Goal: Task Accomplishment & Management: Use online tool/utility

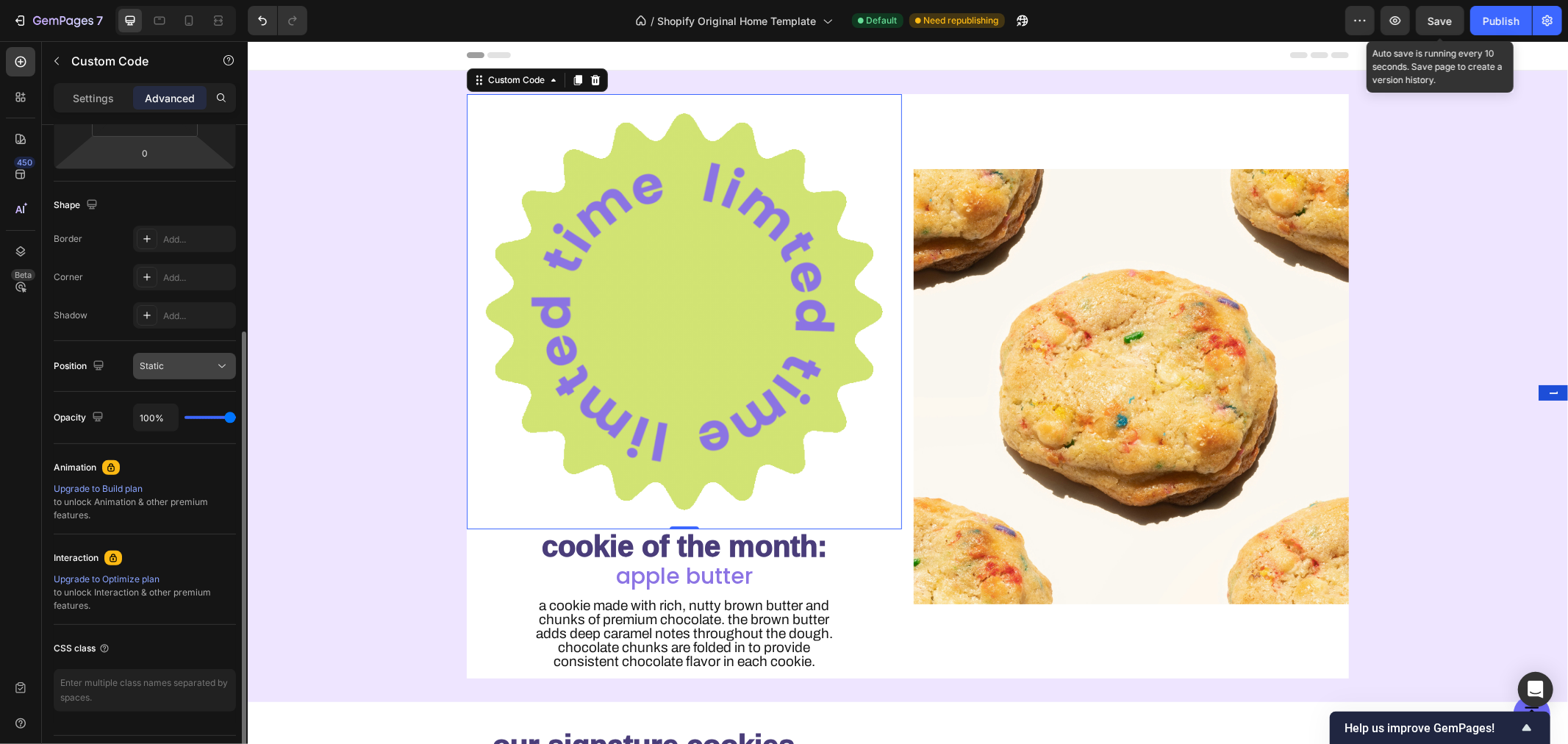
drag, startPoint x: 168, startPoint y: 364, endPoint x: 166, endPoint y: 371, distance: 7.3
click at [168, 364] on div "Static" at bounding box center [177, 366] width 75 height 14
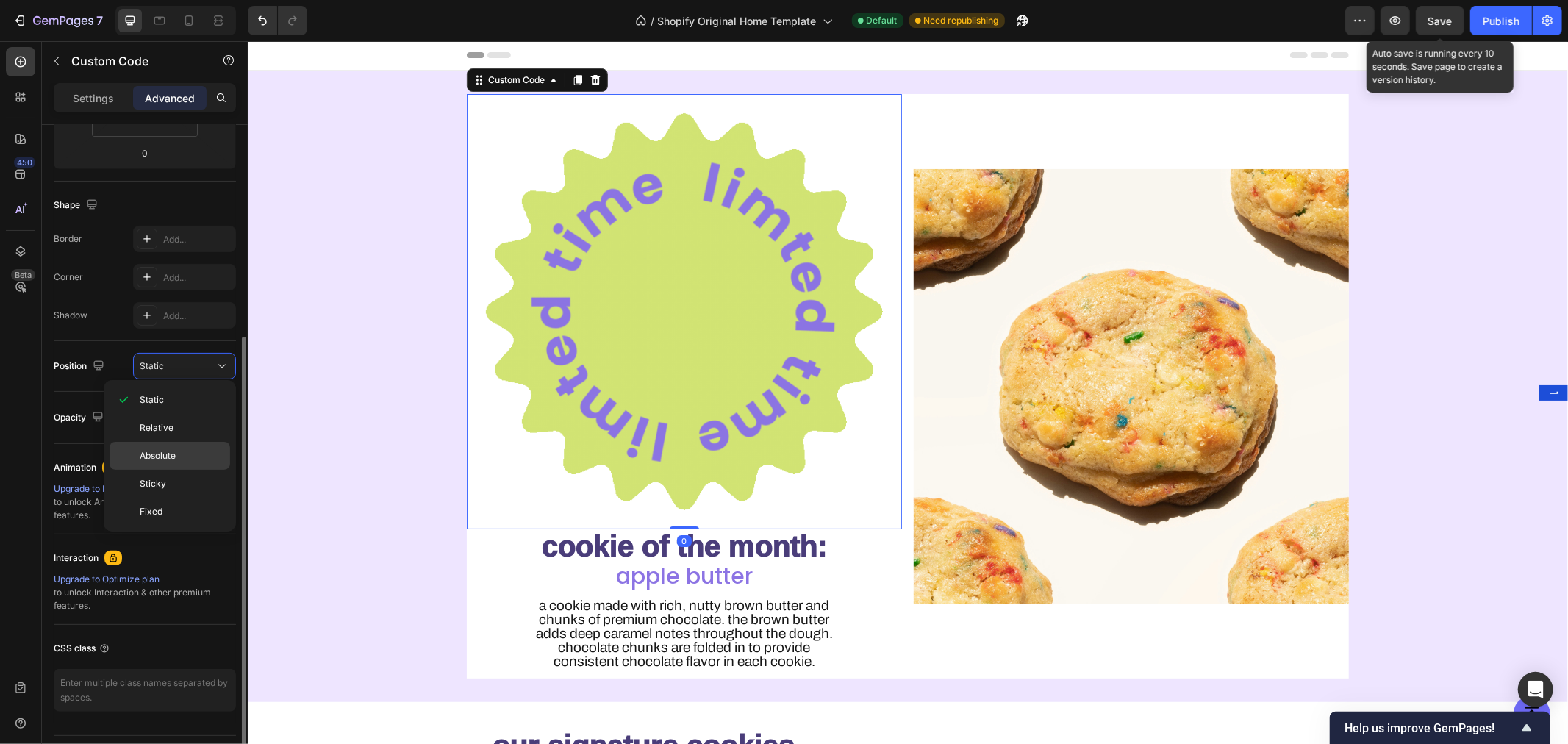
scroll to position [323, 0]
click at [182, 459] on p "Absolute" at bounding box center [181, 456] width 84 height 14
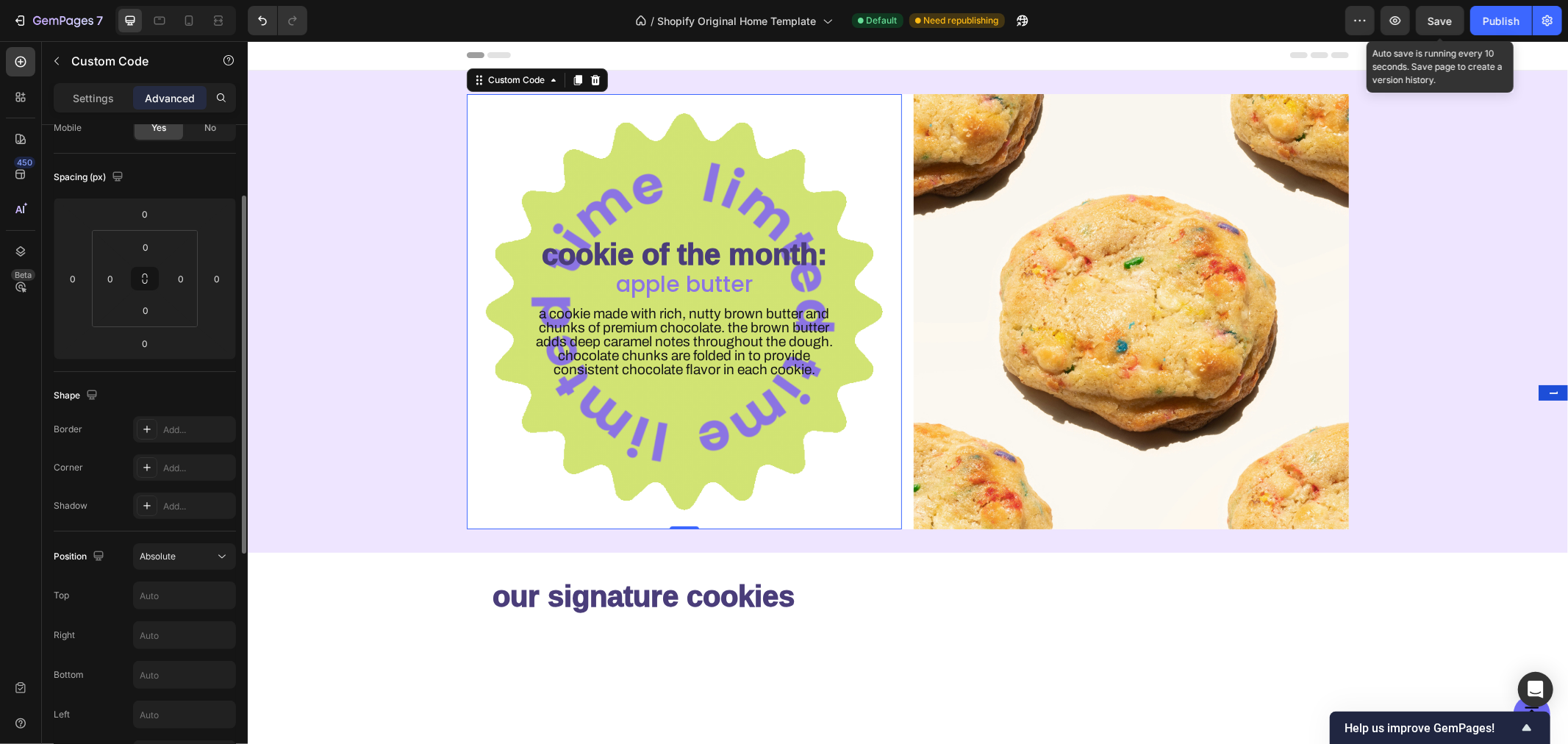
scroll to position [0, 0]
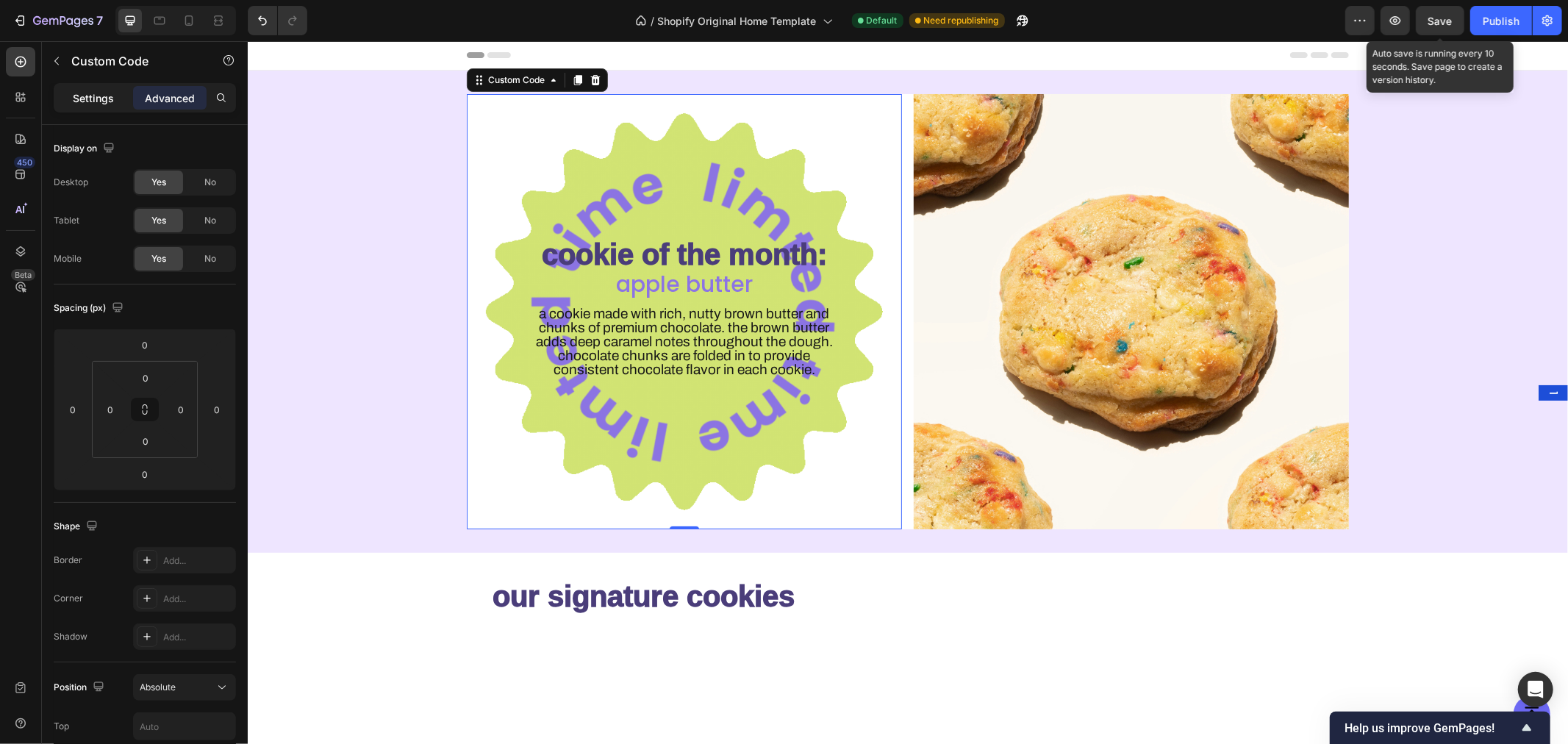
click at [111, 93] on p "Settings" at bounding box center [93, 98] width 41 height 15
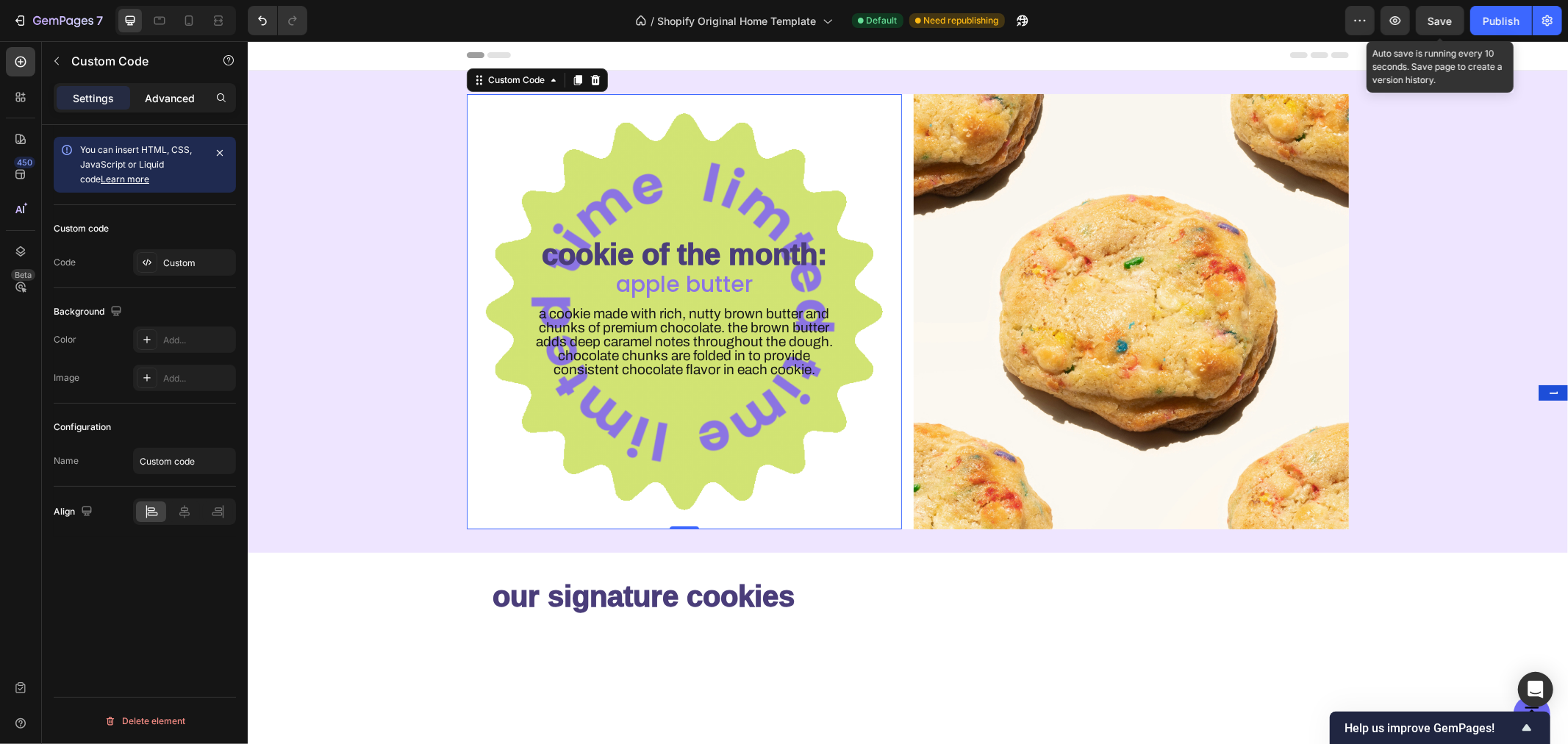
click at [170, 93] on p "Advanced" at bounding box center [169, 98] width 50 height 15
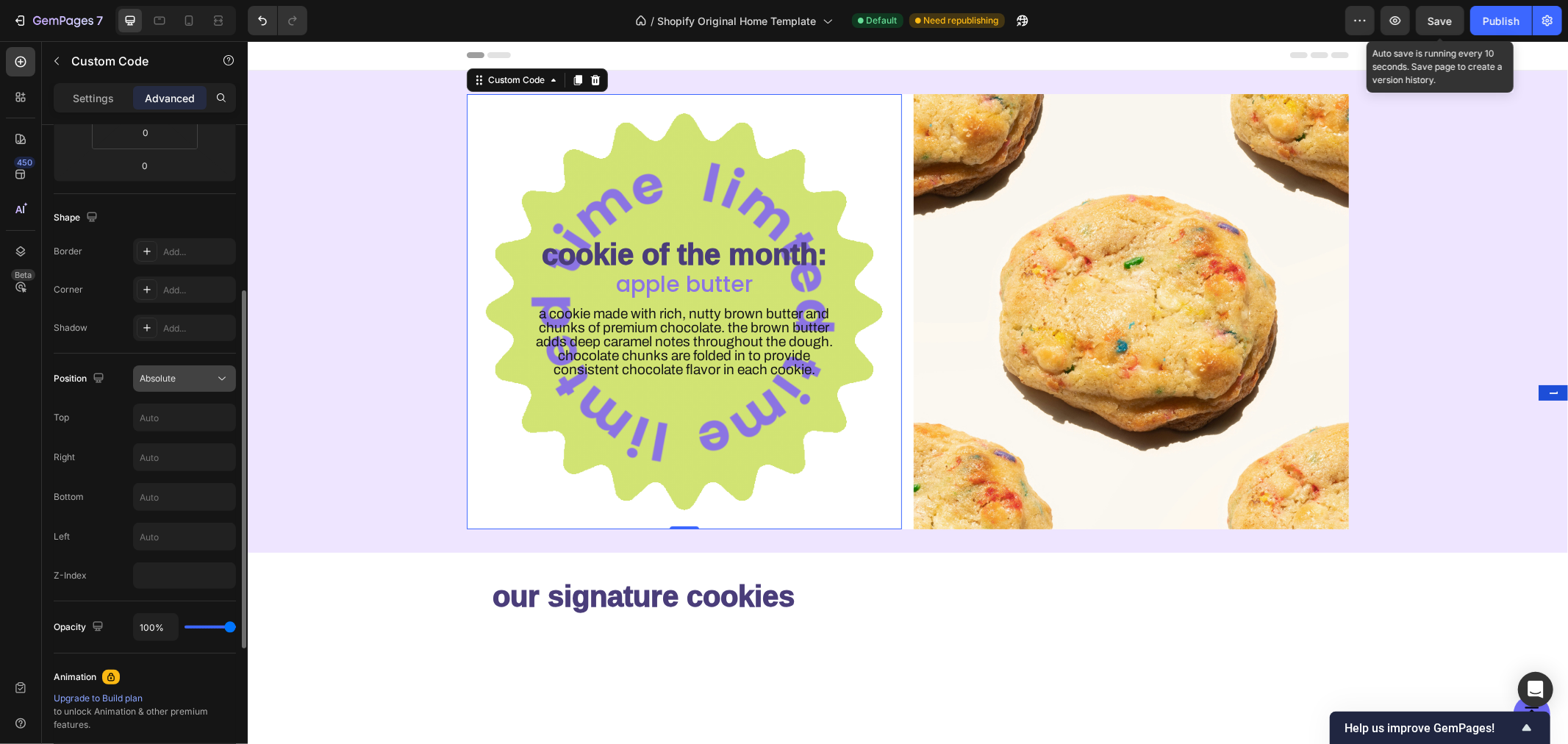
click at [194, 375] on div "Absolute" at bounding box center [177, 379] width 75 height 14
click at [182, 445] on p "Relative" at bounding box center [181, 441] width 84 height 14
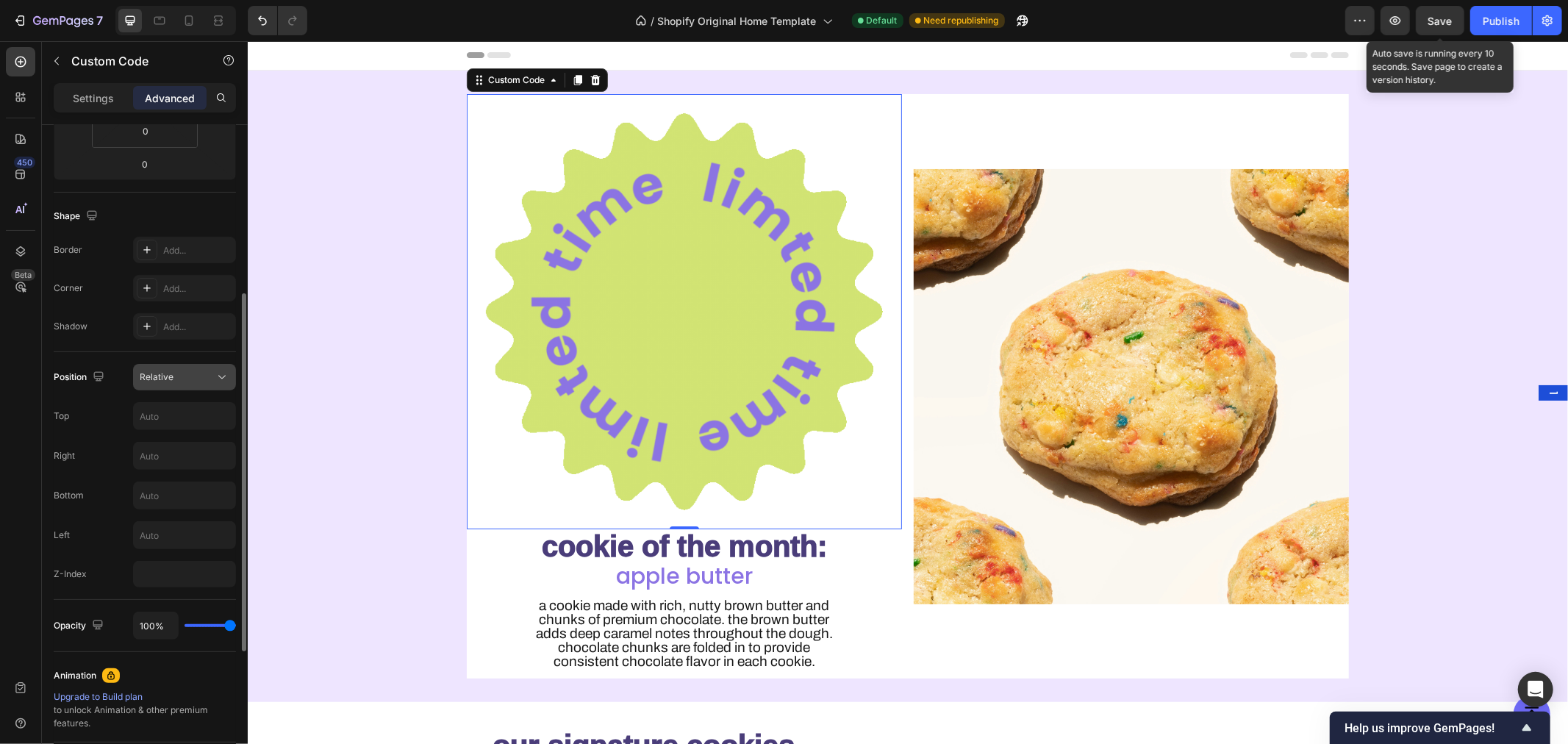
click at [188, 380] on div "Relative" at bounding box center [177, 377] width 75 height 14
click at [171, 526] on p "Fixed" at bounding box center [181, 524] width 84 height 14
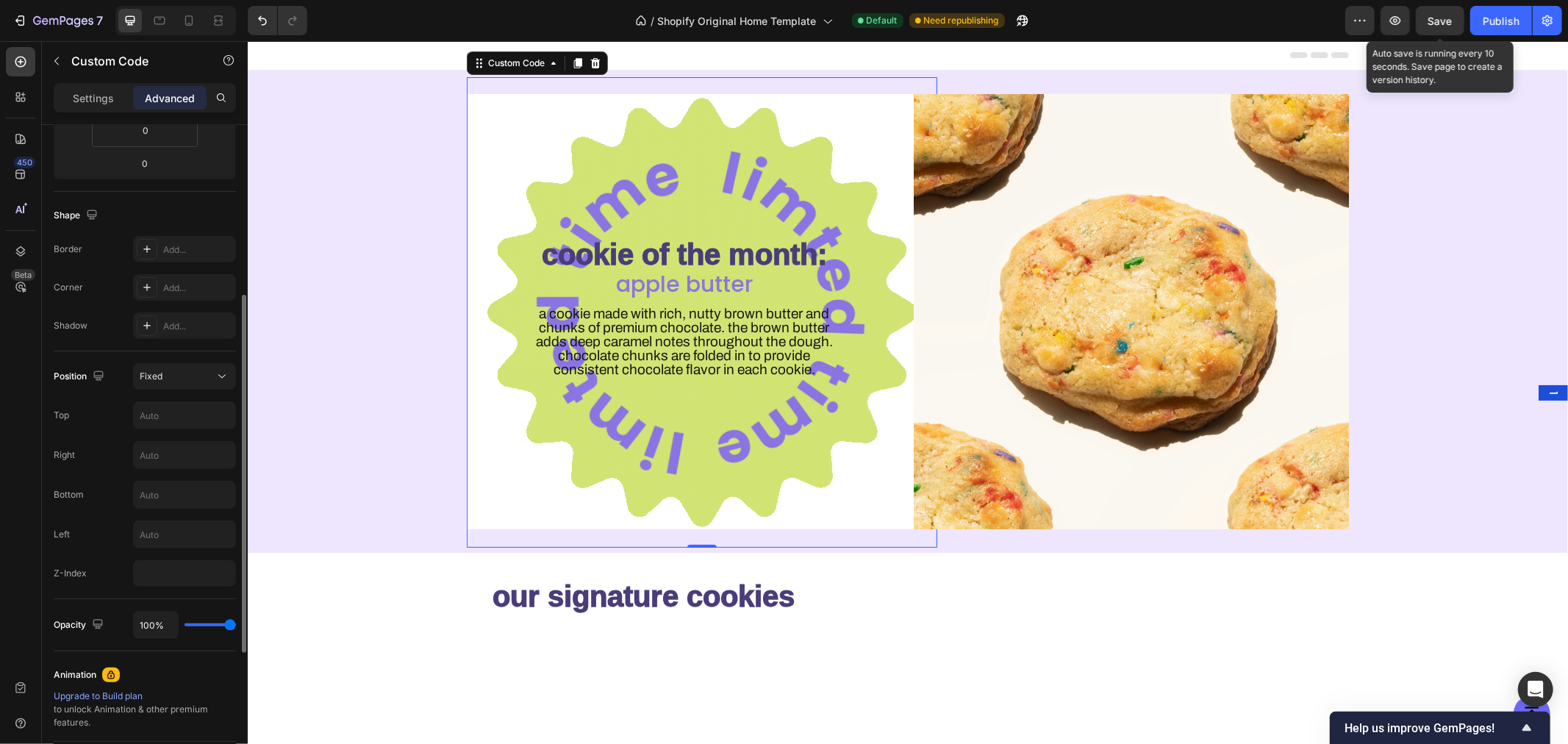
scroll to position [312, 0]
click at [176, 415] on input "text" at bounding box center [185, 414] width 102 height 26
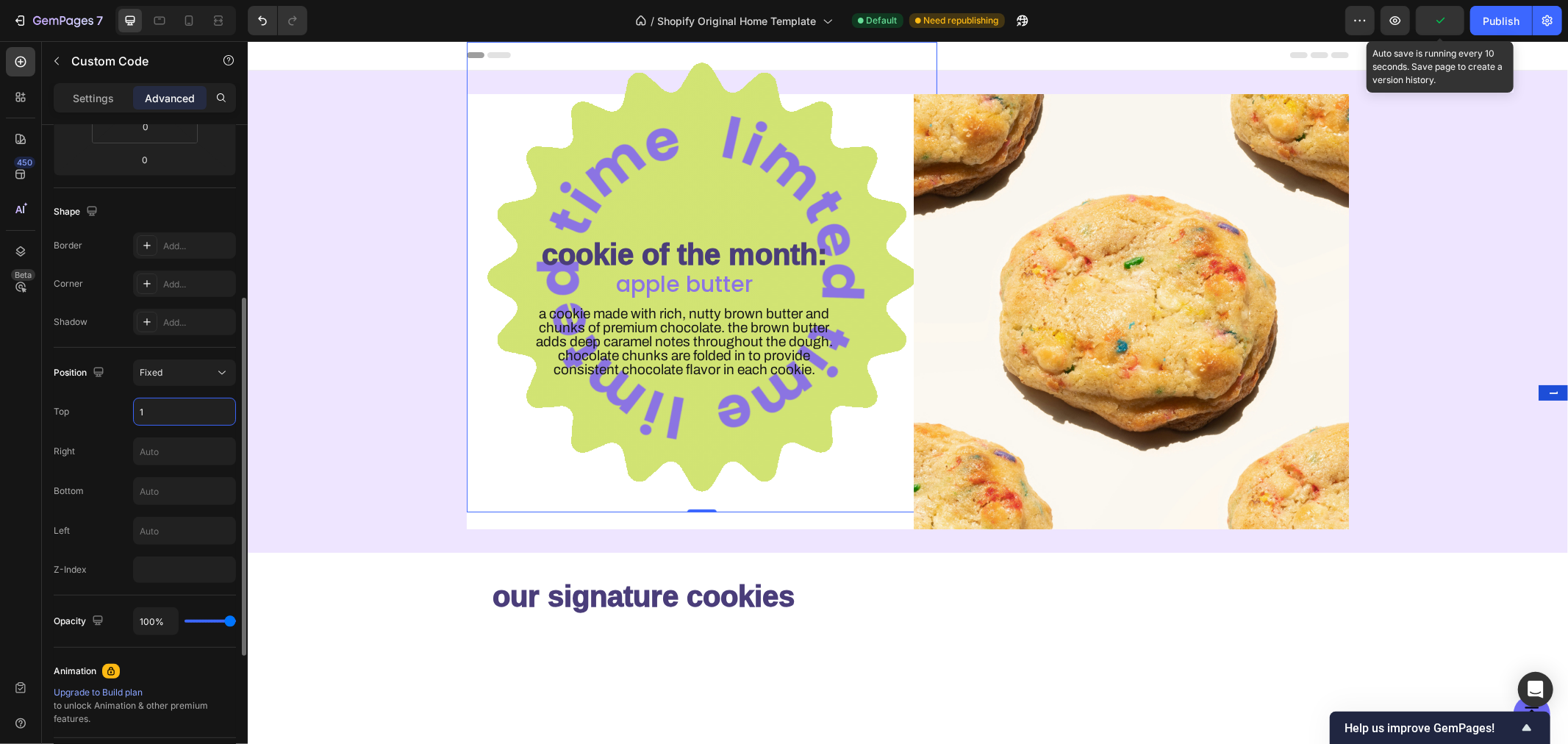
scroll to position [316, 0]
type input "1"
click at [185, 562] on input "number" at bounding box center [185, 568] width 103 height 26
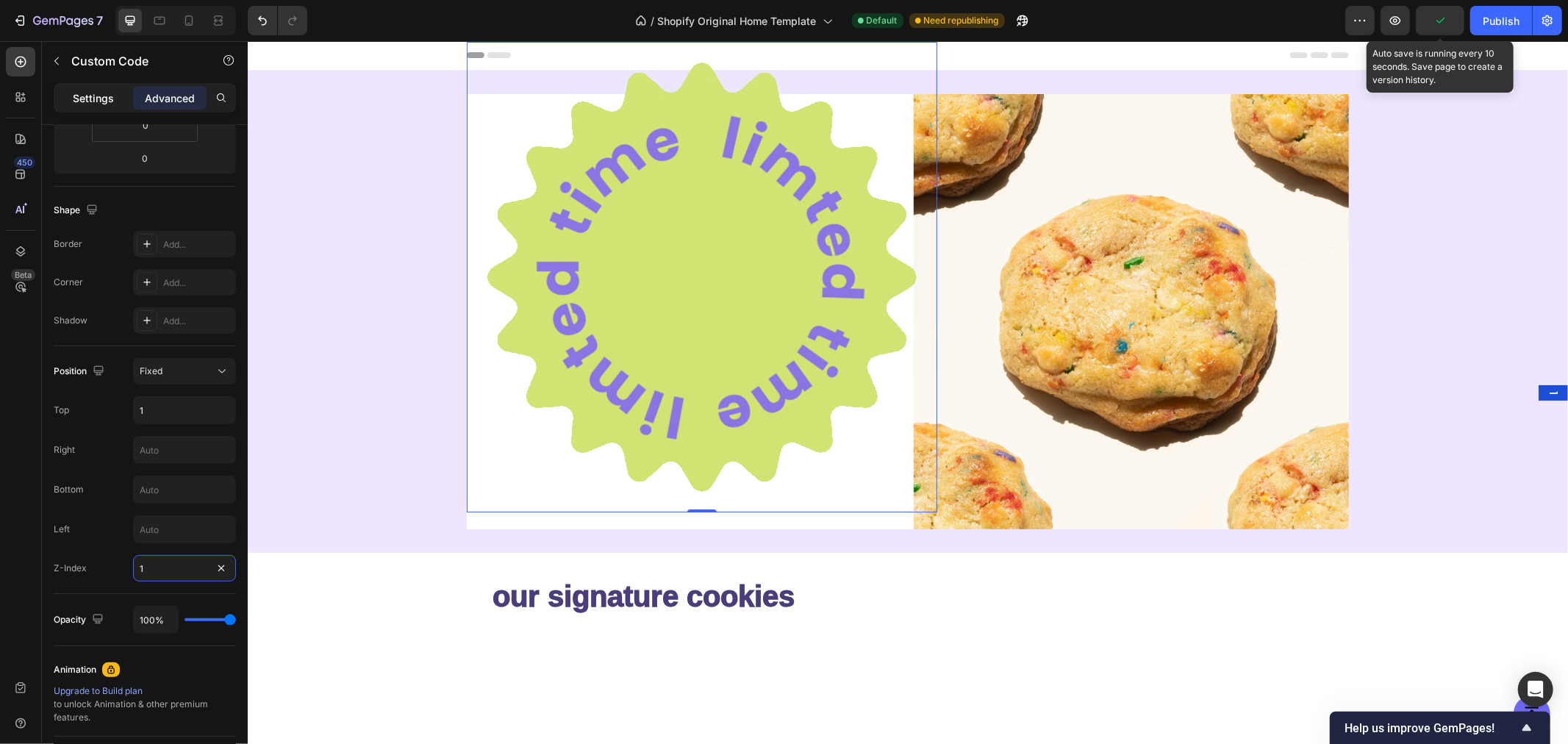
type input "1"
click at [105, 100] on p "Settings" at bounding box center [93, 98] width 41 height 15
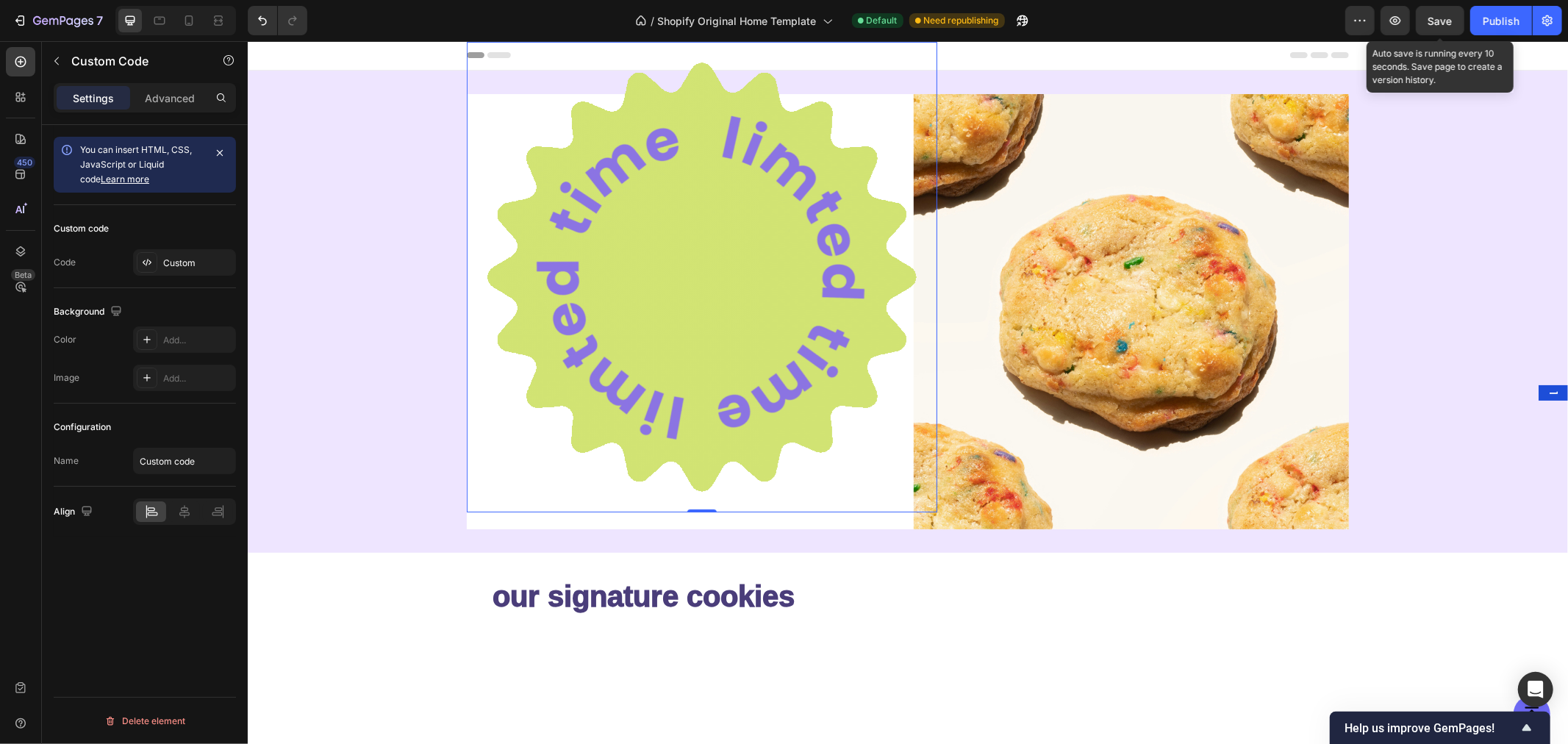
scroll to position [0, 0]
click at [165, 265] on div "Custom" at bounding box center [198, 264] width 69 height 14
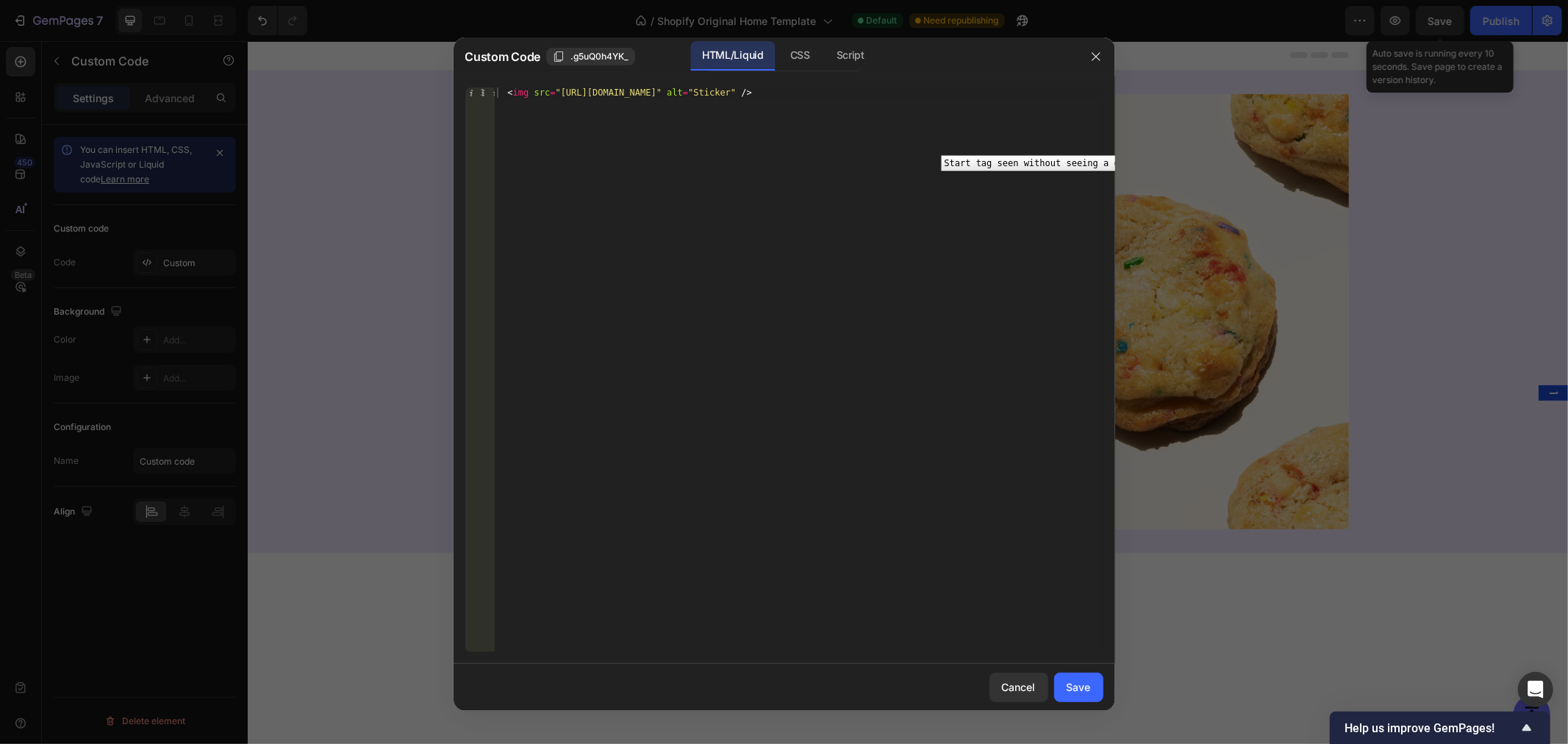
type textarea "<img src="[URL][DOMAIN_NAME]" alt="Sticker" />"
click at [538, 120] on div "< img src = "[URL][DOMAIN_NAME]" alt = "Sticker" />" at bounding box center [798, 380] width 609 height 585
paste textarea "</style>"
click at [592, 137] on div "< img src = "[URL][DOMAIN_NAME]" alt = "Sticker" /> < style > #floating-sticker…" at bounding box center [798, 380] width 609 height 585
drag, startPoint x: 623, startPoint y: 115, endPoint x: 538, endPoint y: 118, distance: 85.1
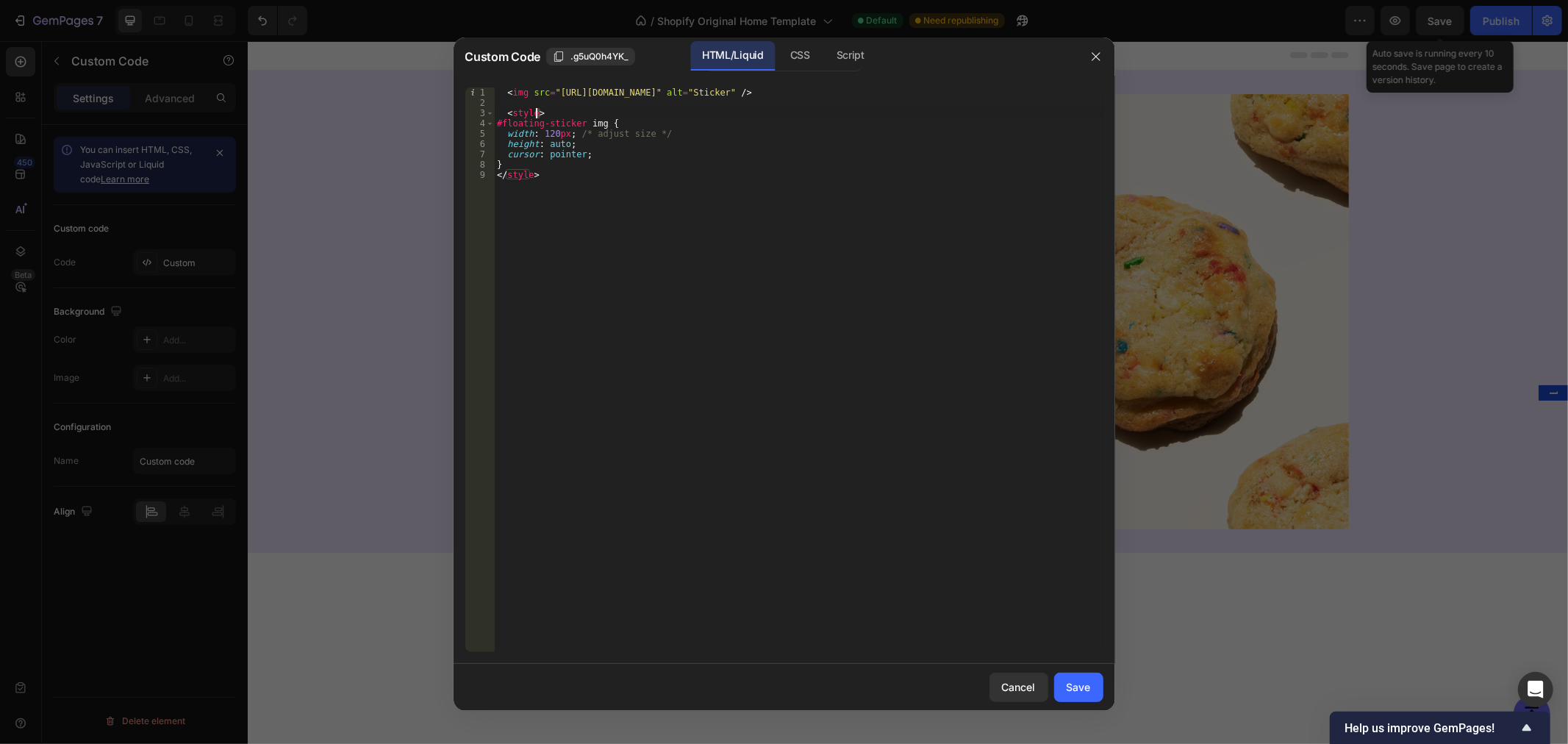
click at [535, 118] on div "< img src = "[URL][DOMAIN_NAME]" alt = "Sticker" /> < style > #floating-sticker…" at bounding box center [798, 380] width 609 height 585
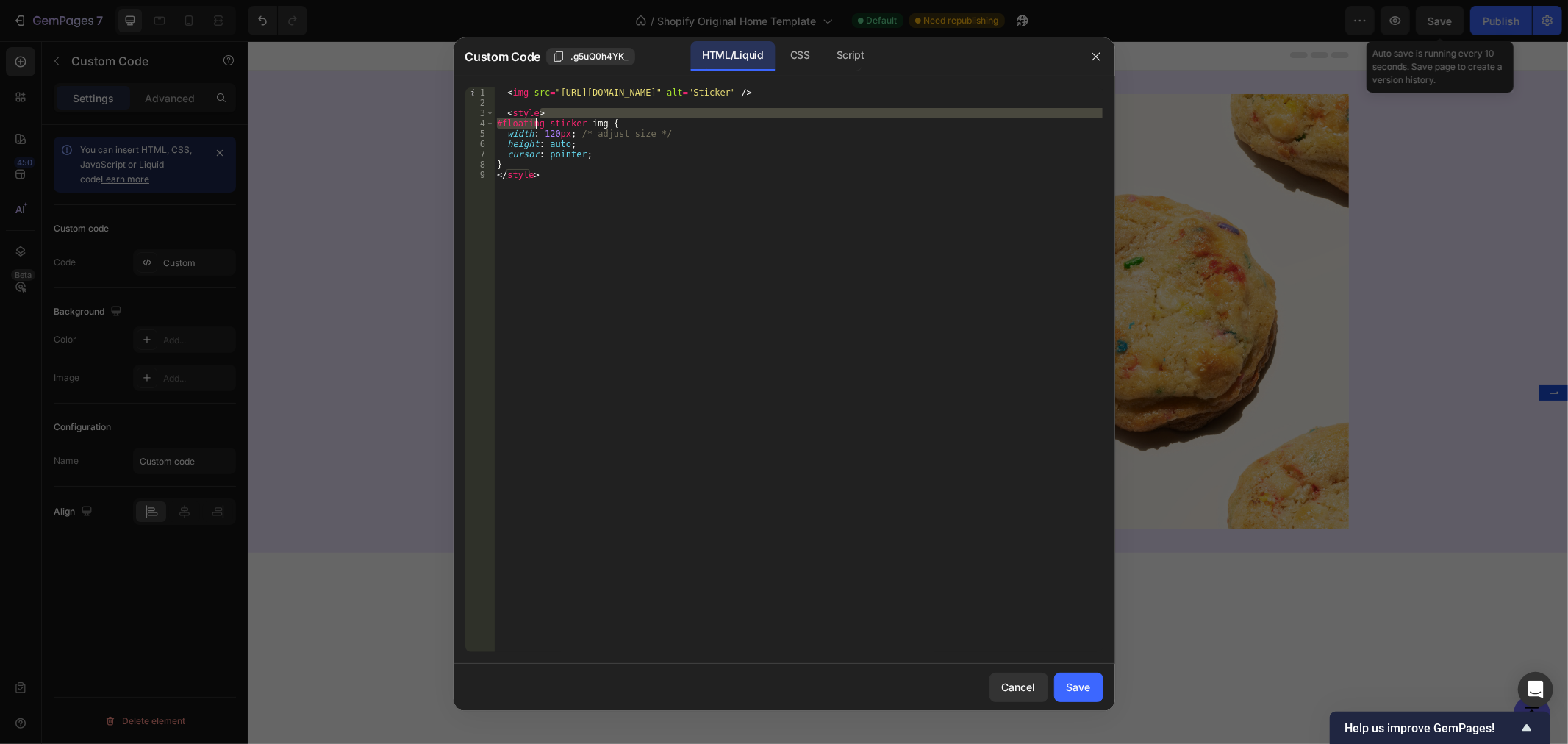
click at [588, 119] on div "< img src = "[URL][DOMAIN_NAME]" alt = "Sticker" /> < style > #floating-sticker…" at bounding box center [798, 380] width 609 height 585
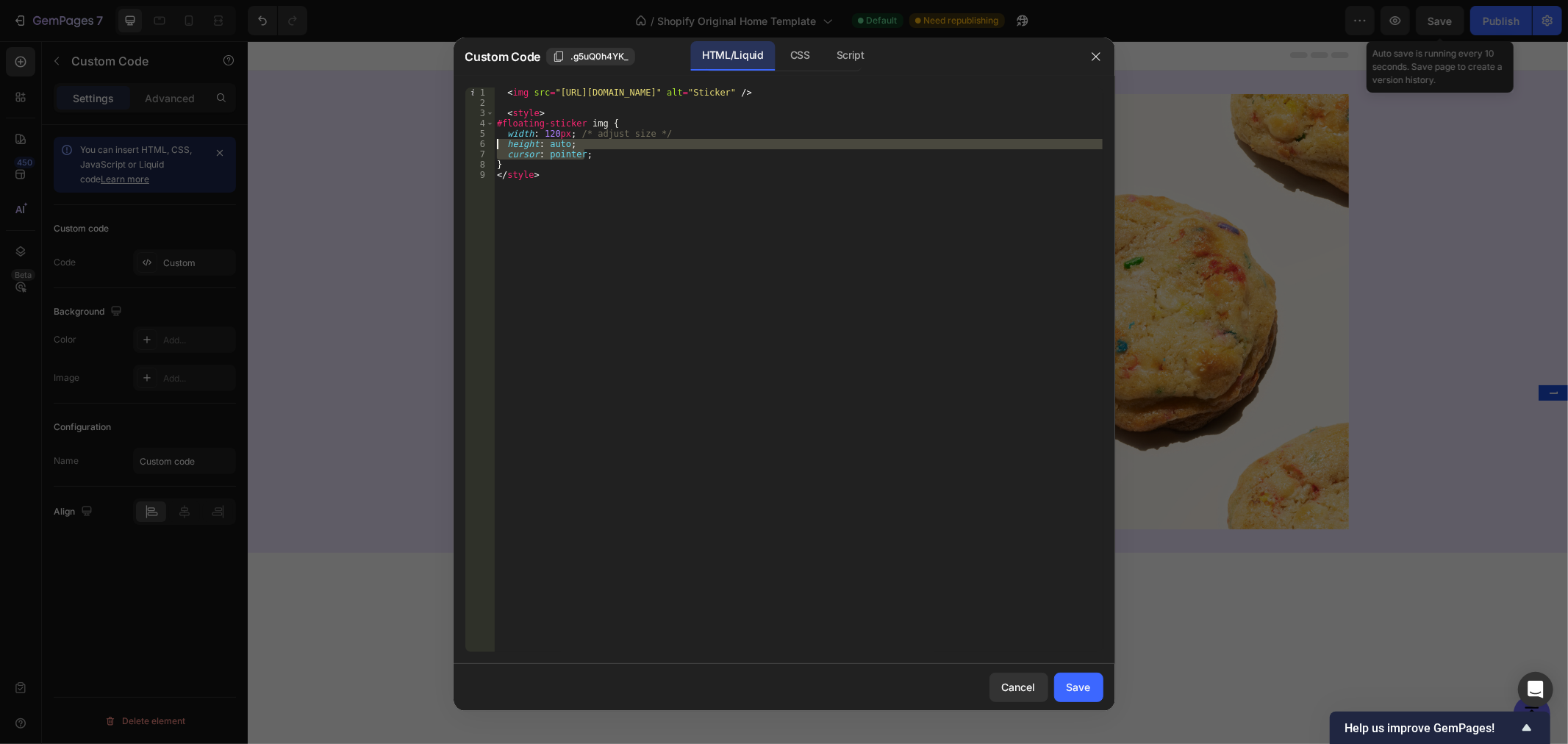
drag, startPoint x: 600, startPoint y: 158, endPoint x: 467, endPoint y: 144, distance: 133.7
click at [467, 144] on div "#floating-sticker img { 1 2 3 4 5 6 7 8 9 < img src = "[URL][DOMAIN_NAME]" alt …" at bounding box center [784, 370] width 638 height 565
type textarea "height: auto; cursor: pointer;"
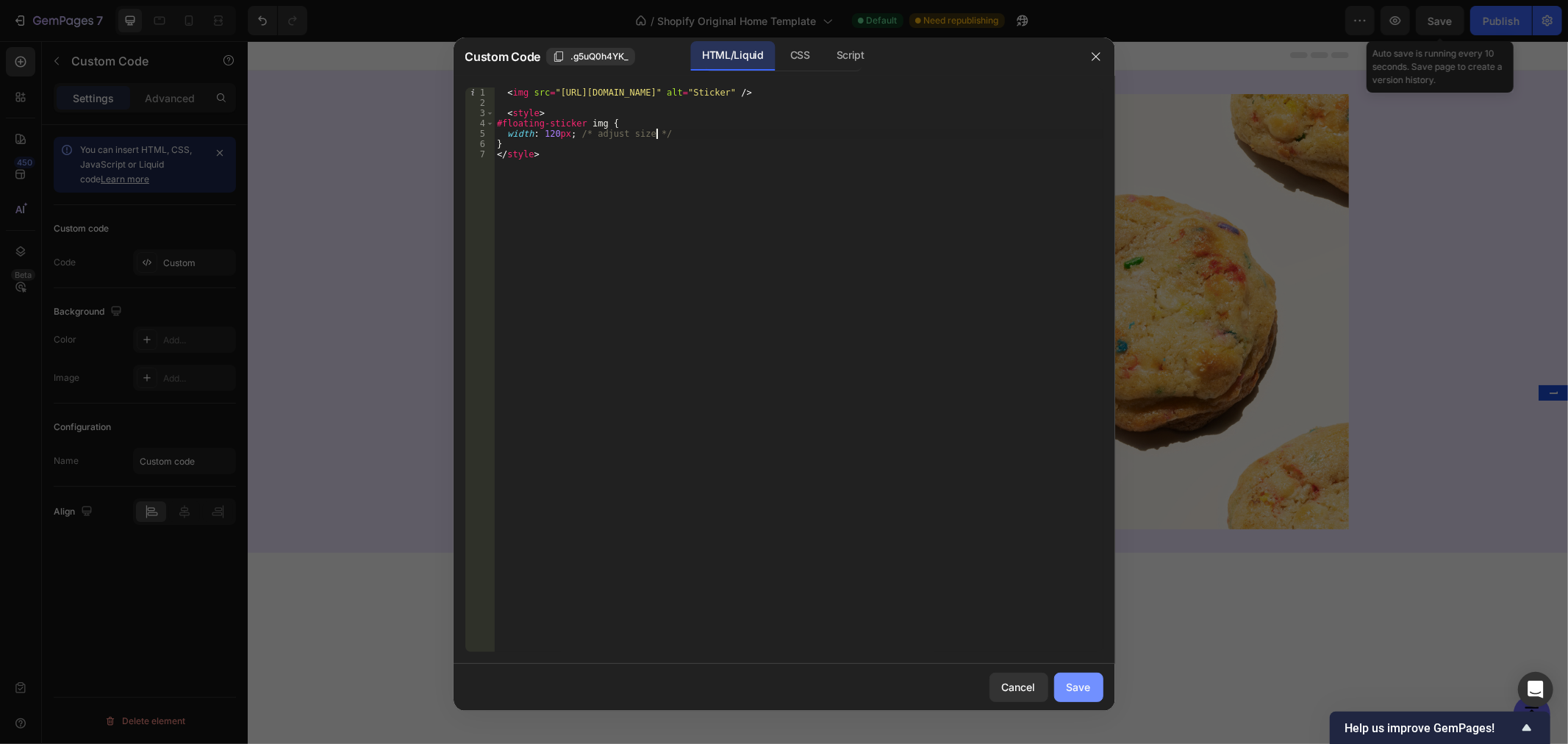
type textarea "width: 120px; /* adjust size */"
click at [1078, 693] on div "Save" at bounding box center [1078, 687] width 24 height 15
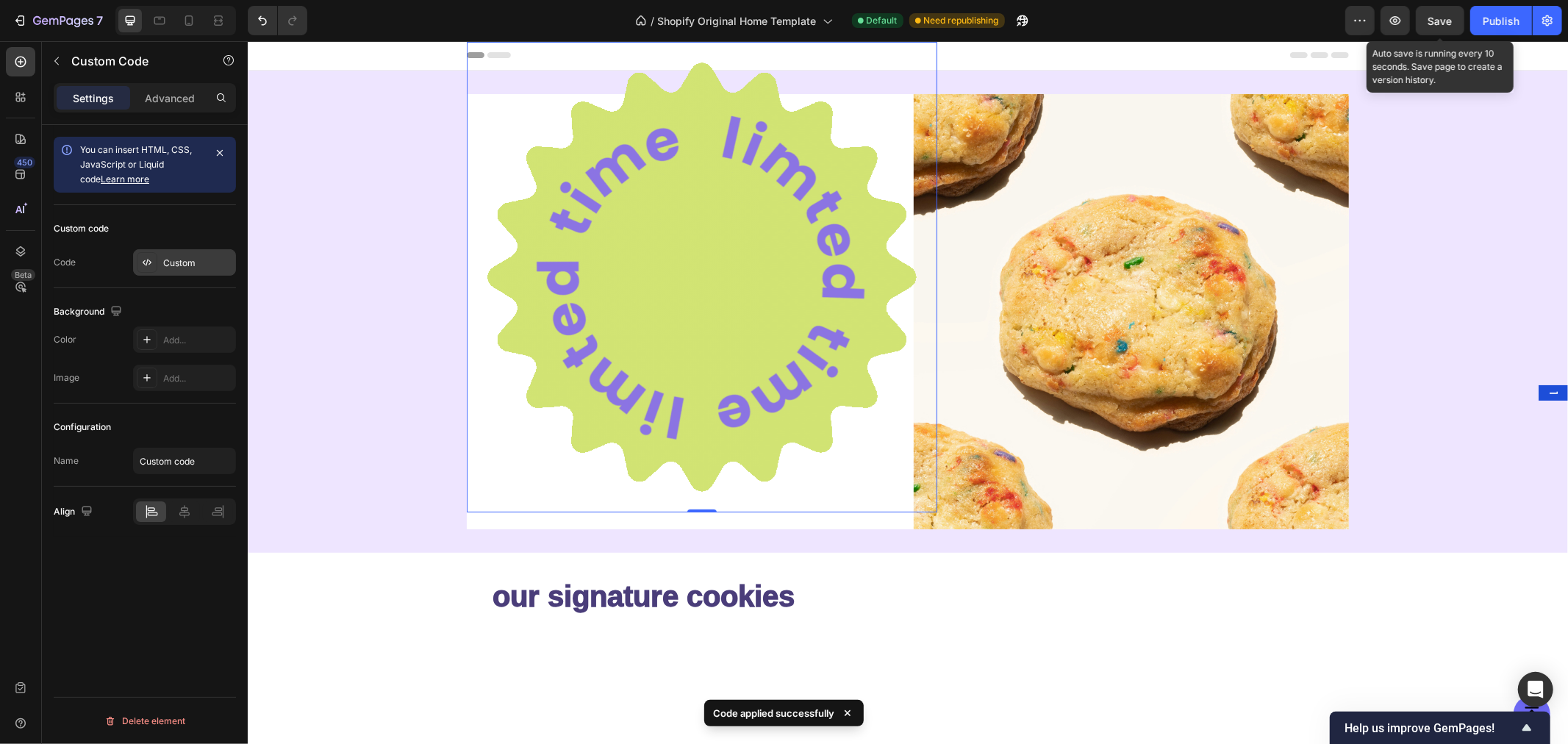
click at [166, 265] on div "Custom" at bounding box center [198, 264] width 69 height 14
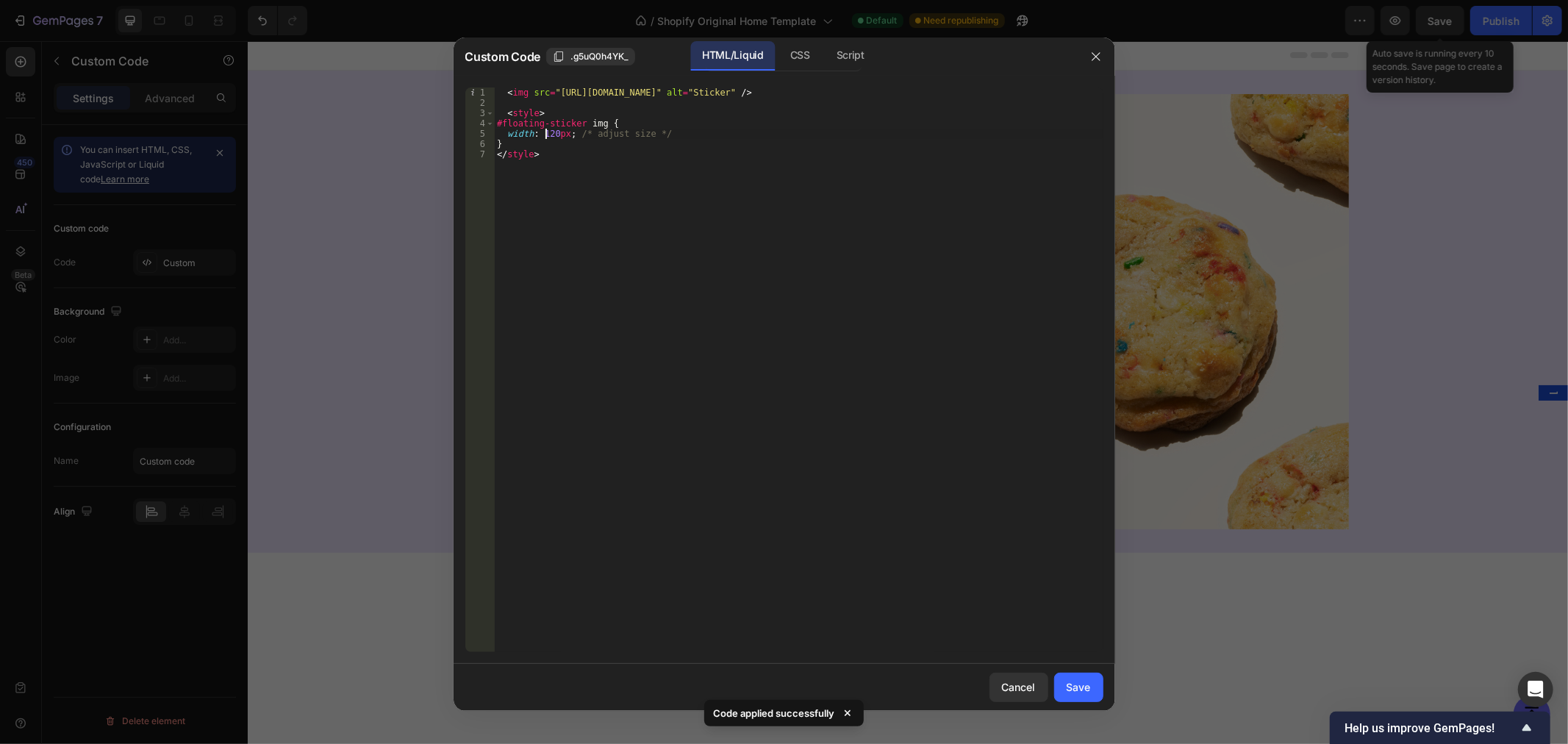
click at [547, 133] on div "< img src = "[URL][DOMAIN_NAME]" alt = "Sticker" /> < style > #floating-sticker…" at bounding box center [798, 380] width 609 height 585
click at [507, 91] on div "< img src = "[URL][DOMAIN_NAME]" alt = "Sticker" /> < style > #floating-sticker…" at bounding box center [798, 380] width 609 height 585
type textarea "<img src="[URL][DOMAIN_NAME]" alt="Sticker" />"
click at [554, 94] on div "< img src = "[URL][DOMAIN_NAME]" alt = "Sticker" /> < style > #floating-sticker…" at bounding box center [798, 380] width 609 height 585
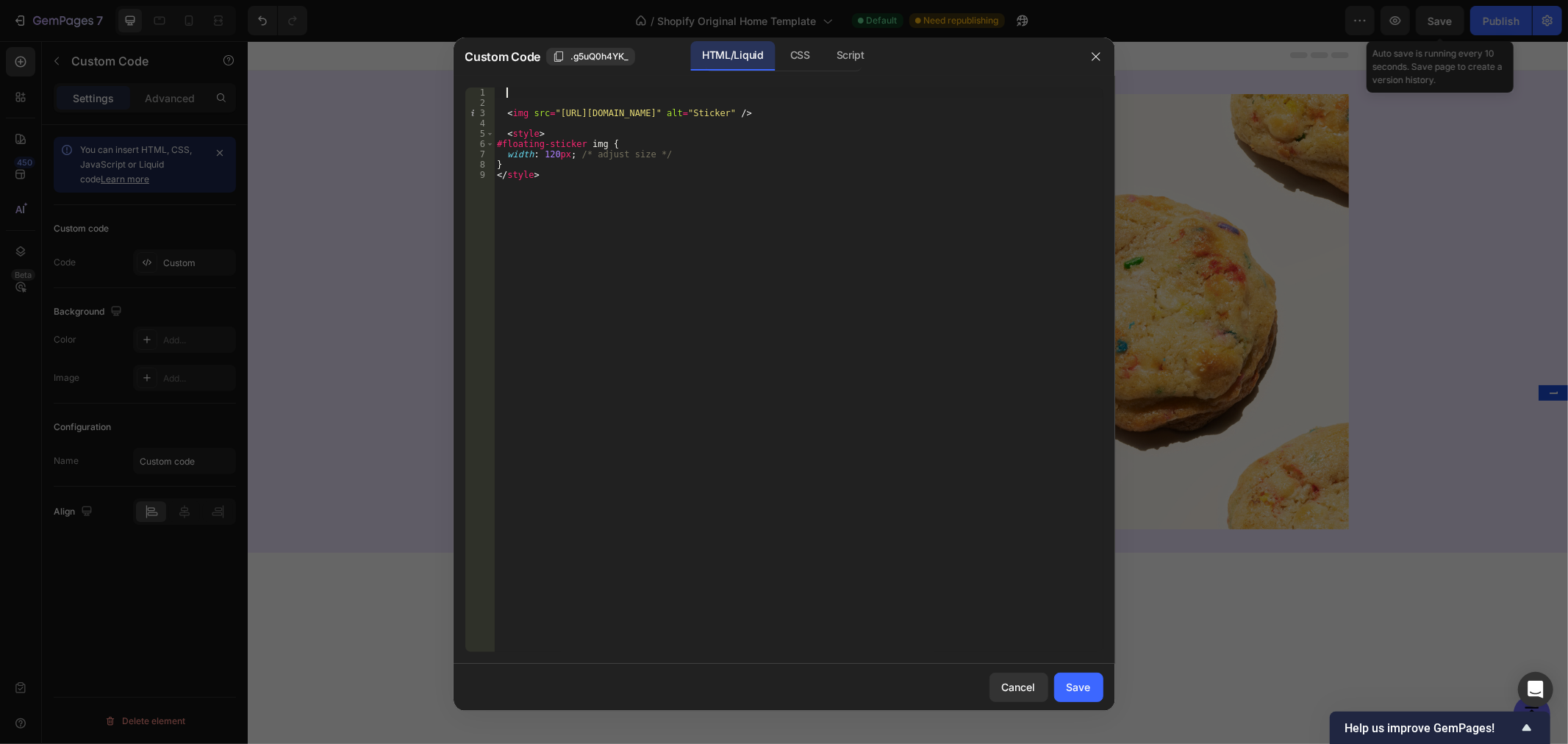
paste textarea "<div id="floating-sticker">"
type textarea "<div id="floating-sticker">"
click at [613, 123] on div "< div id = "floating-sticker" > < img src = "[URL][DOMAIN_NAME]" alt = "Sticker…" at bounding box center [798, 380] width 609 height 585
paste textarea
click at [1077, 691] on div "Save" at bounding box center [1078, 687] width 24 height 15
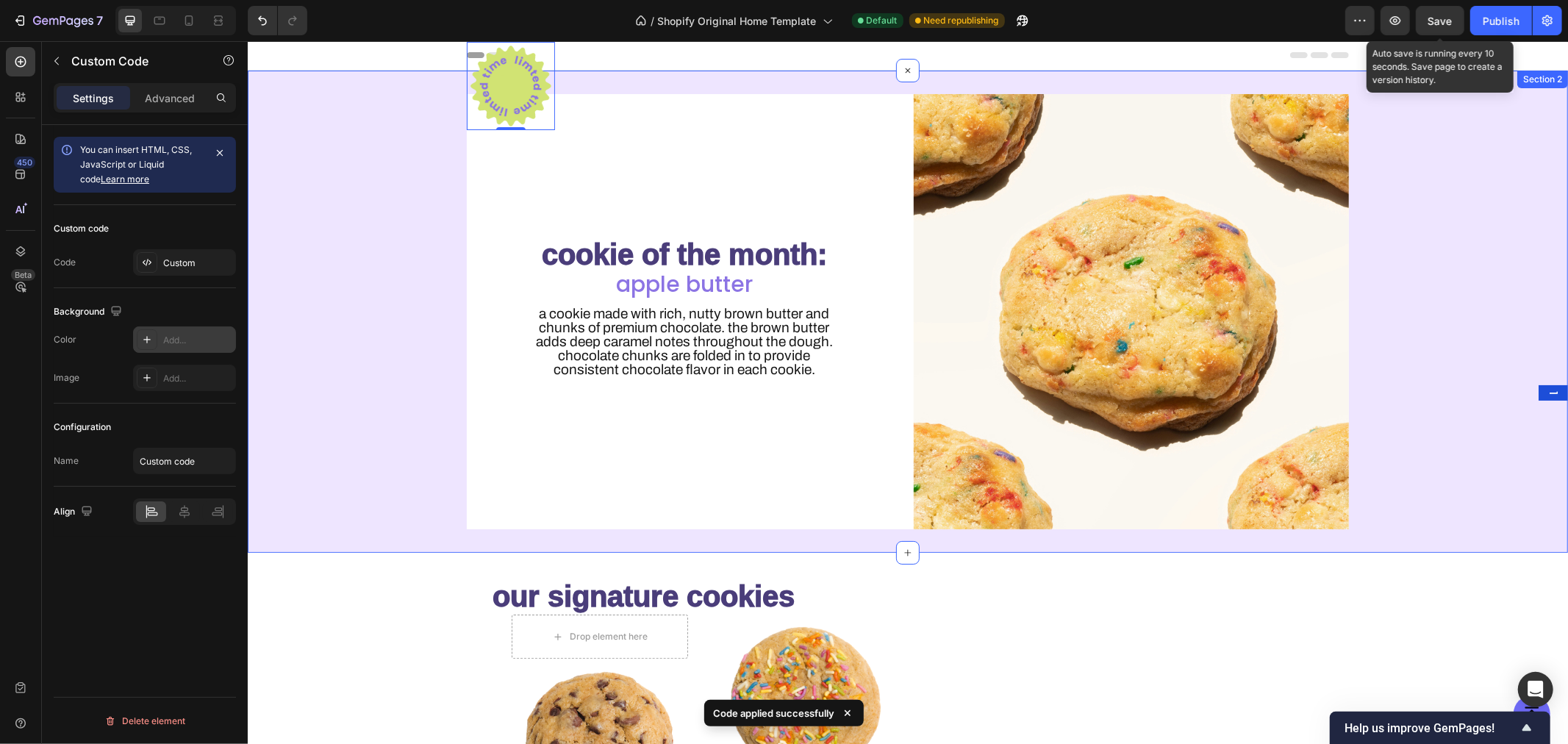
scroll to position [2, 0]
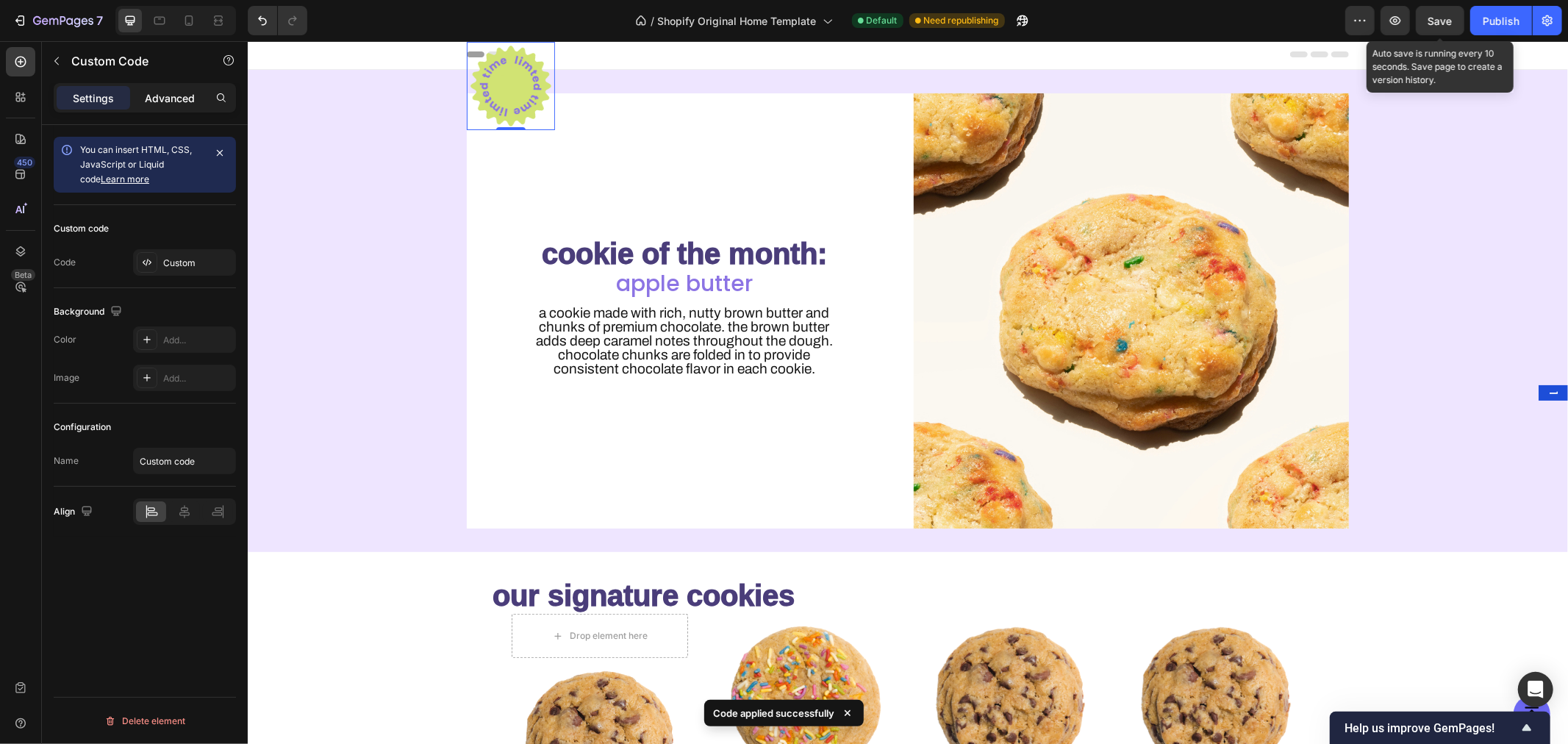
click at [152, 96] on p "Advanced" at bounding box center [169, 98] width 50 height 15
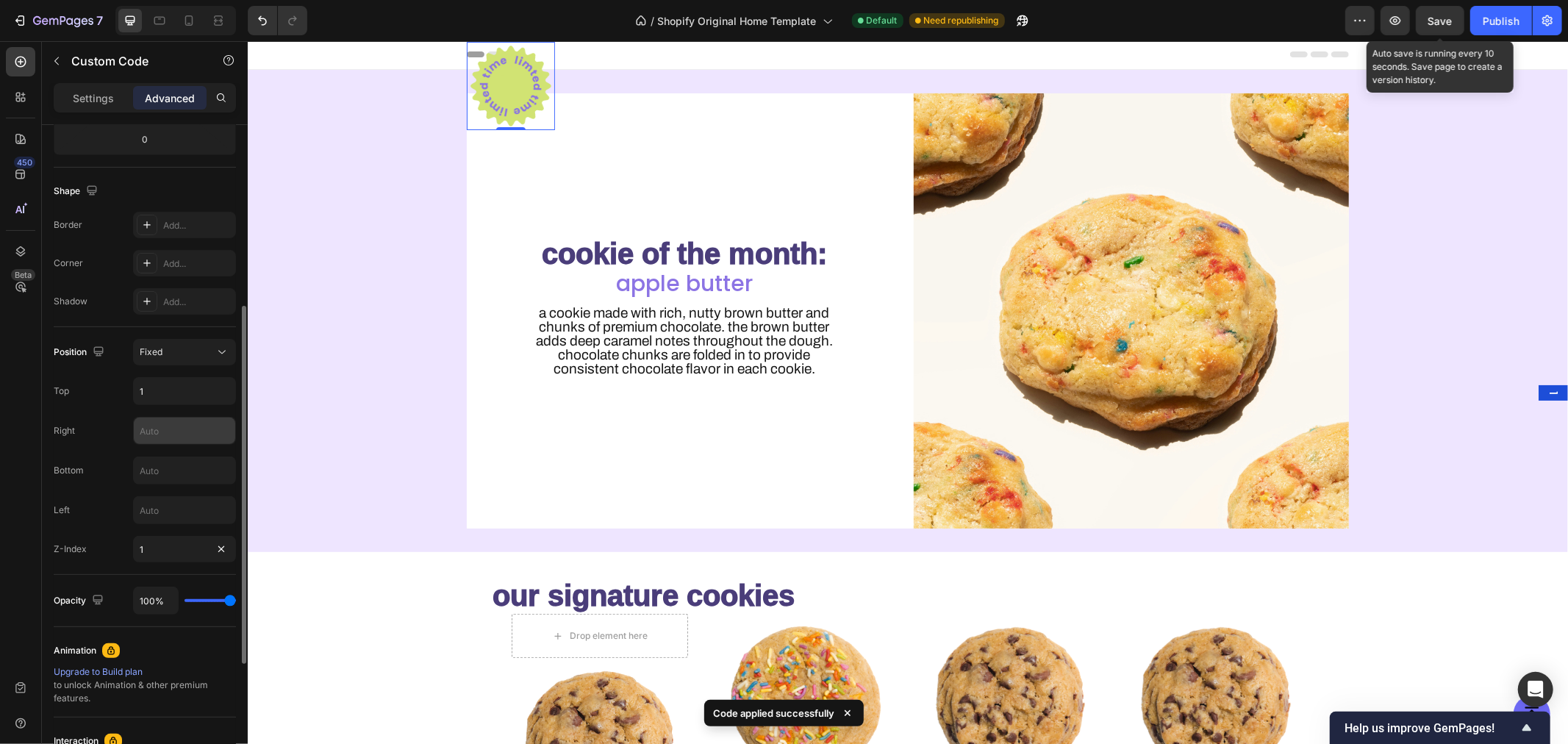
scroll to position [336, 0]
click at [169, 386] on input "1" at bounding box center [185, 390] width 102 height 26
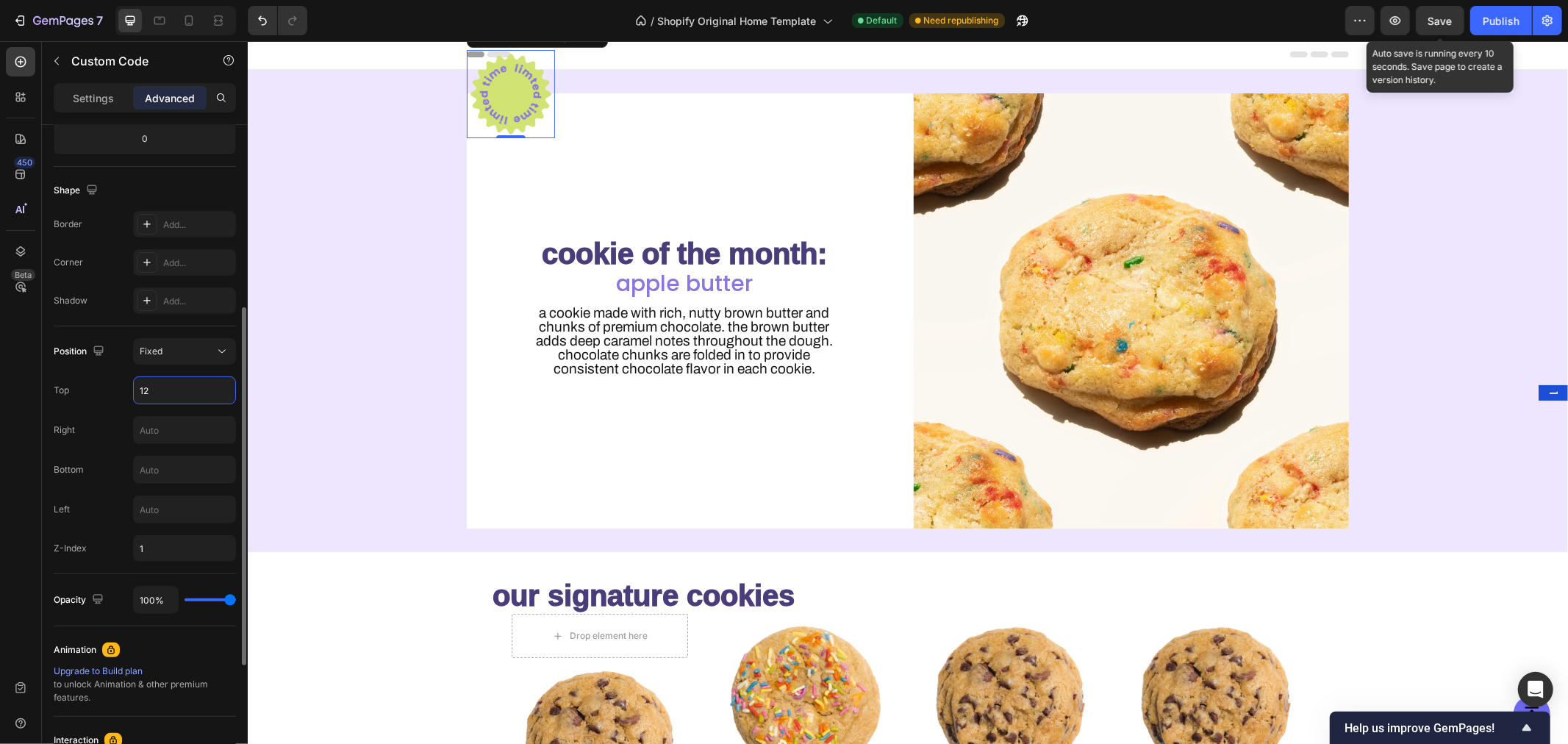
type input "1"
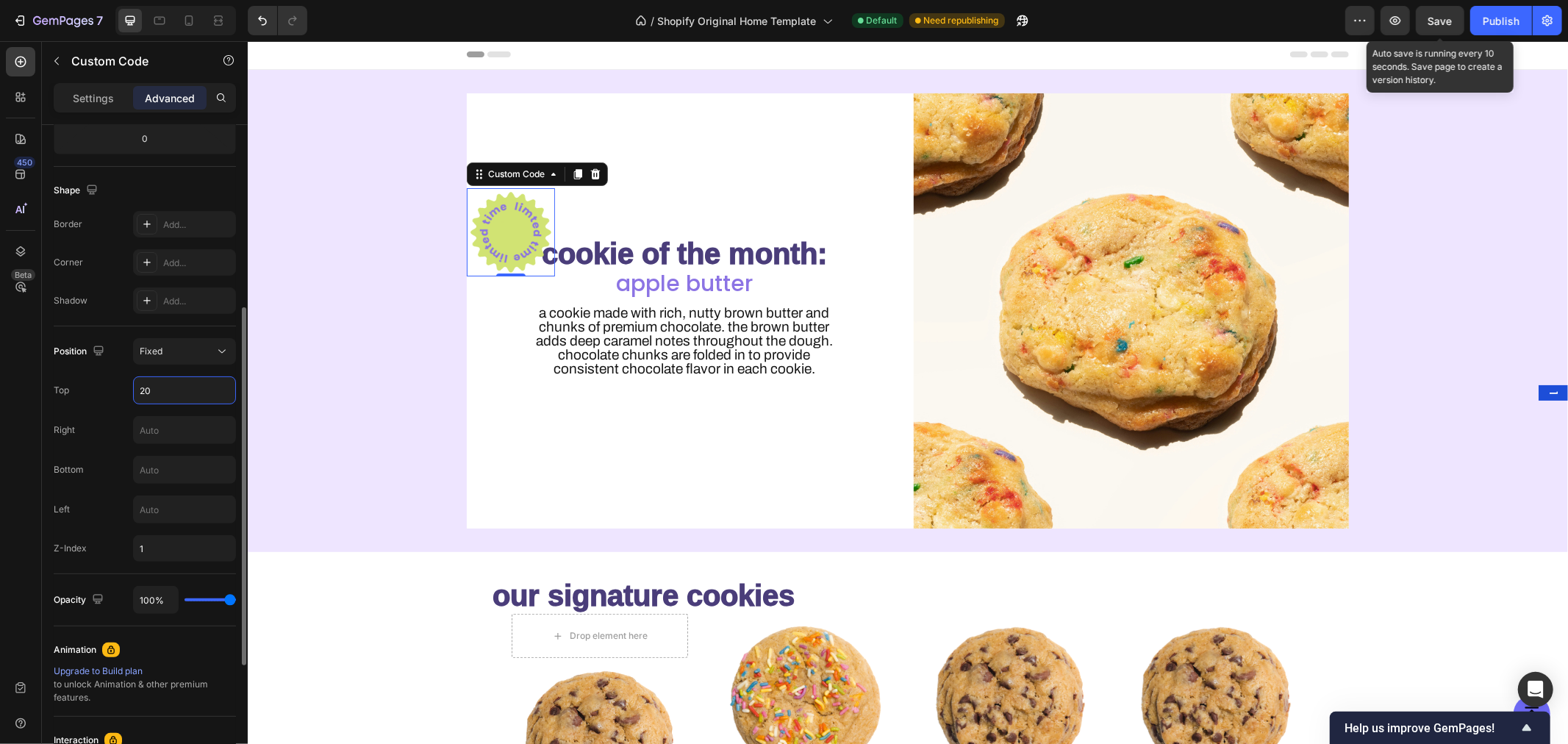
type input "2"
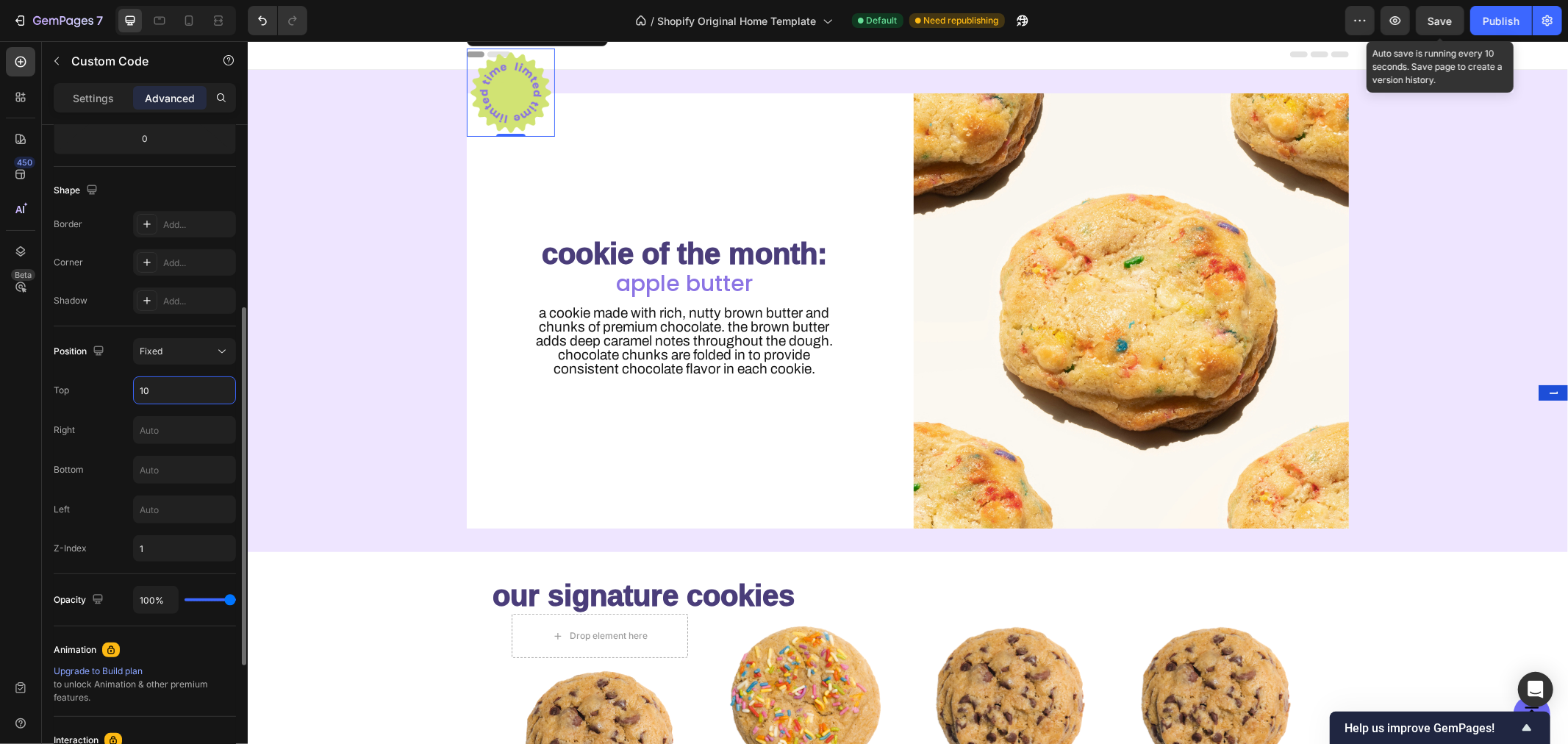
type input "1"
type input "30"
click at [194, 431] on input "text" at bounding box center [185, 429] width 102 height 26
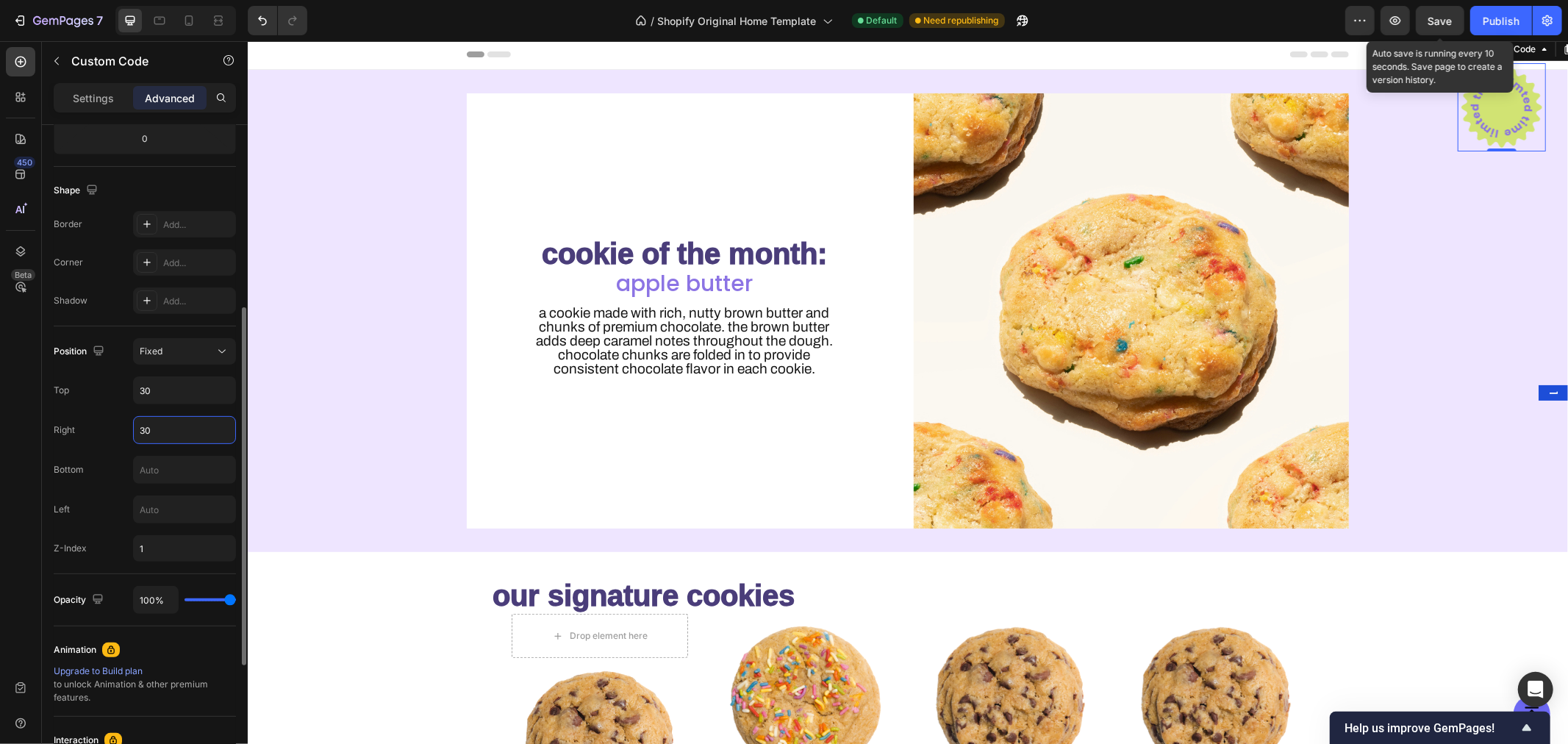
type input "3"
type input "-"
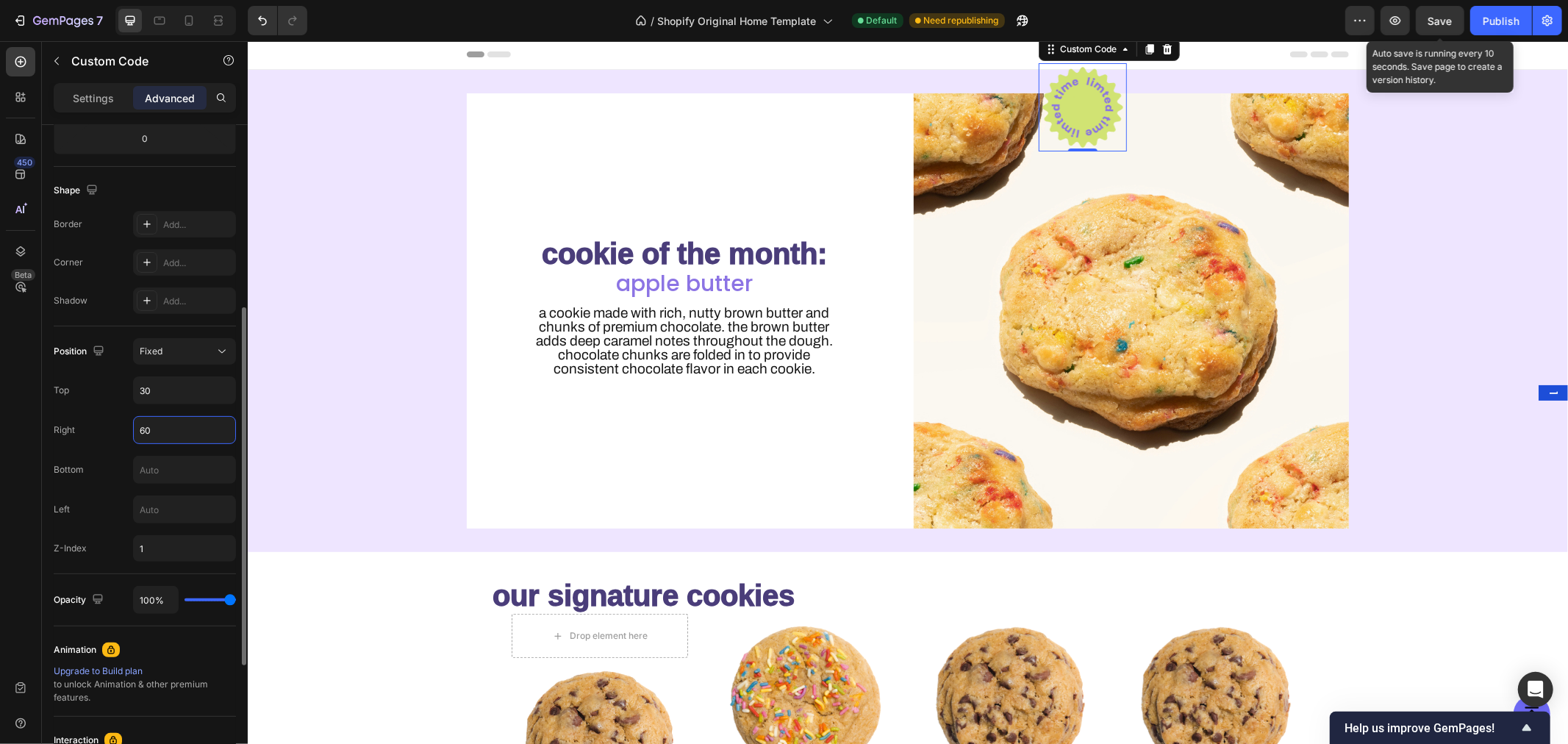
type input "6"
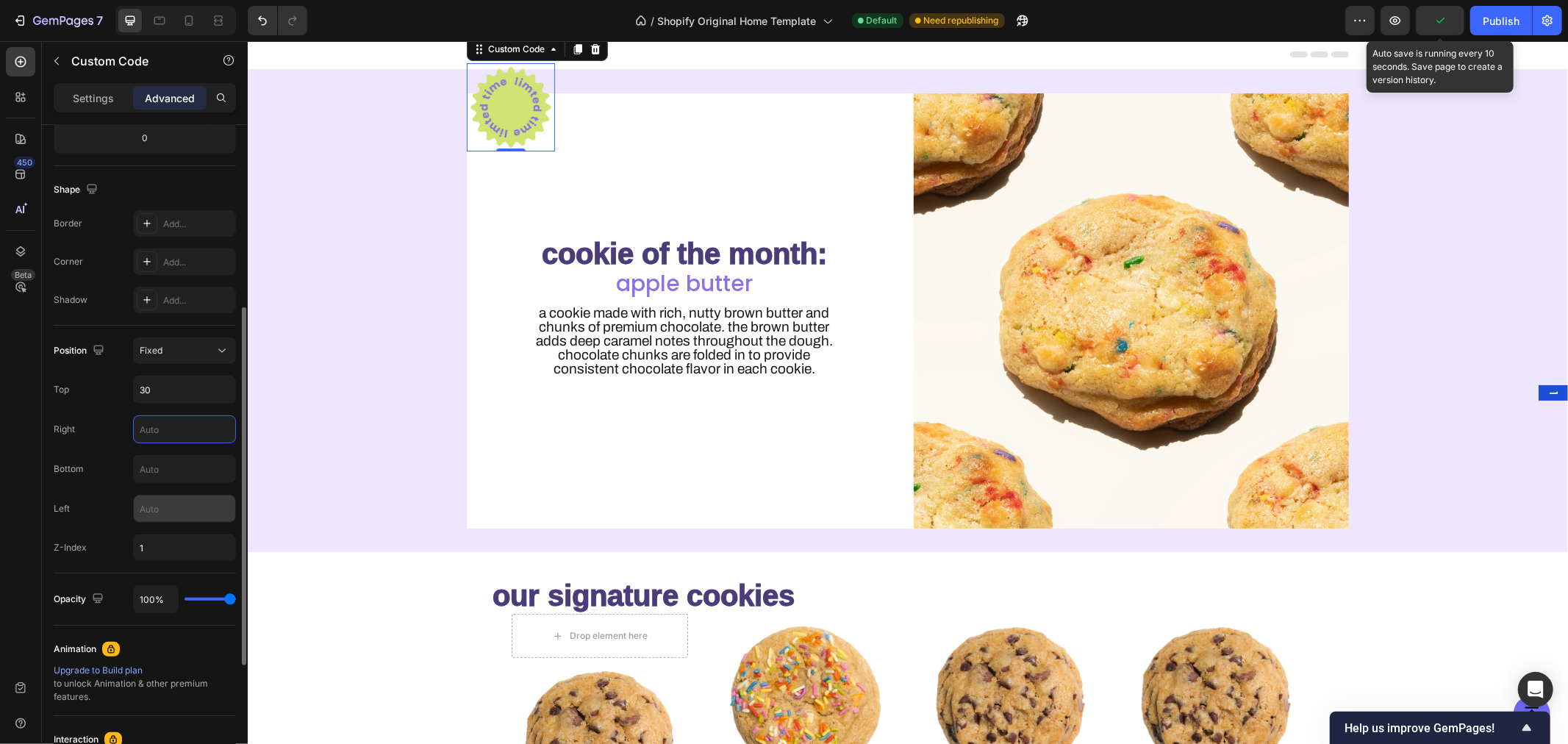
click at [171, 506] on input "text" at bounding box center [185, 508] width 102 height 26
type input "4"
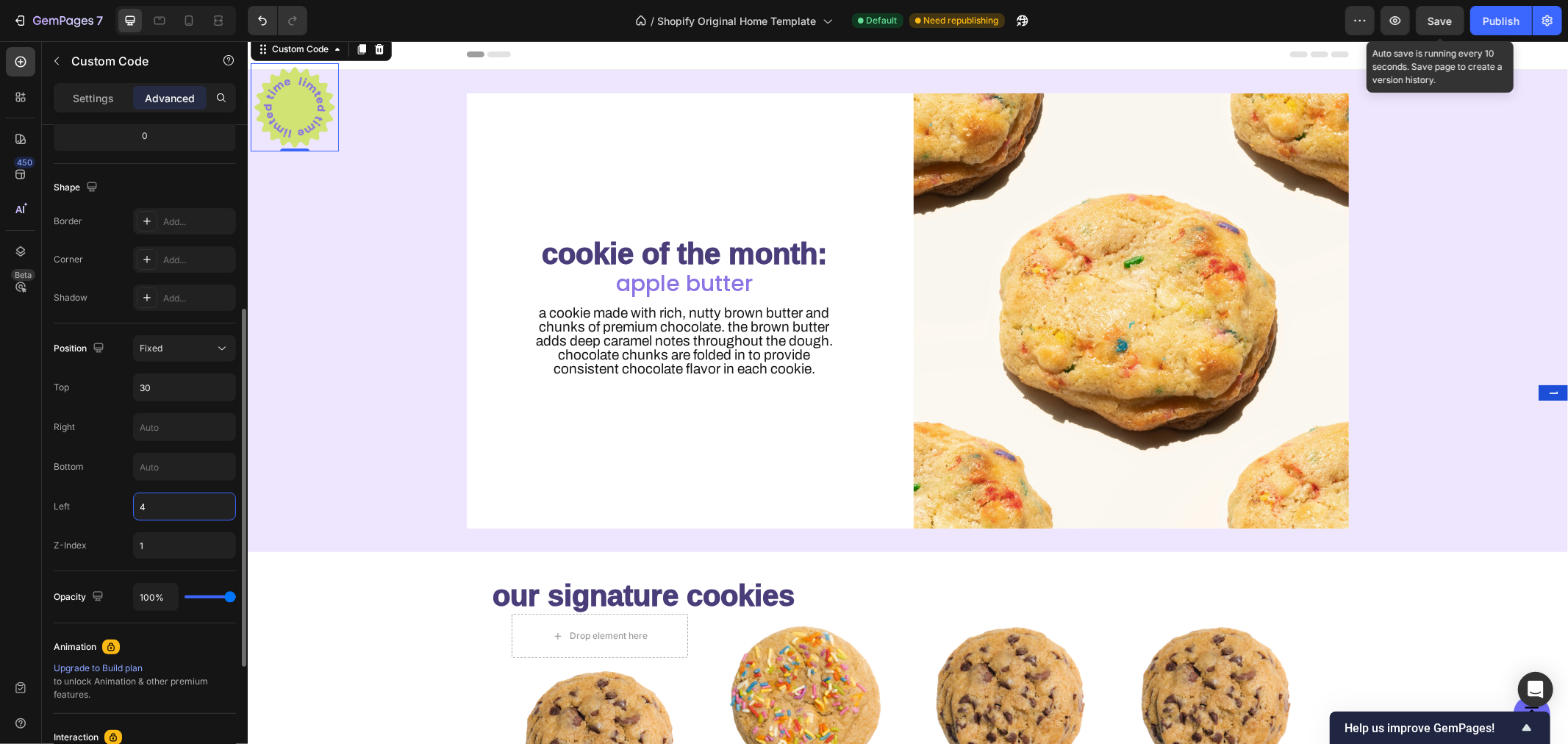
scroll to position [340, 0]
click at [172, 506] on input "4" at bounding box center [185, 505] width 102 height 26
type input "-"
type input "5"
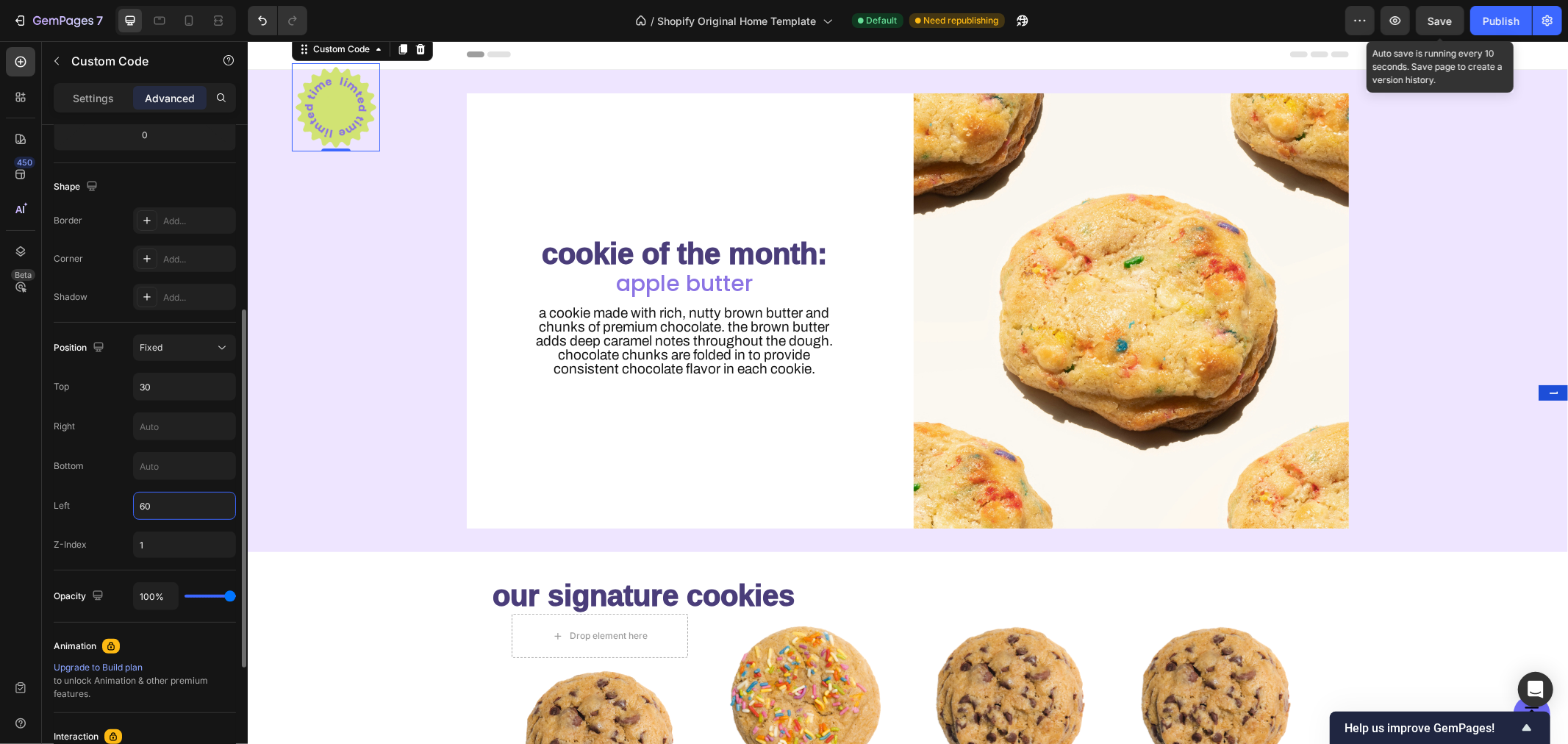
type input "6"
type input "1"
type input "2"
type input "3"
type input "275"
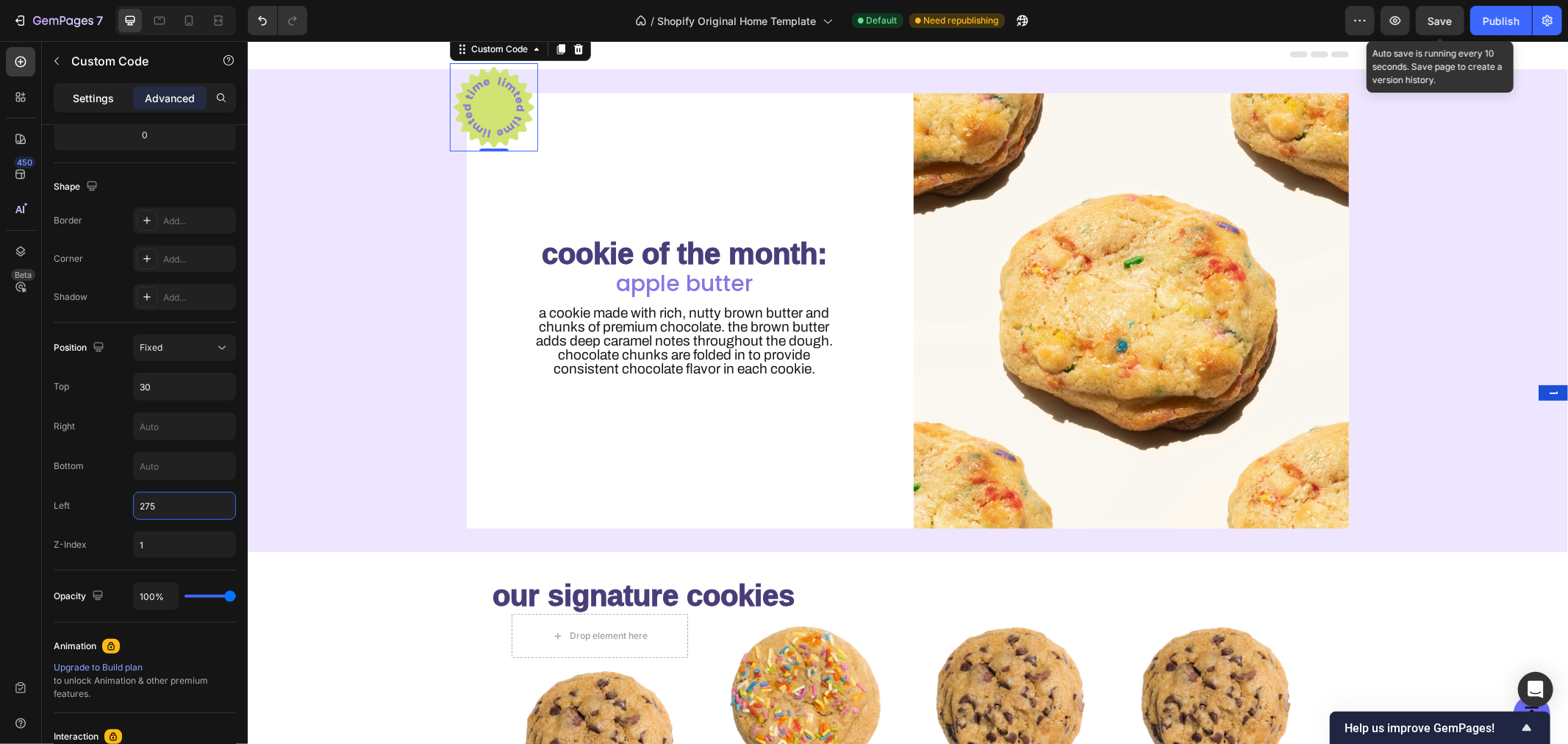
click at [108, 99] on p "Settings" at bounding box center [93, 98] width 41 height 15
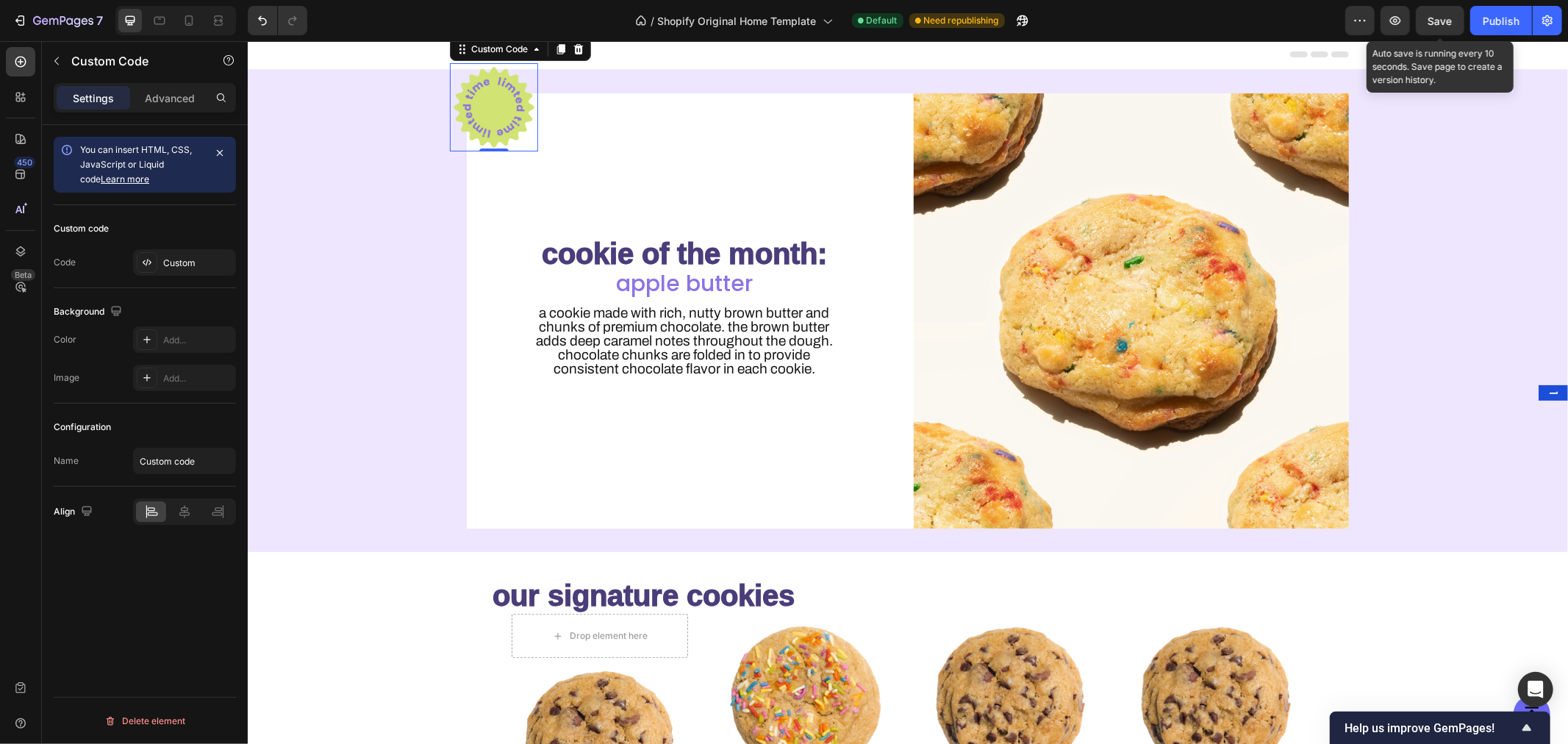
scroll to position [0, 0]
click at [164, 269] on div "Custom" at bounding box center [198, 264] width 69 height 14
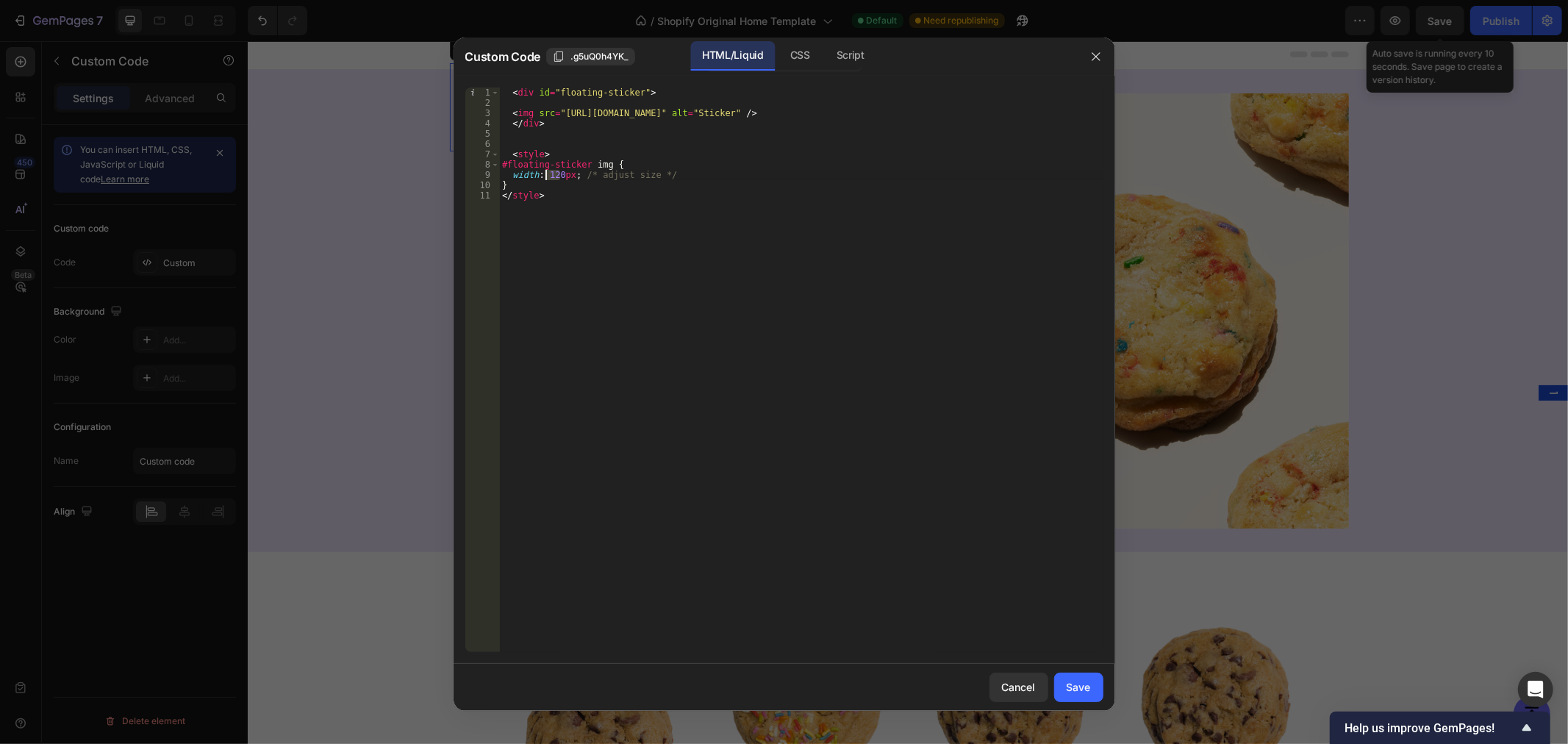
drag, startPoint x: 561, startPoint y: 172, endPoint x: 545, endPoint y: 171, distance: 16.0
click at [545, 171] on div "< div id = "floating-sticker" > < img src = "[URL][DOMAIN_NAME]" alt = "Sticker…" at bounding box center [801, 380] width 604 height 585
type textarea "width: 300px; /* adjust size */"
click at [1090, 682] on div "Save" at bounding box center [1078, 687] width 24 height 15
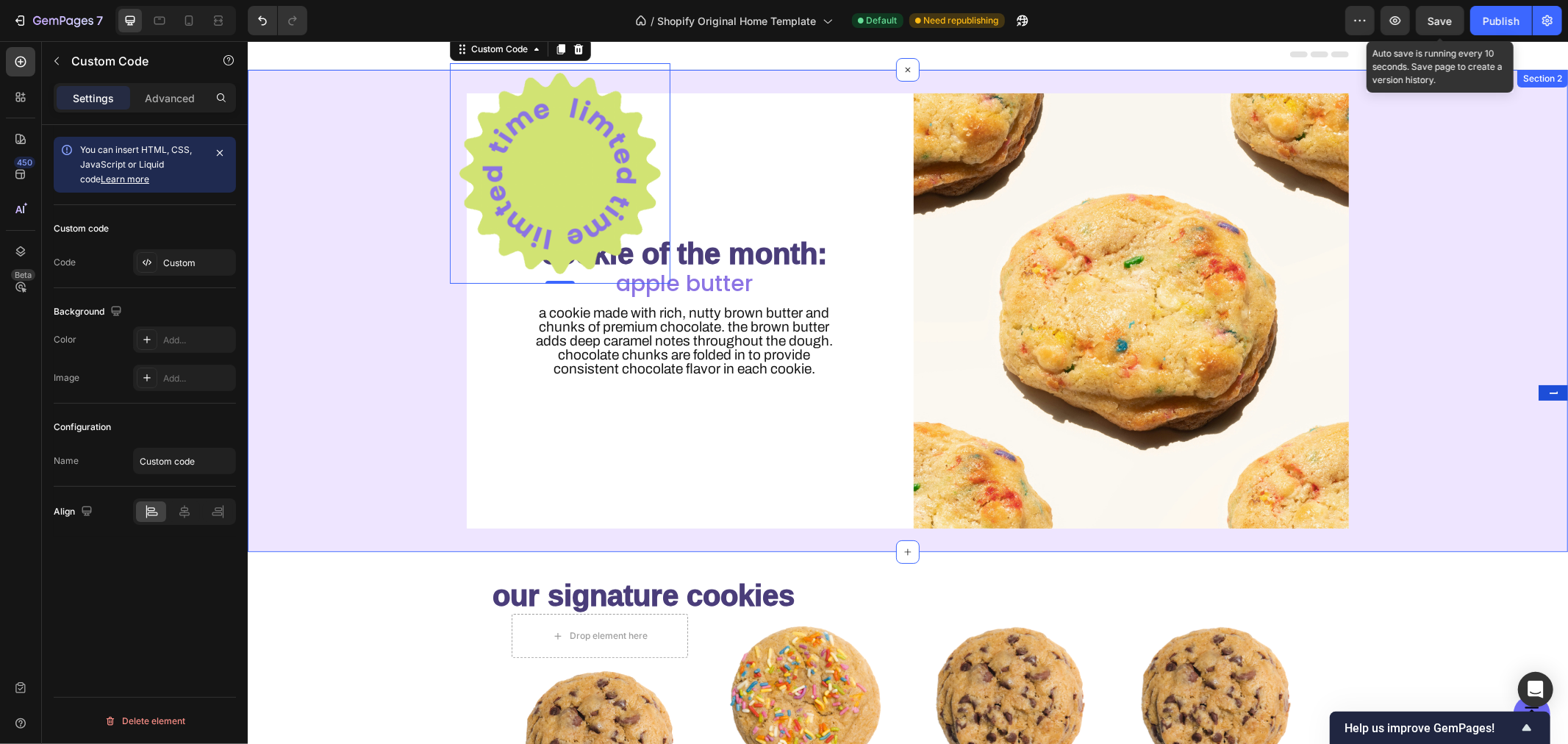
scroll to position [2, 0]
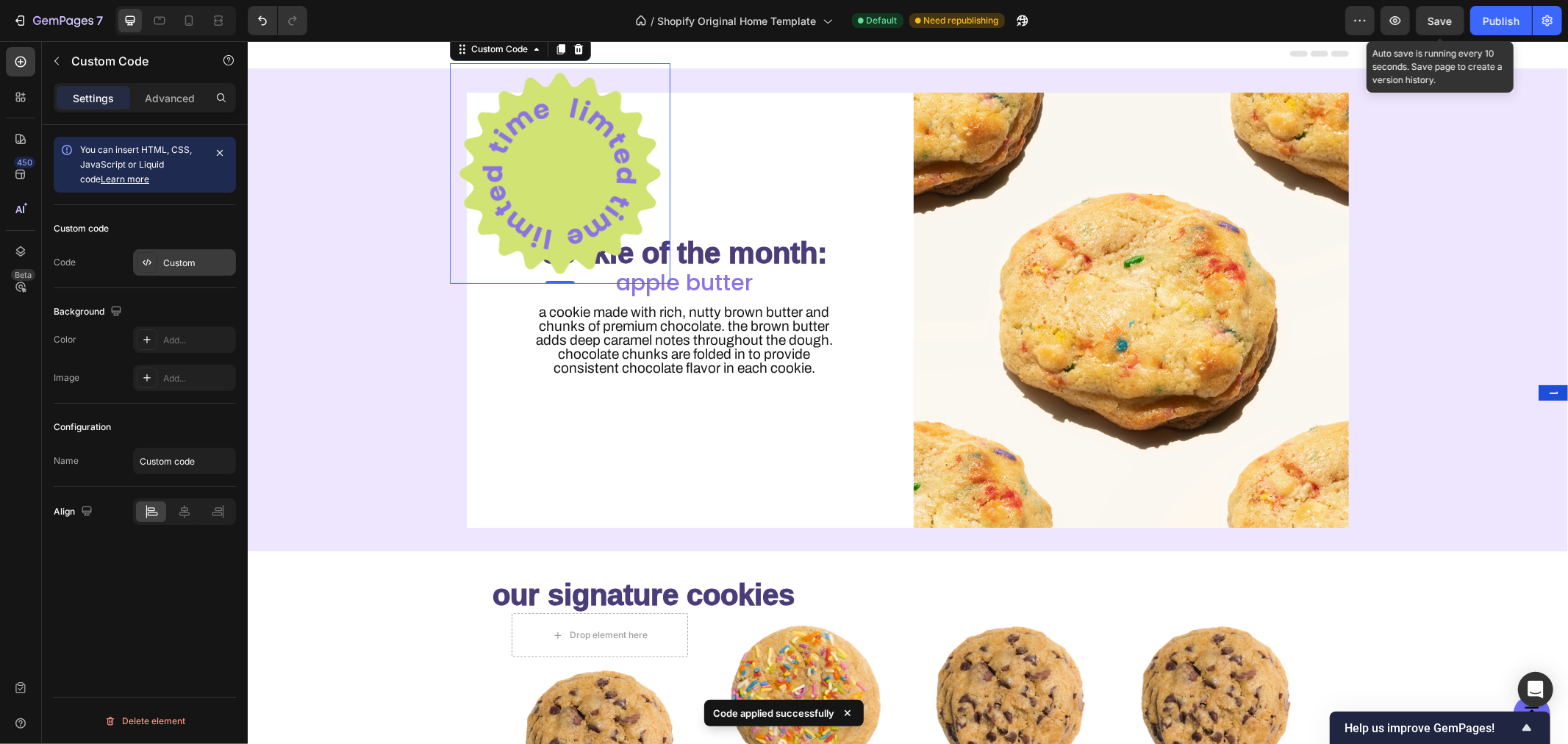
click at [157, 252] on div "Custom" at bounding box center [185, 262] width 103 height 26
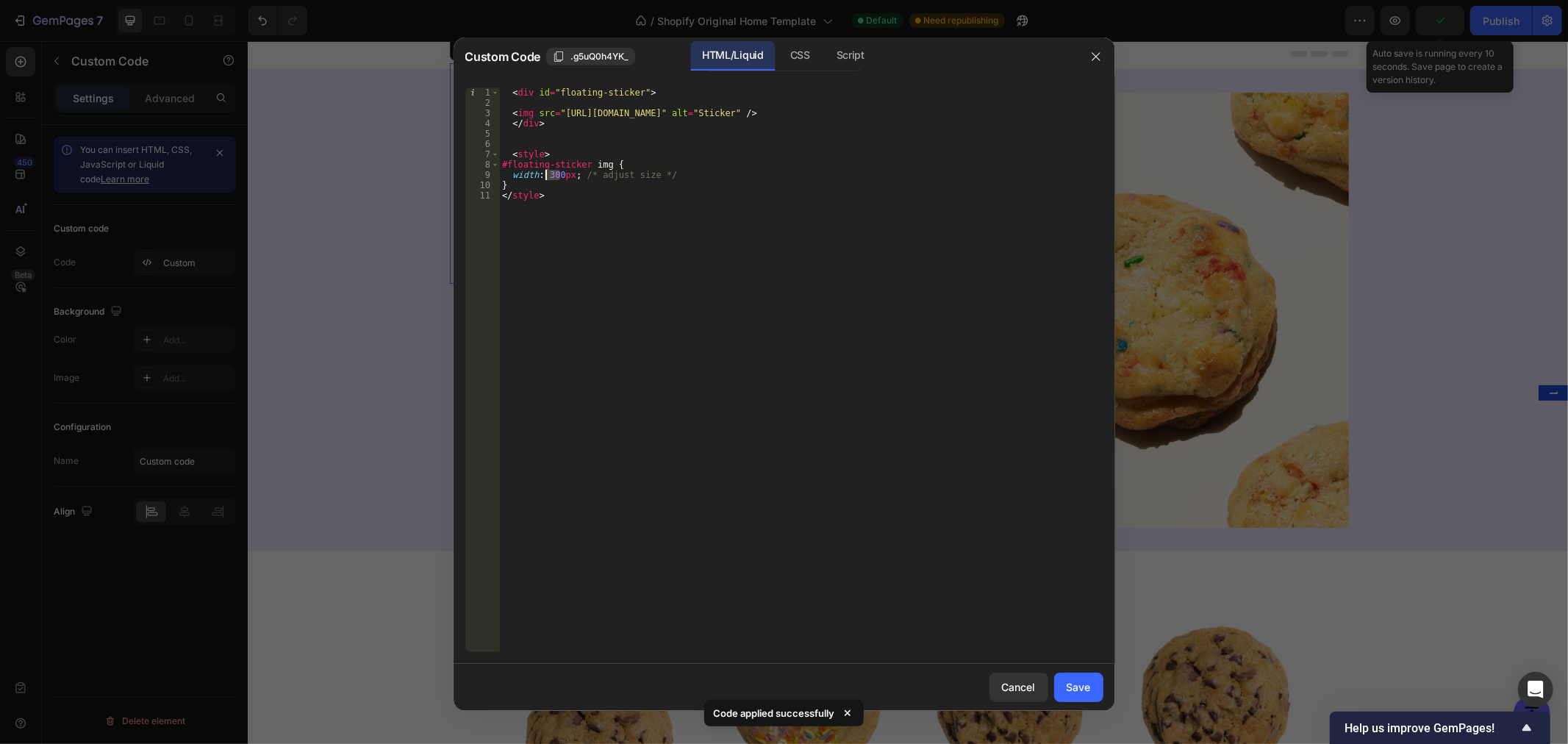
drag, startPoint x: 560, startPoint y: 174, endPoint x: 546, endPoint y: 174, distance: 14.0
click at [546, 174] on div "< div id = "floating-sticker" > < img src = "[URL][DOMAIN_NAME]" alt = "Sticker…" at bounding box center [801, 380] width 604 height 585
type textarea "width: 250px; /* adjust size */"
click at [1084, 686] on div "Save" at bounding box center [1078, 687] width 24 height 15
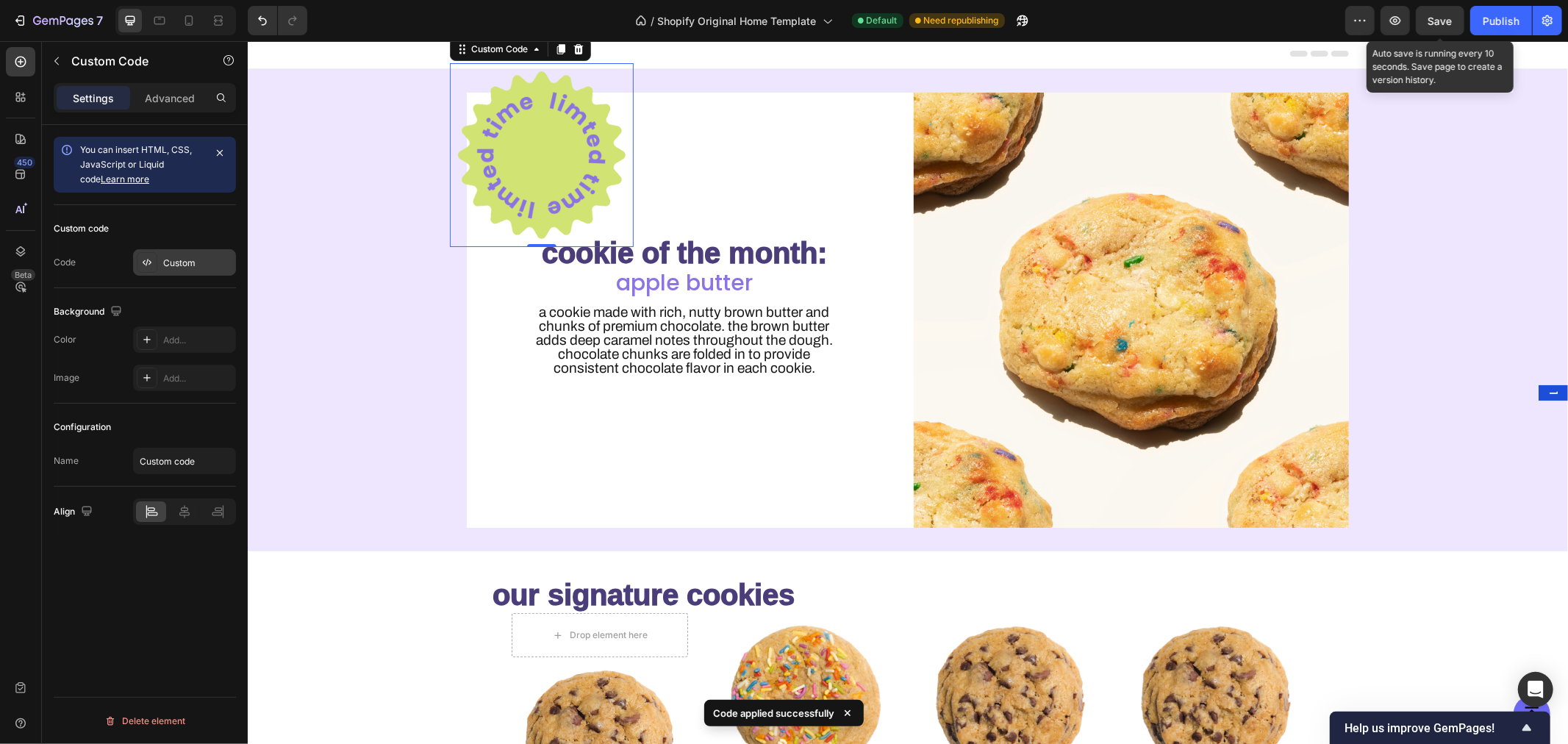
click at [162, 258] on div "Custom" at bounding box center [185, 262] width 103 height 26
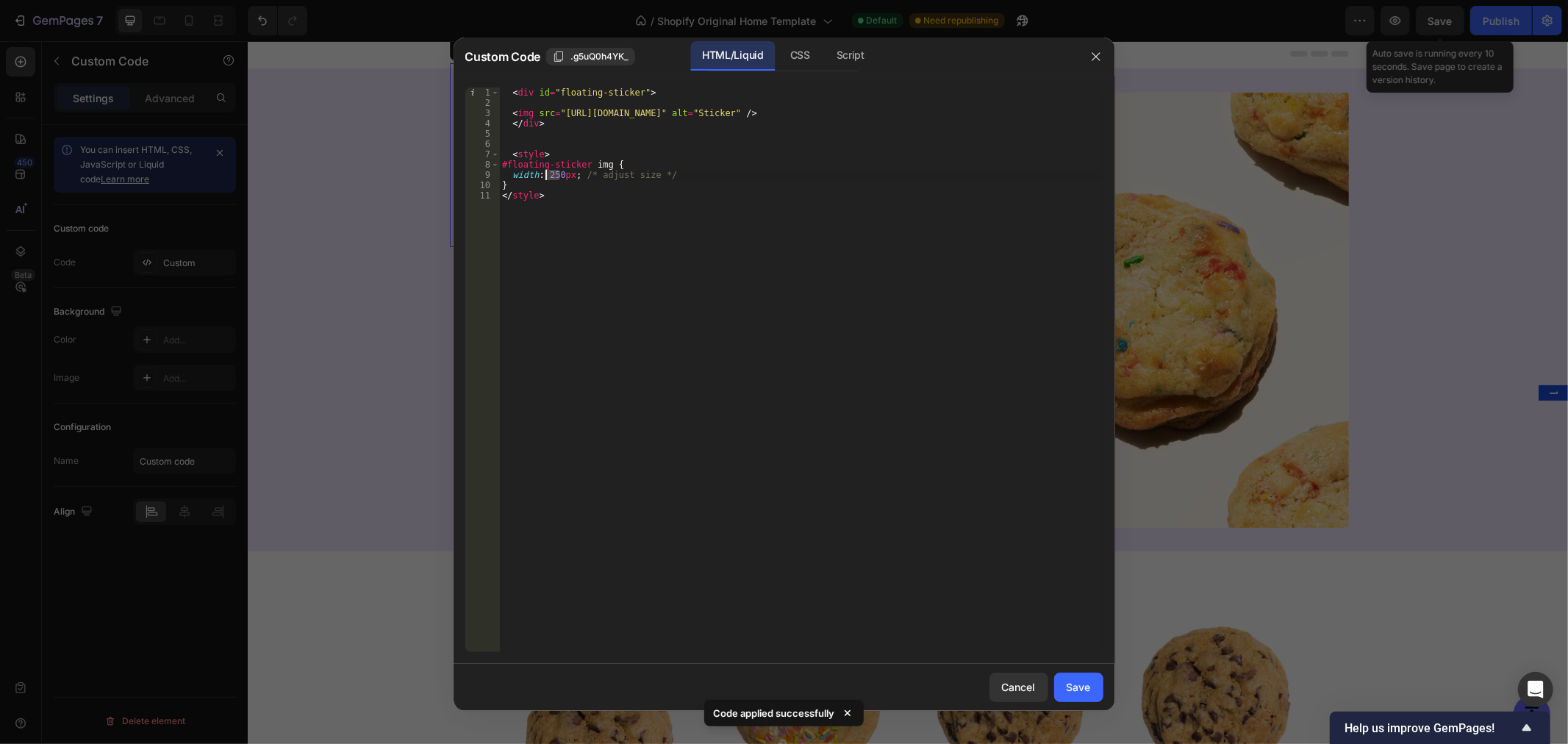
drag, startPoint x: 560, startPoint y: 174, endPoint x: 547, endPoint y: 172, distance: 13.2
click at [547, 172] on div "< div id = "floating-sticker" > < img src = "[URL][DOMAIN_NAME]" alt = "Sticker…" at bounding box center [801, 380] width 604 height 585
type textarea "width: 200px; /* adjust size */"
click at [1084, 684] on div "Save" at bounding box center [1078, 687] width 24 height 15
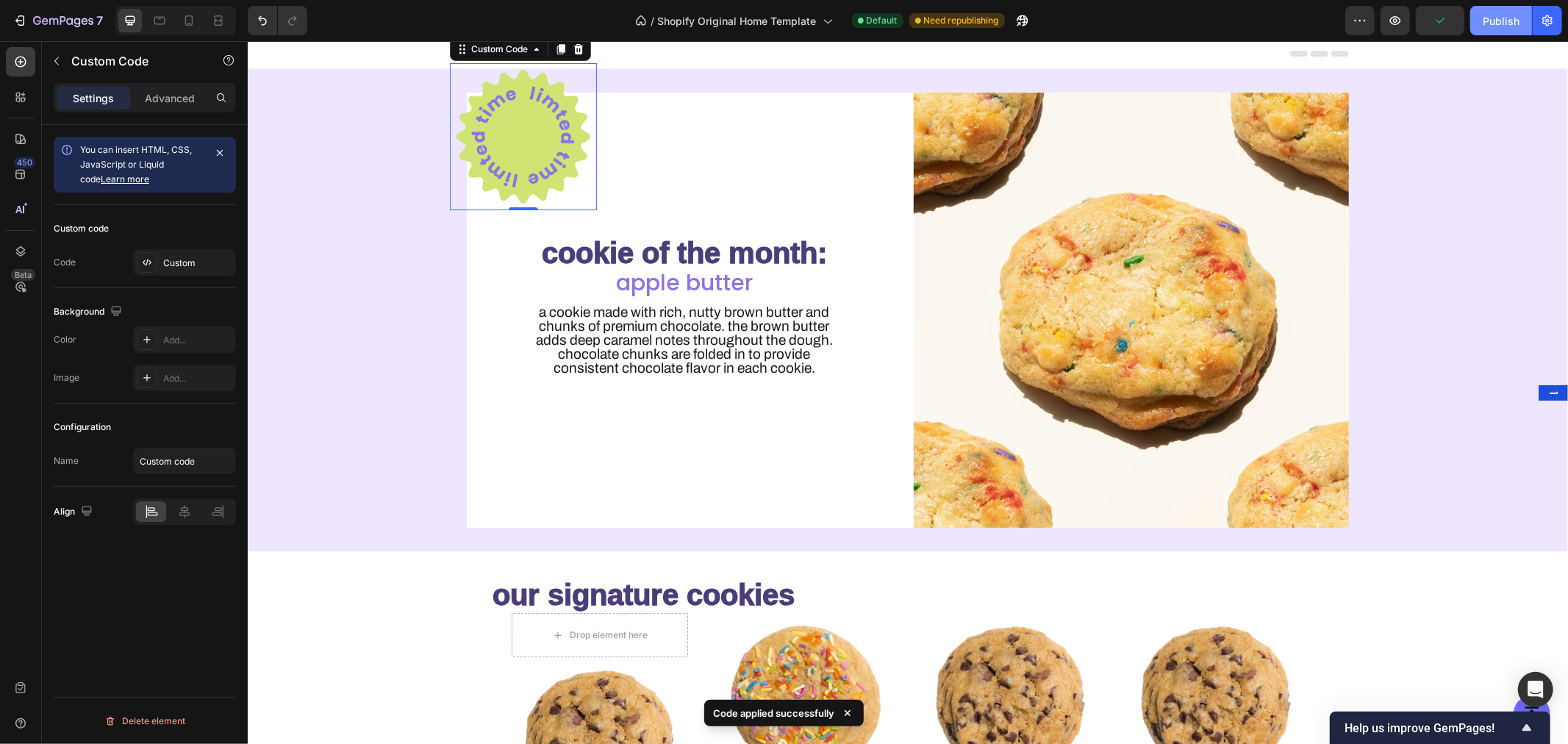
click at [1503, 14] on div "Publish" at bounding box center [1501, 21] width 37 height 15
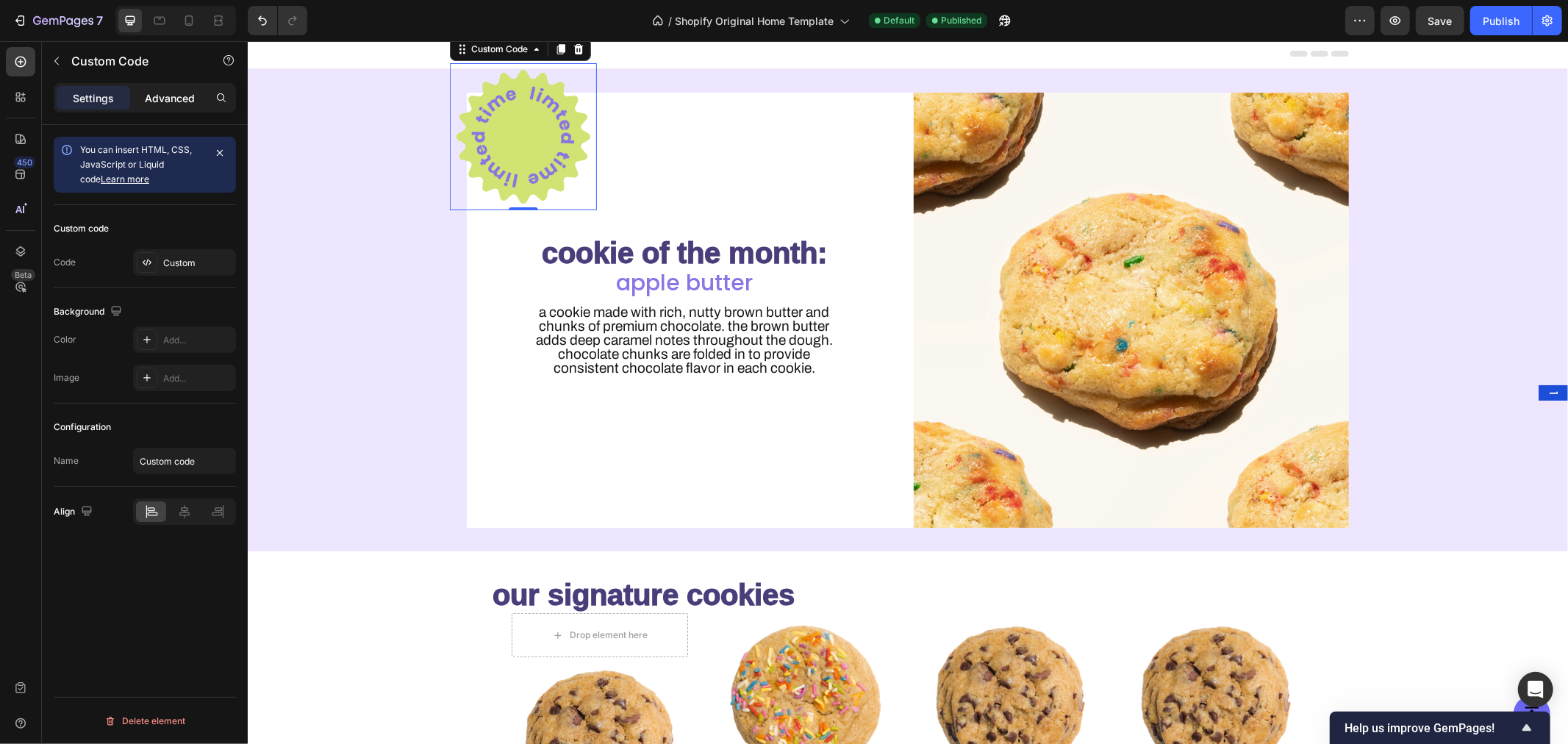
click at [154, 93] on p "Advanced" at bounding box center [169, 98] width 50 height 15
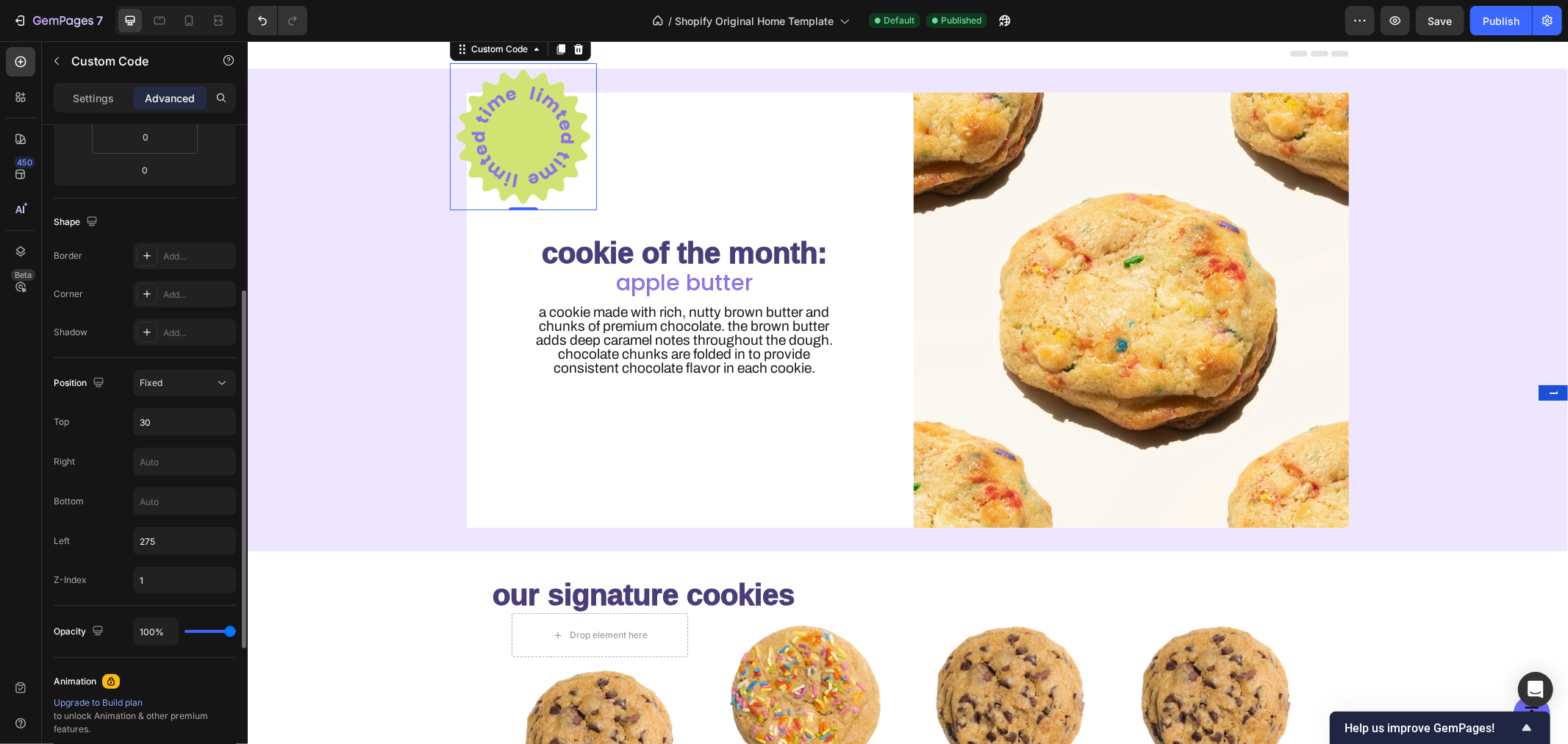
scroll to position [305, 0]
click at [100, 91] on p "Settings" at bounding box center [93, 98] width 41 height 15
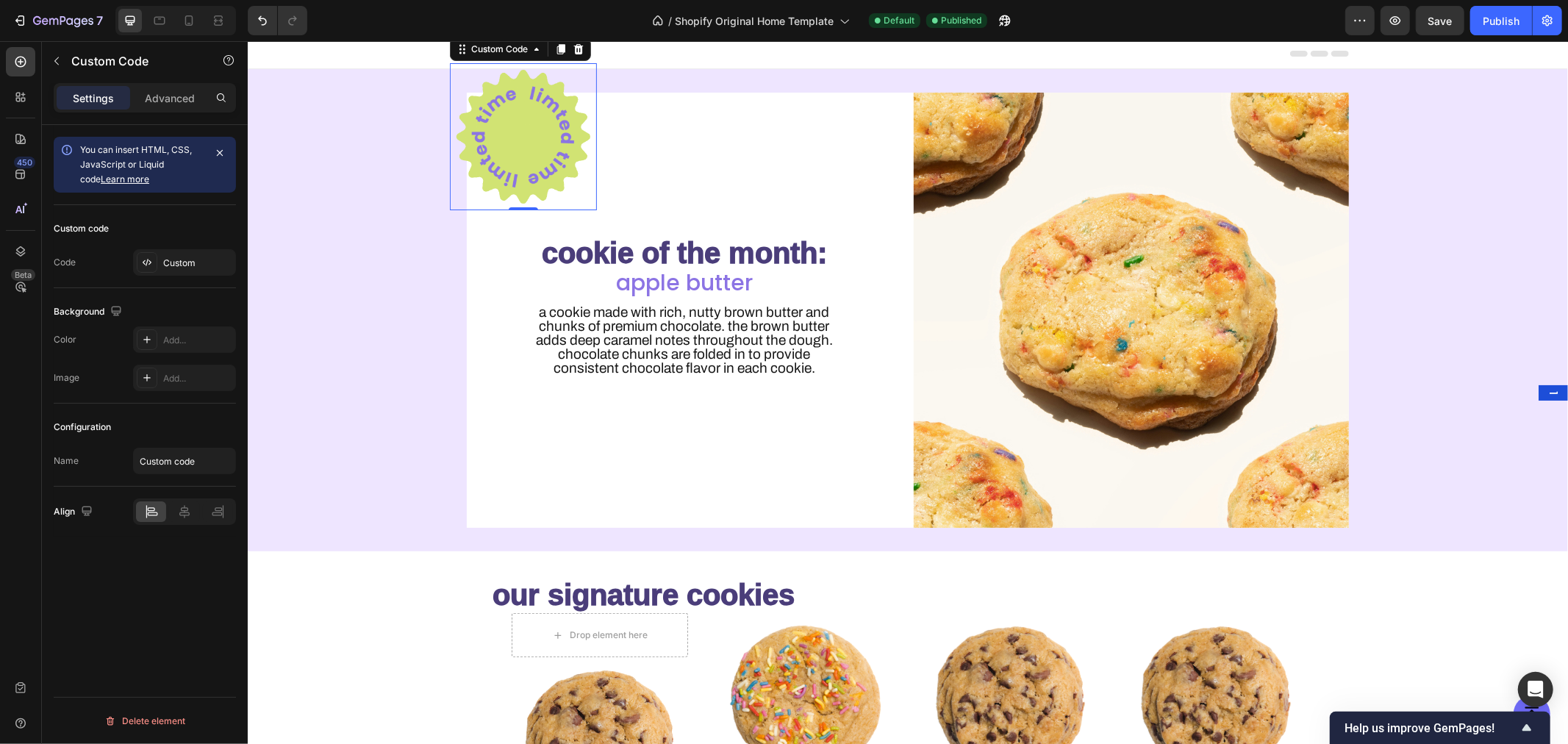
scroll to position [0, 0]
click at [178, 98] on p "Advanced" at bounding box center [169, 98] width 50 height 15
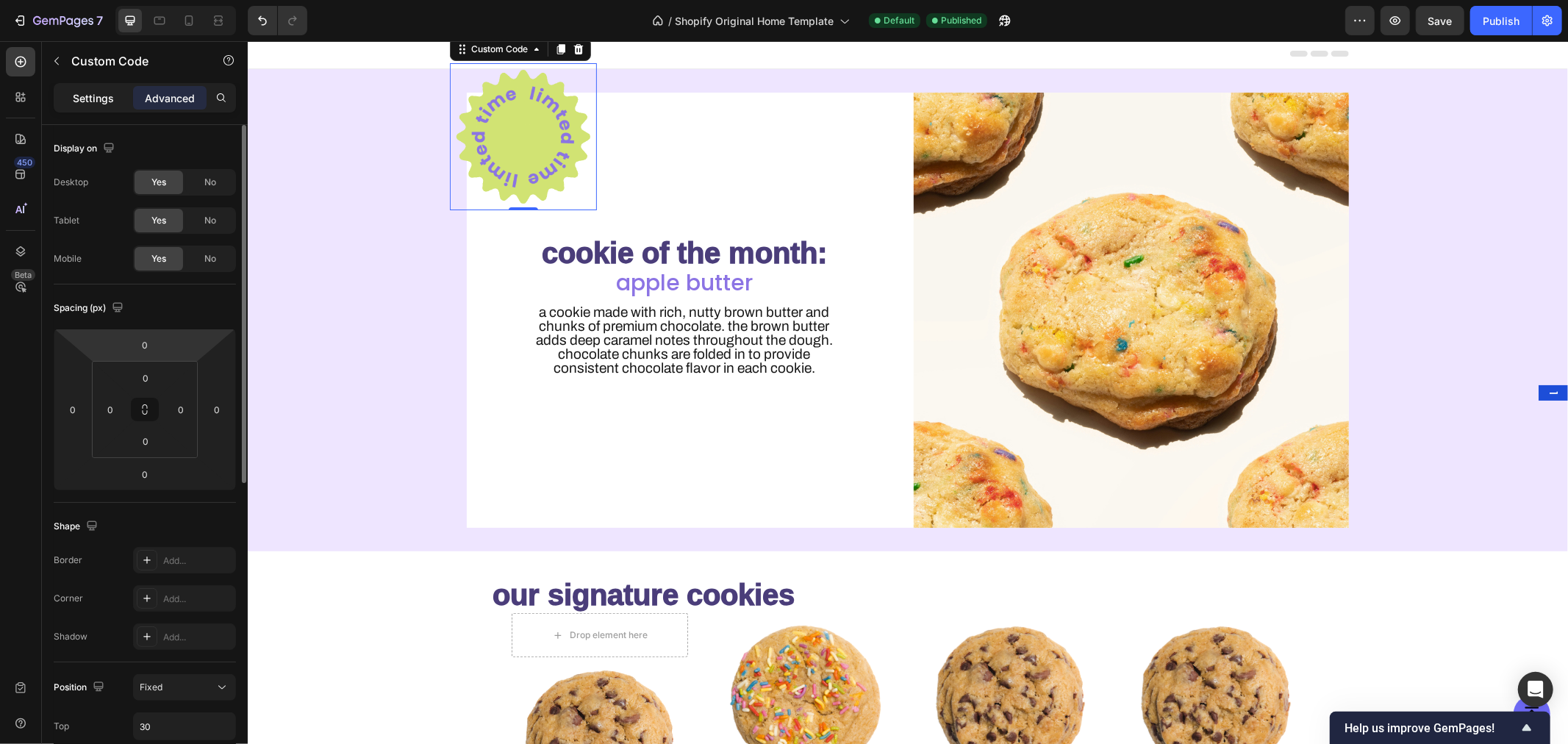
click at [103, 88] on div "Settings" at bounding box center [93, 97] width 74 height 23
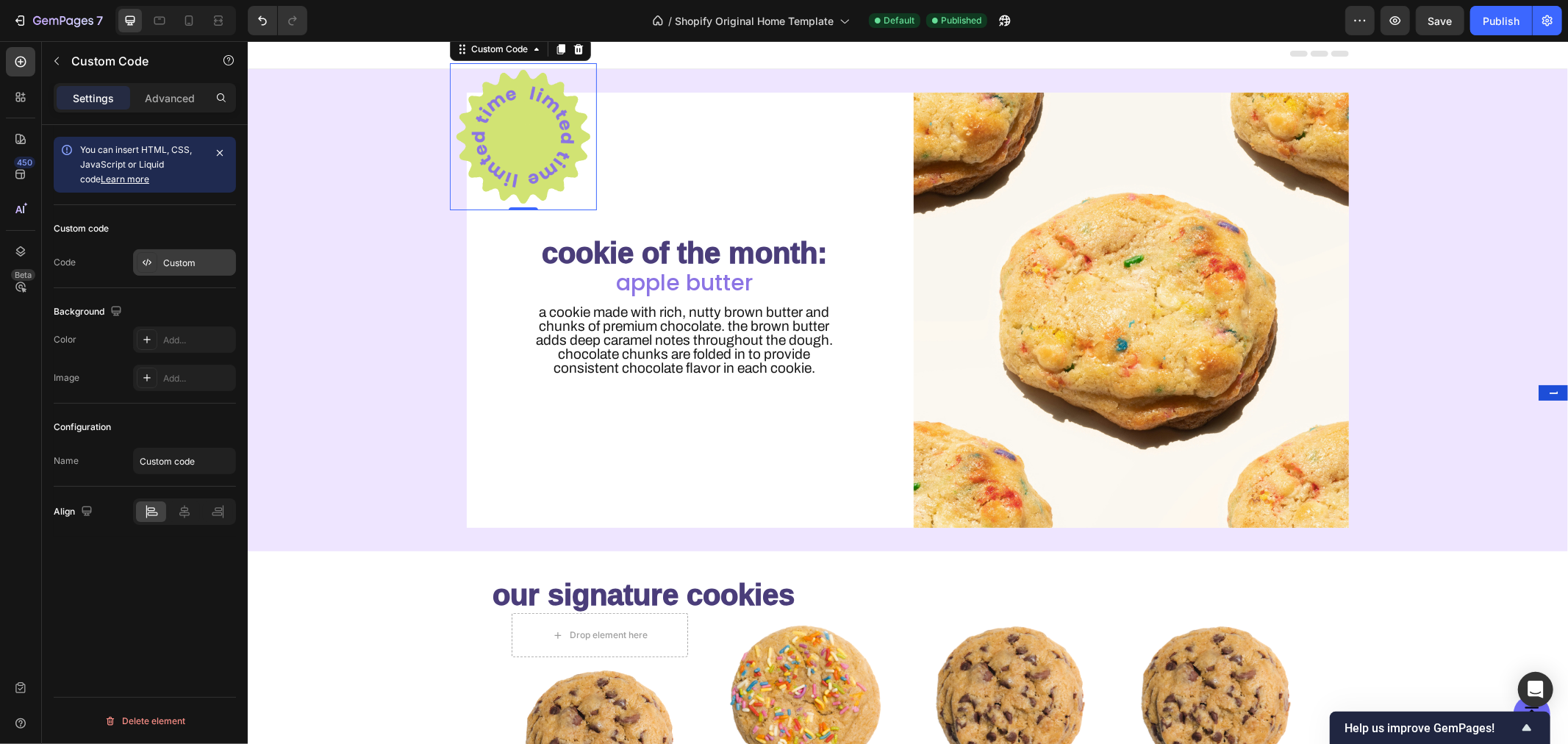
click at [151, 261] on icon at bounding box center [147, 263] width 12 height 12
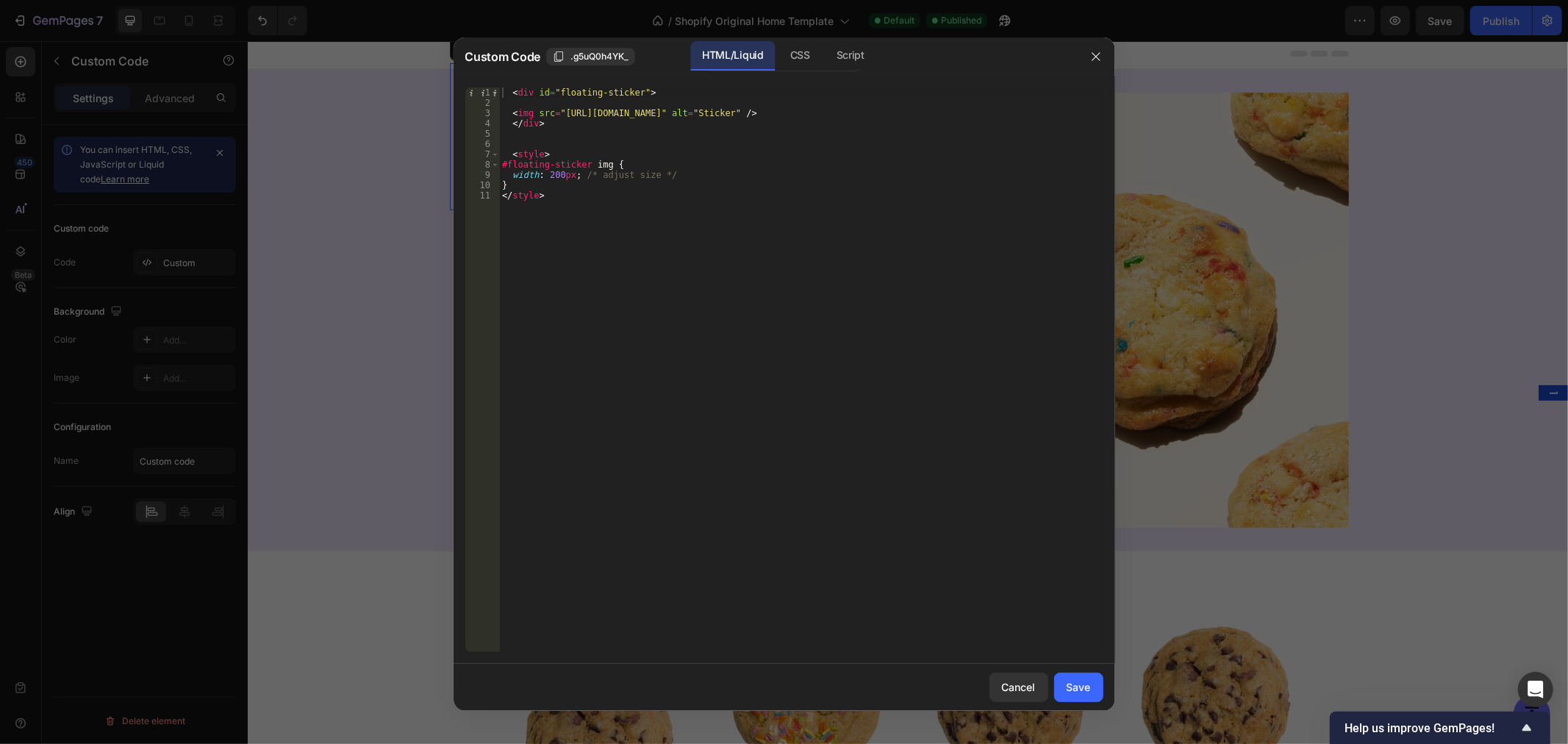
click at [706, 195] on div "< div id = "floating-sticker" > < img src = "[URL][DOMAIN_NAME]" alt = "Sticker…" at bounding box center [801, 380] width 604 height 585
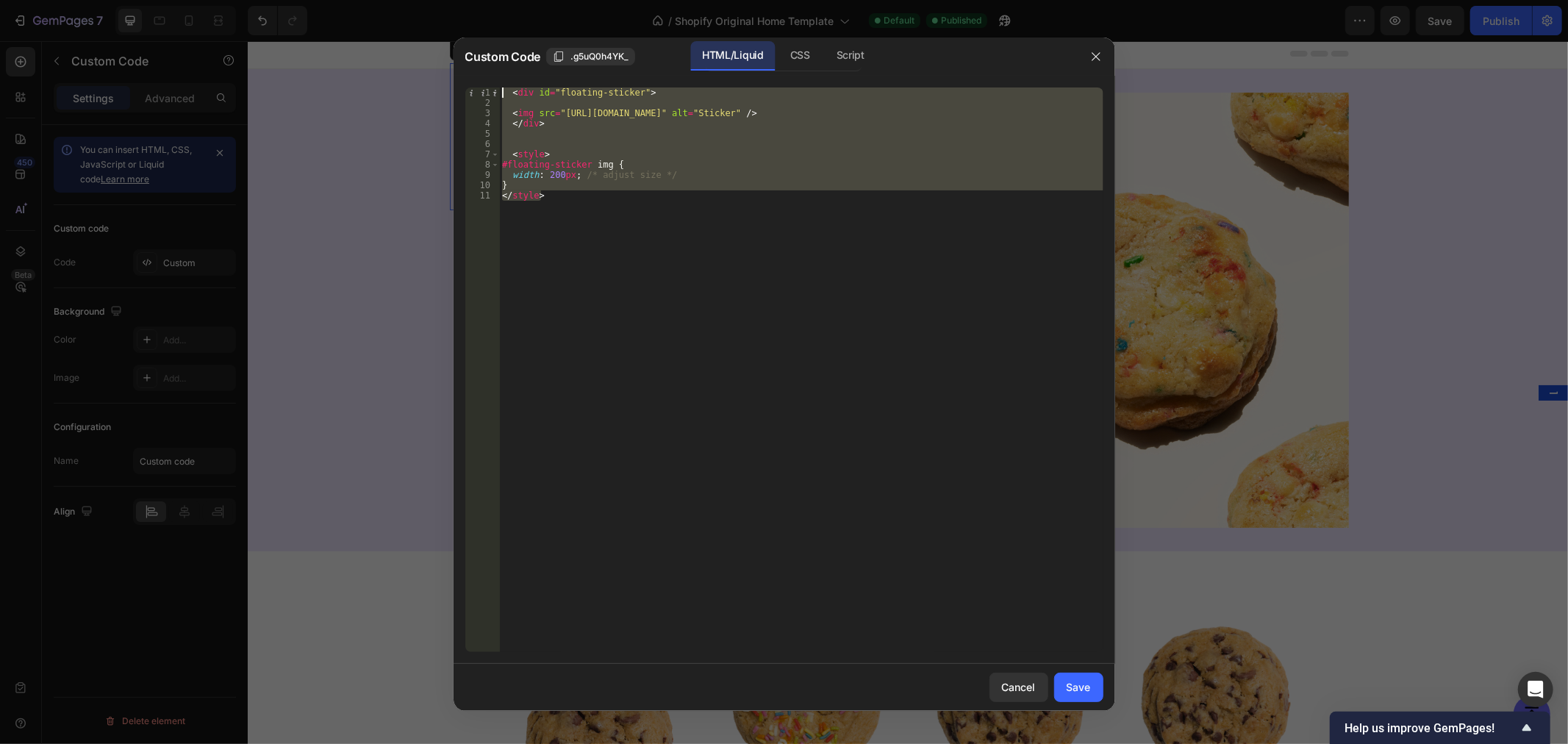
drag, startPoint x: 577, startPoint y: 202, endPoint x: 480, endPoint y: 84, distance: 152.8
click at [480, 84] on div "</style> 1 2 3 4 5 6 7 8 9 10 11 < div id = "floating-sticker" > < img src = "[…" at bounding box center [784, 370] width 661 height 588
click at [618, 261] on div "< div id = "floating-sticker" > < img src = "[URL][DOMAIN_NAME]" alt = "Sticker…" at bounding box center [801, 370] width 604 height 565
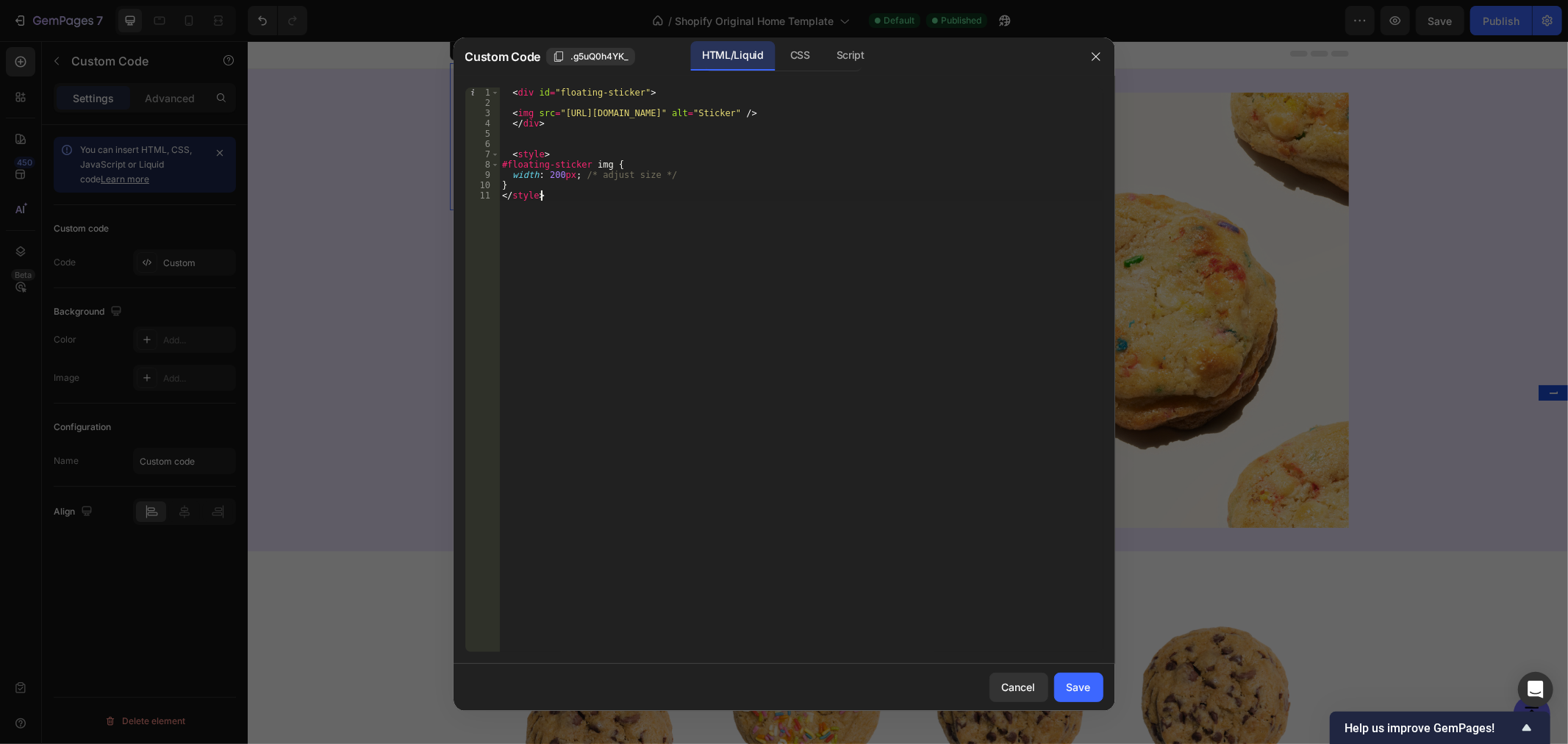
type textarea "} </style>"
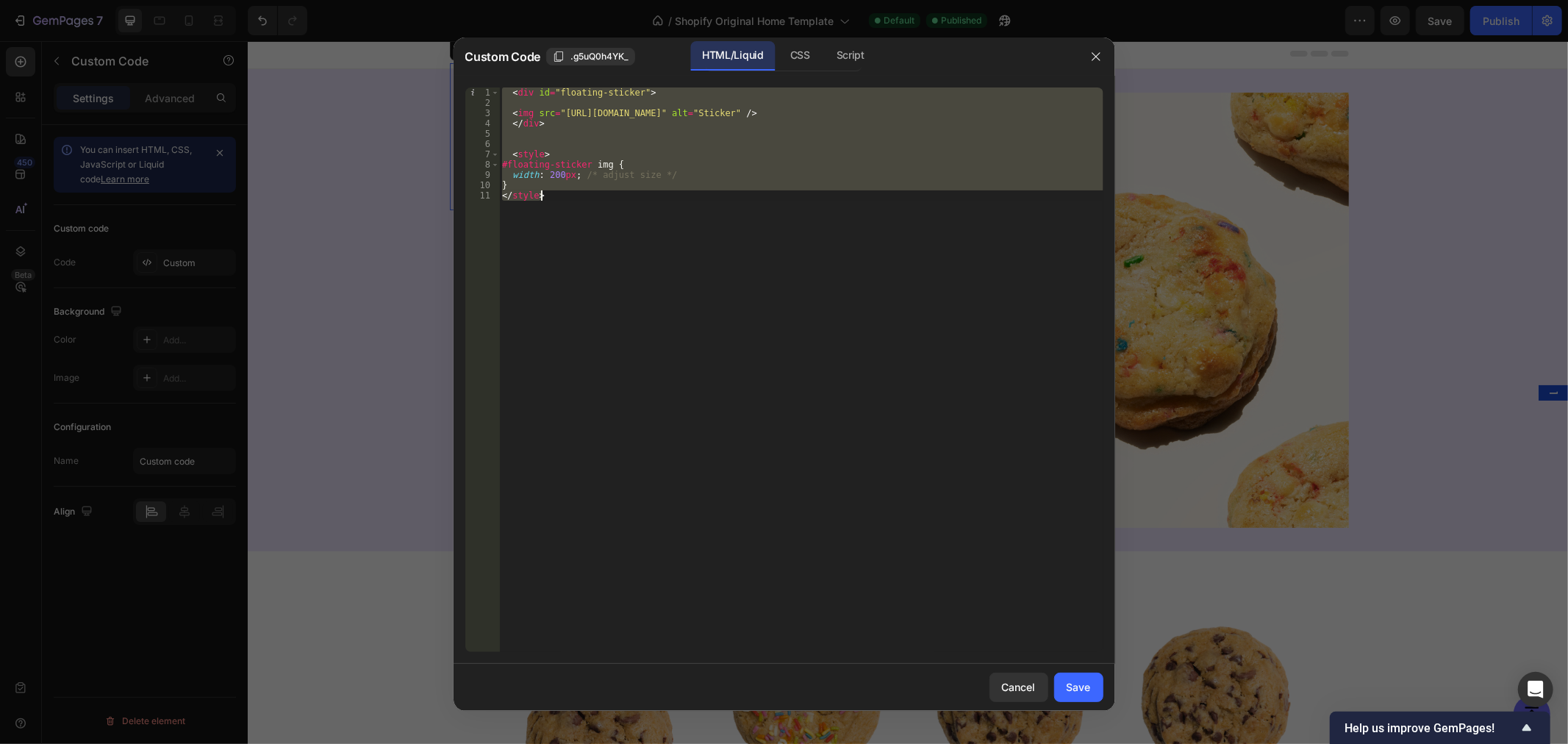
paste textarea
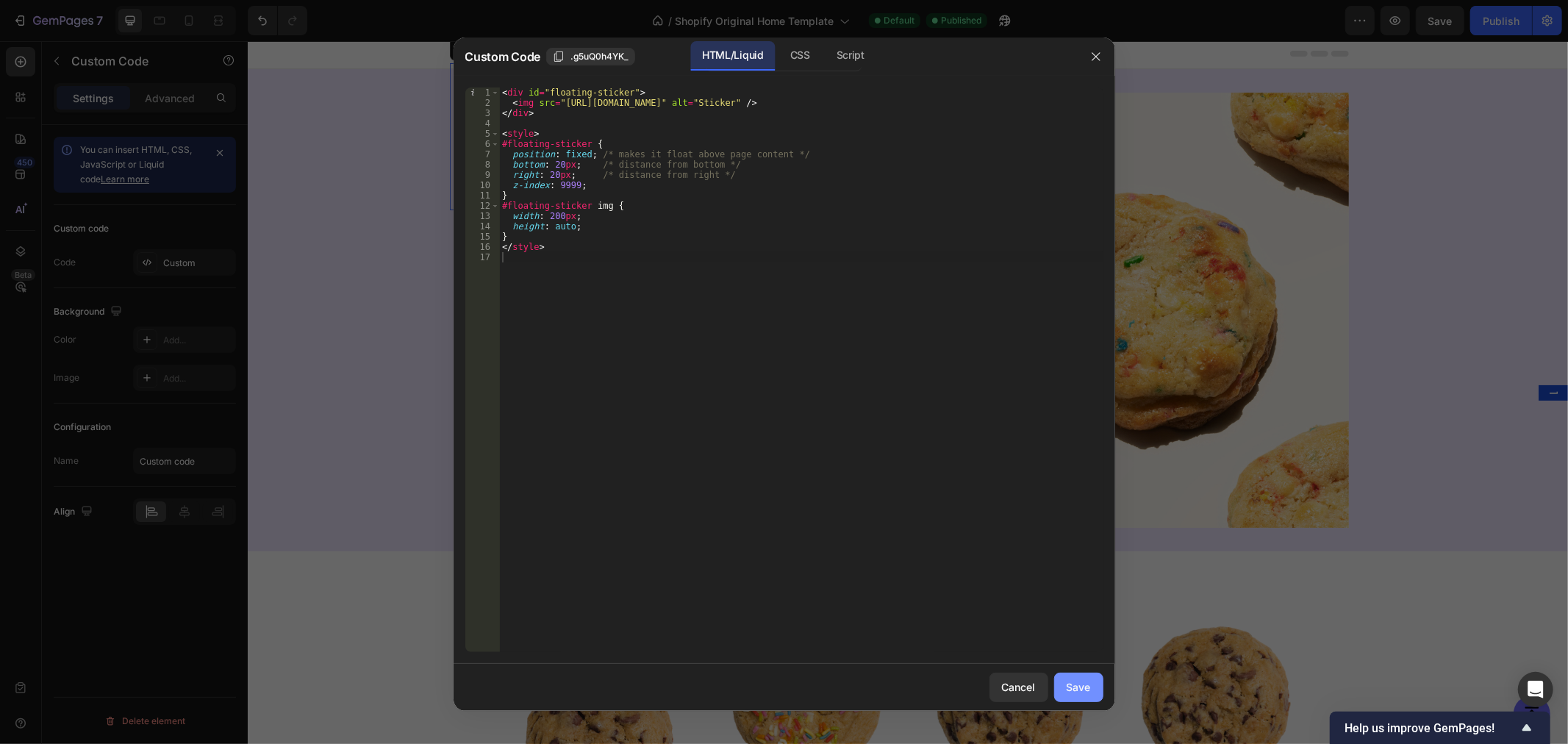
click at [1090, 689] on div "Save" at bounding box center [1078, 687] width 24 height 15
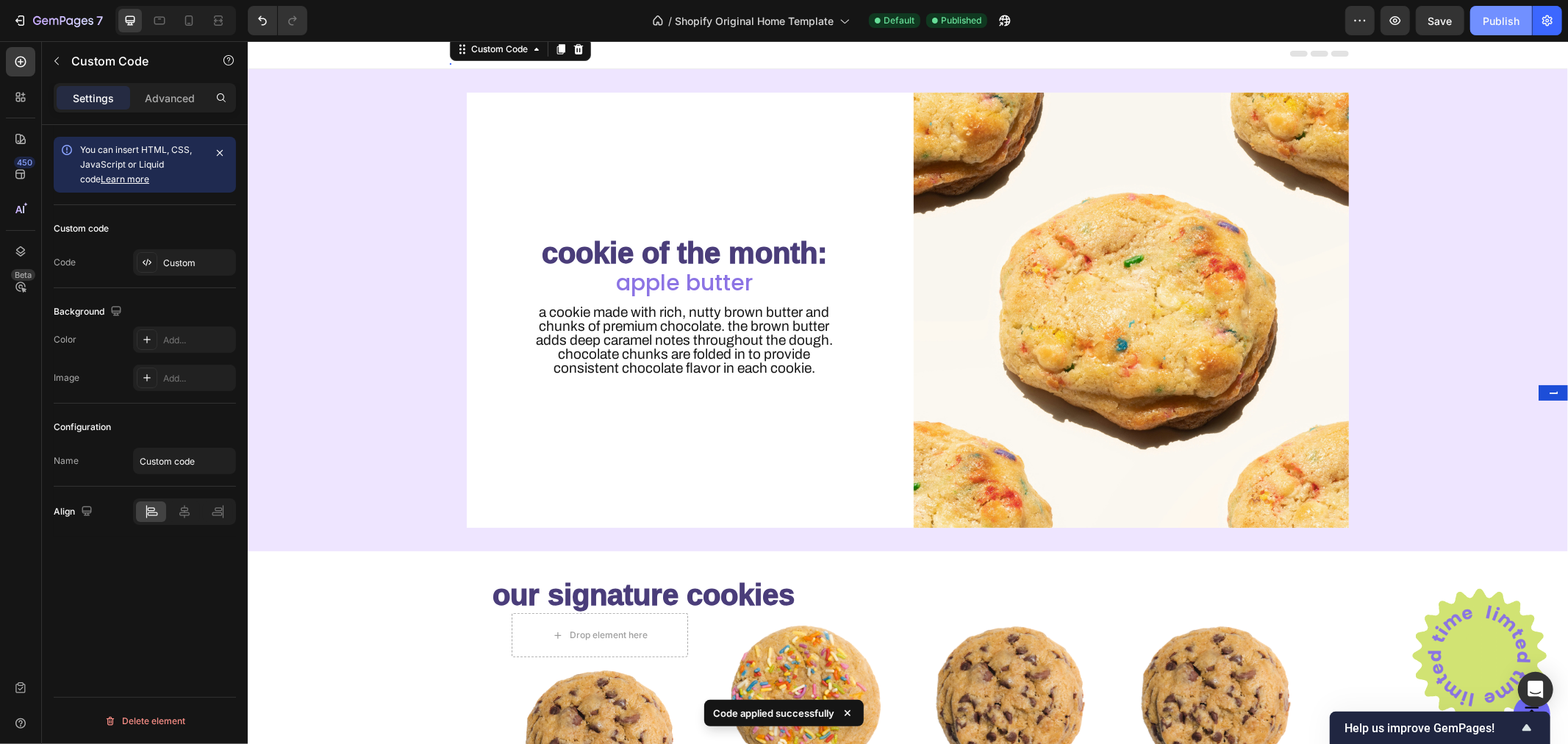
click at [1508, 19] on div "Publish" at bounding box center [1501, 21] width 37 height 15
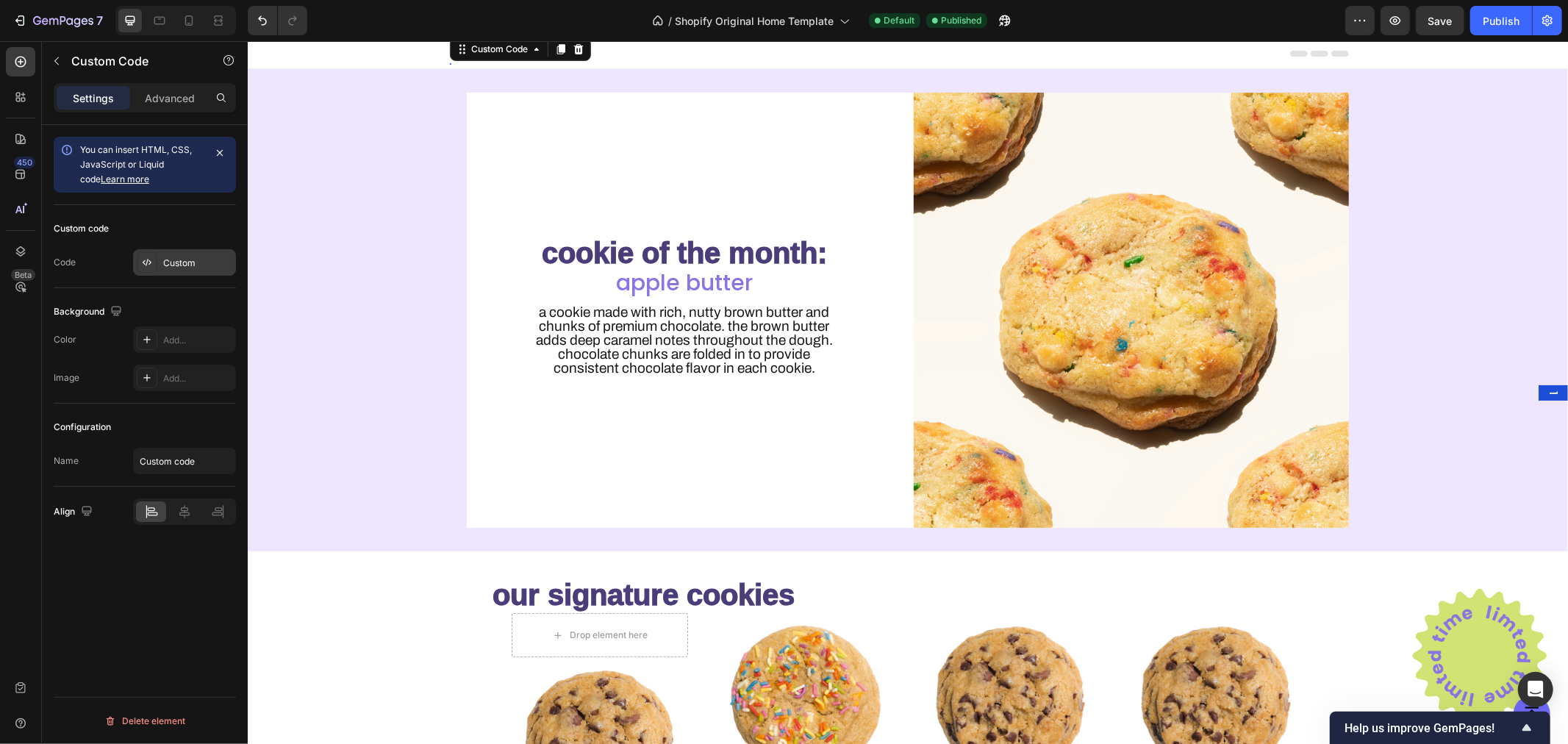
click at [168, 262] on div "Custom" at bounding box center [198, 264] width 69 height 14
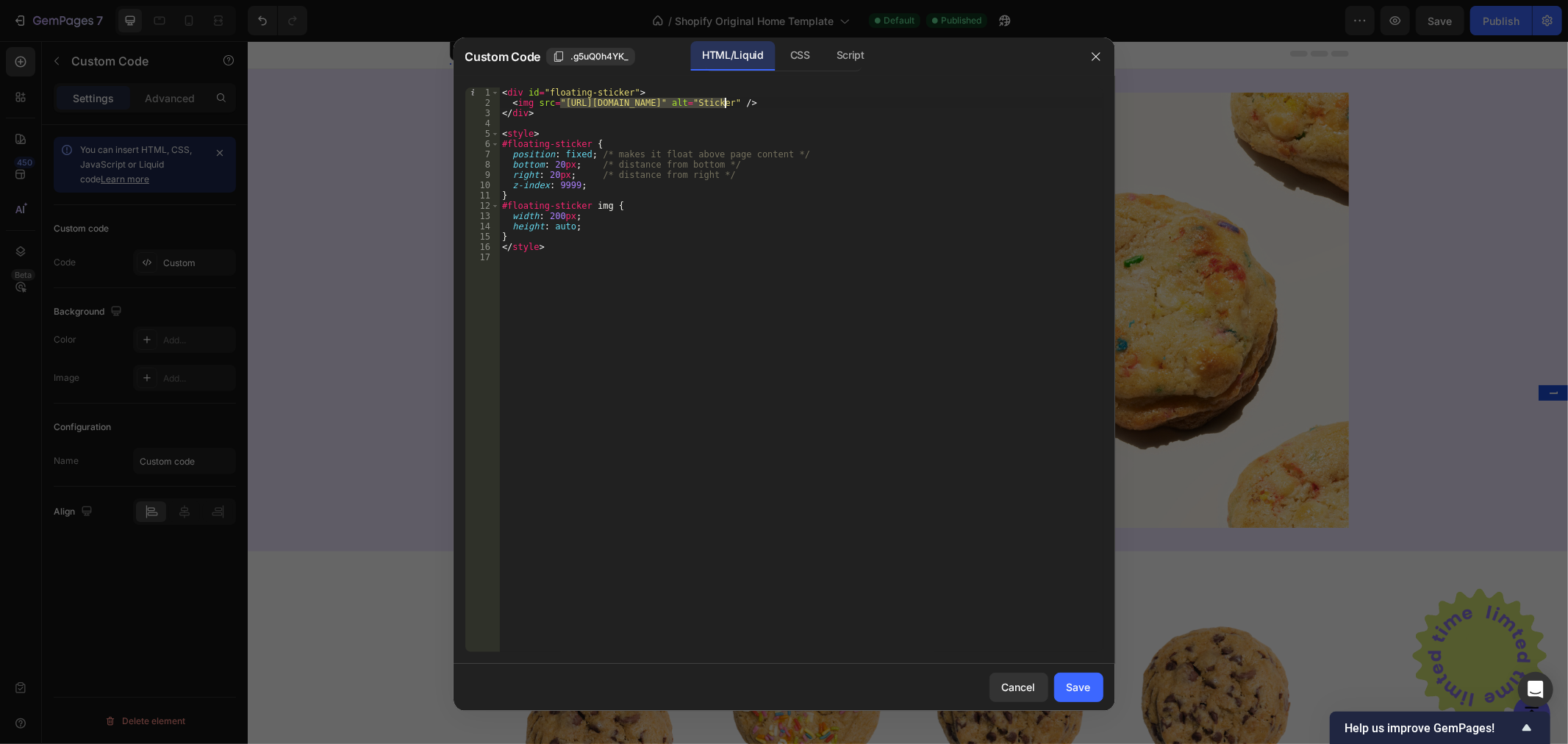
drag, startPoint x: 560, startPoint y: 104, endPoint x: 725, endPoint y: 104, distance: 165.0
click at [725, 104] on div "< div id = "floating-sticker" > < img src = "[URL][DOMAIN_NAME]" alt = "Sticker…" at bounding box center [801, 380] width 604 height 585
paste textarea "[DOMAIN_NAME][URL]"
type textarea "<img src="[URL][DOMAIN_NAME]" alt="Sticker" />"
click at [1069, 682] on div "Save" at bounding box center [1078, 687] width 24 height 15
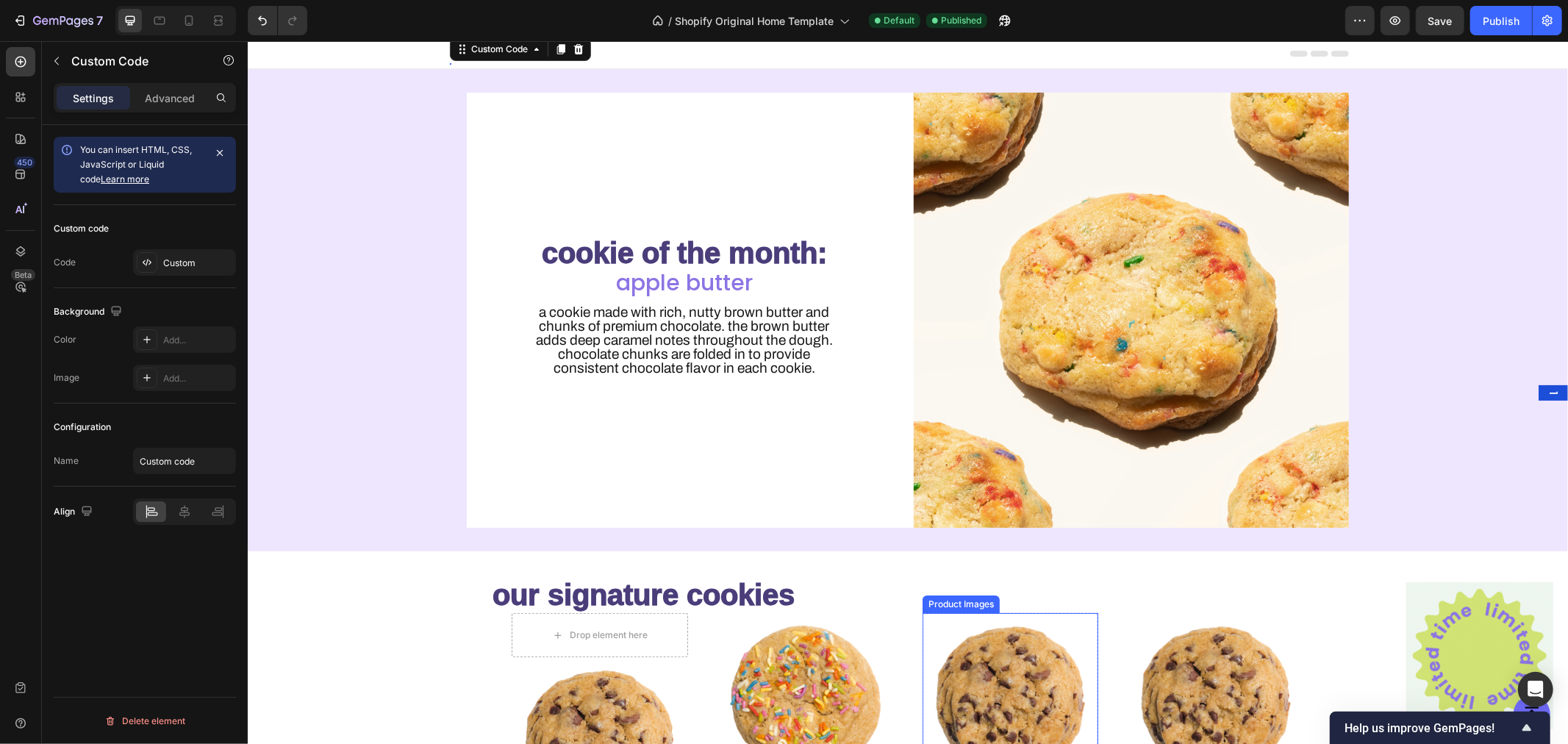
scroll to position [2, 0]
click at [168, 261] on div "Custom" at bounding box center [198, 264] width 69 height 14
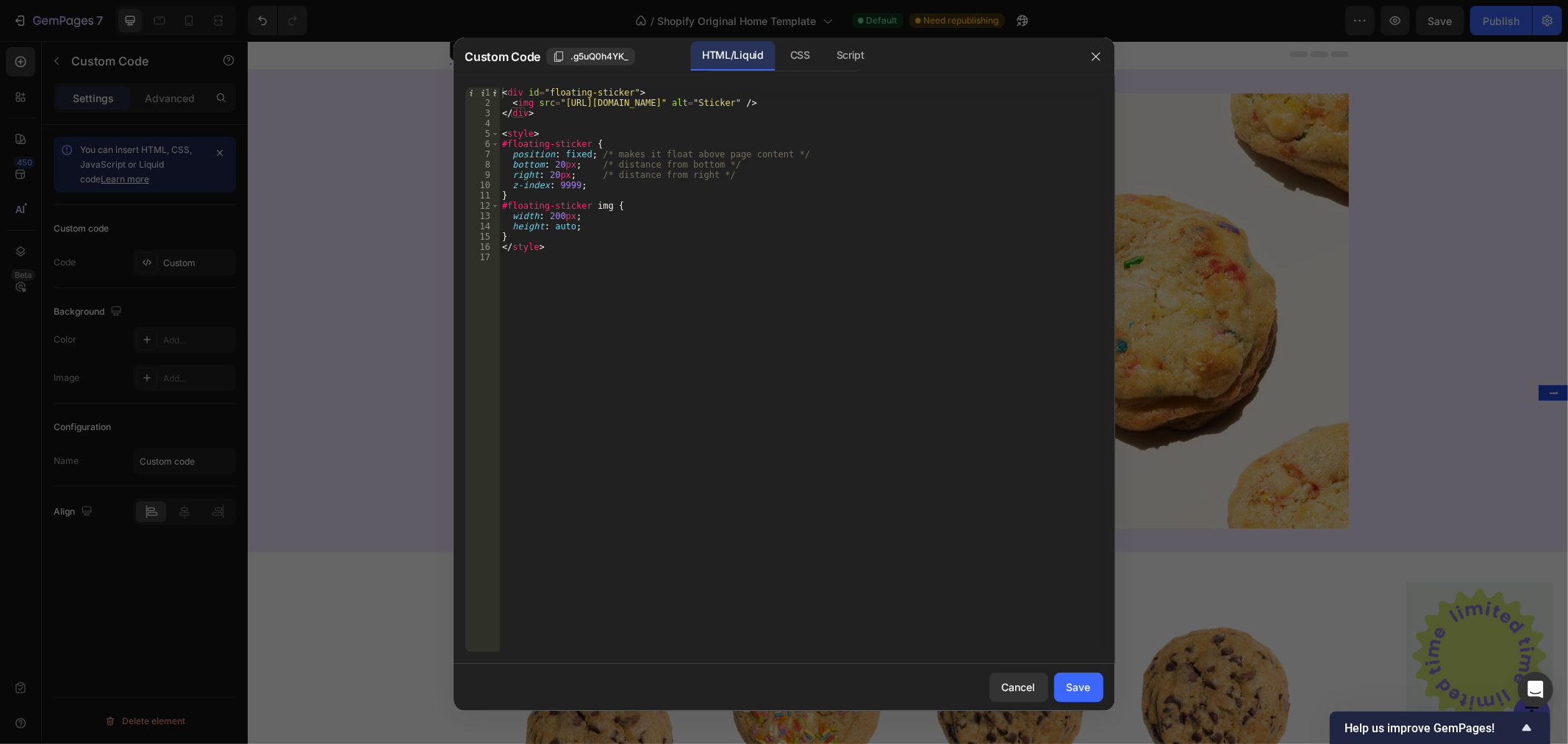
click at [664, 214] on div "< div id = "floating-sticker" > < img src = "[URL][DOMAIN_NAME]" alt = "Sticker…" at bounding box center [801, 380] width 604 height 585
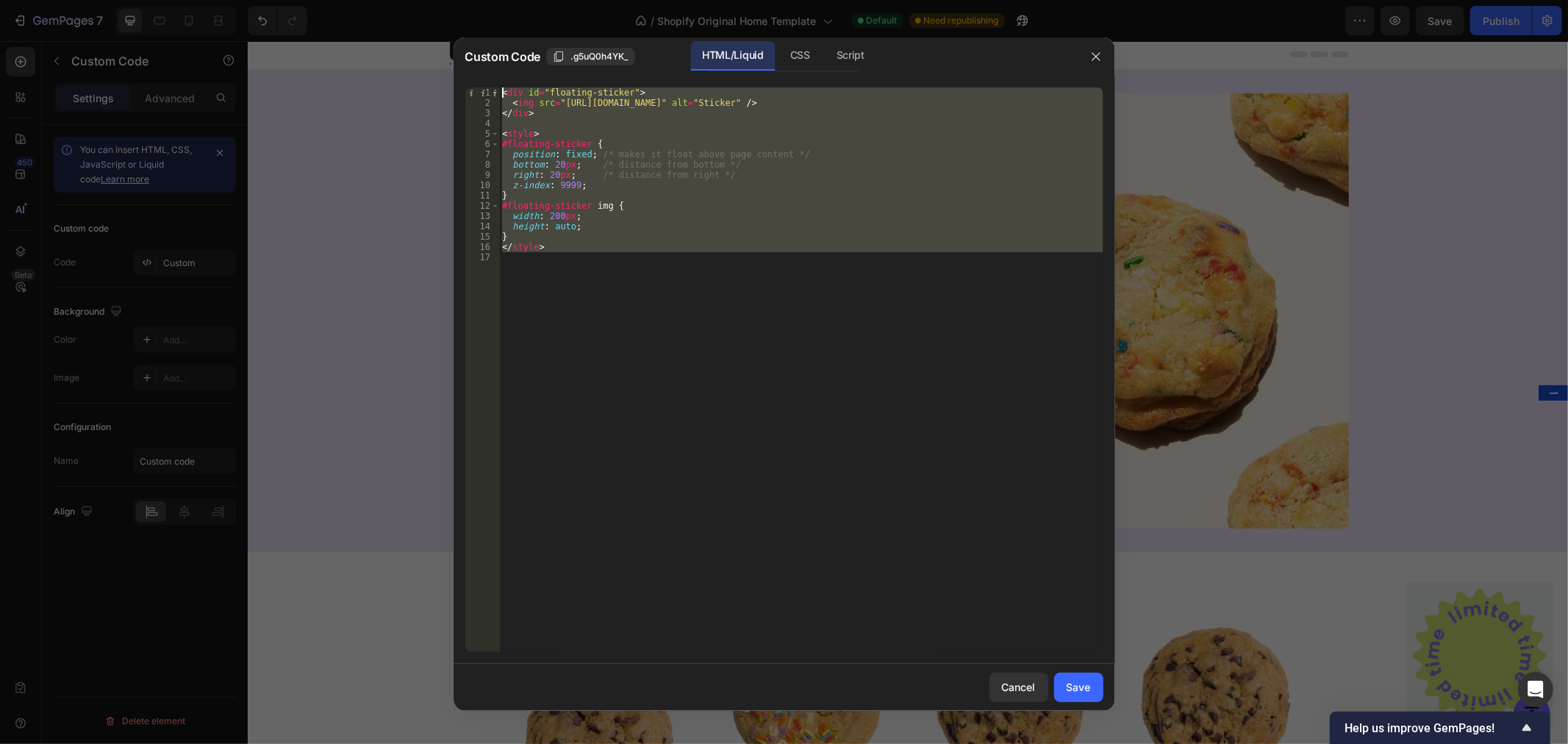
drag, startPoint x: 564, startPoint y: 269, endPoint x: 479, endPoint y: 63, distance: 222.8
click at [479, 63] on div "Custom Code .g5uQ0h4YK_ HTML/Liquid CSS Script width: 200px; 1 2 3 4 5 6 7 8 9 …" at bounding box center [784, 374] width 661 height 673
type textarea "<div id="floating-sticker"> <img src="[URL][DOMAIN_NAME]" alt="Sticker" />"
paste textarea
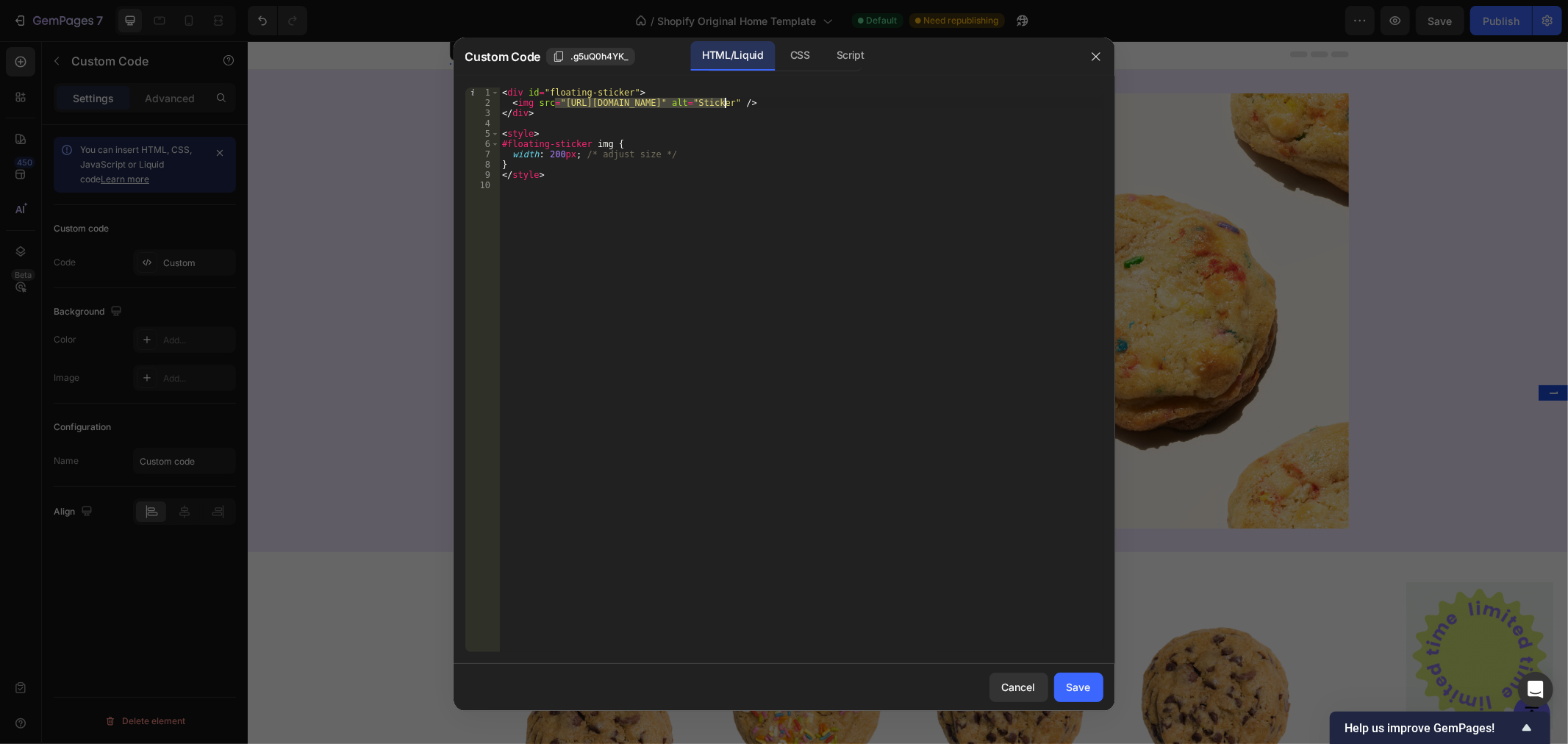
drag, startPoint x: 557, startPoint y: 102, endPoint x: 725, endPoint y: 103, distance: 168.0
click at [725, 103] on div "< div id = "floating-sticker" > < img src = "[URL][DOMAIN_NAME]" alt = "Sticker…" at bounding box center [801, 380] width 604 height 585
click at [575, 102] on div "< div id = "floating-sticker" > < img src = "[URL][DOMAIN_NAME]" alt = "Sticker…" at bounding box center [801, 370] width 604 height 565
drag, startPoint x: 560, startPoint y: 99, endPoint x: 723, endPoint y: 102, distance: 163.0
click at [723, 102] on div "< div id = "floating-sticker" > < img src = "[URL][DOMAIN_NAME]" alt = "Sticker…" at bounding box center [801, 380] width 604 height 585
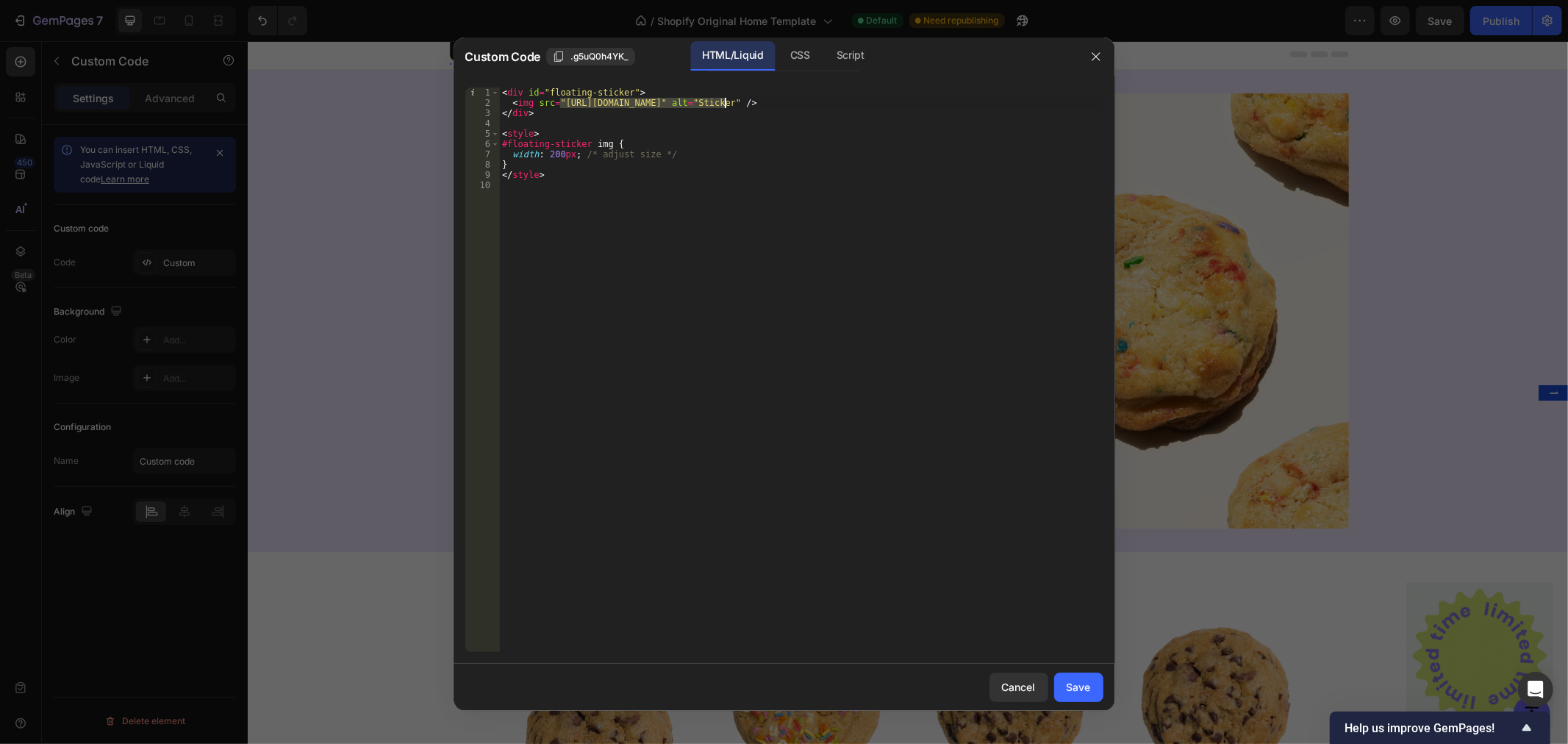
paste textarea "[DOMAIN_NAME][URL]"
type textarea "<img src="[URL][DOMAIN_NAME]" alt="Sticker" />"
click at [1081, 676] on button "Save" at bounding box center [1078, 687] width 49 height 29
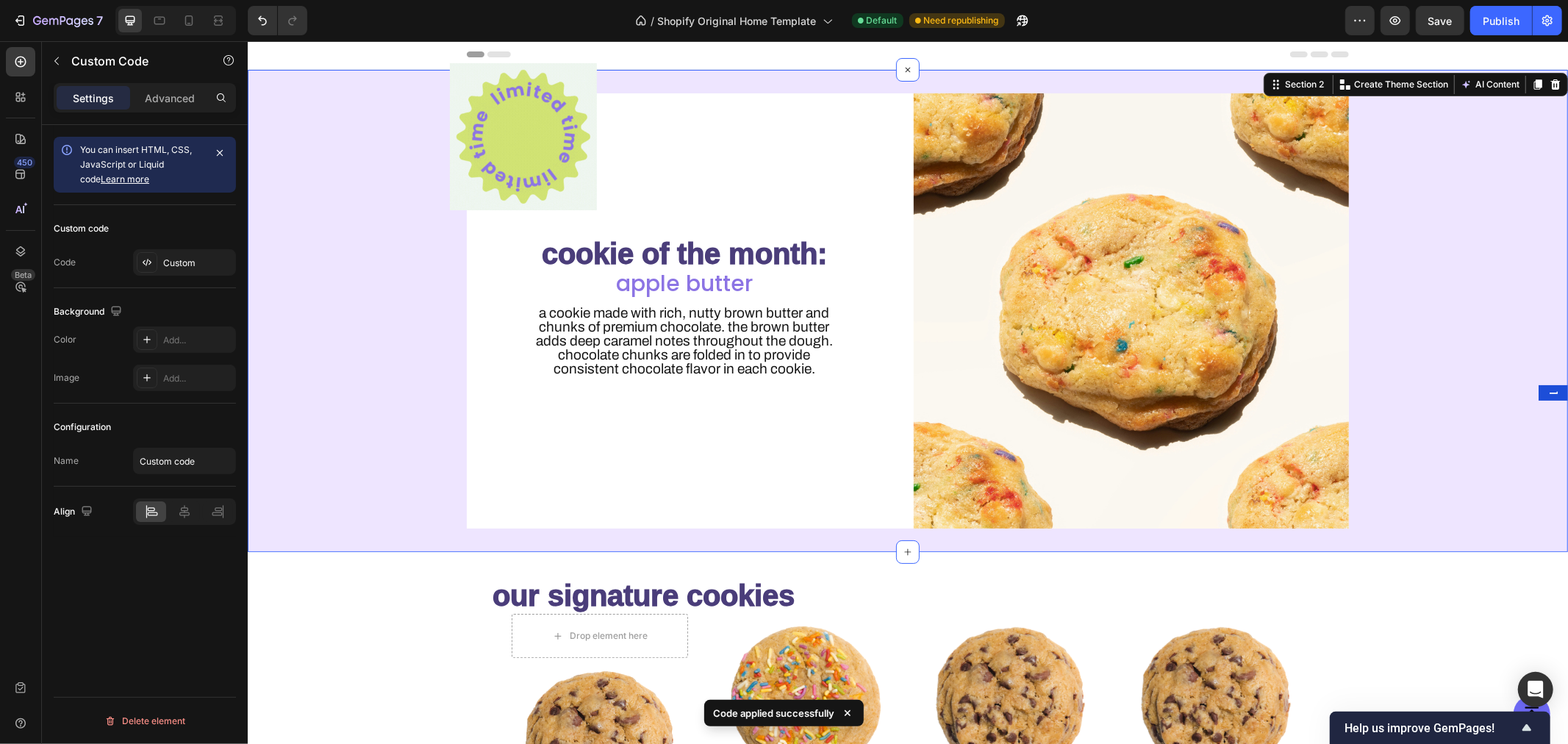
click at [1481, 158] on div "Custom Code cookie of the month: Heading apple butter Heading A cookie made wit…" at bounding box center [907, 310] width 1320 height 435
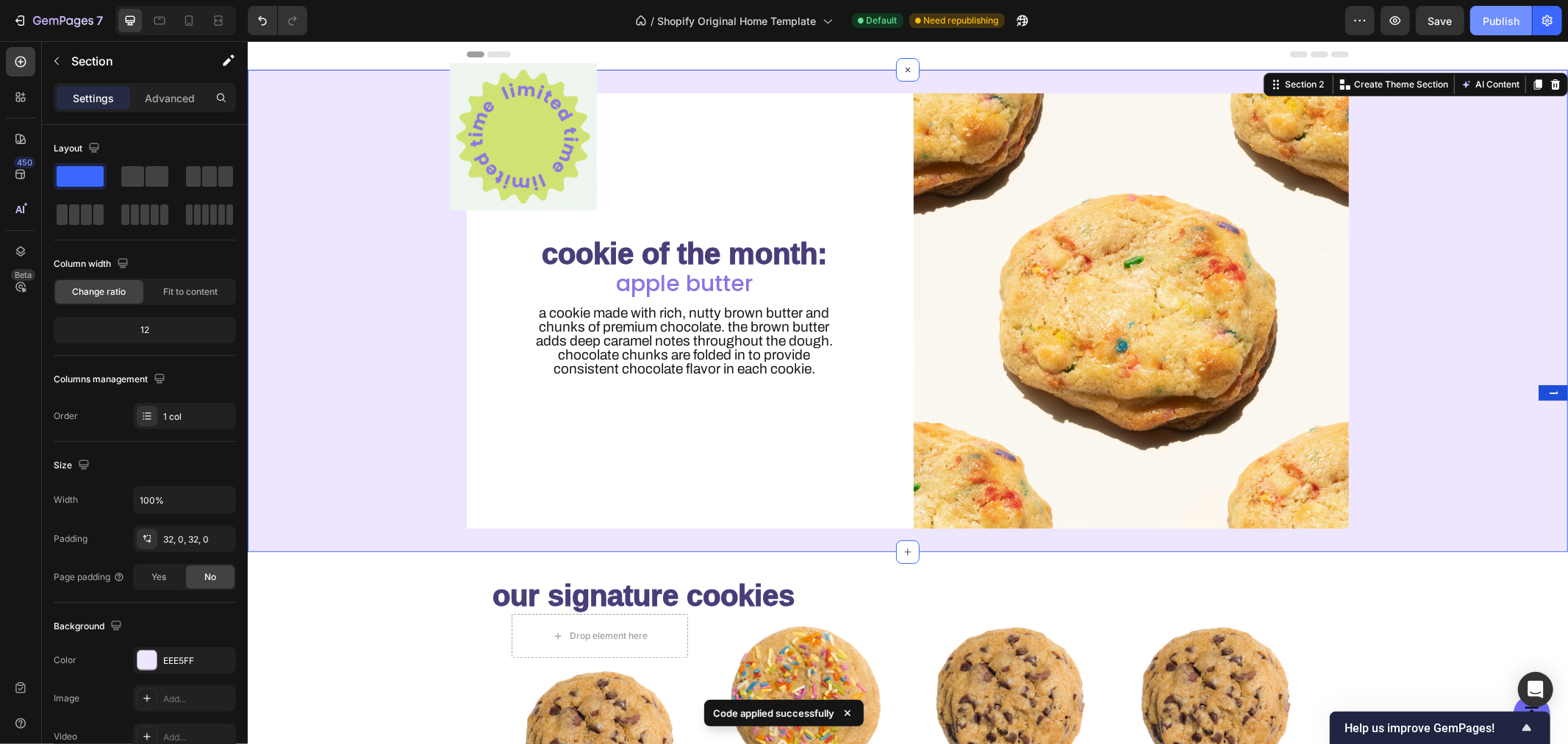
click at [1496, 13] on button "Publish" at bounding box center [1501, 20] width 62 height 29
click at [1512, 11] on button "Publish" at bounding box center [1501, 20] width 62 height 29
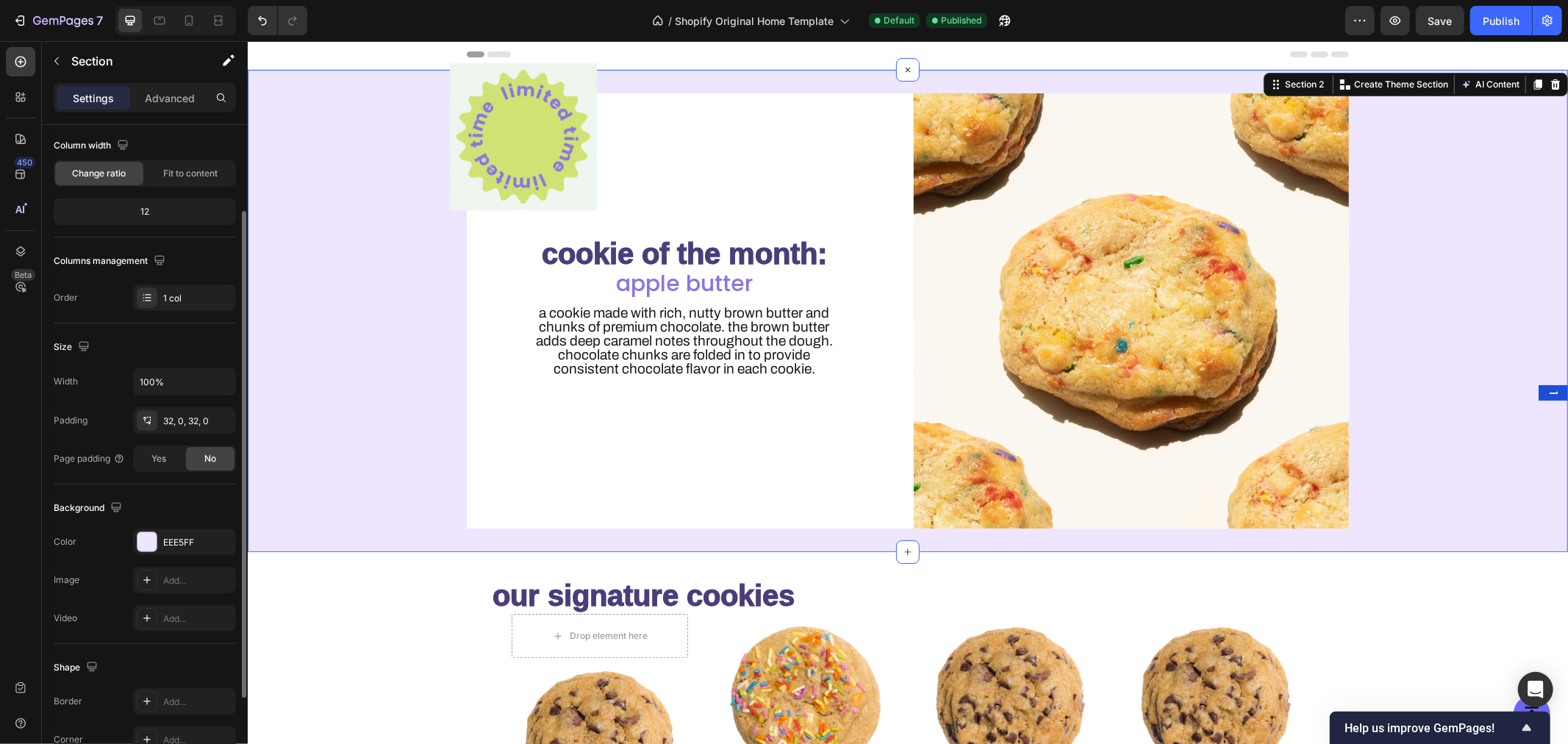
scroll to position [120, 0]
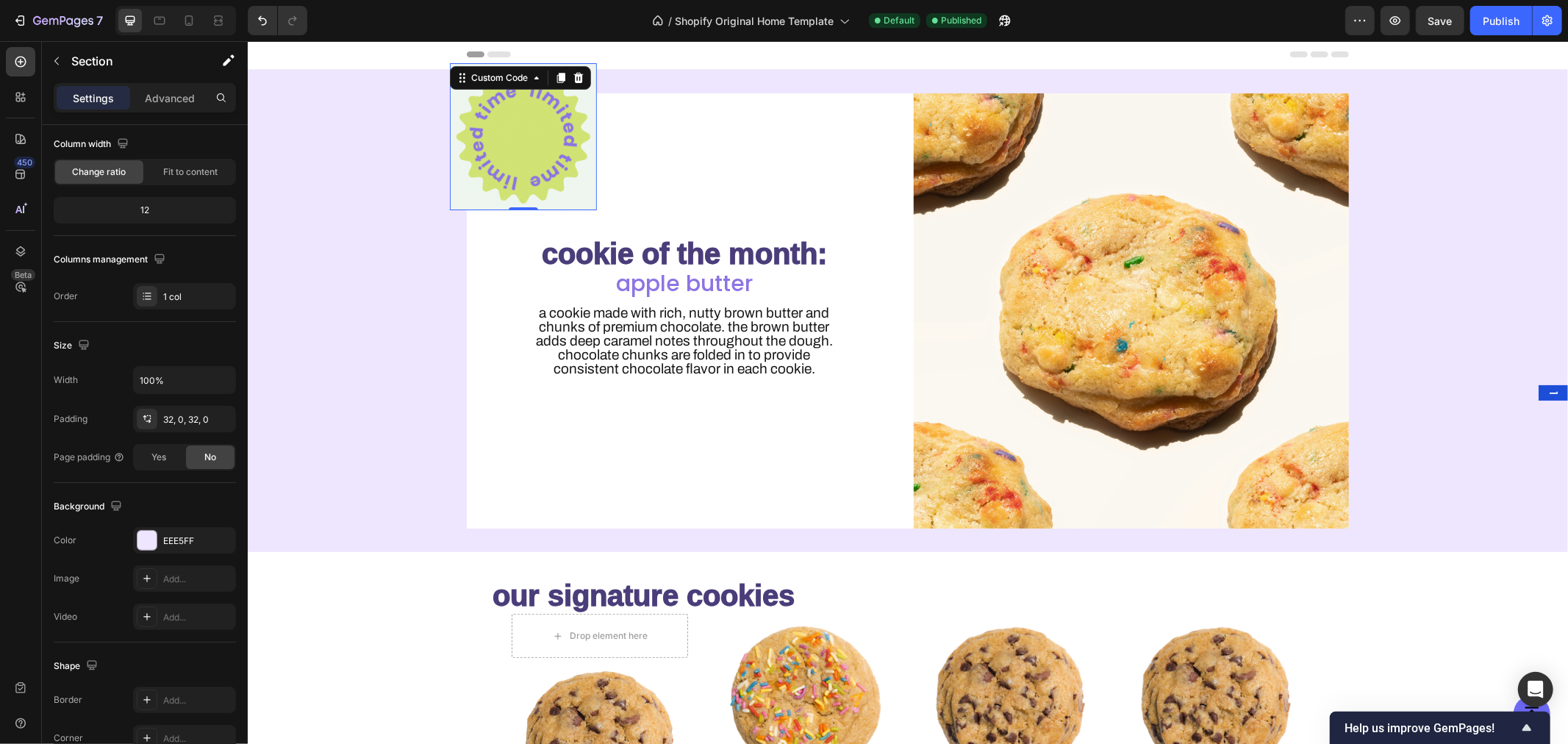
click at [549, 127] on img at bounding box center [522, 136] width 147 height 147
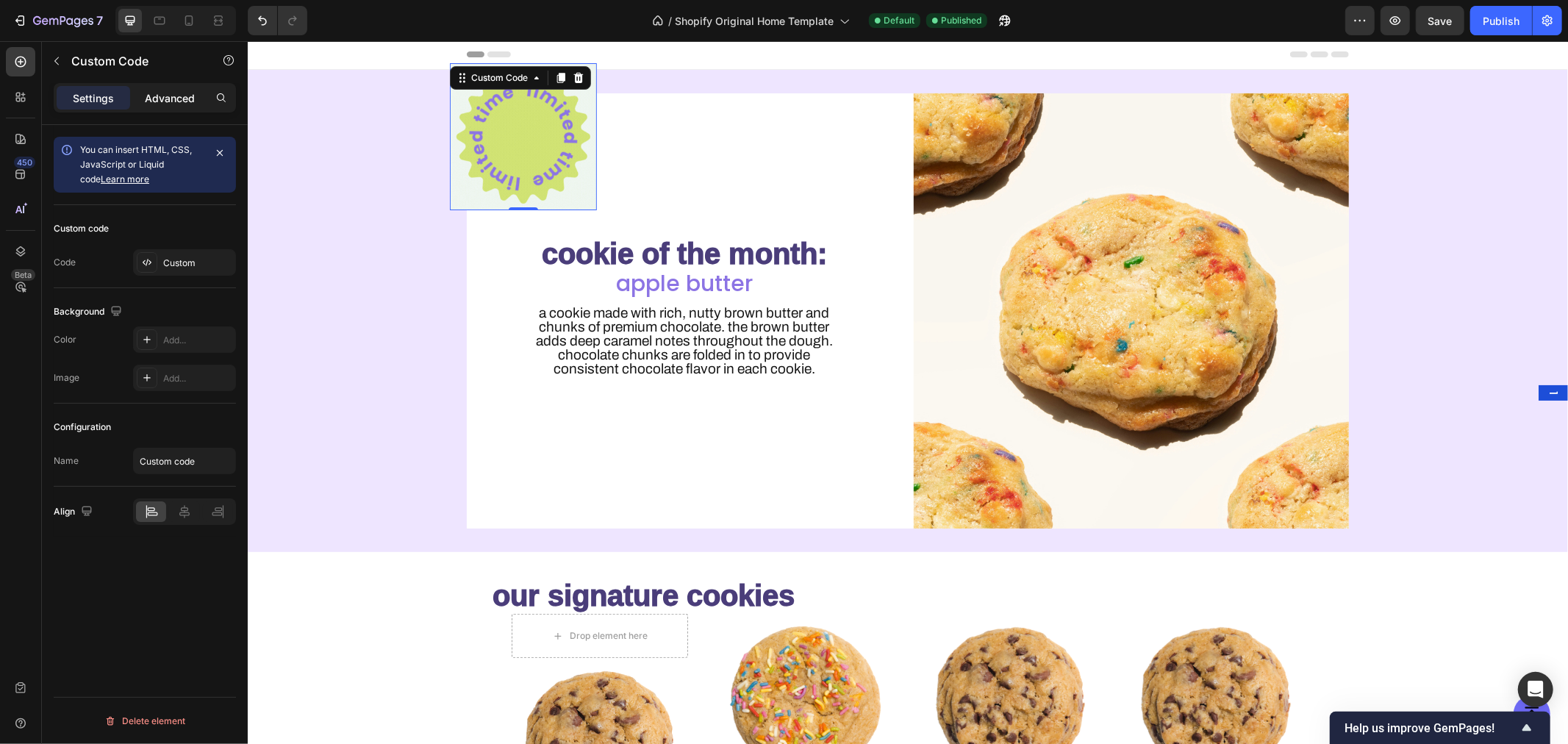
click at [166, 94] on p "Advanced" at bounding box center [169, 98] width 50 height 15
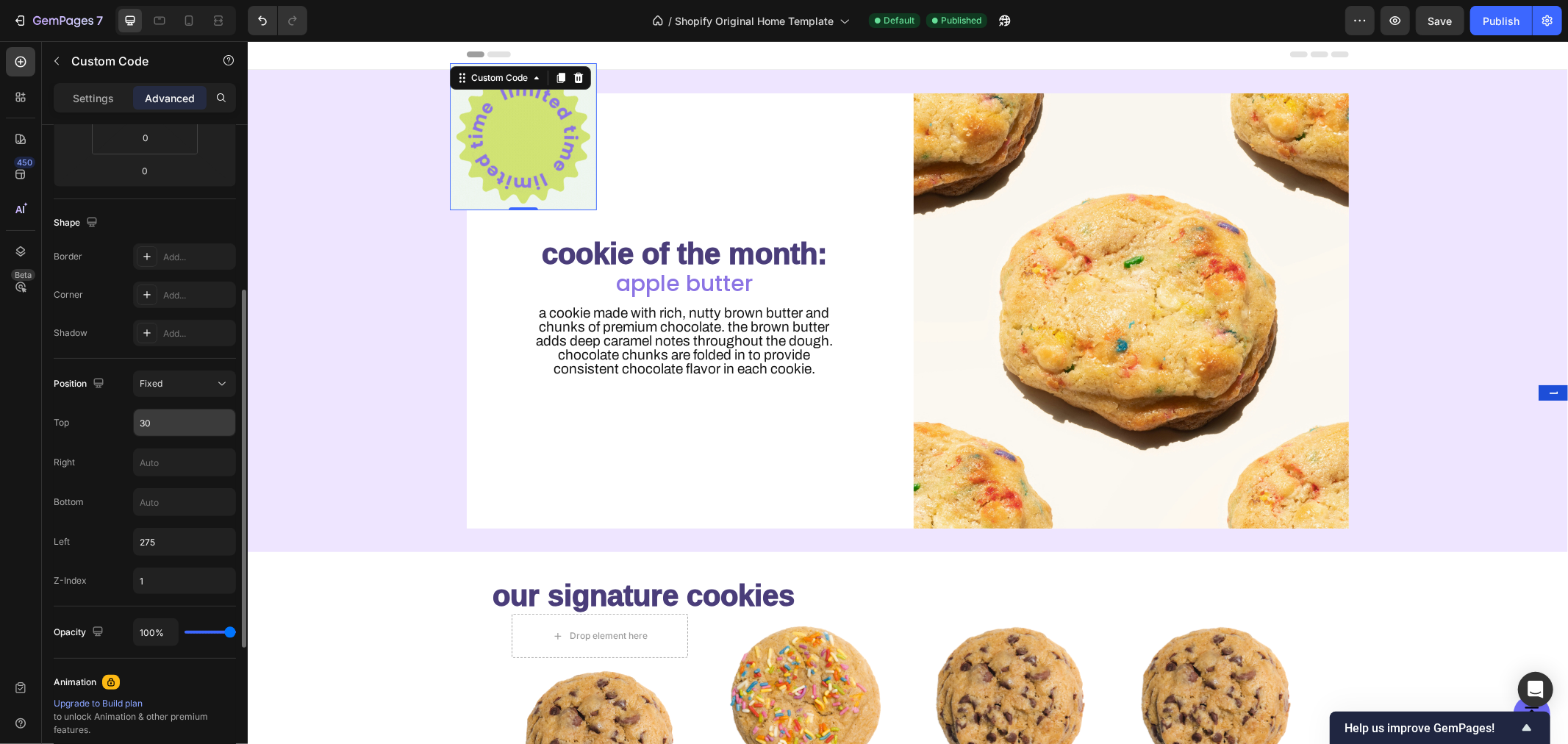
scroll to position [304, 0]
click at [181, 549] on input "275" at bounding box center [185, 541] width 102 height 26
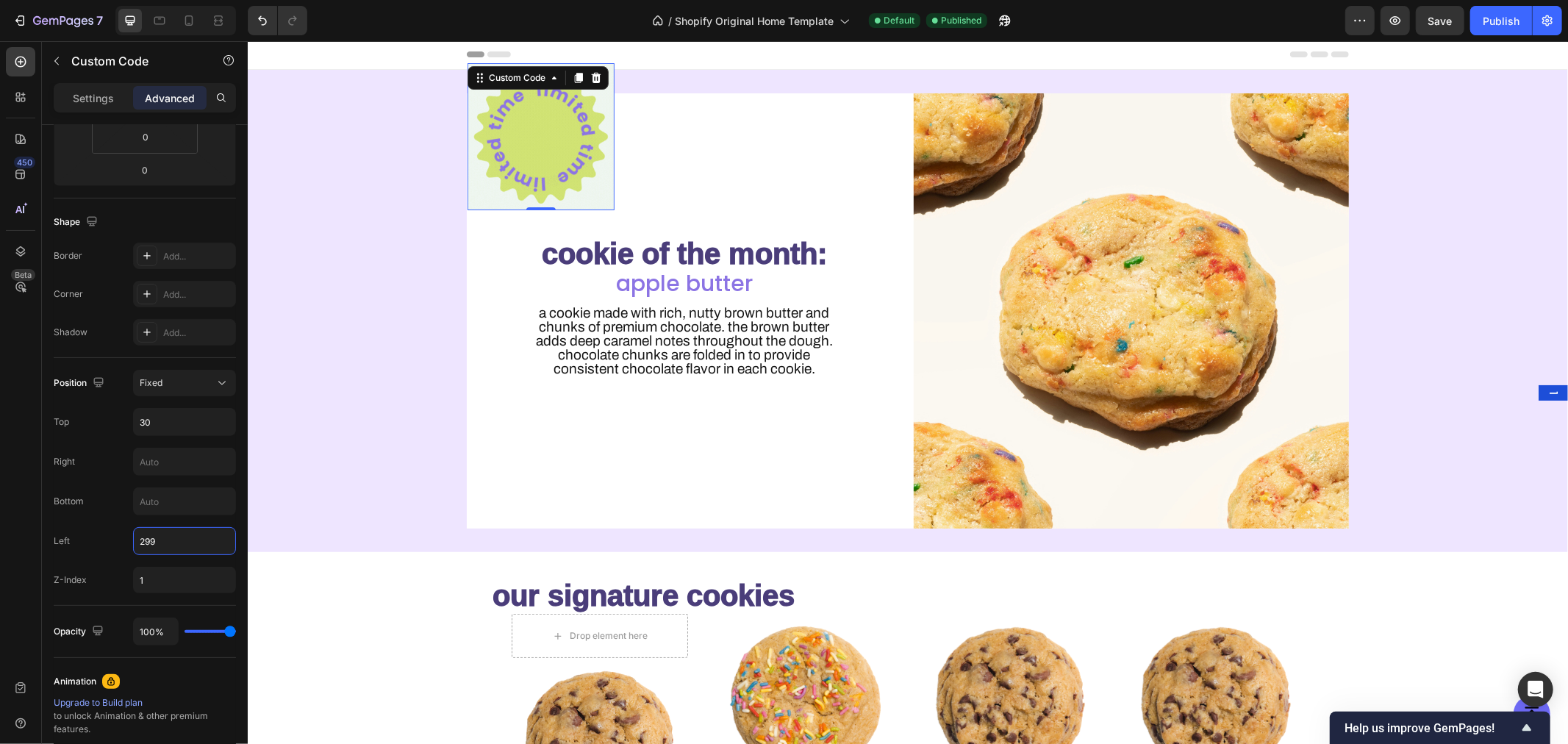
type input "299"
click at [1499, 16] on div "Publish" at bounding box center [1501, 21] width 37 height 15
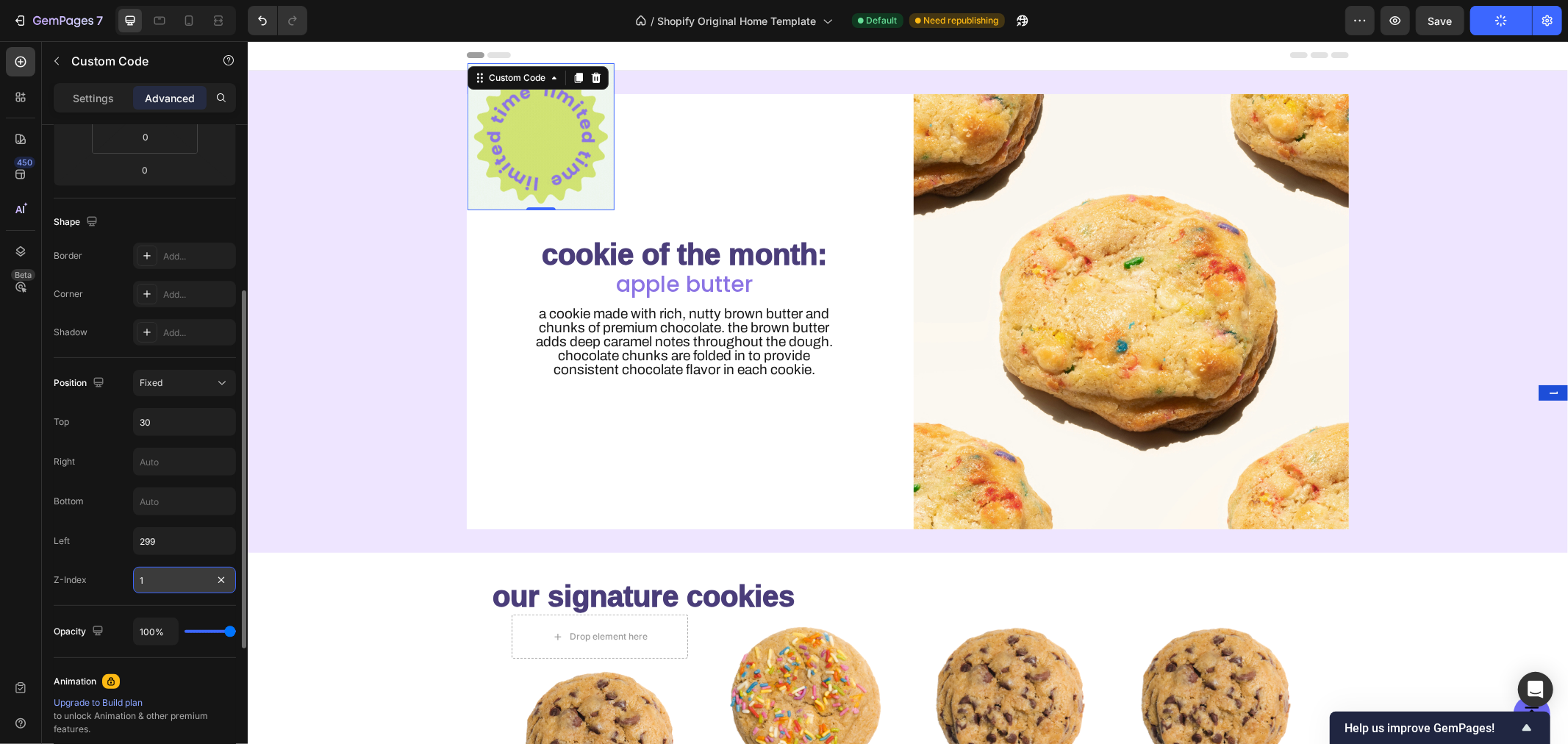
click at [160, 579] on input "1" at bounding box center [185, 580] width 103 height 26
type input "3"
click at [93, 548] on div "Left 299" at bounding box center [145, 541] width 182 height 28
click at [174, 545] on input "299" at bounding box center [185, 541] width 102 height 26
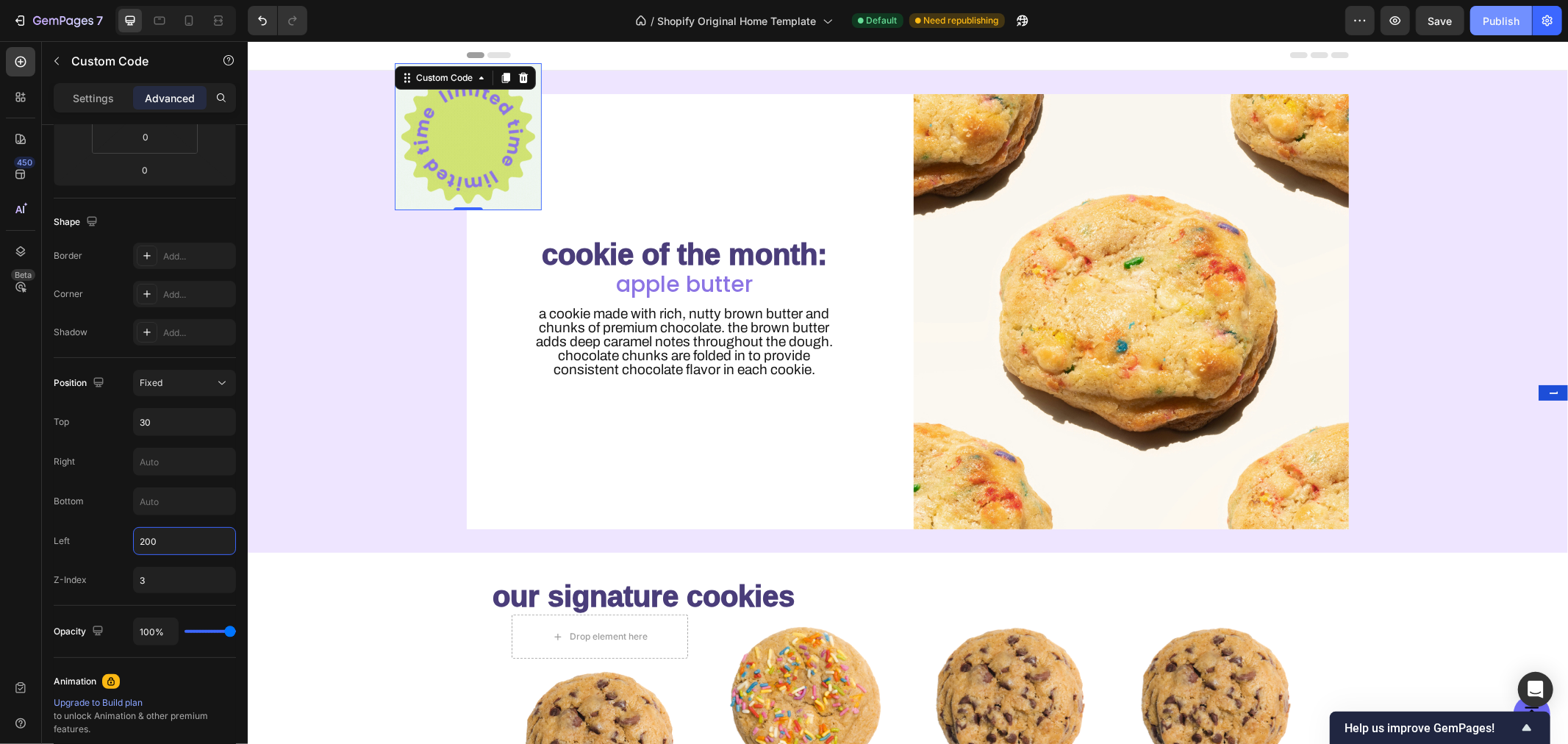
type input "200"
click at [1512, 18] on div "Publish" at bounding box center [1501, 21] width 37 height 15
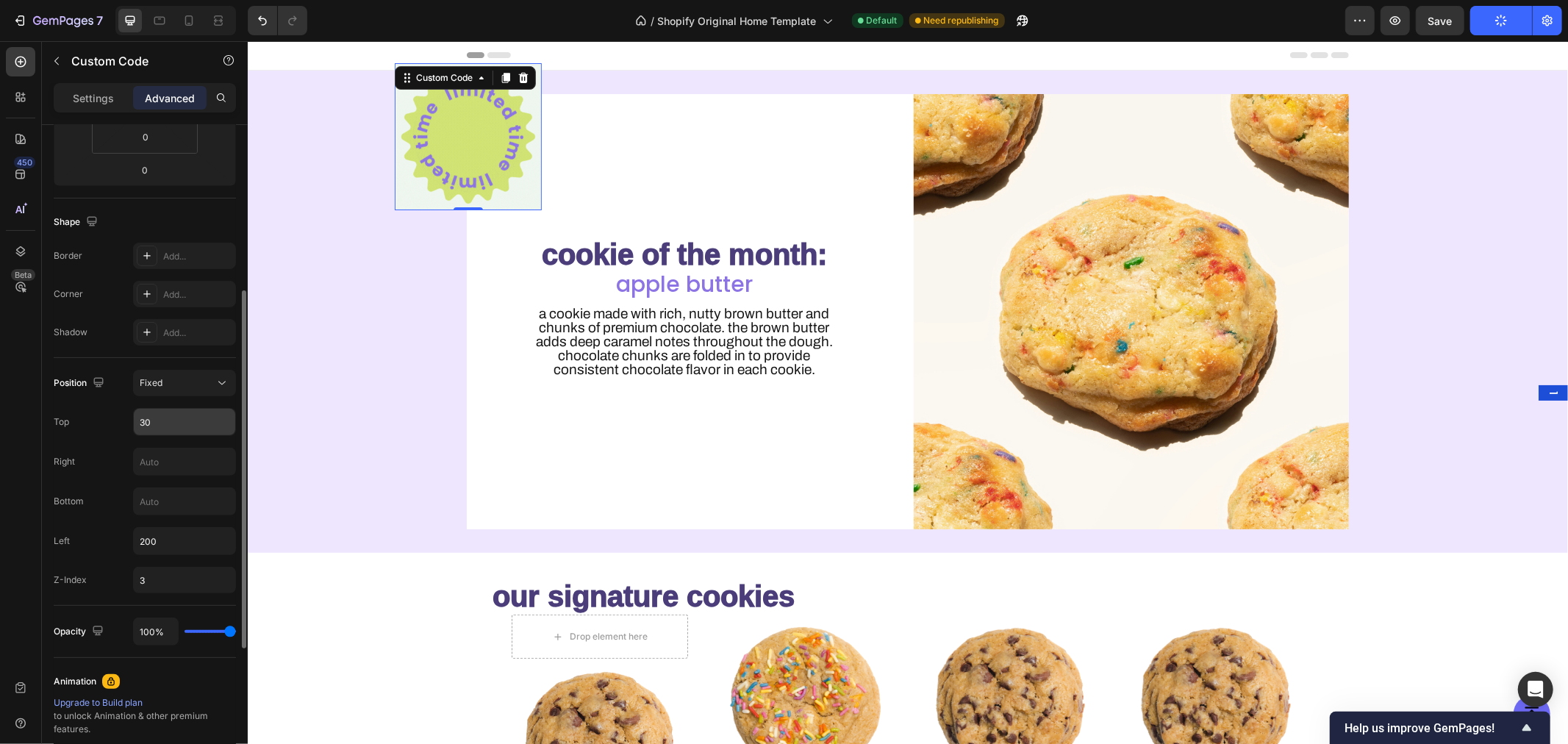
click at [158, 424] on input "30" at bounding box center [185, 422] width 102 height 26
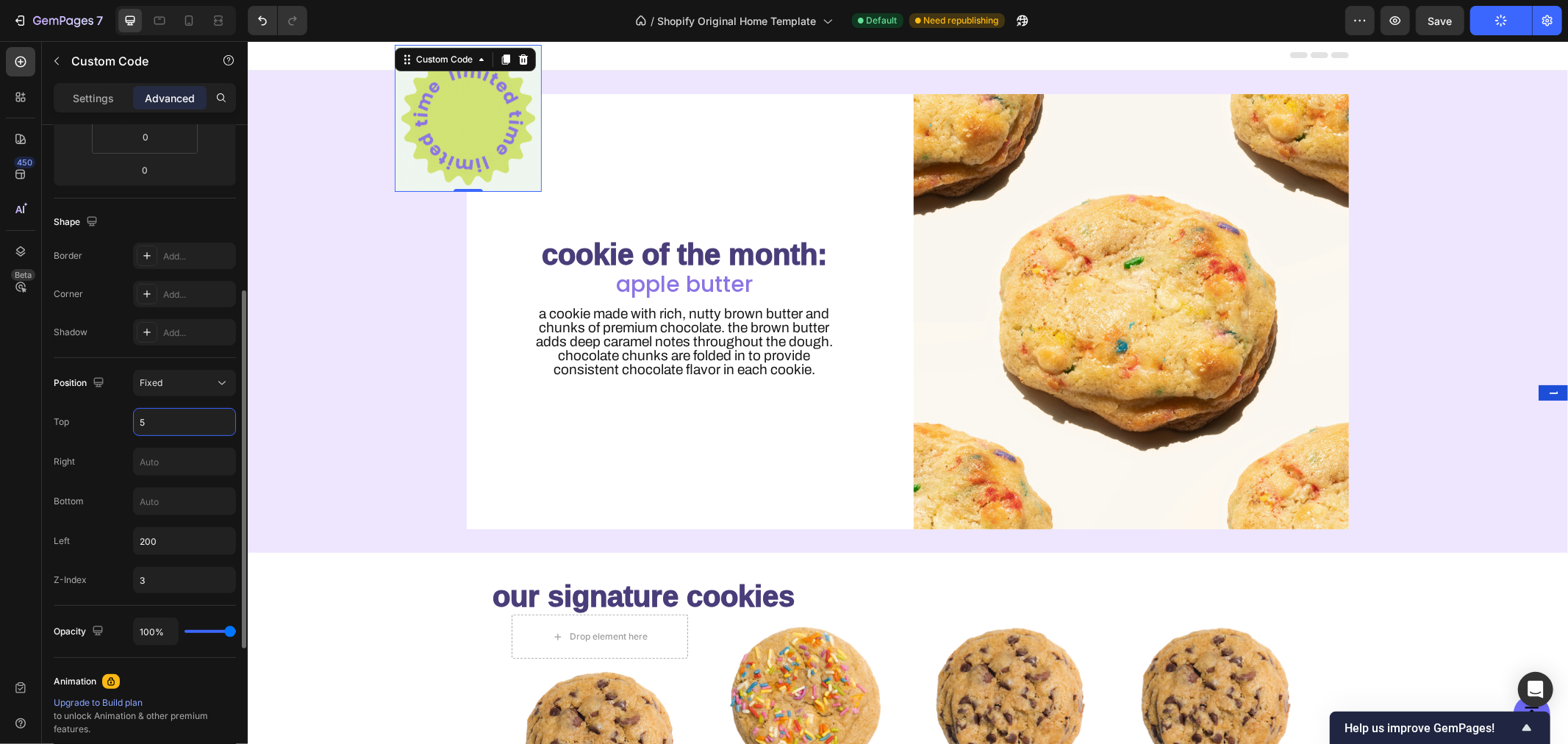
type input "50"
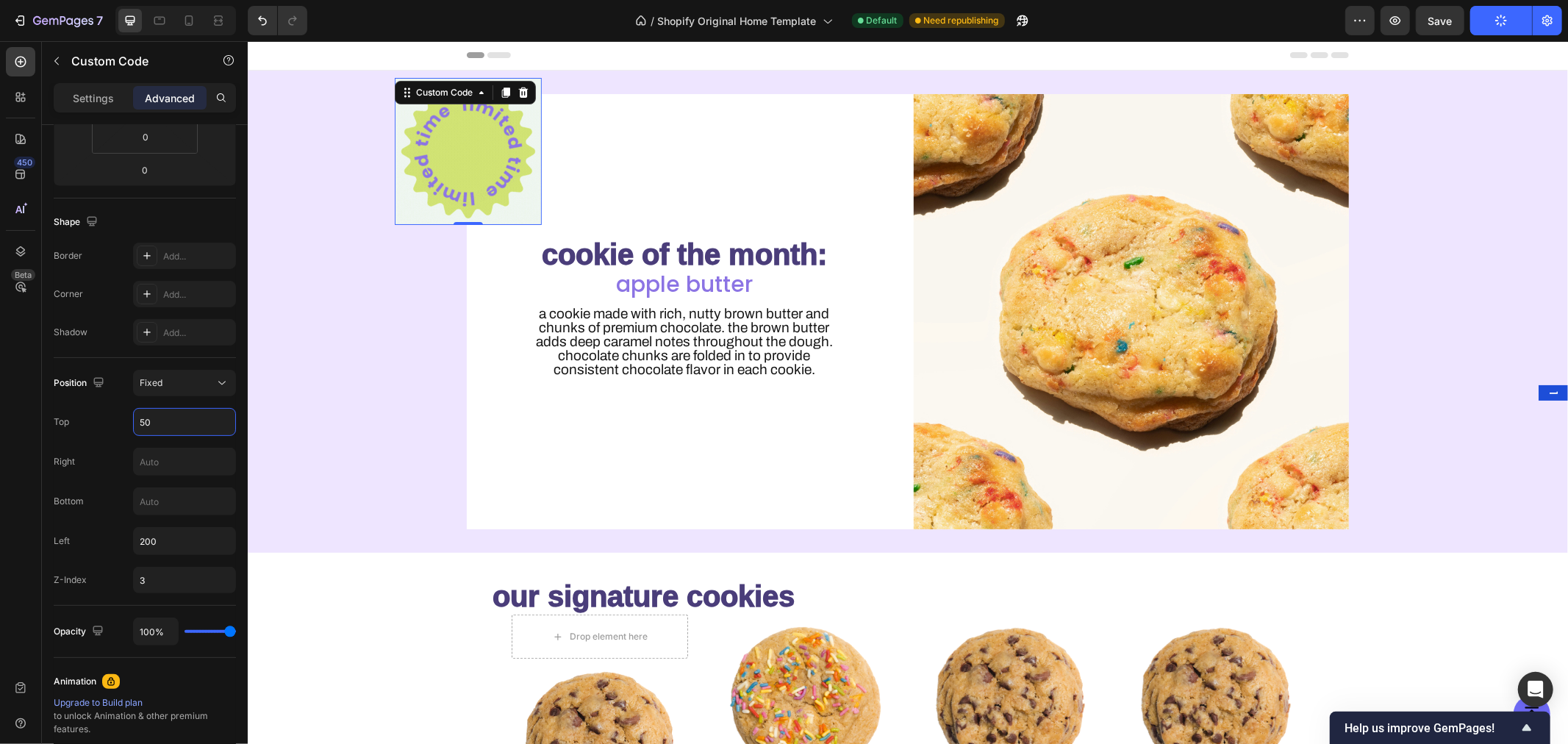
click at [1505, 62] on div at bounding box center [907, 55] width 1320 height 30
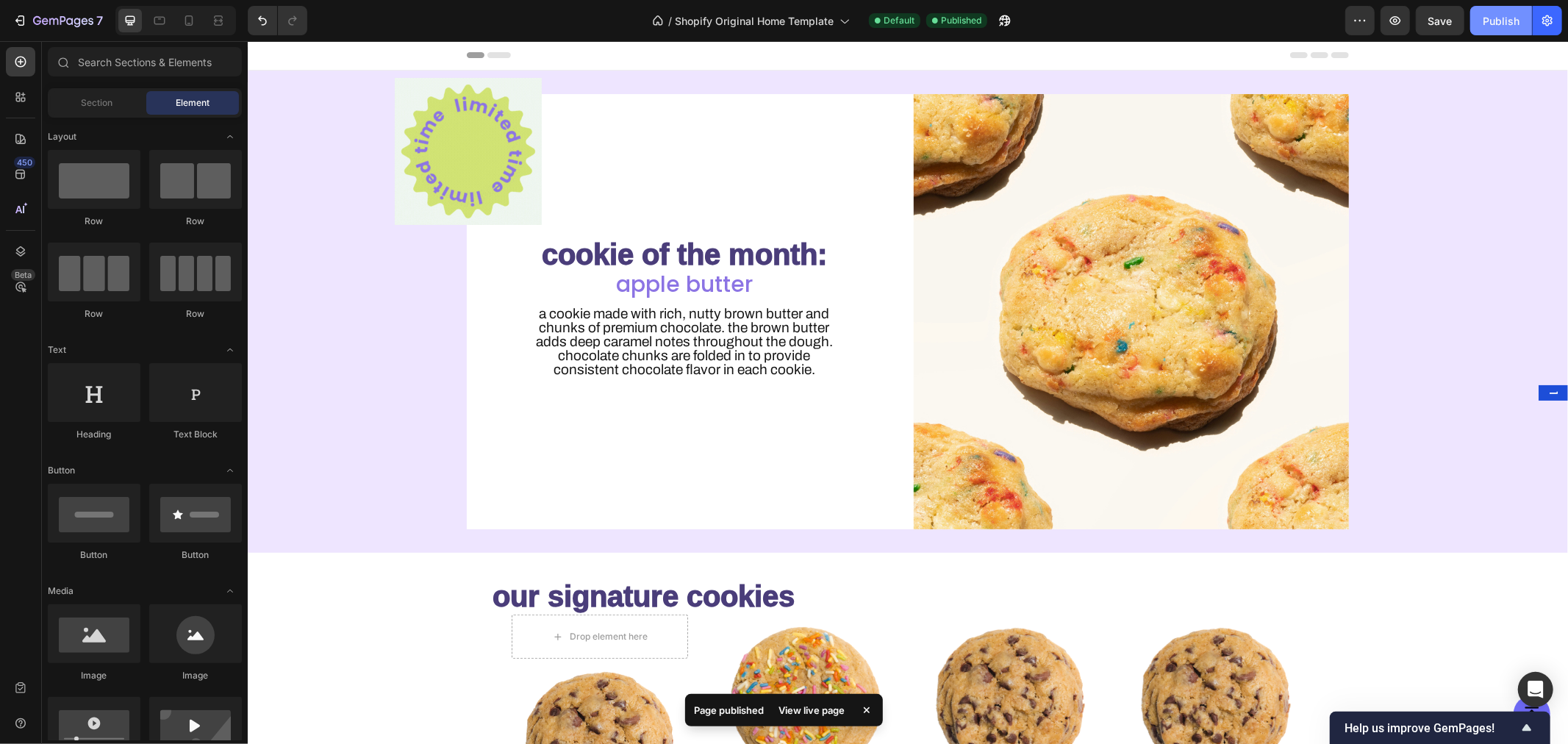
click at [1505, 26] on div "Publish" at bounding box center [1501, 21] width 37 height 15
click at [452, 140] on img at bounding box center [467, 150] width 147 height 147
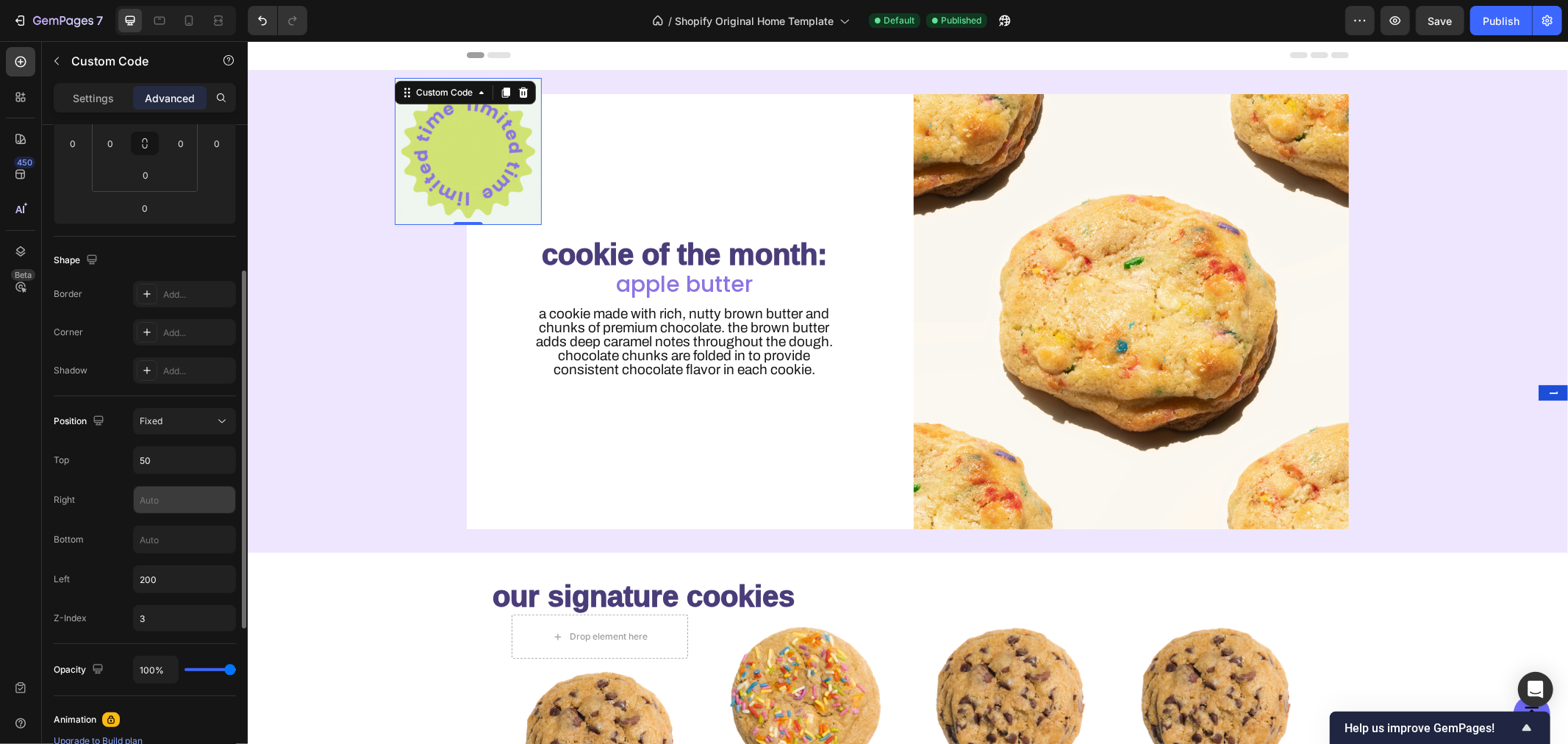
scroll to position [267, 0]
click at [159, 575] on input "200" at bounding box center [185, 578] width 102 height 26
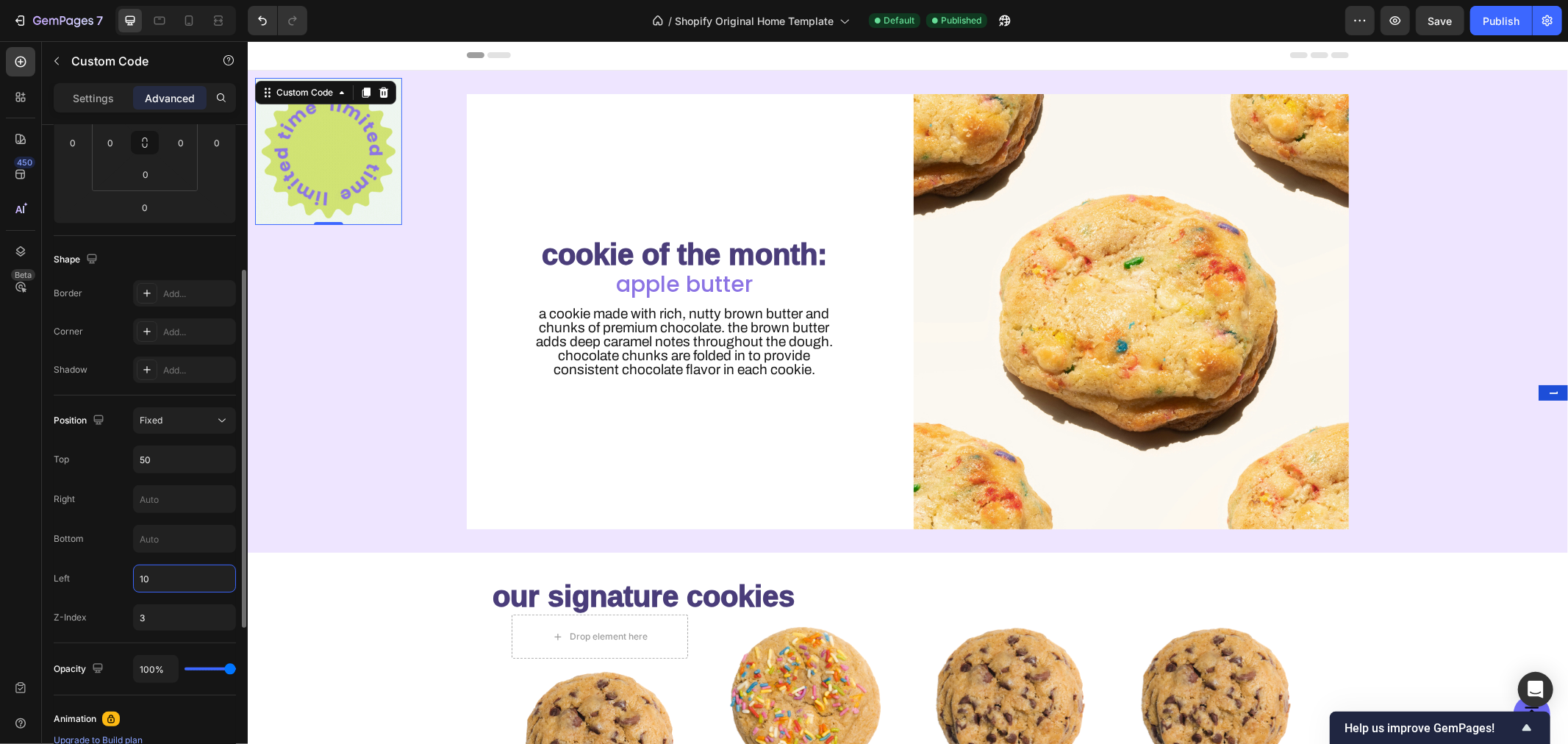
type input "1"
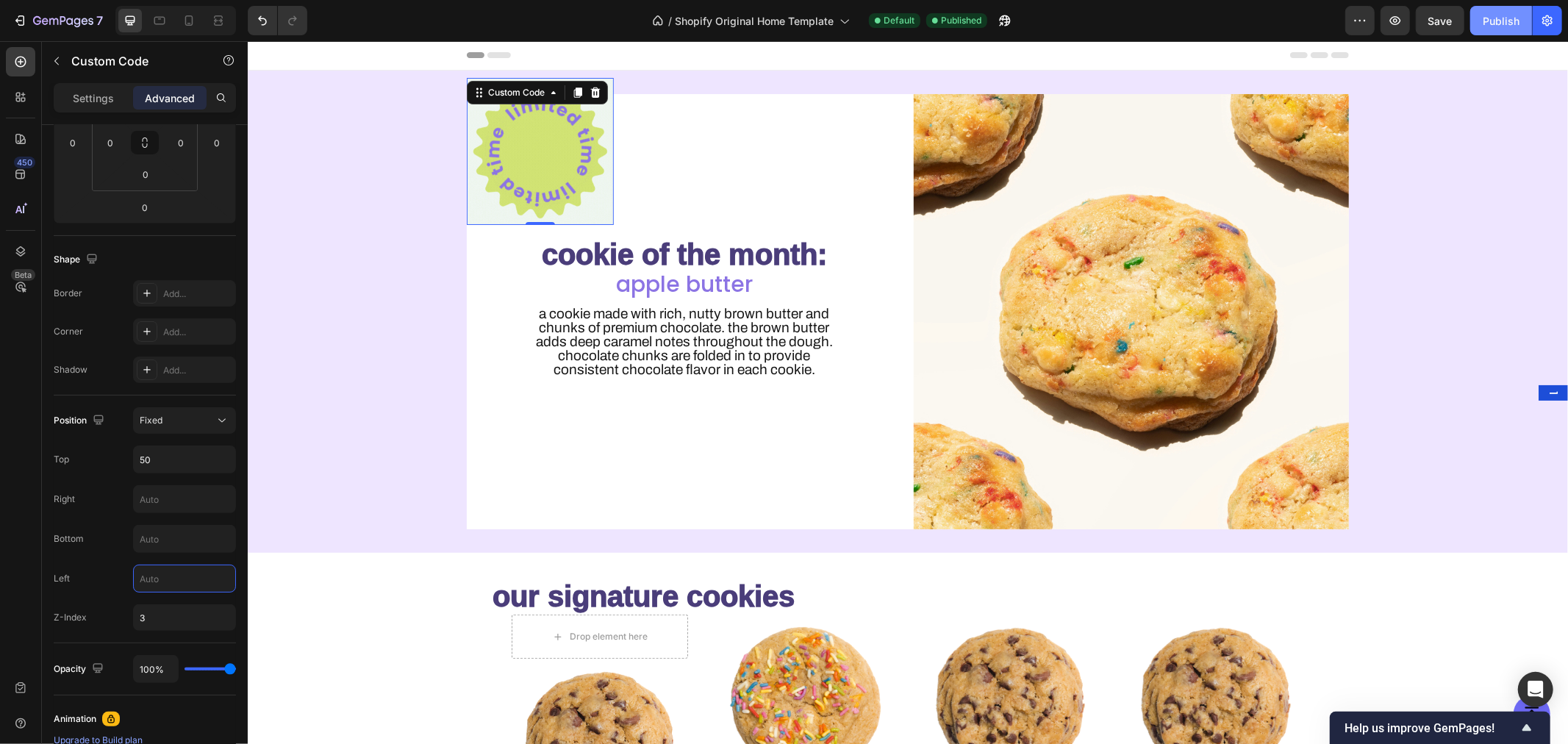
click at [1504, 15] on div "Publish" at bounding box center [1501, 21] width 37 height 15
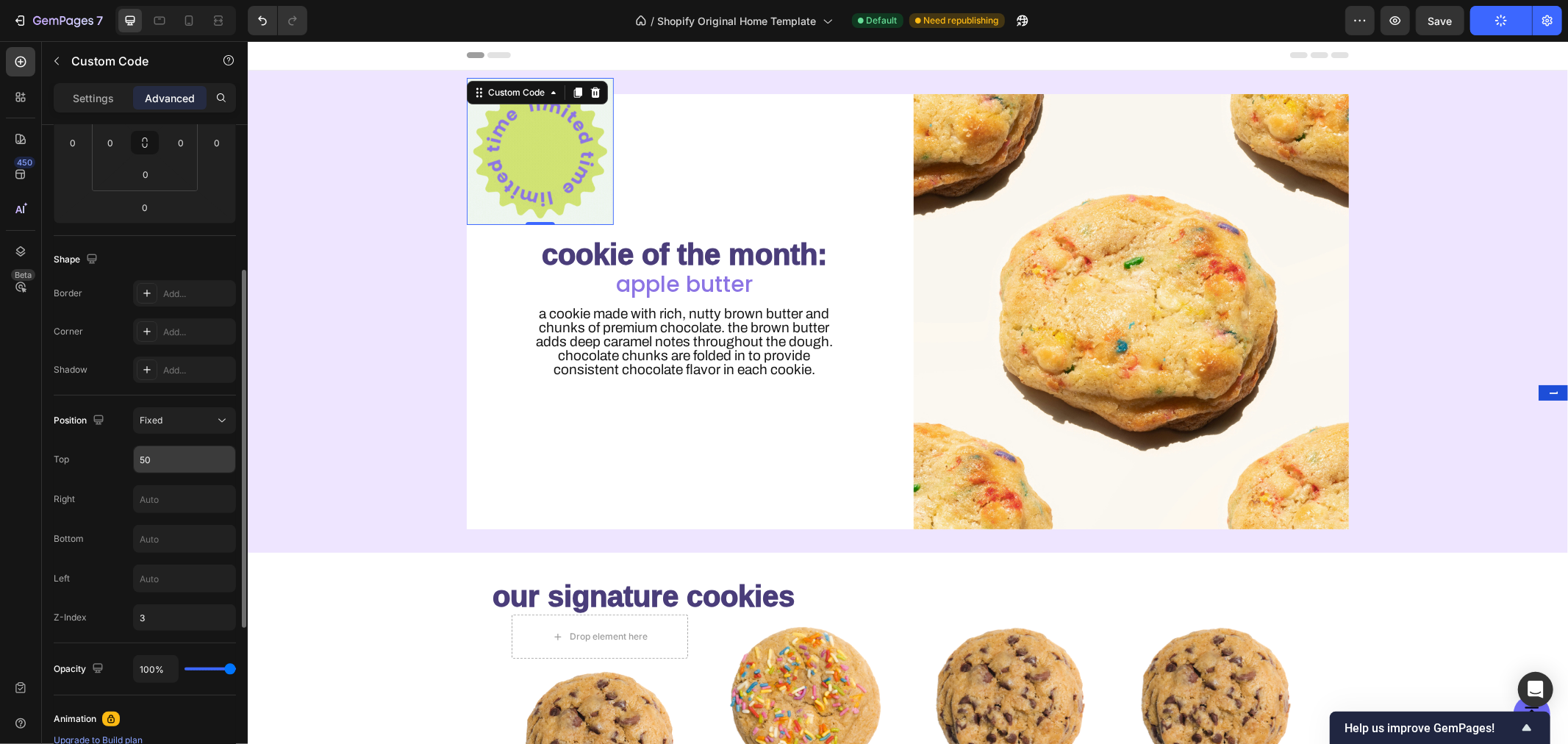
click at [176, 460] on input "50" at bounding box center [185, 459] width 102 height 26
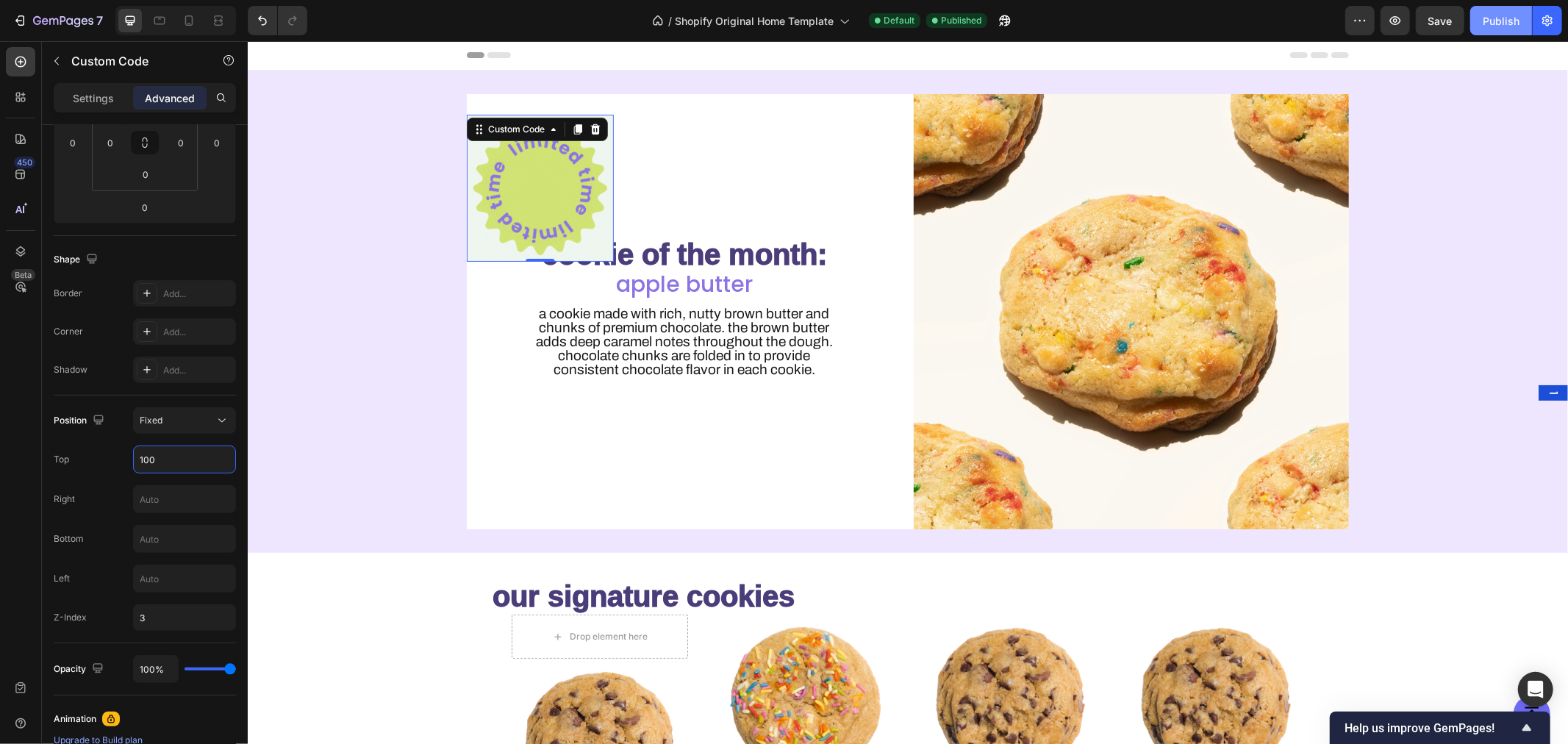
type input "100"
click at [1502, 20] on div "Publish" at bounding box center [1501, 21] width 37 height 15
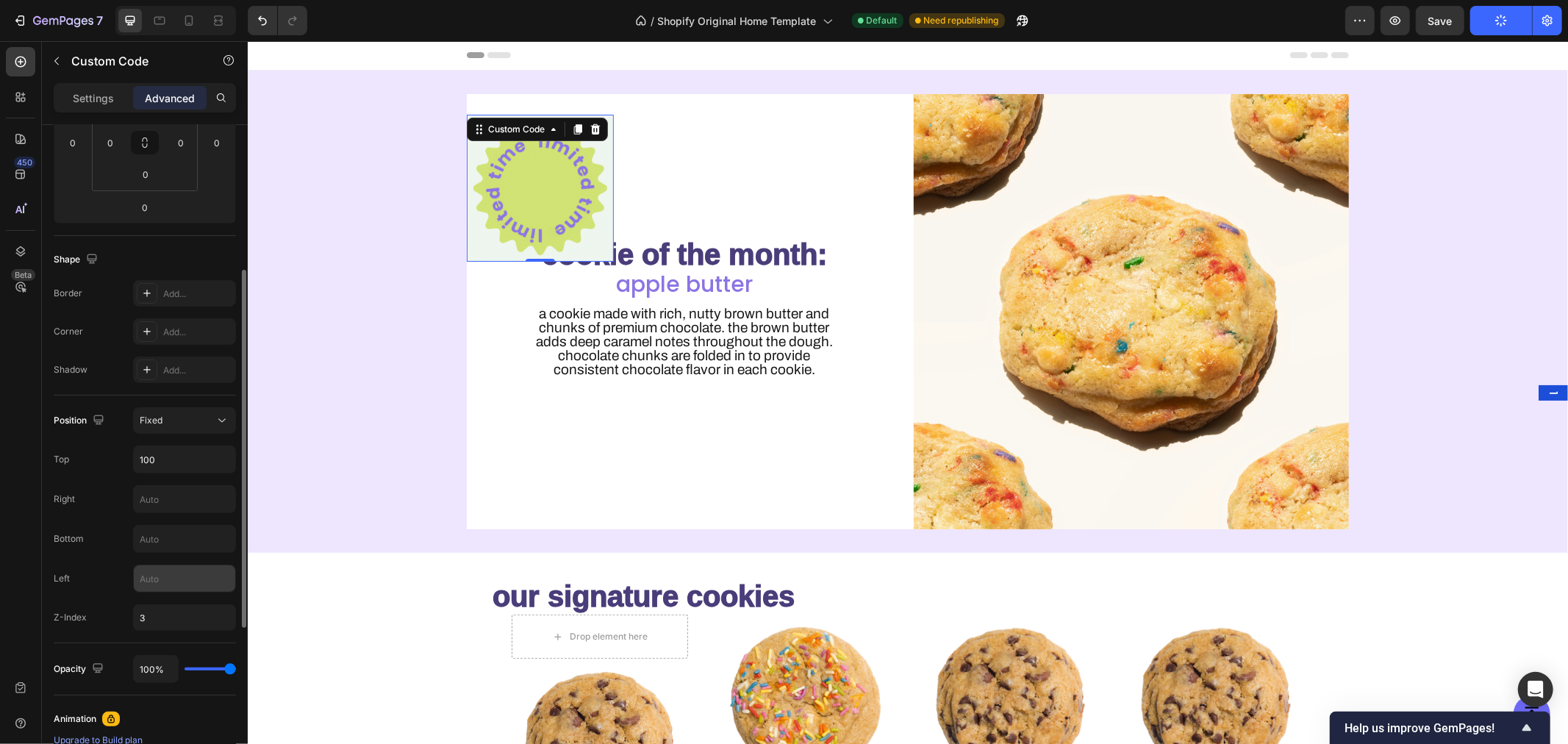
click at [182, 578] on input "text" at bounding box center [185, 578] width 102 height 26
type input "3"
click at [157, 623] on input "3" at bounding box center [185, 617] width 103 height 26
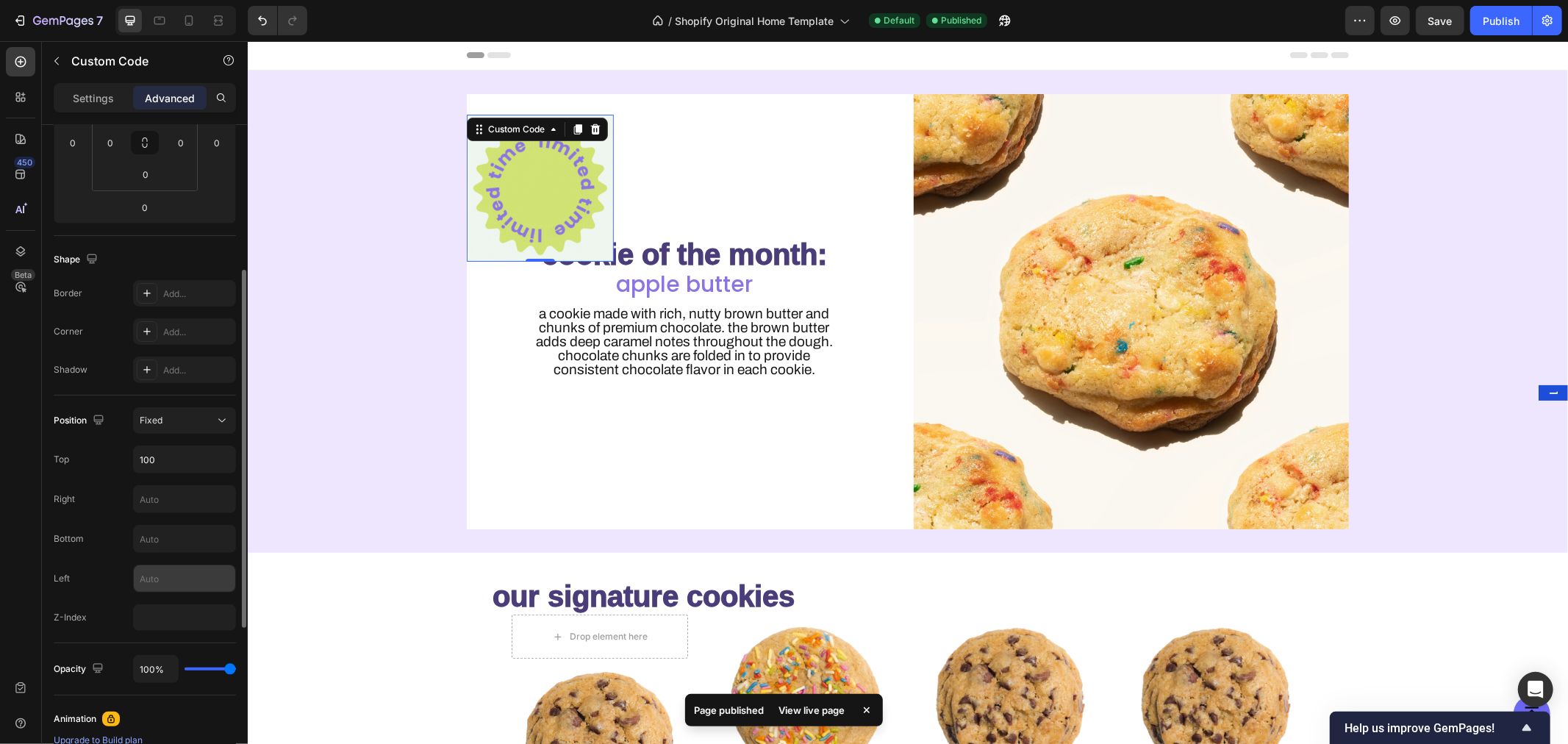
type input "0"
click at [182, 587] on input "text" at bounding box center [185, 578] width 102 height 26
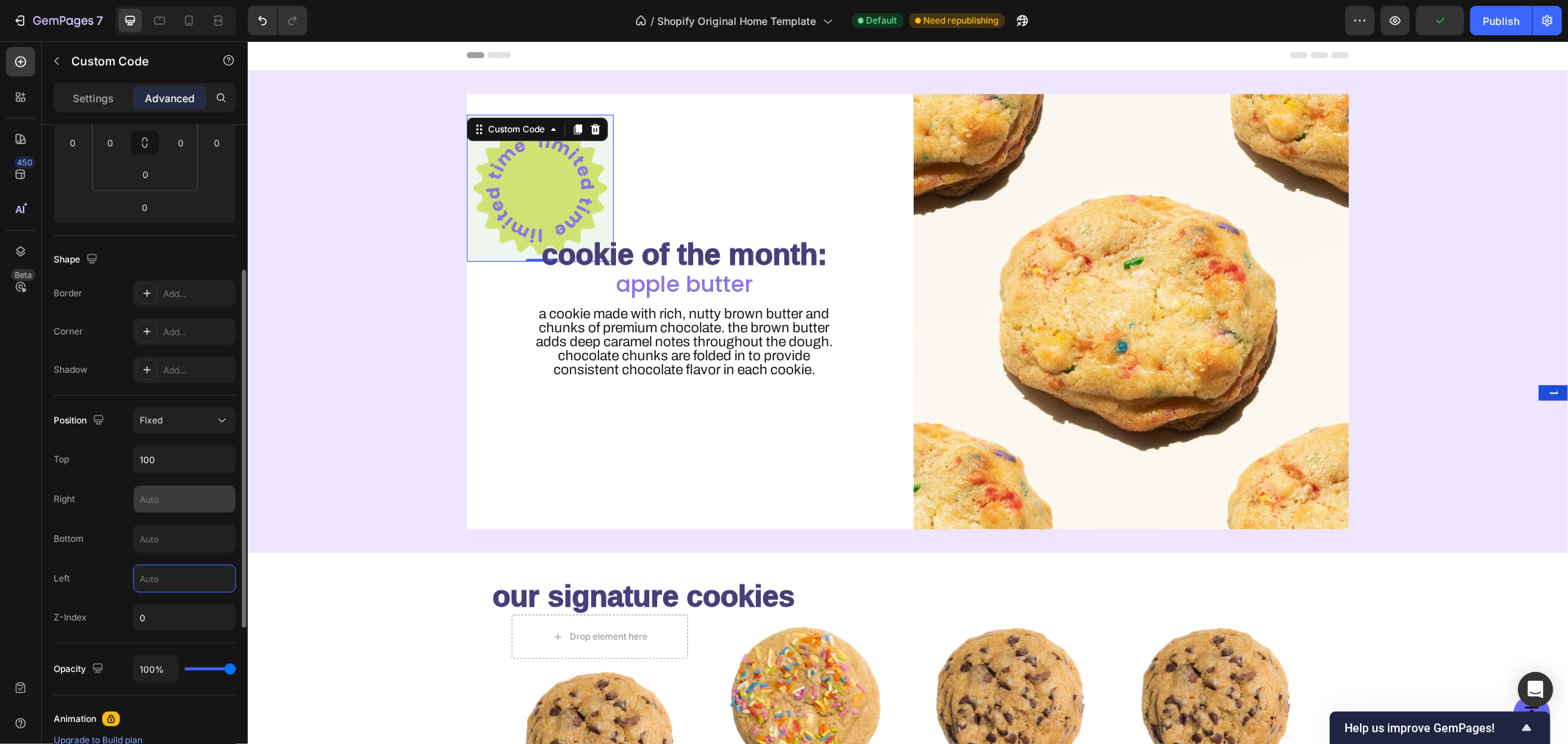
click at [174, 495] on input "text" at bounding box center [185, 499] width 102 height 26
type input "5"
click at [174, 617] on input "0" at bounding box center [185, 617] width 103 height 26
type input "9999"
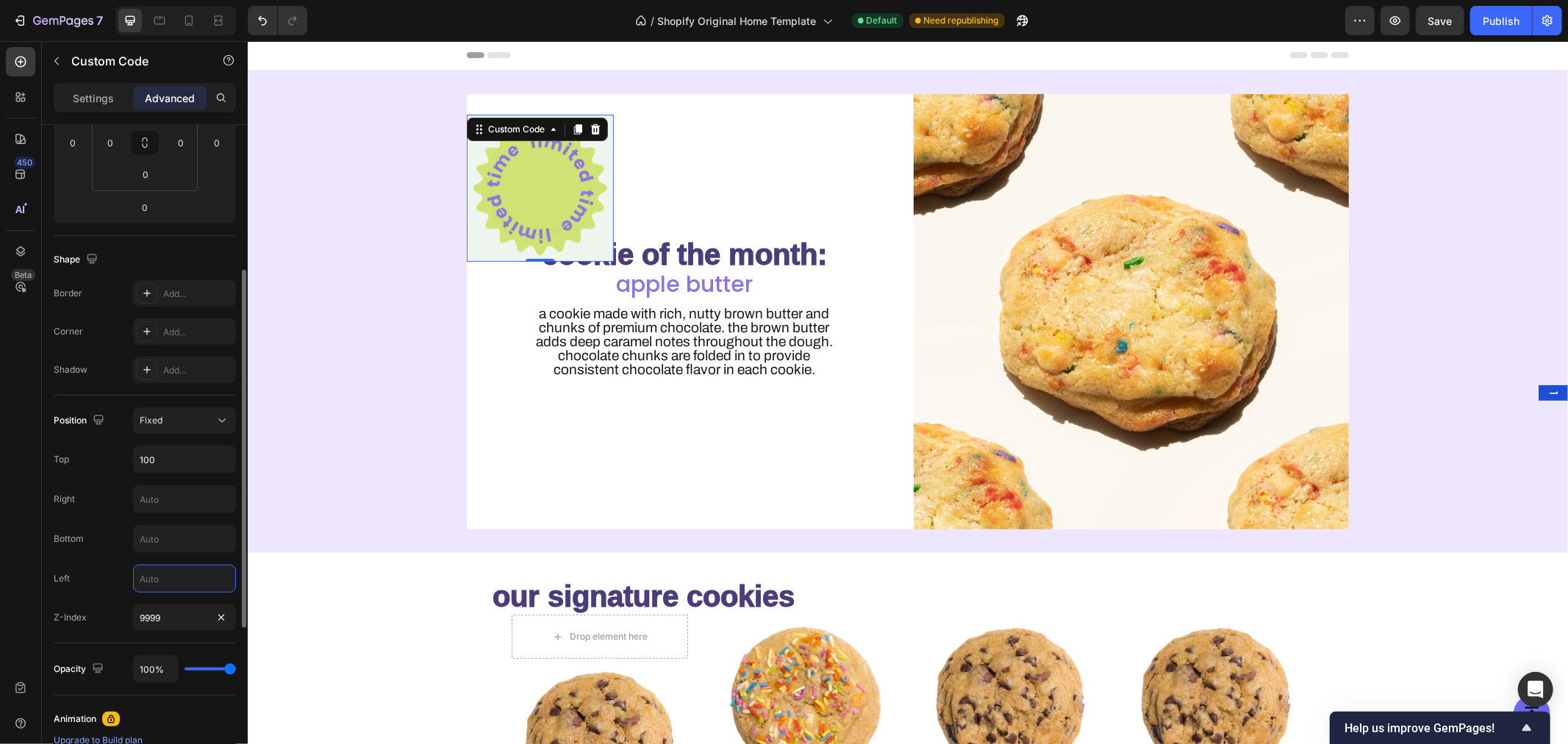
click at [165, 576] on input "text" at bounding box center [185, 578] width 102 height 26
type input "7"
click at [1496, 30] on button "Publish" at bounding box center [1501, 20] width 62 height 29
click at [174, 575] on input "text" at bounding box center [185, 578] width 102 height 26
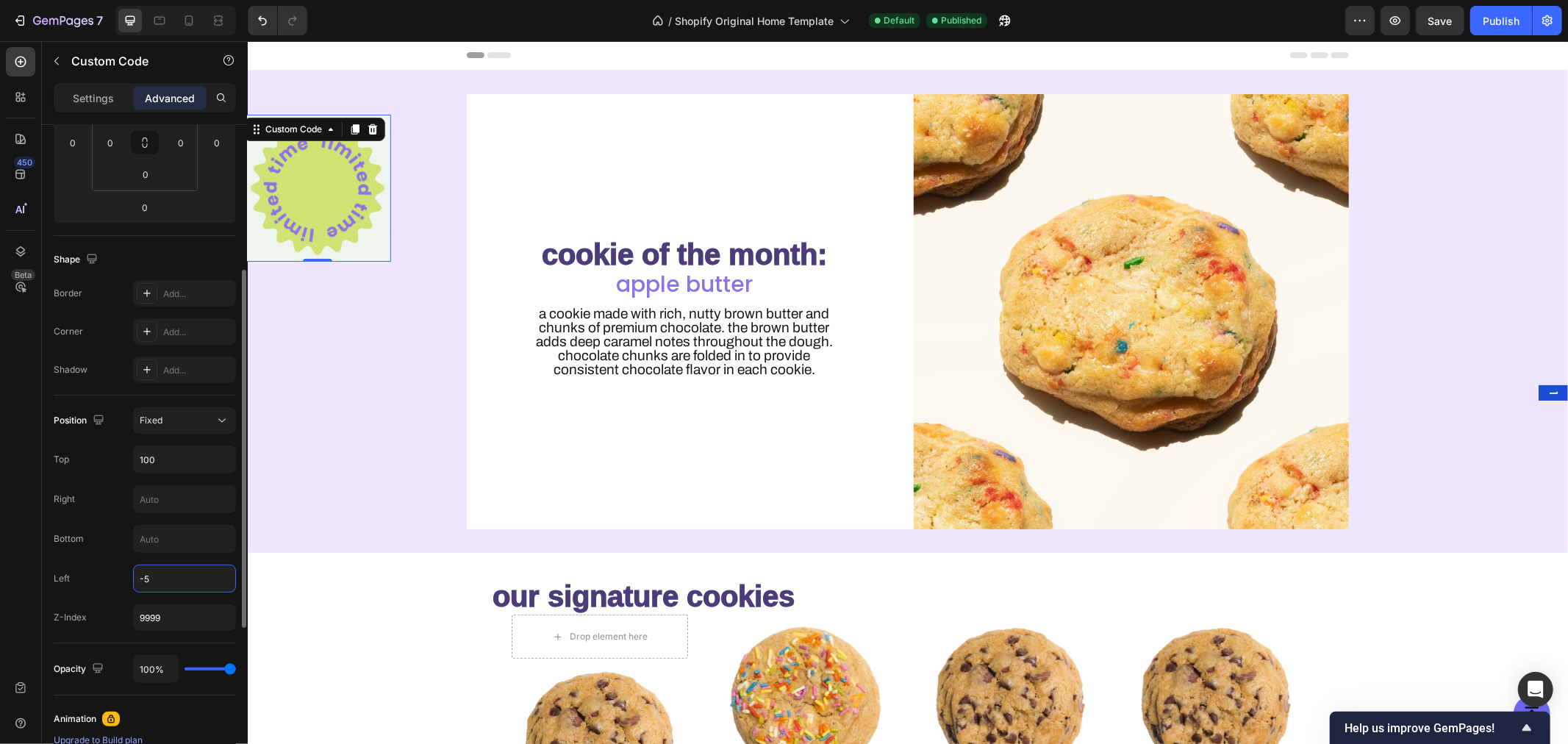
type input "-"
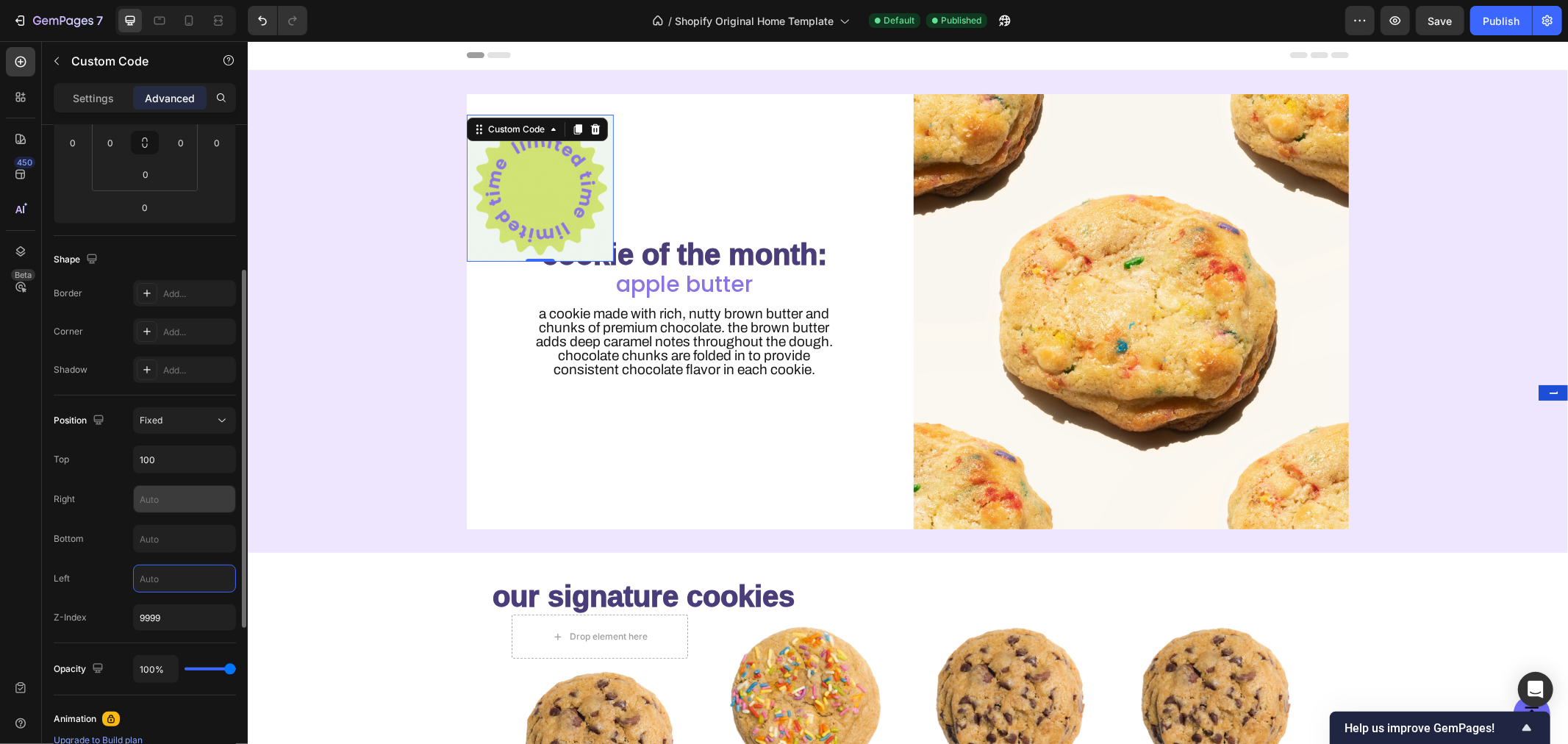
click at [153, 495] on input "text" at bounding box center [185, 499] width 102 height 26
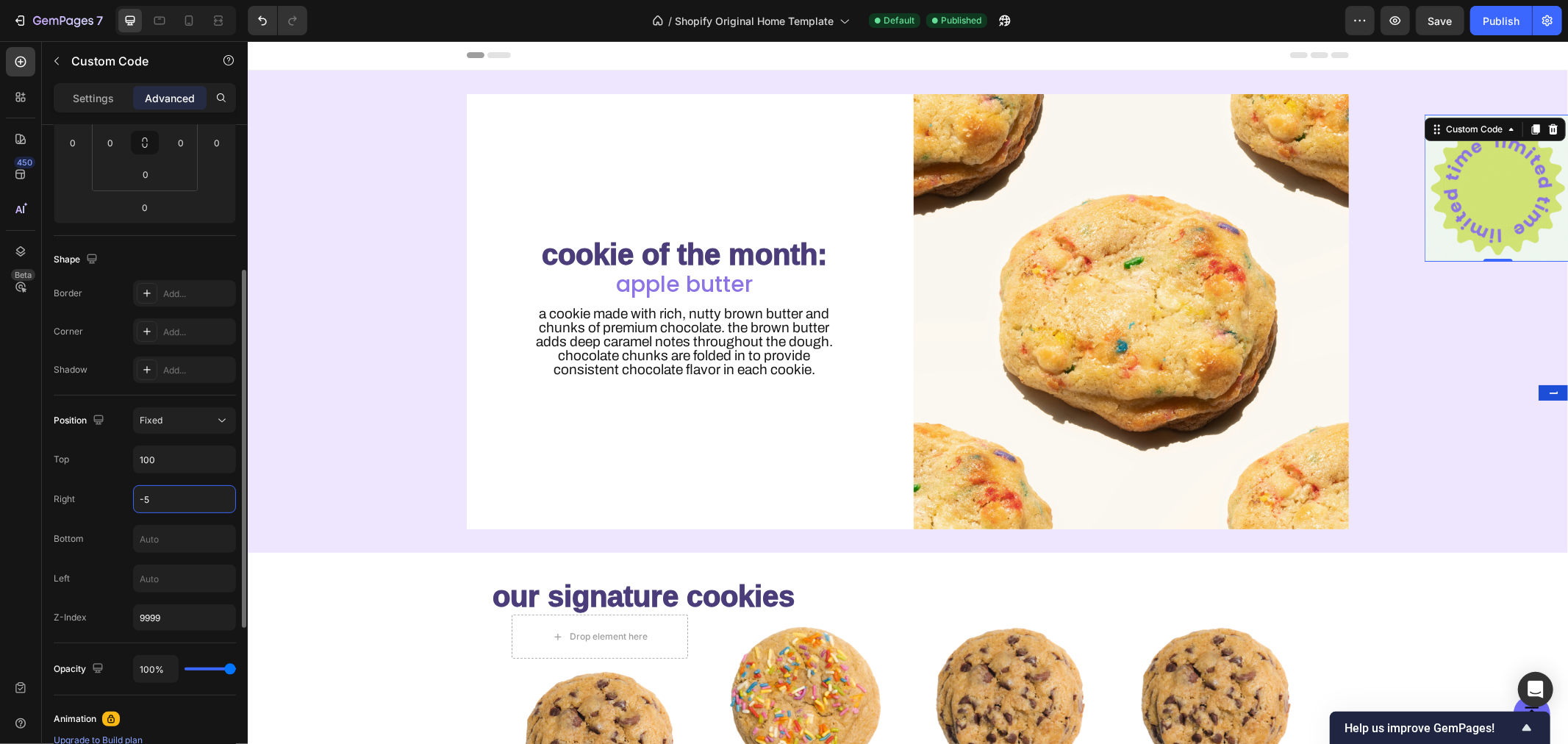
type input "-"
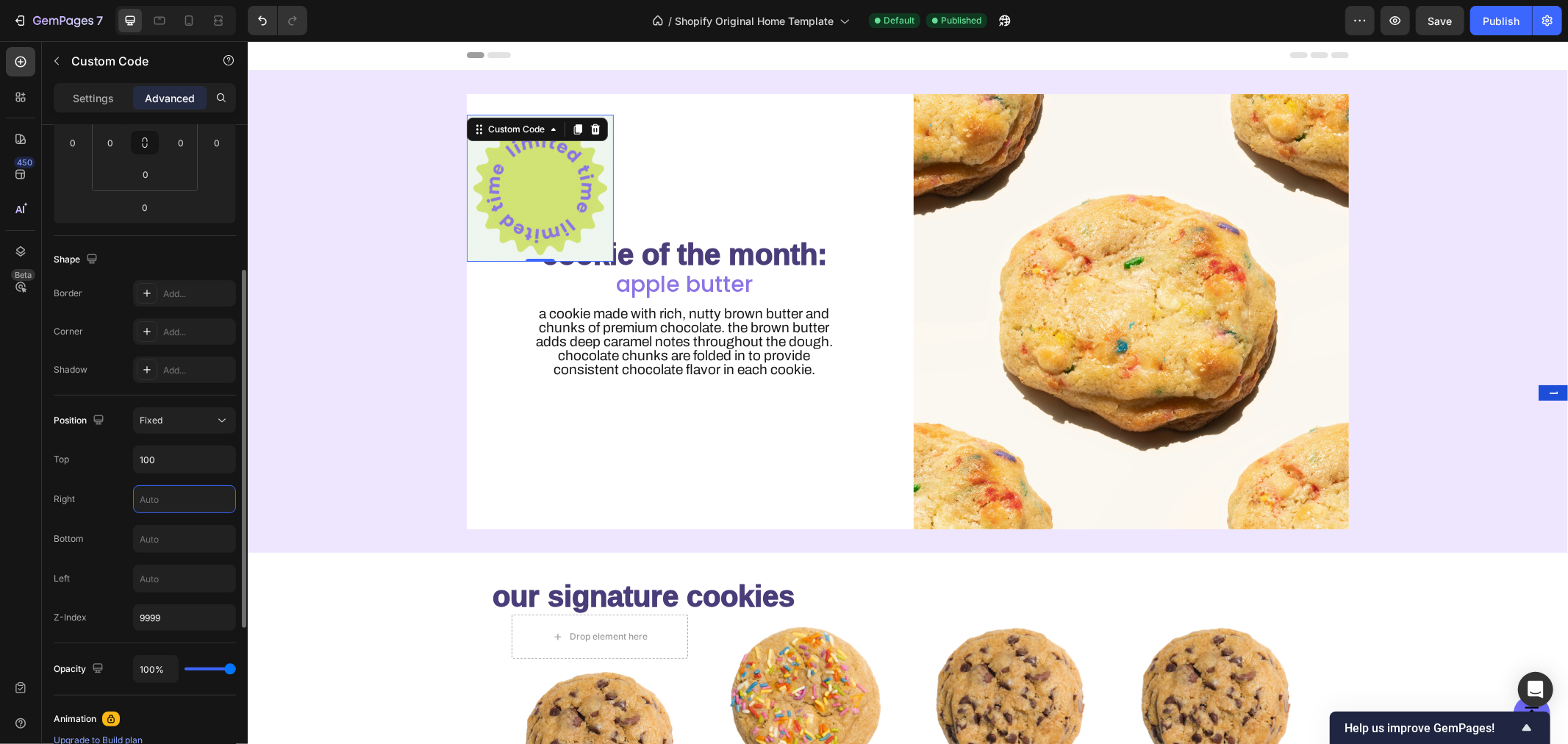
type input "6"
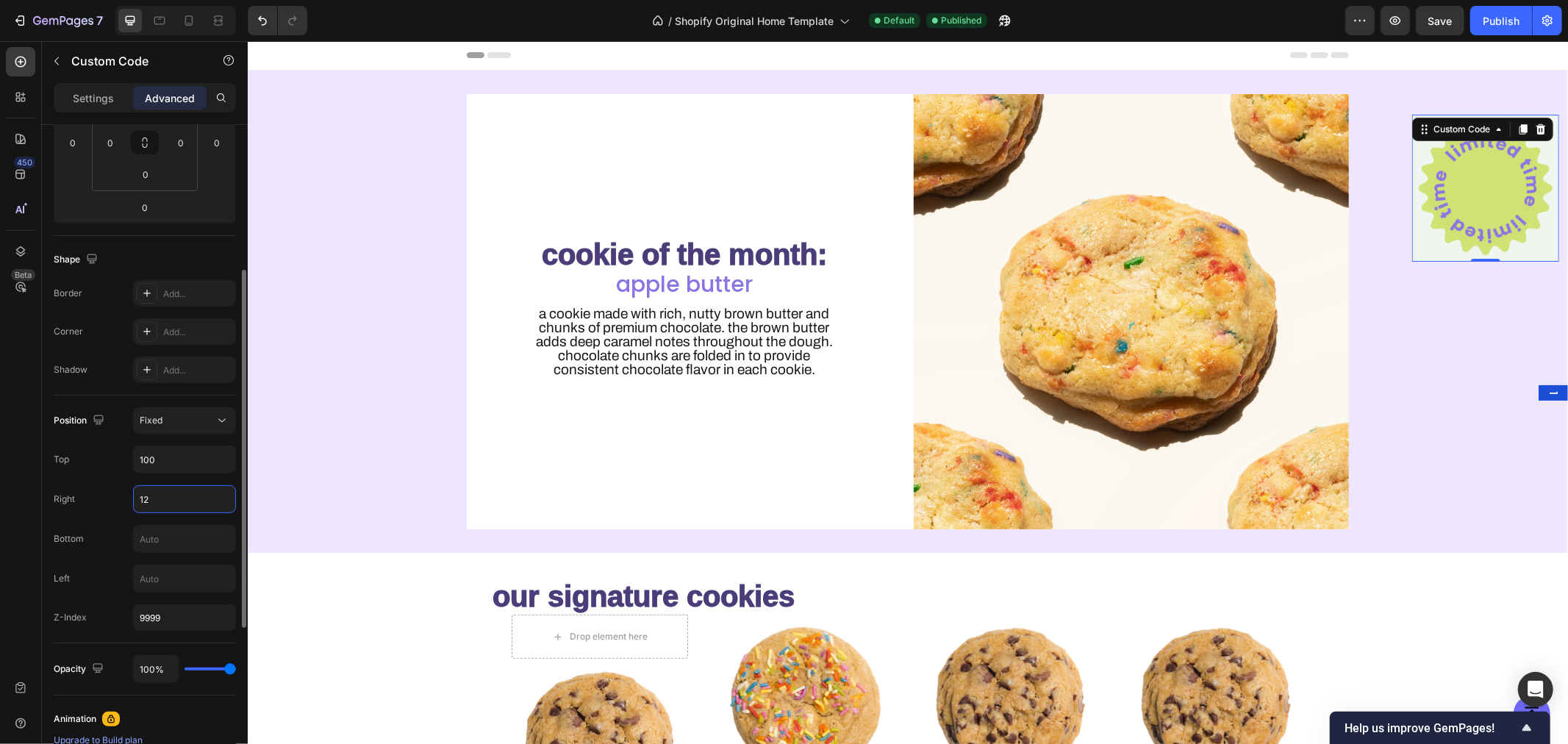
type input "1"
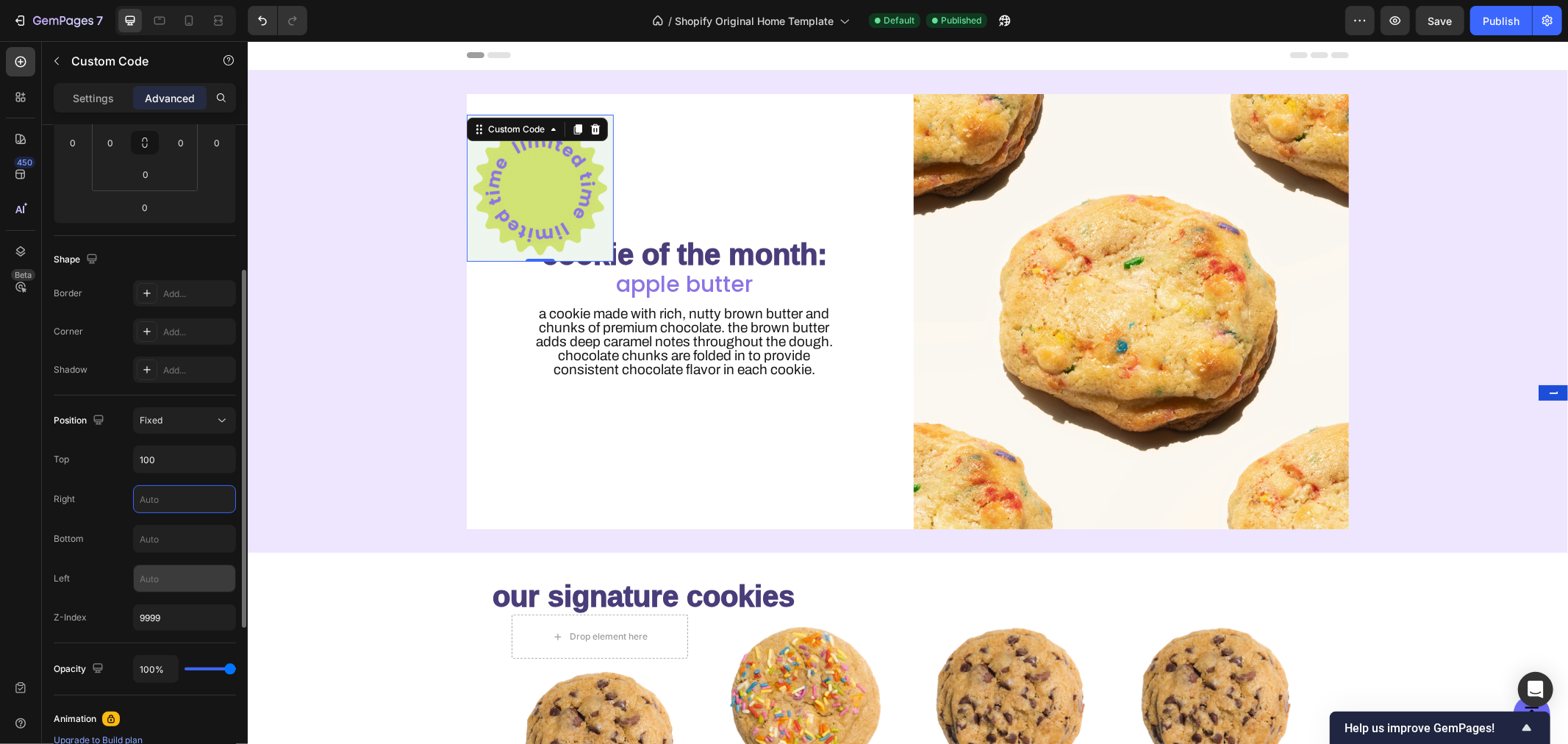
click at [164, 578] on input "text" at bounding box center [185, 578] width 102 height 26
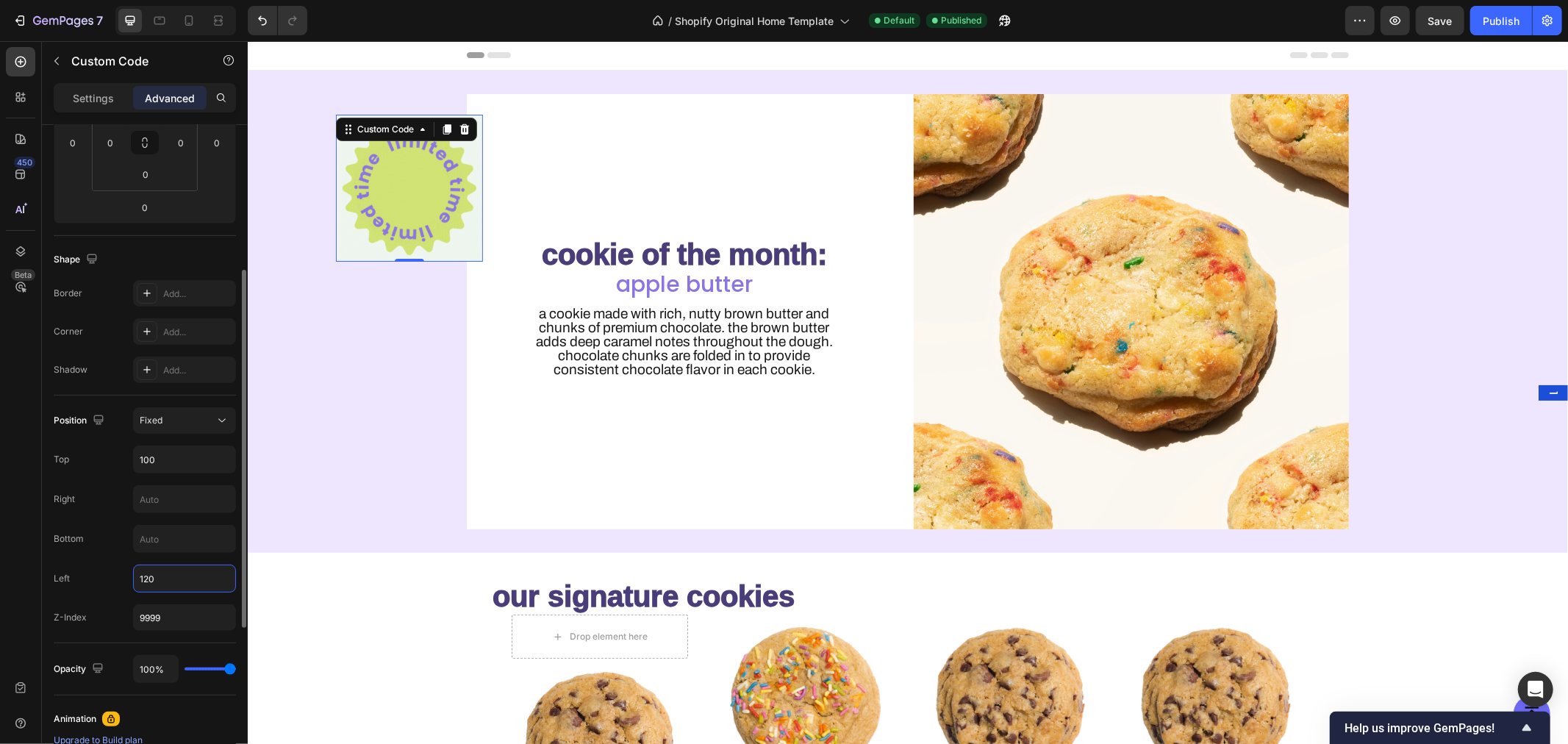
click at [164, 578] on input "120" at bounding box center [185, 578] width 102 height 26
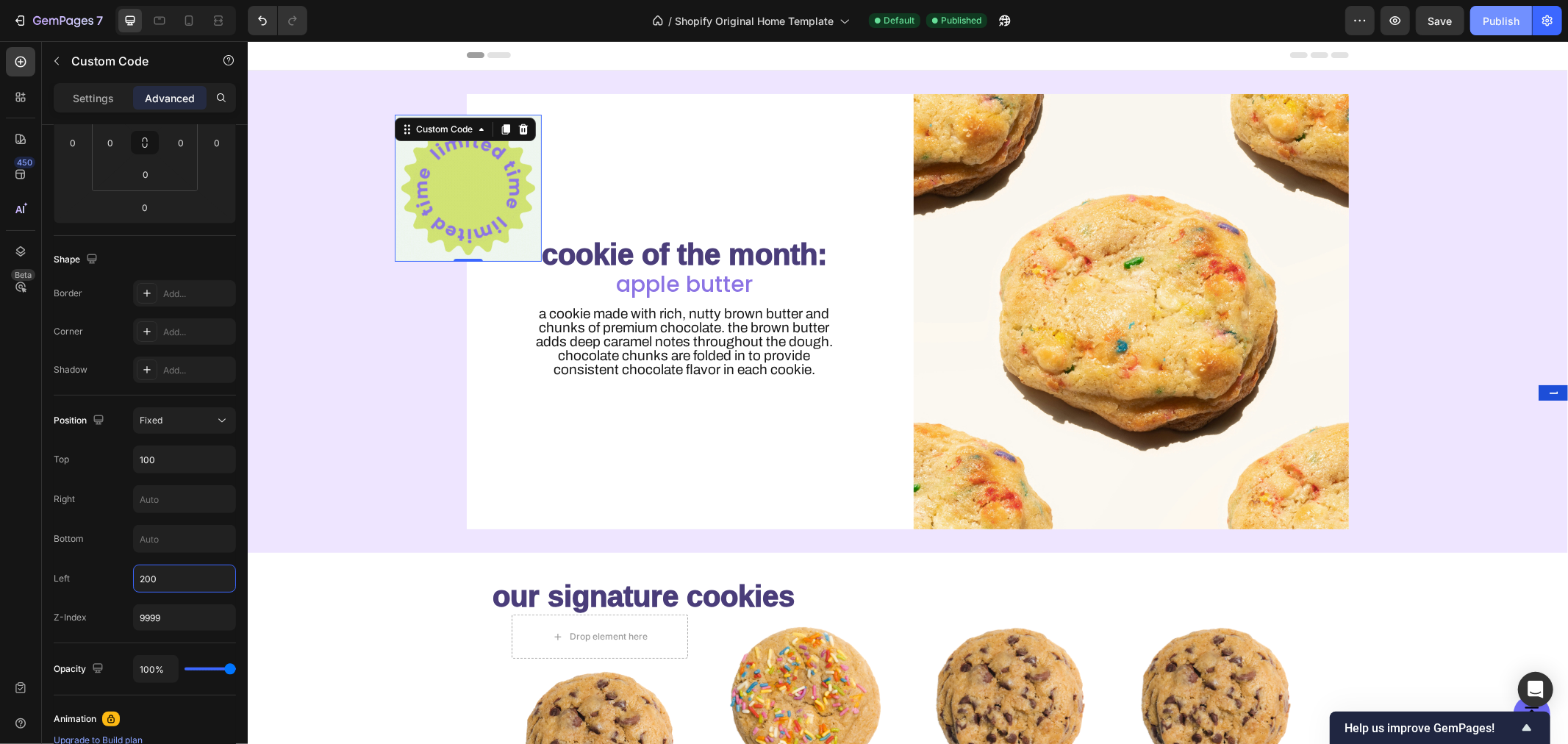
click at [1515, 20] on div "Publish" at bounding box center [1501, 21] width 37 height 15
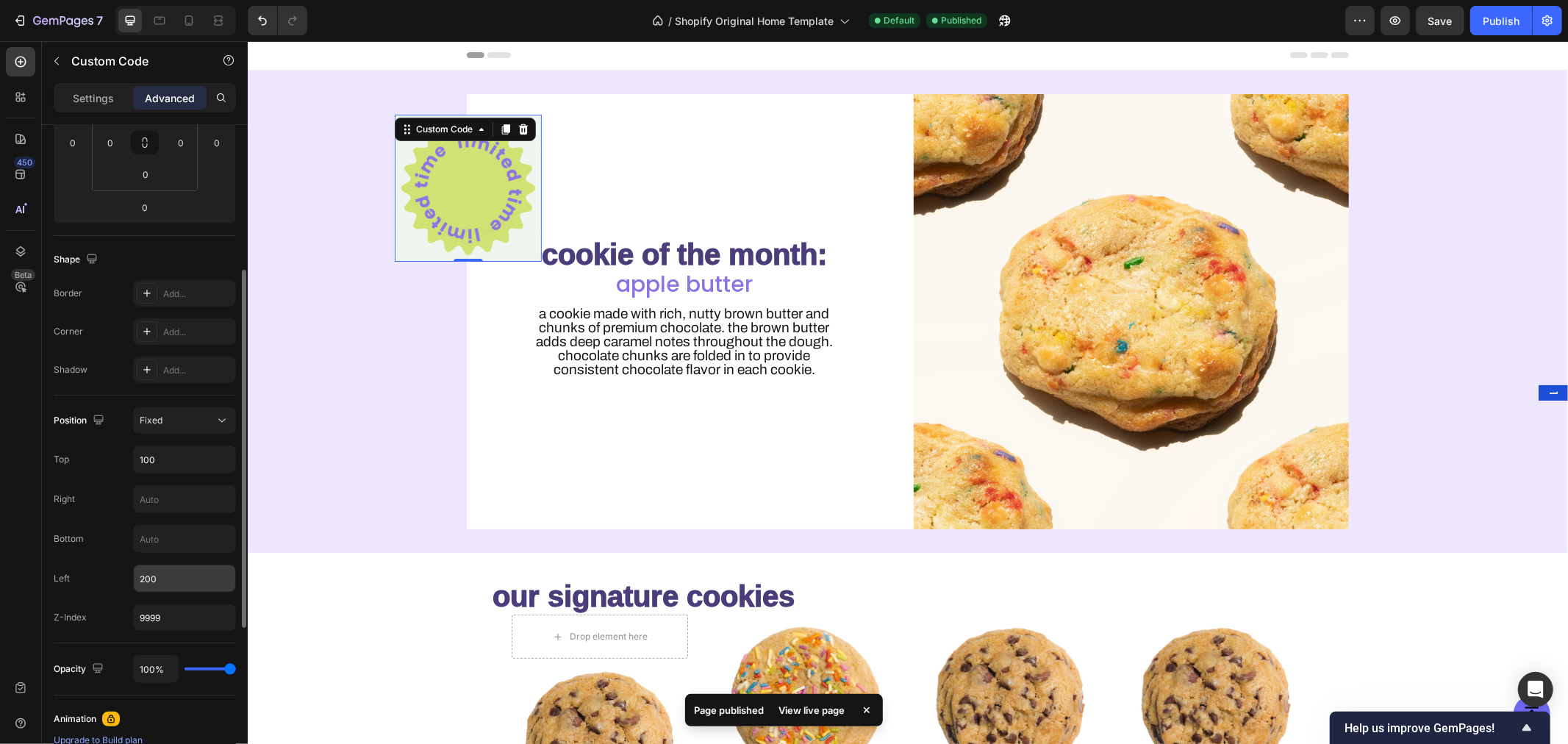
click at [178, 585] on input "200" at bounding box center [185, 578] width 102 height 26
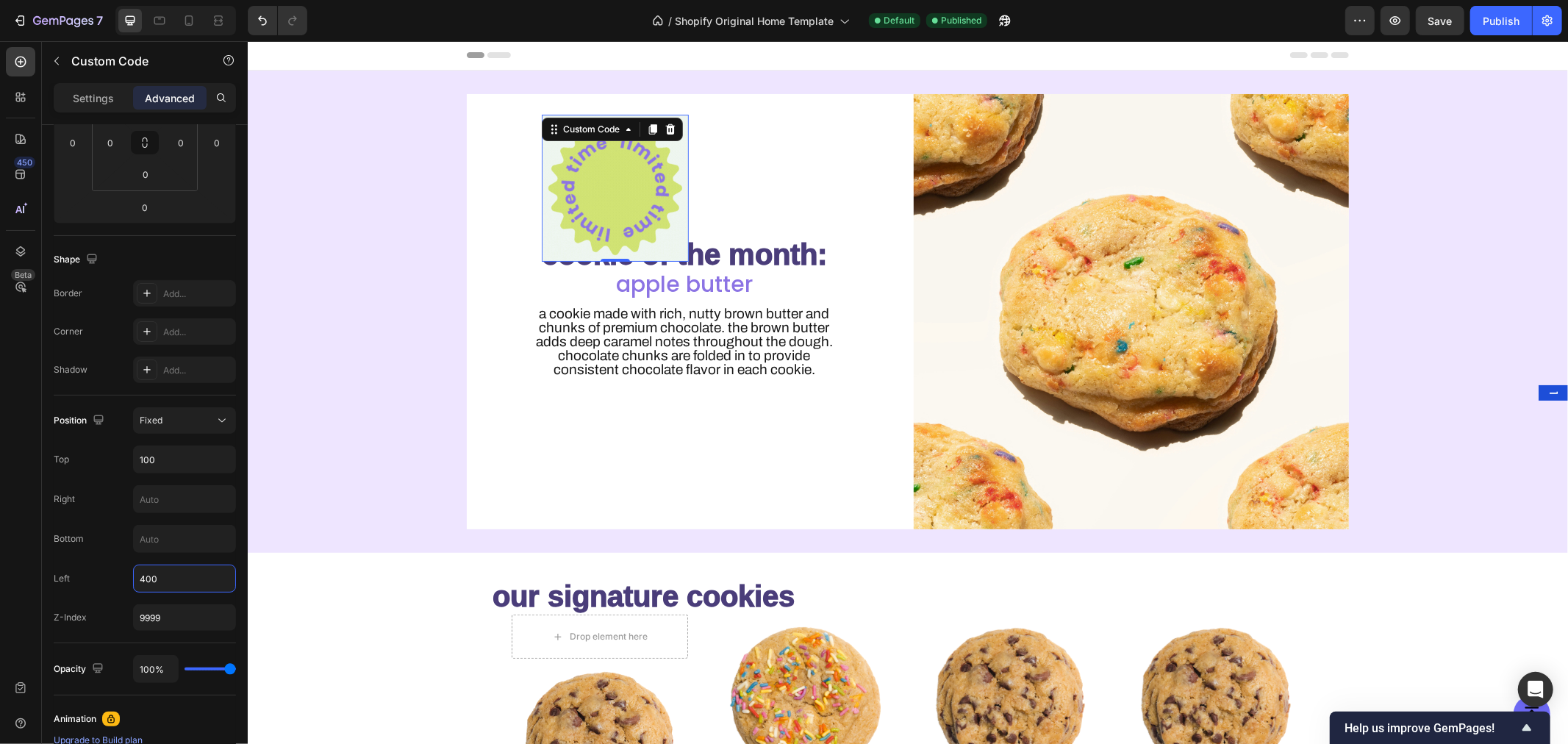
type input "400"
click at [1496, 5] on div "7 / Shopify Original Home Template Default Published Preview Save Publish" at bounding box center [784, 21] width 1568 height 42
click at [1502, 18] on div "Publish" at bounding box center [1501, 21] width 37 height 15
click at [81, 100] on p "Settings" at bounding box center [93, 98] width 41 height 15
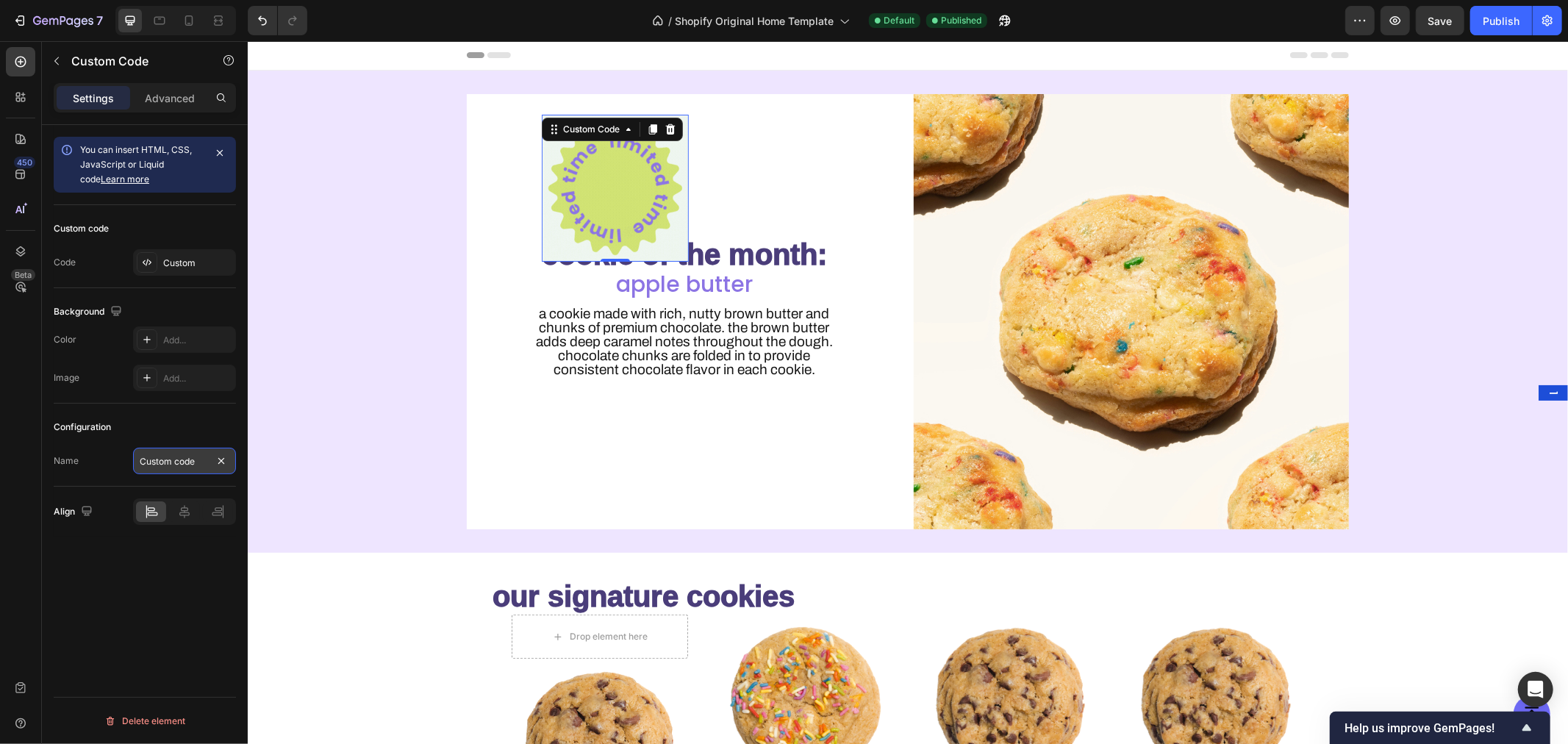
click at [175, 465] on input "Custom code" at bounding box center [185, 460] width 103 height 26
click at [176, 248] on div "Custom code Code Custom" at bounding box center [145, 246] width 182 height 83
click at [177, 258] on div "Custom" at bounding box center [198, 264] width 69 height 14
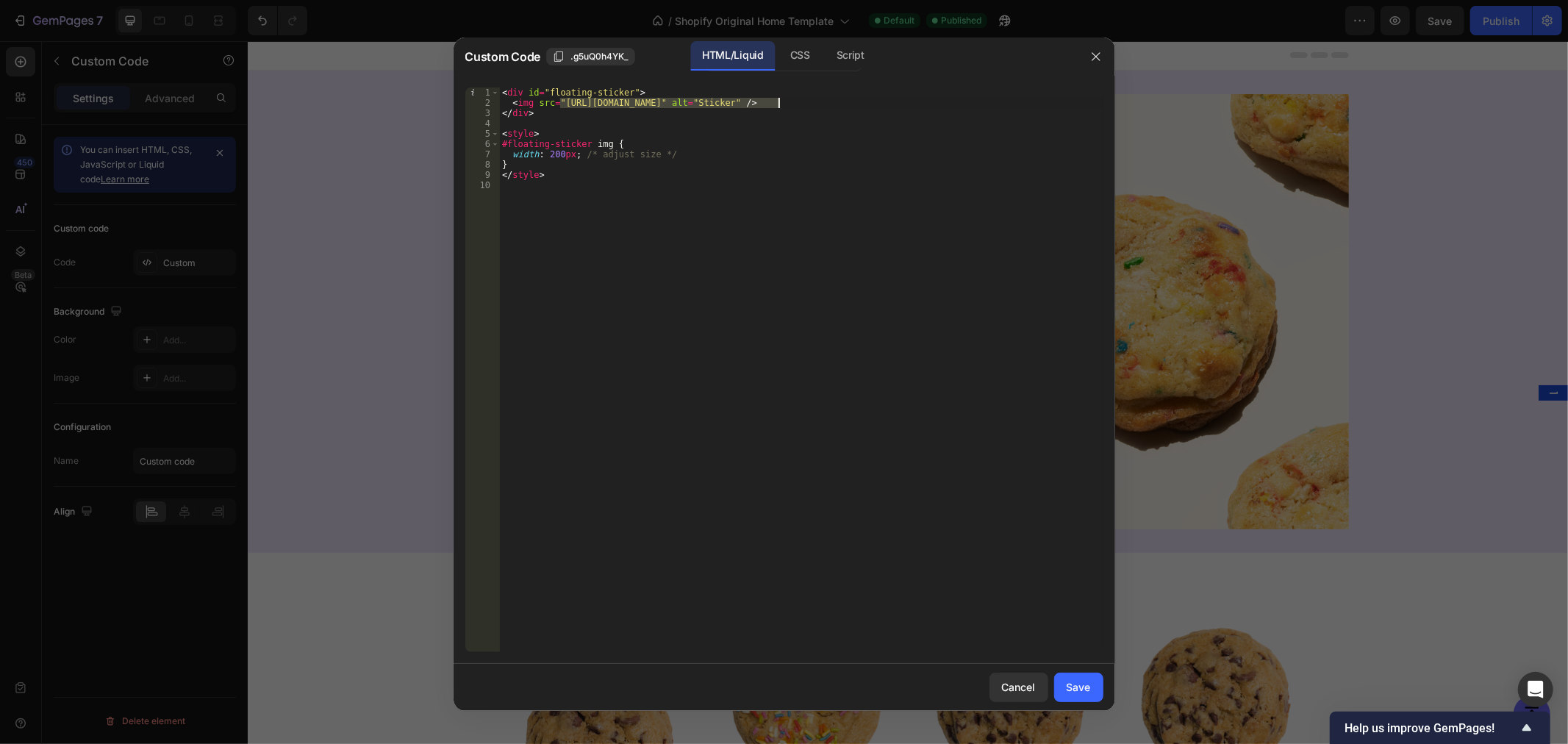
drag, startPoint x: 560, startPoint y: 102, endPoint x: 781, endPoint y: 114, distance: 221.3
click at [777, 103] on div "< div id = "floating-sticker" > < img src = "[URL][DOMAIN_NAME]" alt = "Sticker…" at bounding box center [801, 380] width 604 height 585
paste textarea "57753c75cd8b4712"
type textarea "<img src="[URL][DOMAIN_NAME]" alt="Sticker" />"
click at [1068, 685] on div "Save" at bounding box center [1078, 687] width 24 height 15
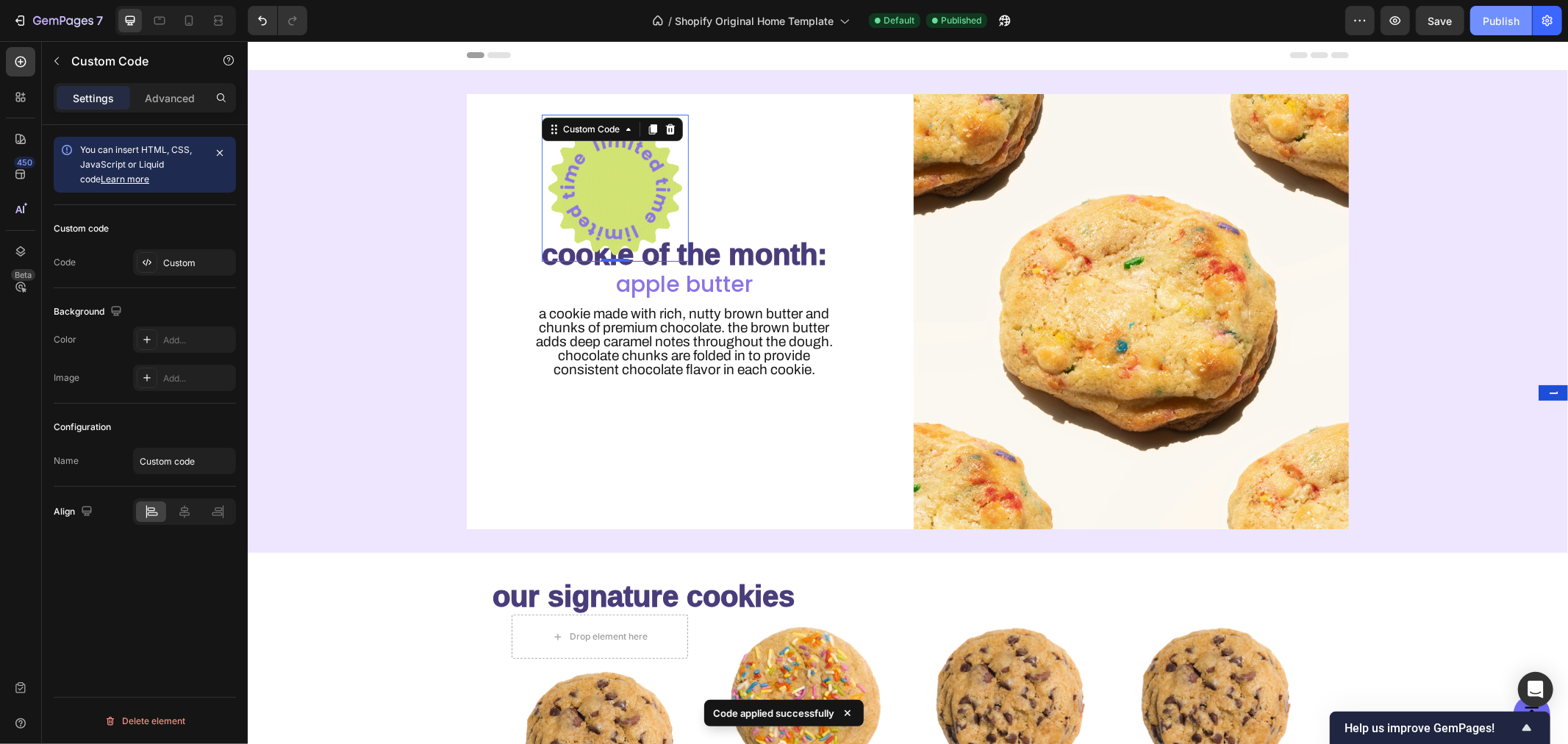
click at [1488, 15] on div "Publish" at bounding box center [1501, 21] width 37 height 15
click at [165, 93] on p "Advanced" at bounding box center [169, 98] width 50 height 15
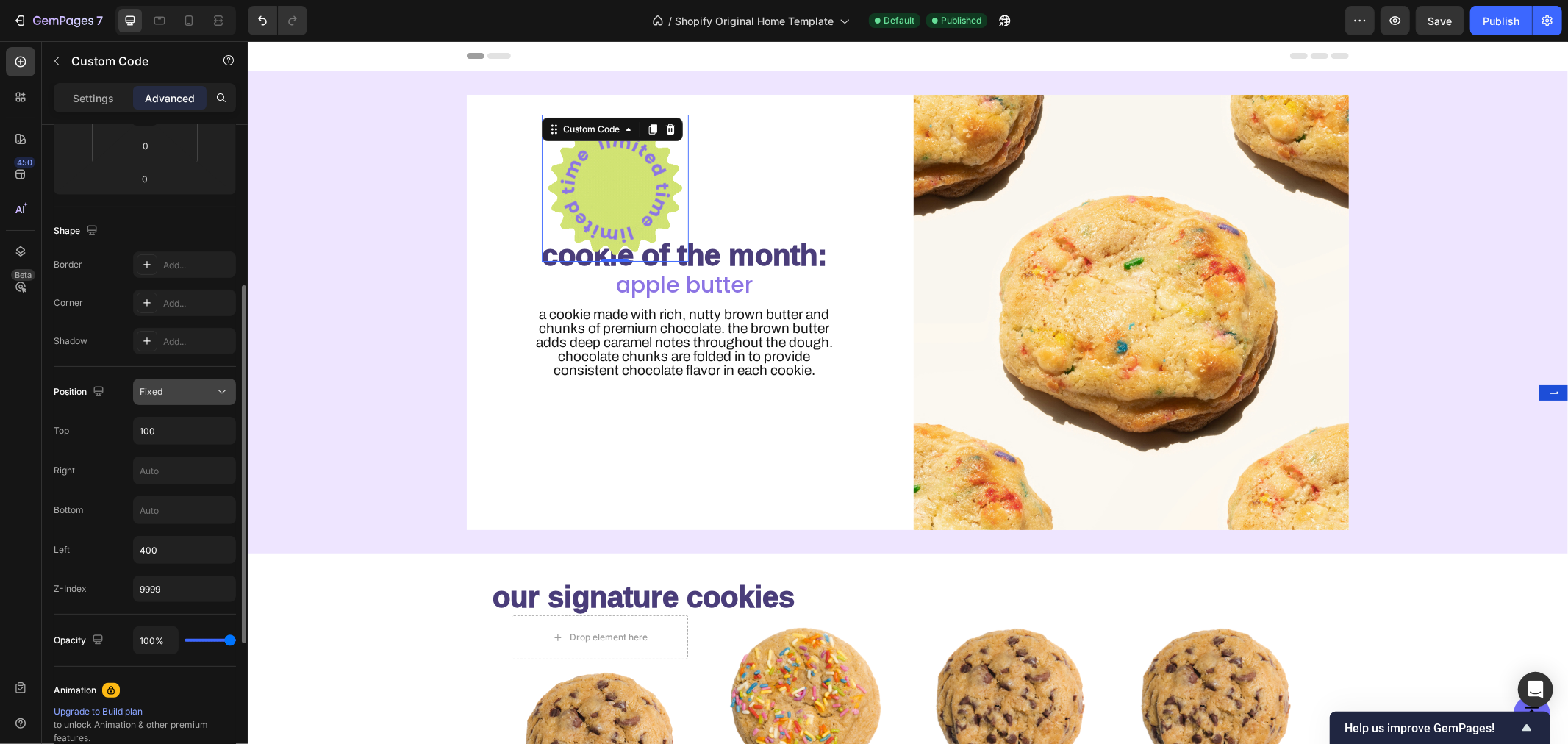
scroll to position [298, 0]
click at [170, 422] on input "100" at bounding box center [185, 427] width 102 height 26
type input "9"
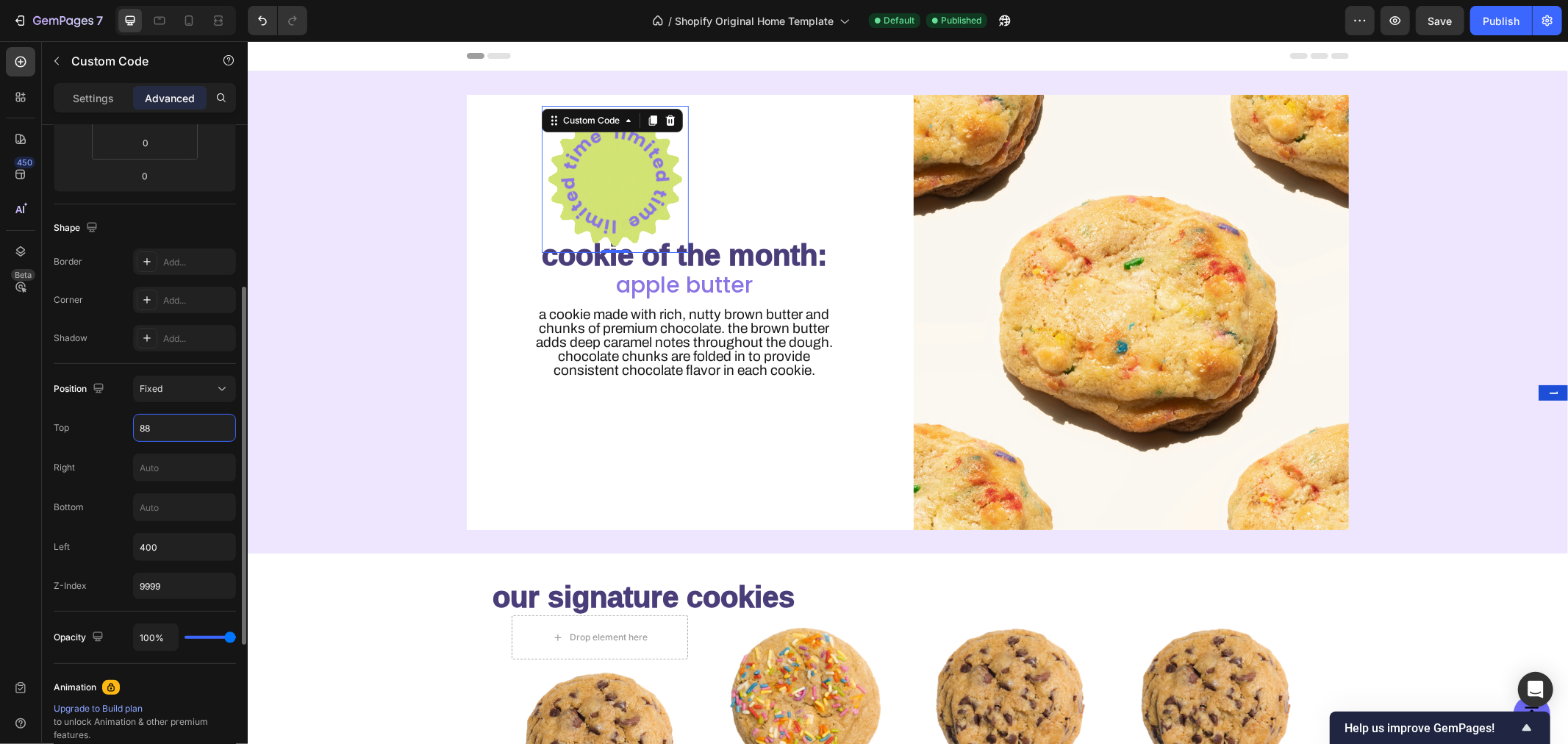
type input "8"
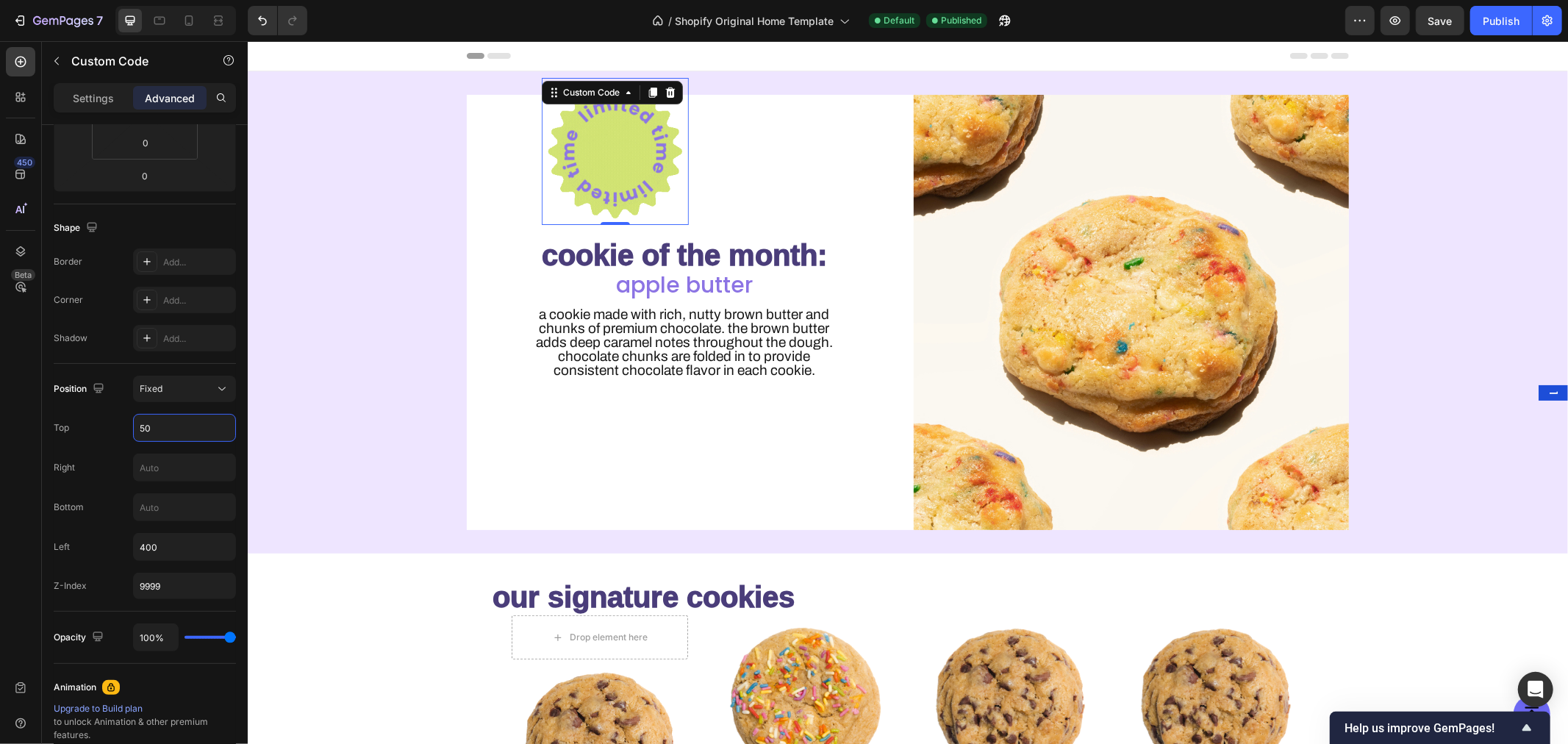
type input "50"
click at [1499, 17] on div "Publish" at bounding box center [1501, 21] width 37 height 15
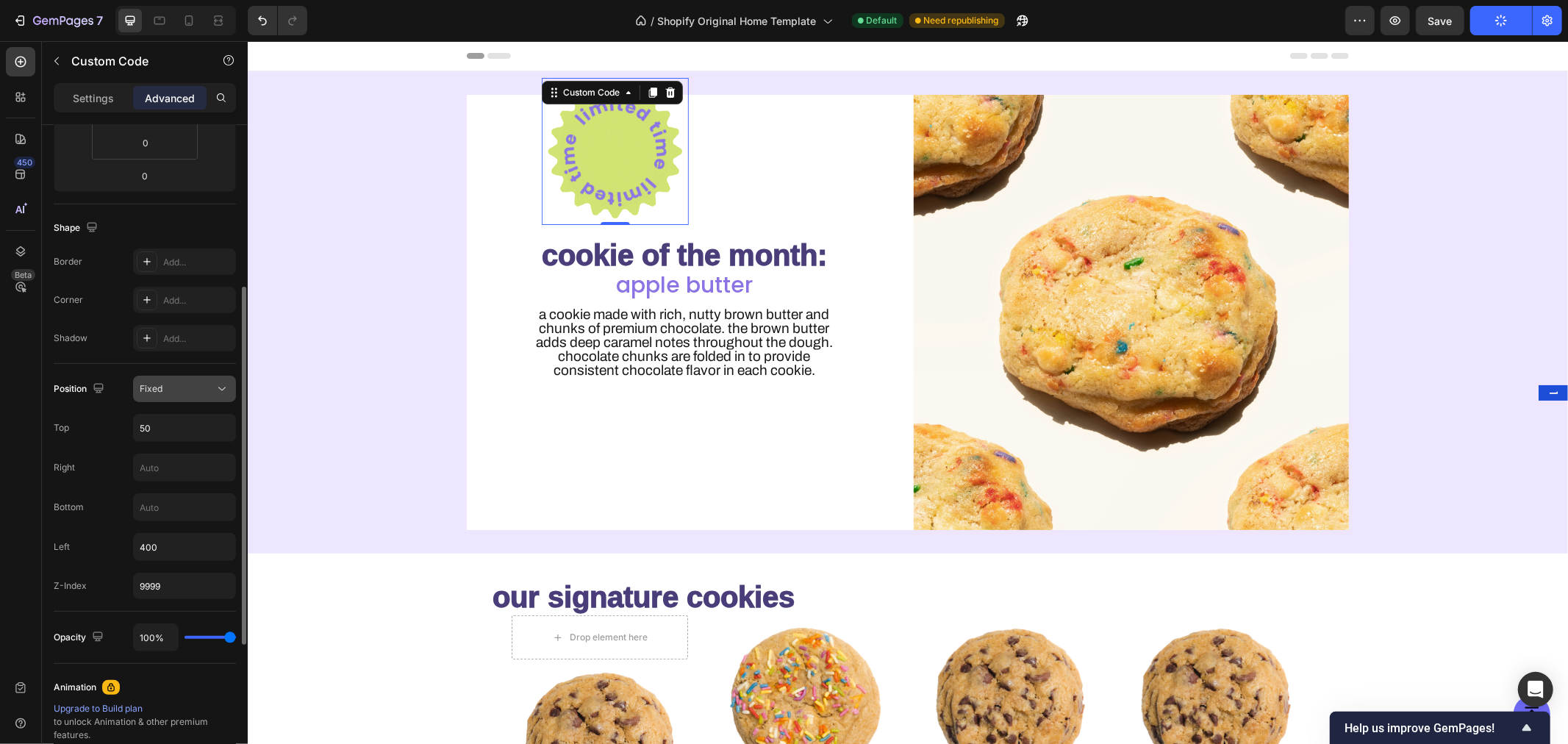
click at [203, 391] on div "Fixed" at bounding box center [177, 389] width 75 height 14
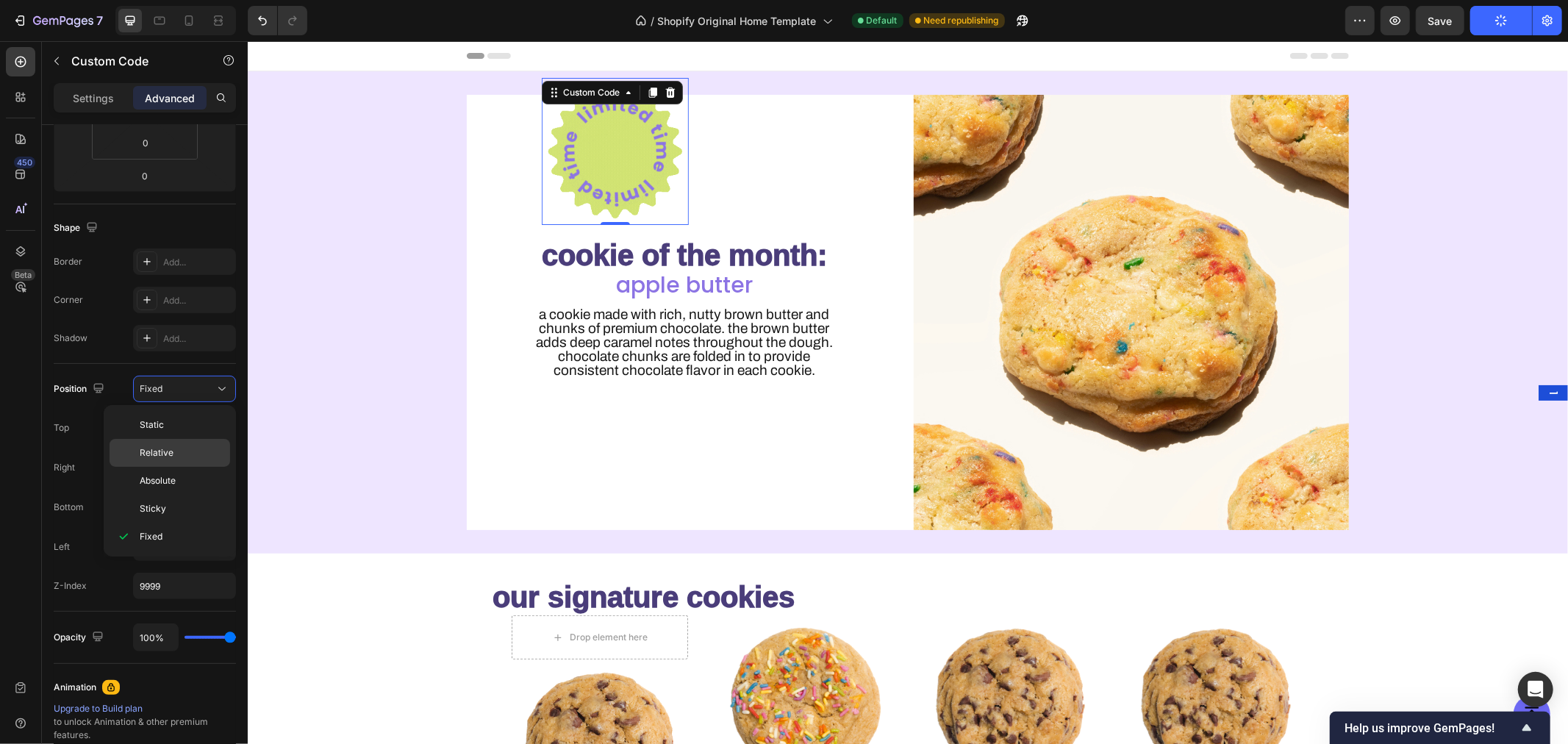
click at [166, 450] on span "Relative" at bounding box center [156, 453] width 34 height 14
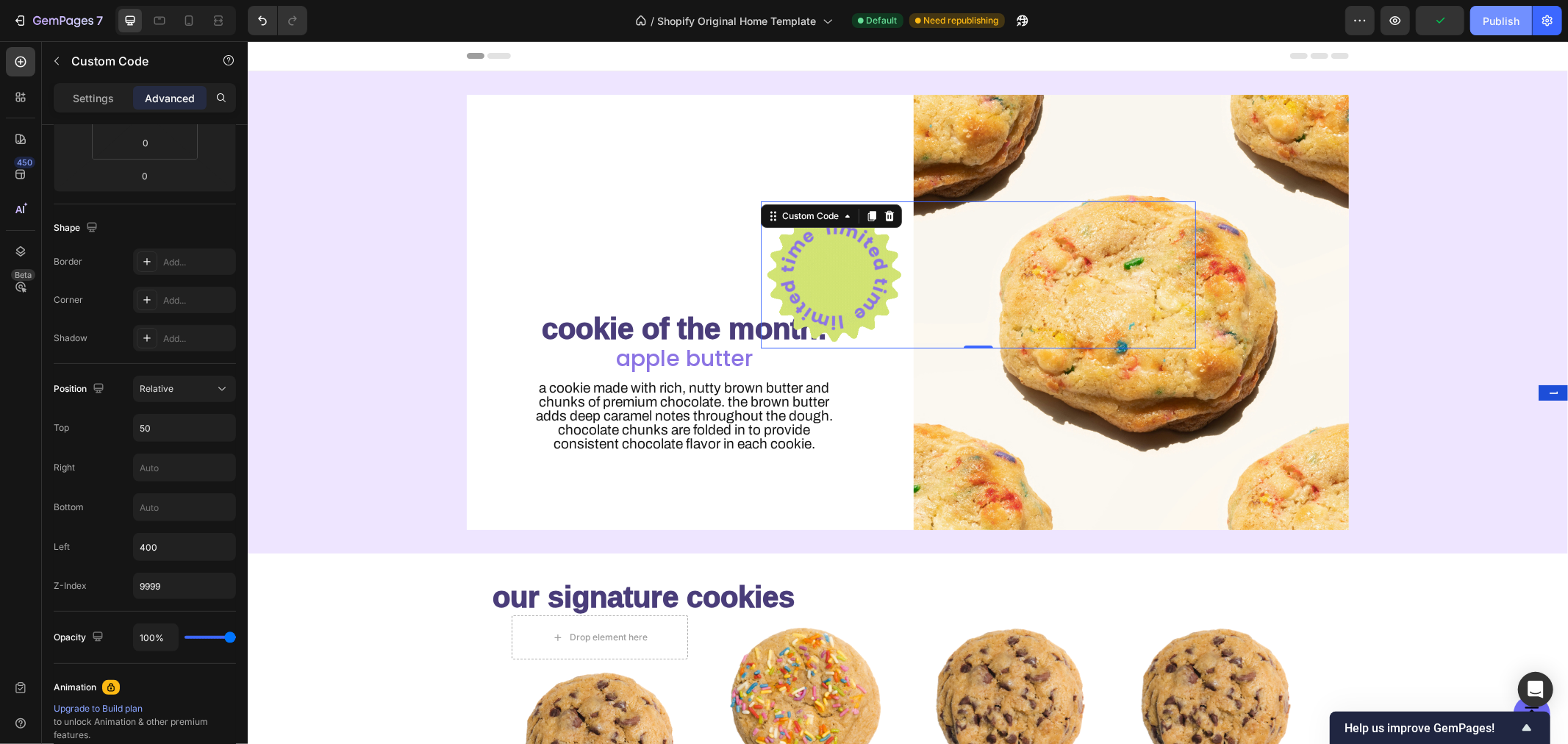
click at [1498, 30] on button "Publish" at bounding box center [1501, 20] width 62 height 29
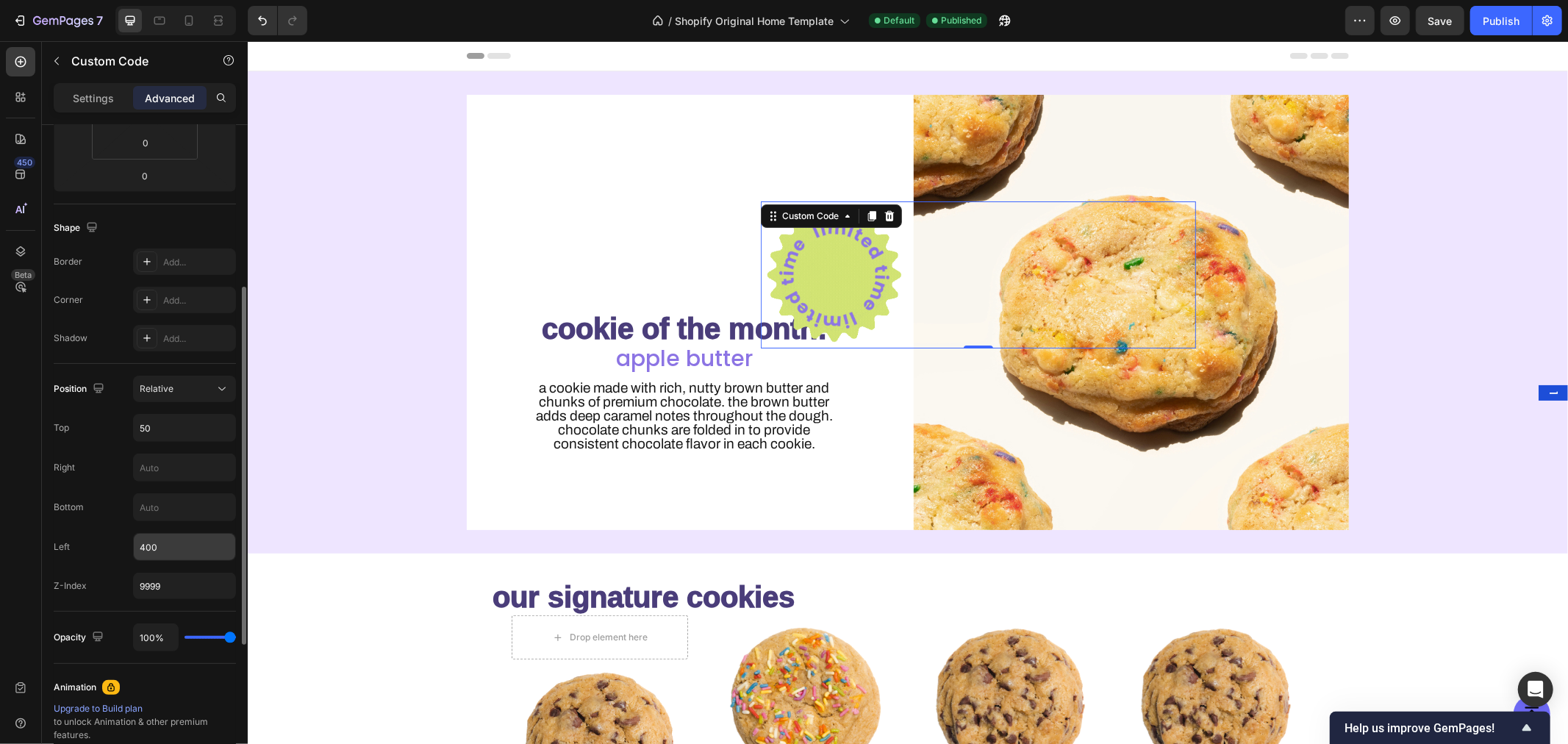
click at [200, 550] on input "400" at bounding box center [185, 547] width 102 height 26
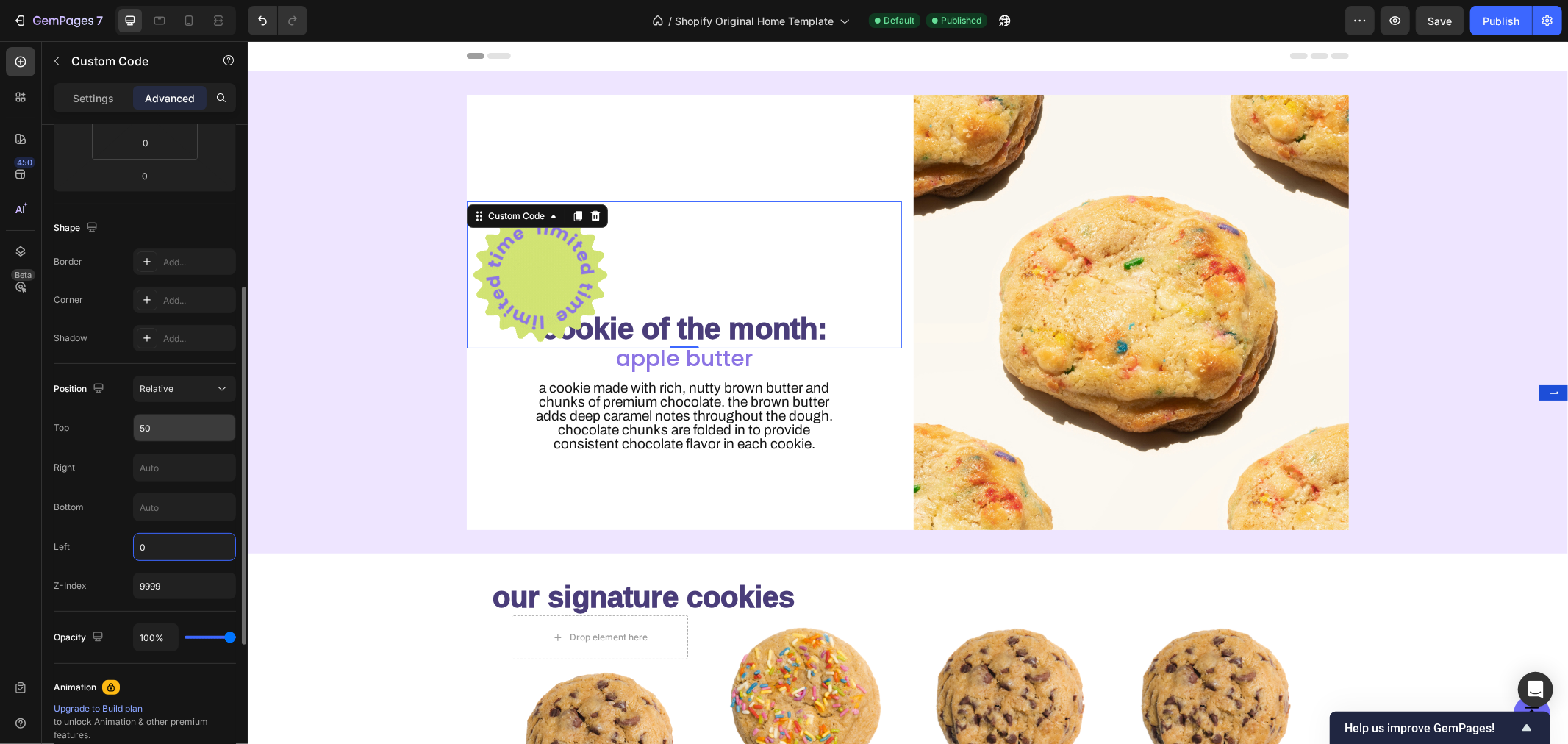
type input "0"
click at [178, 414] on input "50" at bounding box center [185, 427] width 102 height 26
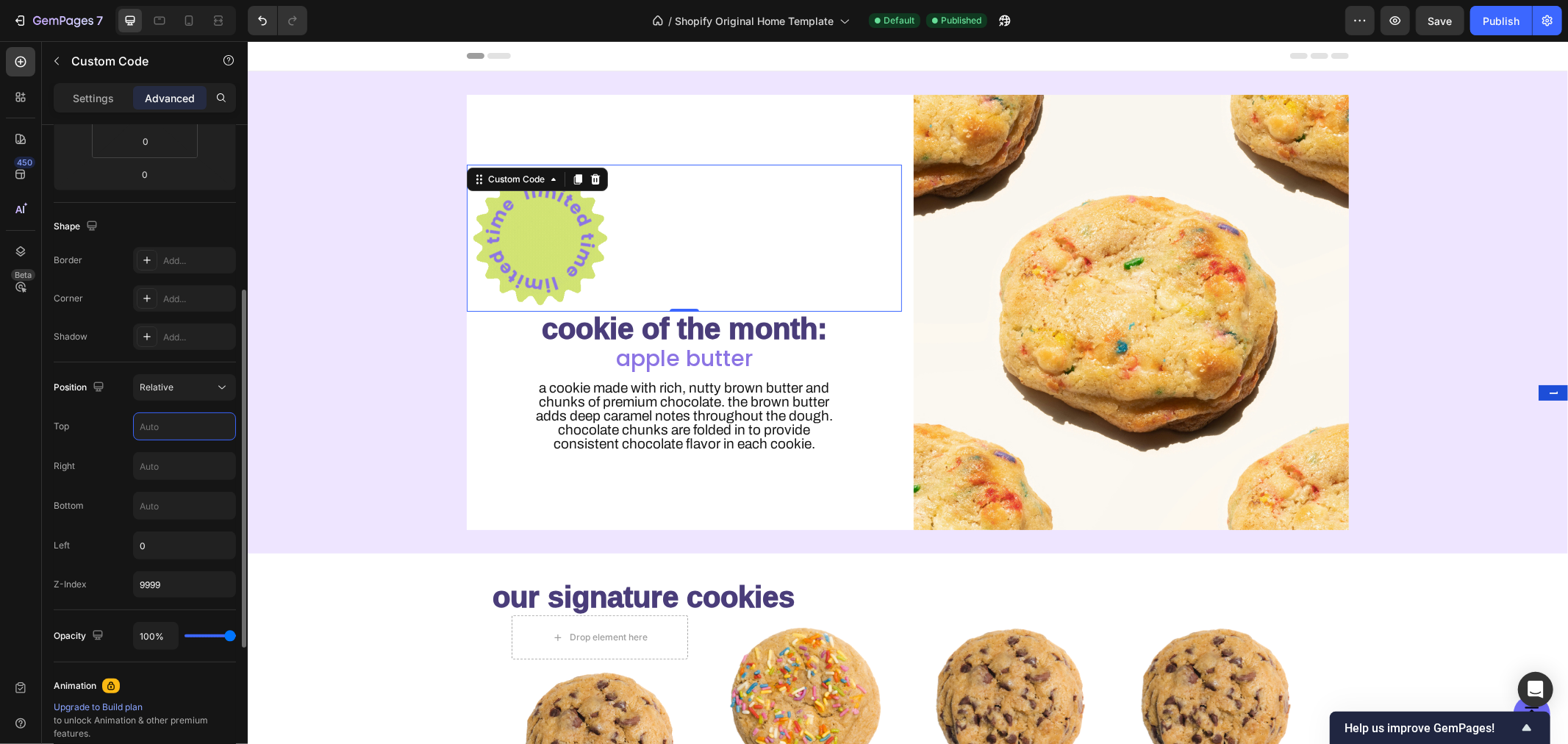
scroll to position [301, 0]
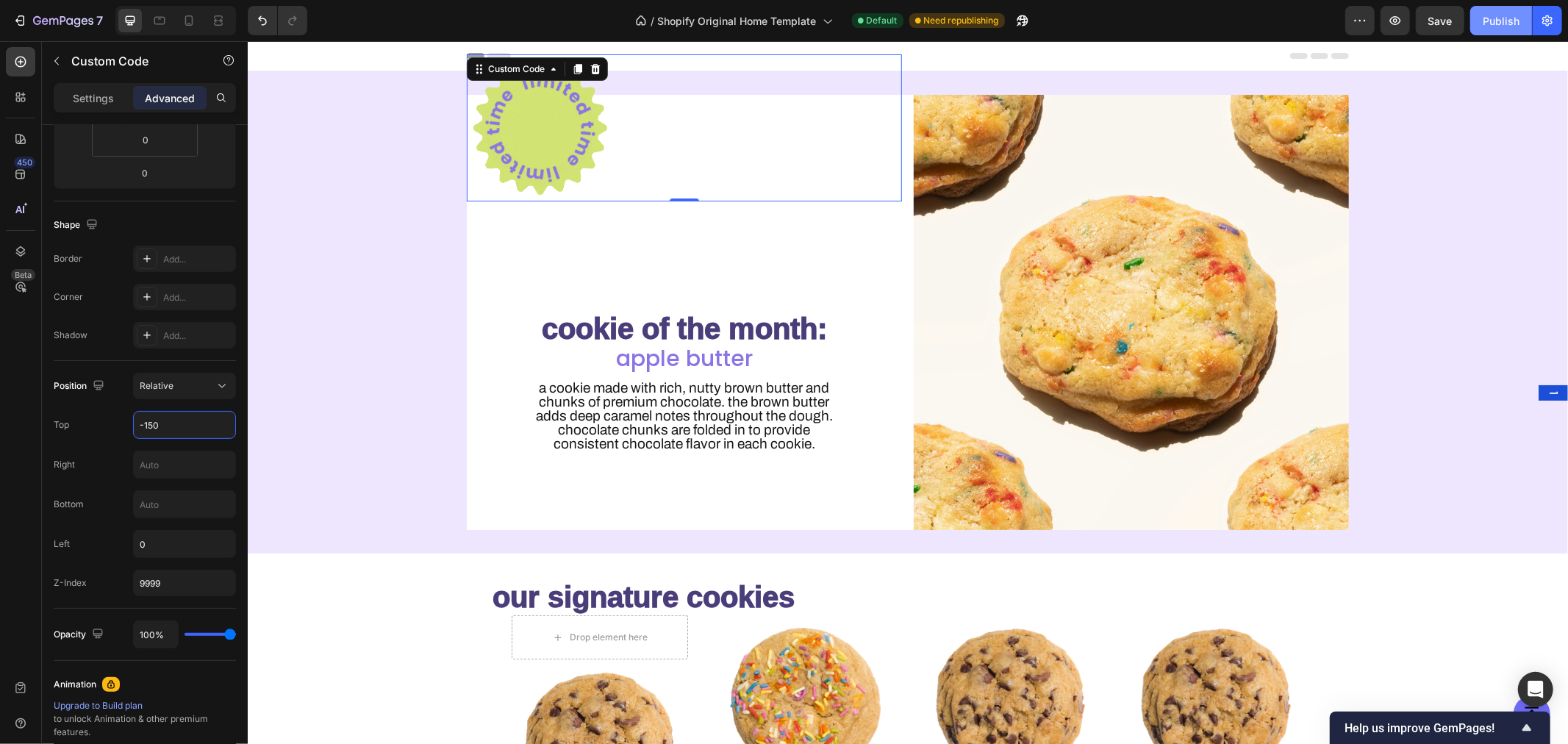
type input "-150"
click at [1496, 17] on div "Publish" at bounding box center [1501, 21] width 37 height 15
click at [1518, 18] on div "Publish" at bounding box center [1501, 21] width 37 height 15
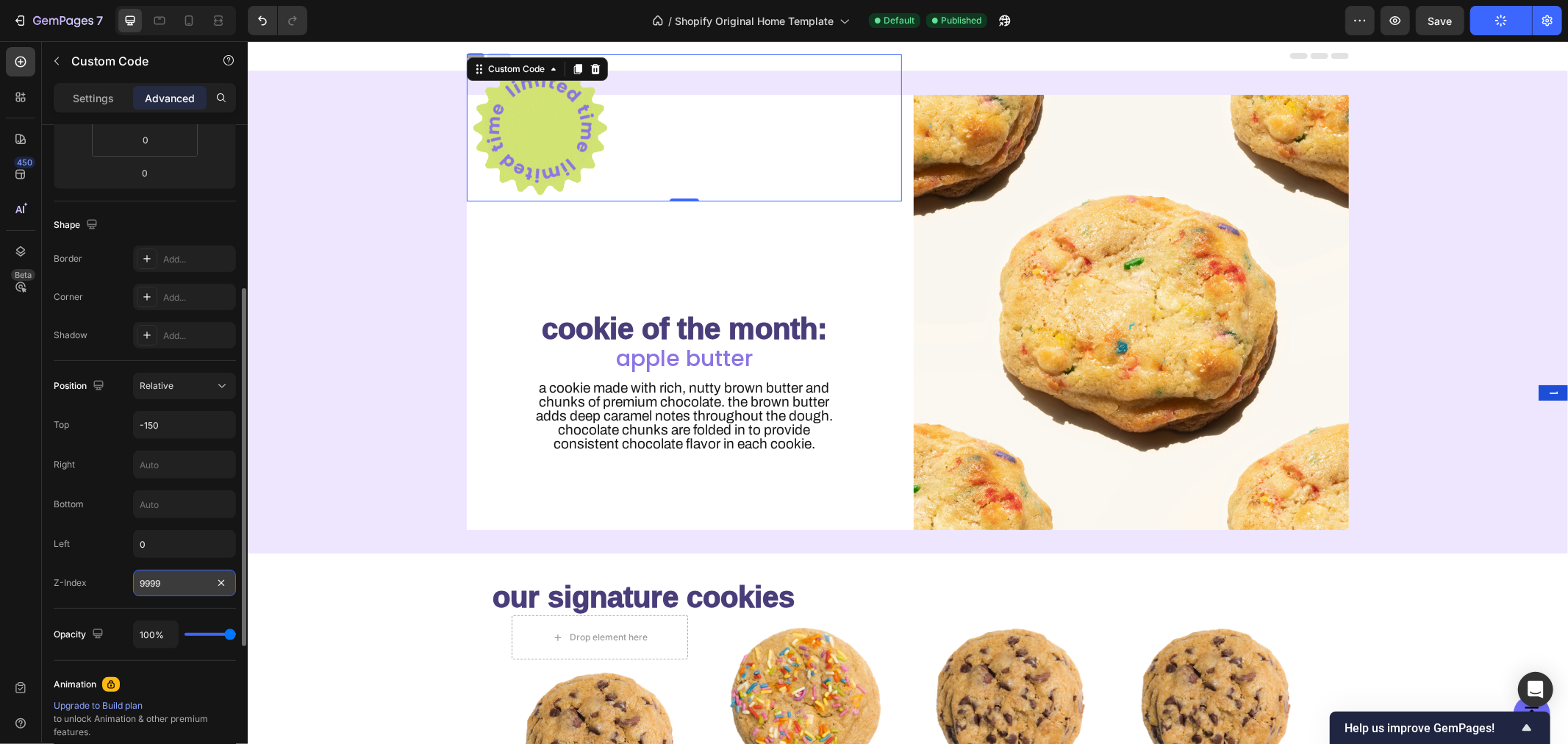
click at [188, 593] on input "9999" at bounding box center [185, 582] width 103 height 26
click at [1513, 60] on div at bounding box center [907, 56] width 1320 height 30
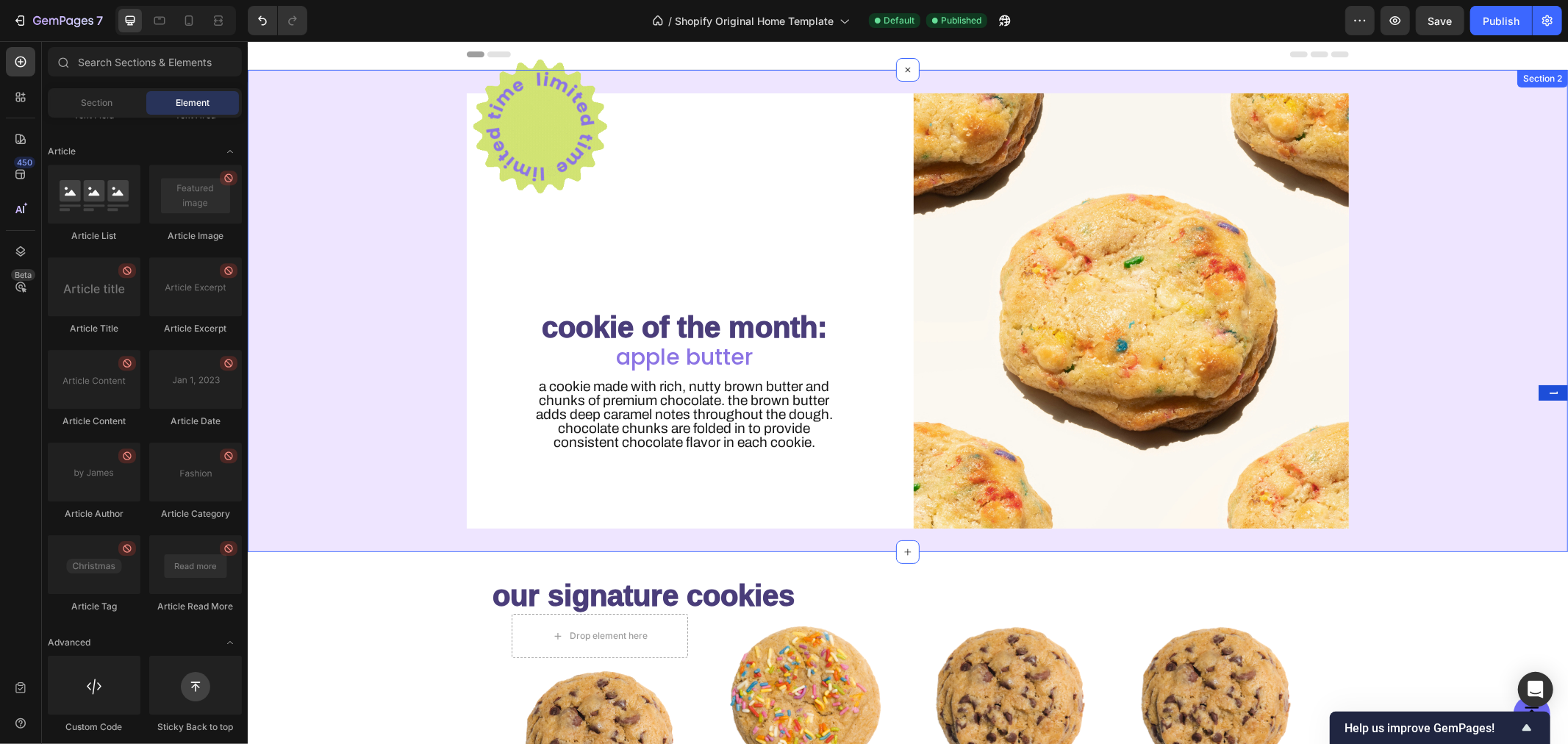
scroll to position [0, 0]
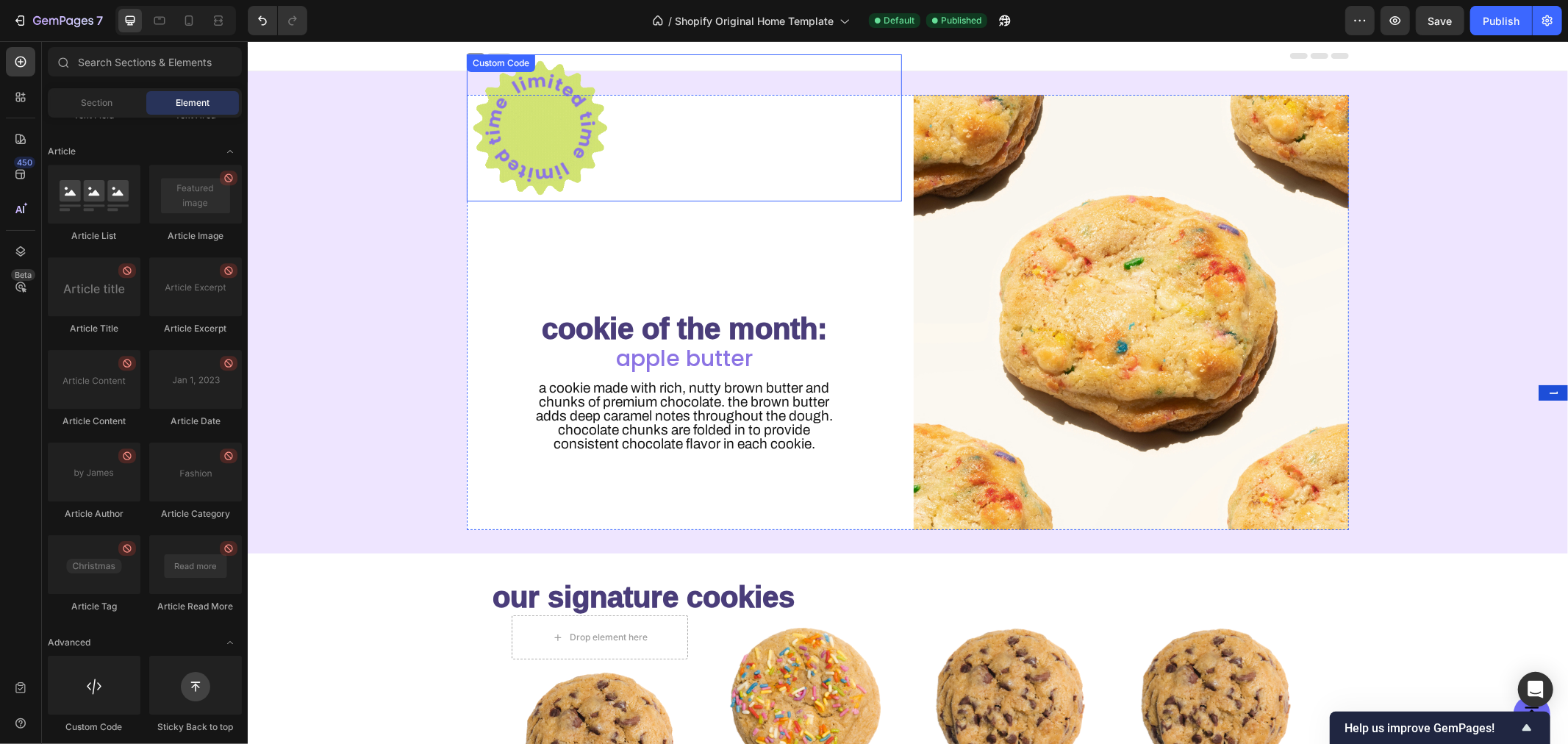
click at [515, 136] on img at bounding box center [539, 127] width 147 height 147
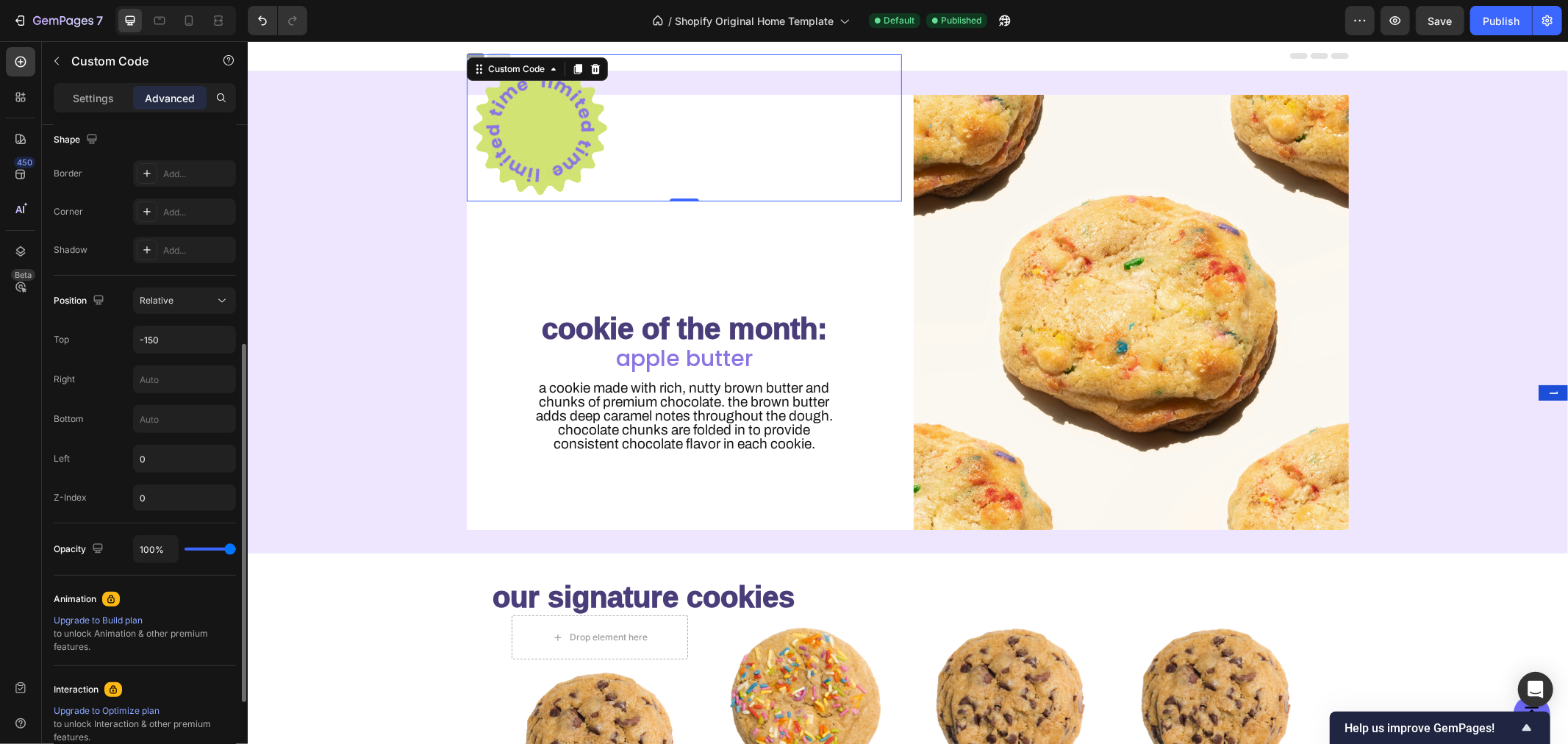
scroll to position [395, 0]
click at [159, 319] on input "-150" at bounding box center [185, 331] width 102 height 26
click at [167, 334] on input "-150" at bounding box center [185, 331] width 102 height 26
click at [181, 331] on input "-150" at bounding box center [185, 331] width 102 height 26
click at [206, 334] on input "-150" at bounding box center [185, 331] width 102 height 26
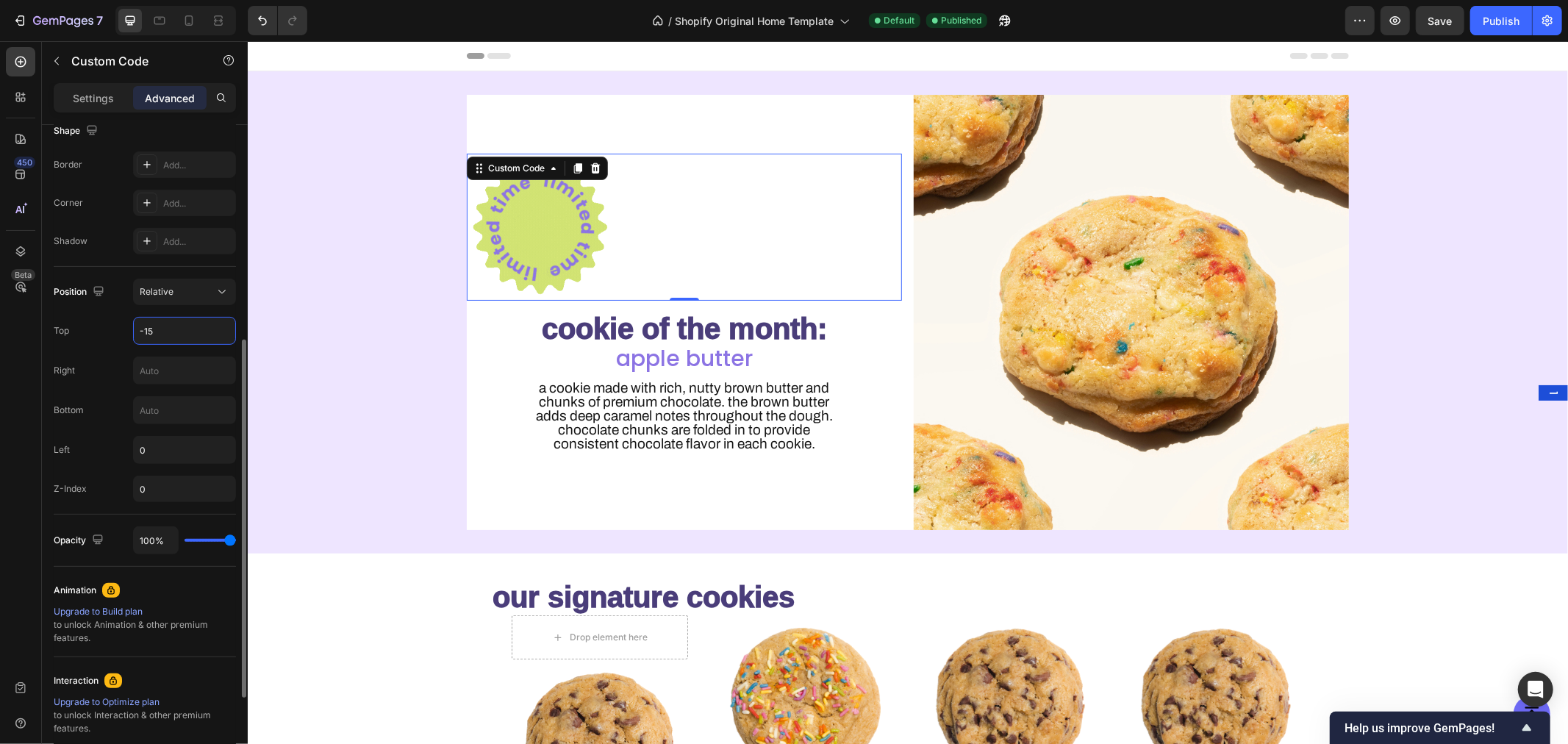
type input "-150"
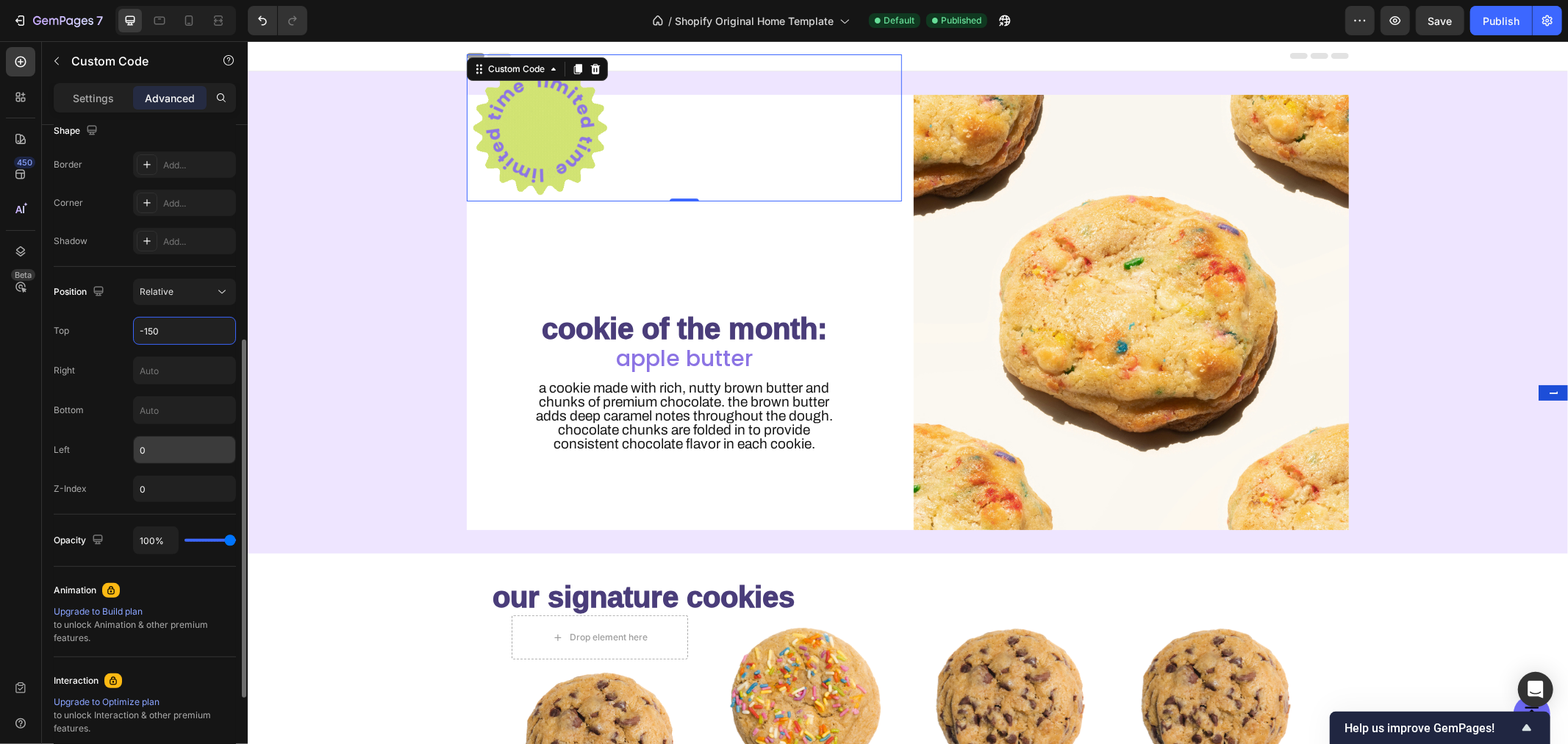
click at [177, 451] on input "0" at bounding box center [185, 450] width 102 height 26
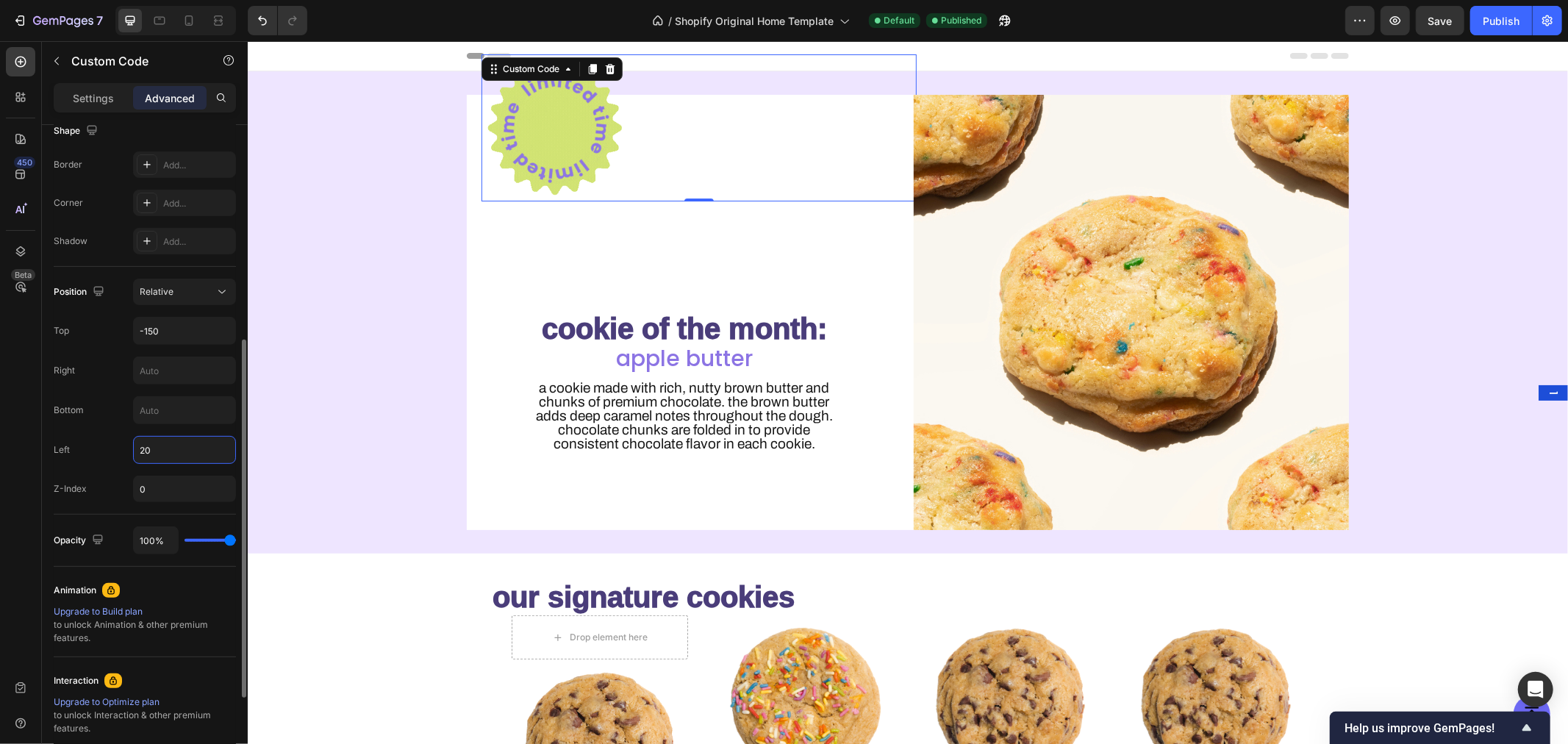
type input "2"
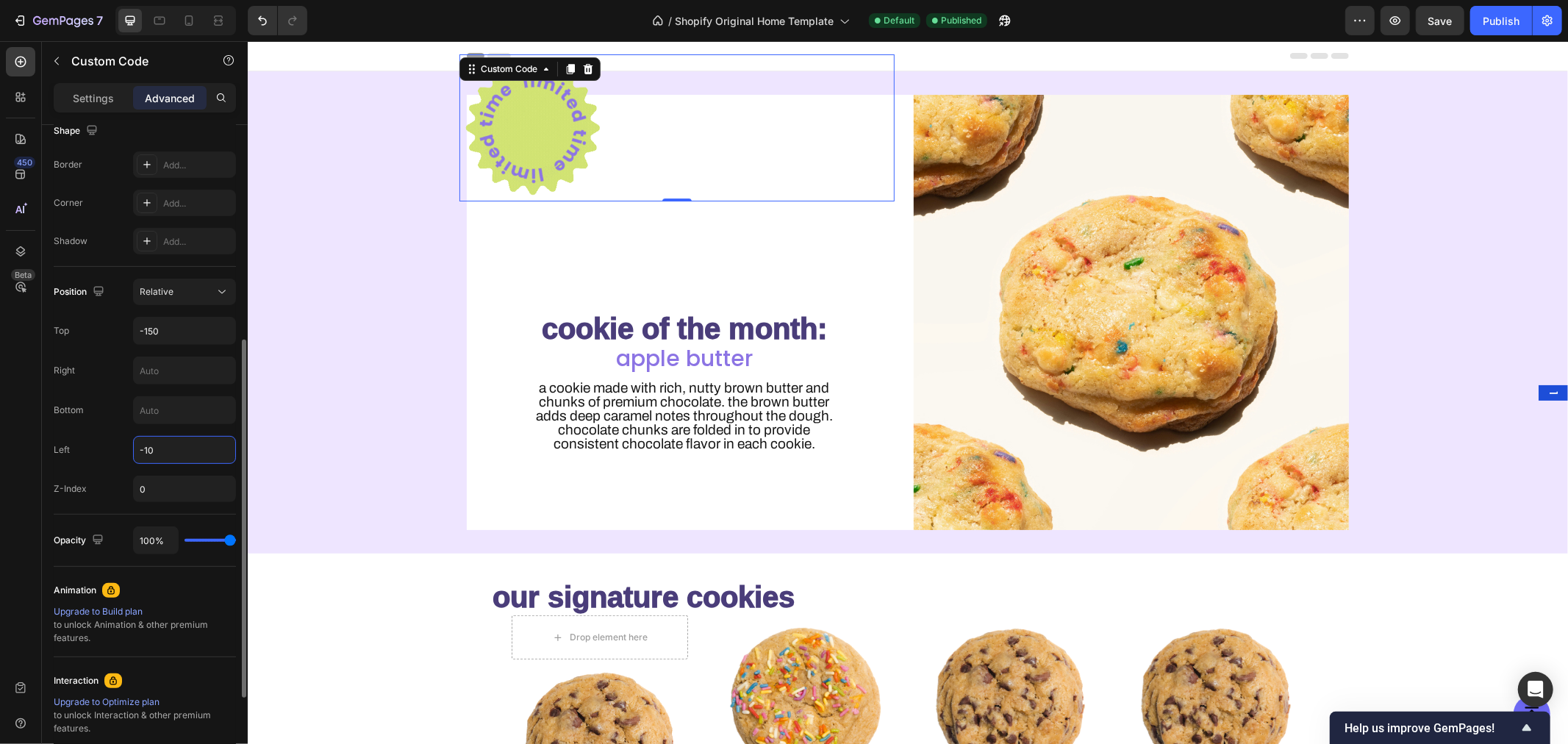
type input "-100"
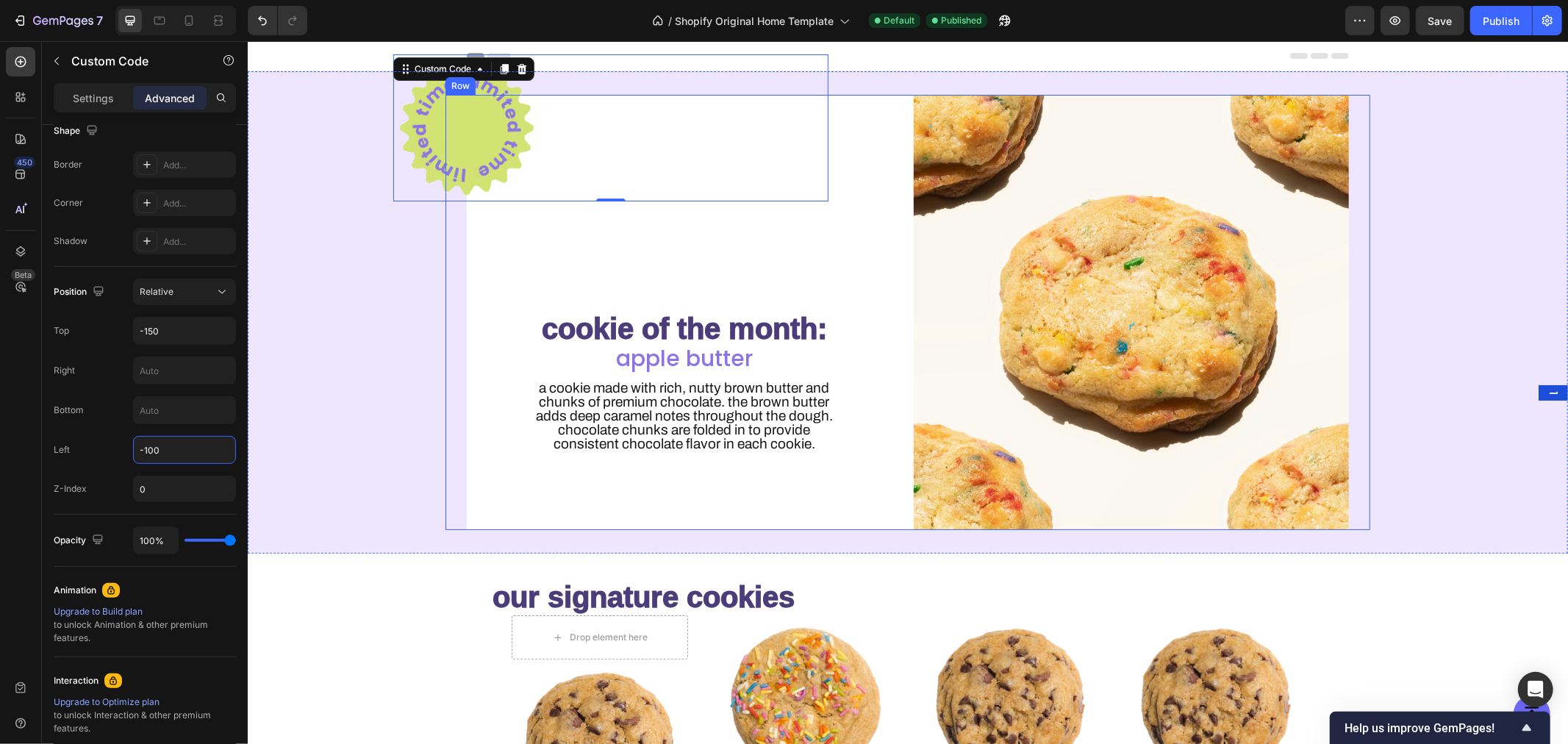
click at [380, 378] on div "Custom Code 0 cookie of the month: Heading apple butter Heading A cookie made w…" at bounding box center [907, 312] width 1320 height 435
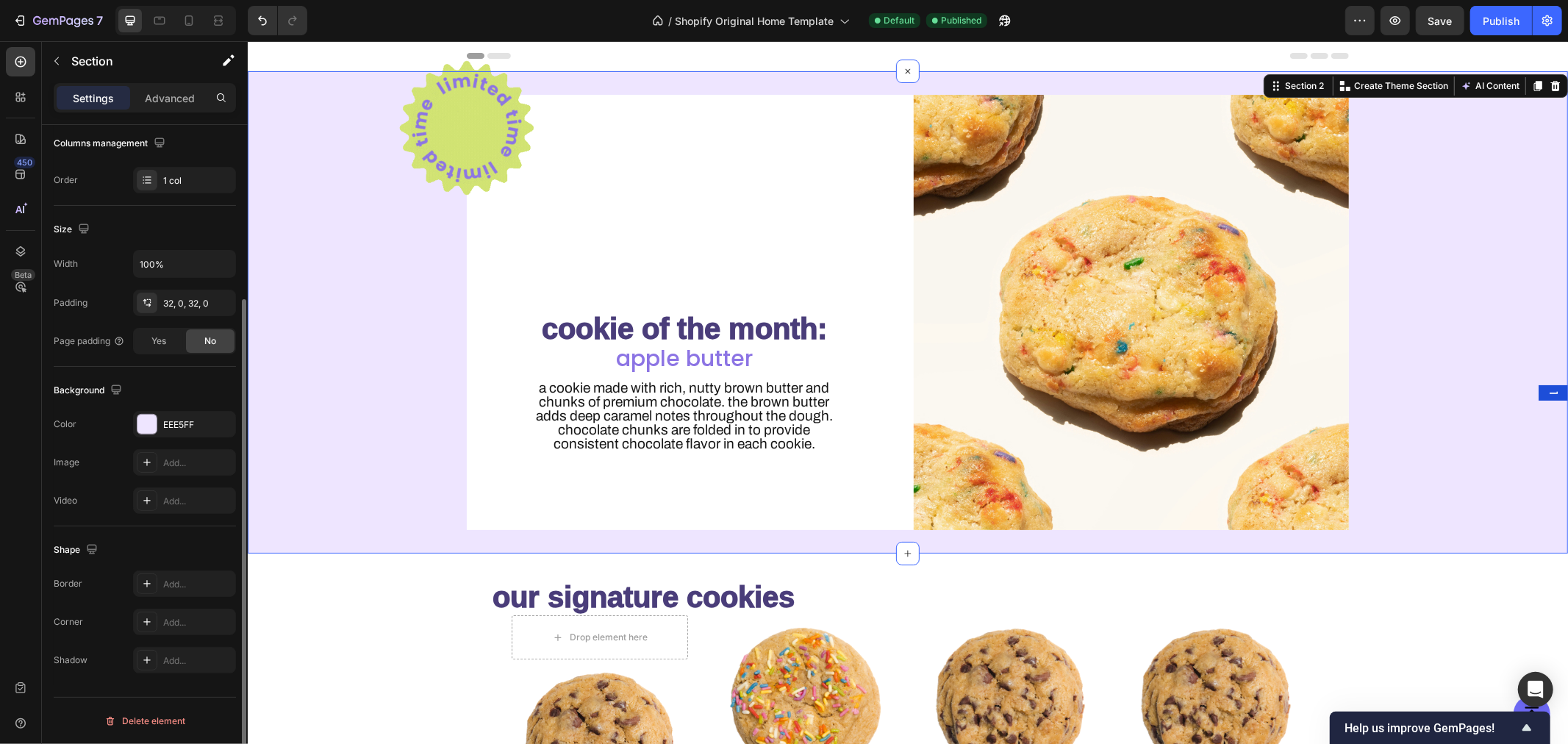
scroll to position [0, 0]
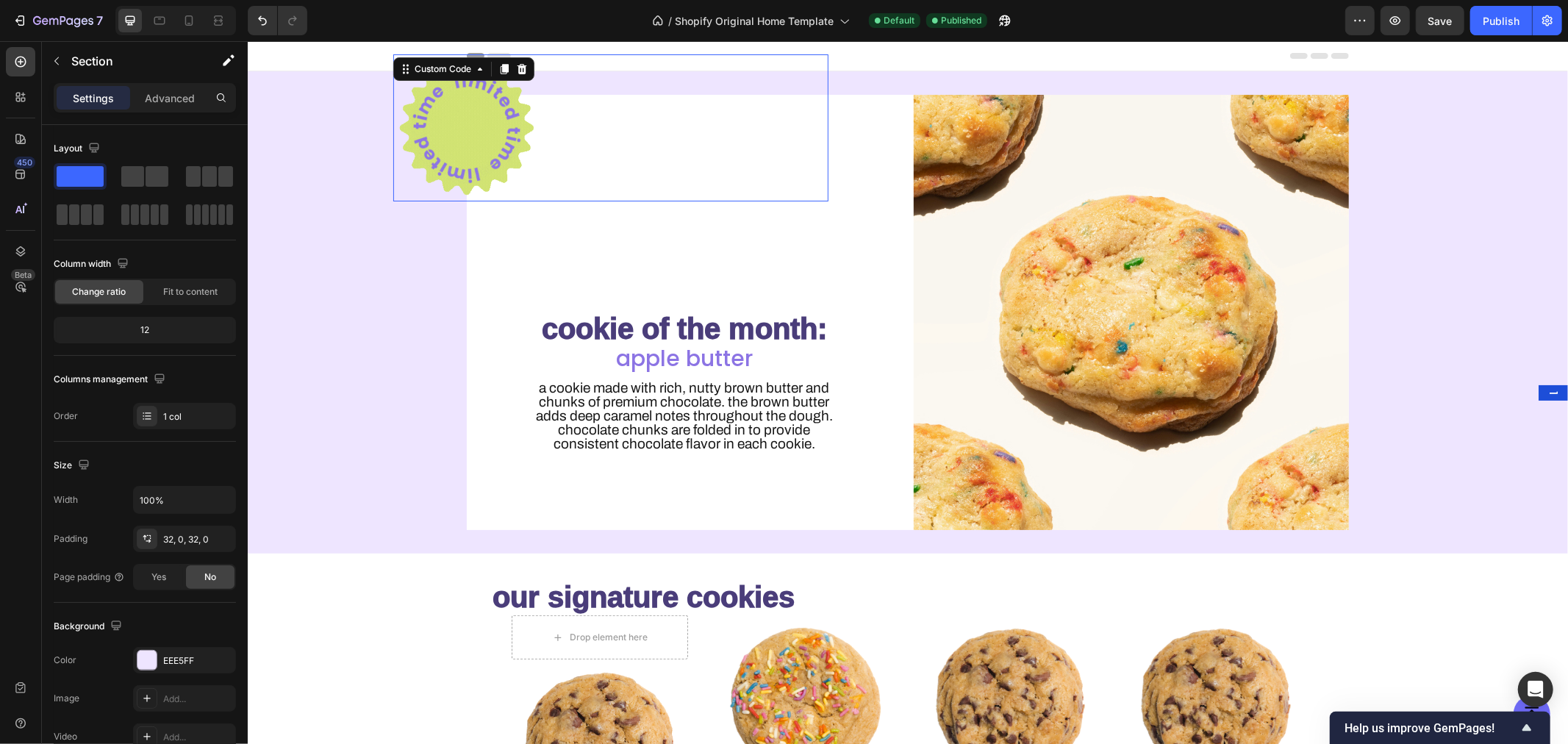
click at [454, 124] on img at bounding box center [465, 127] width 147 height 147
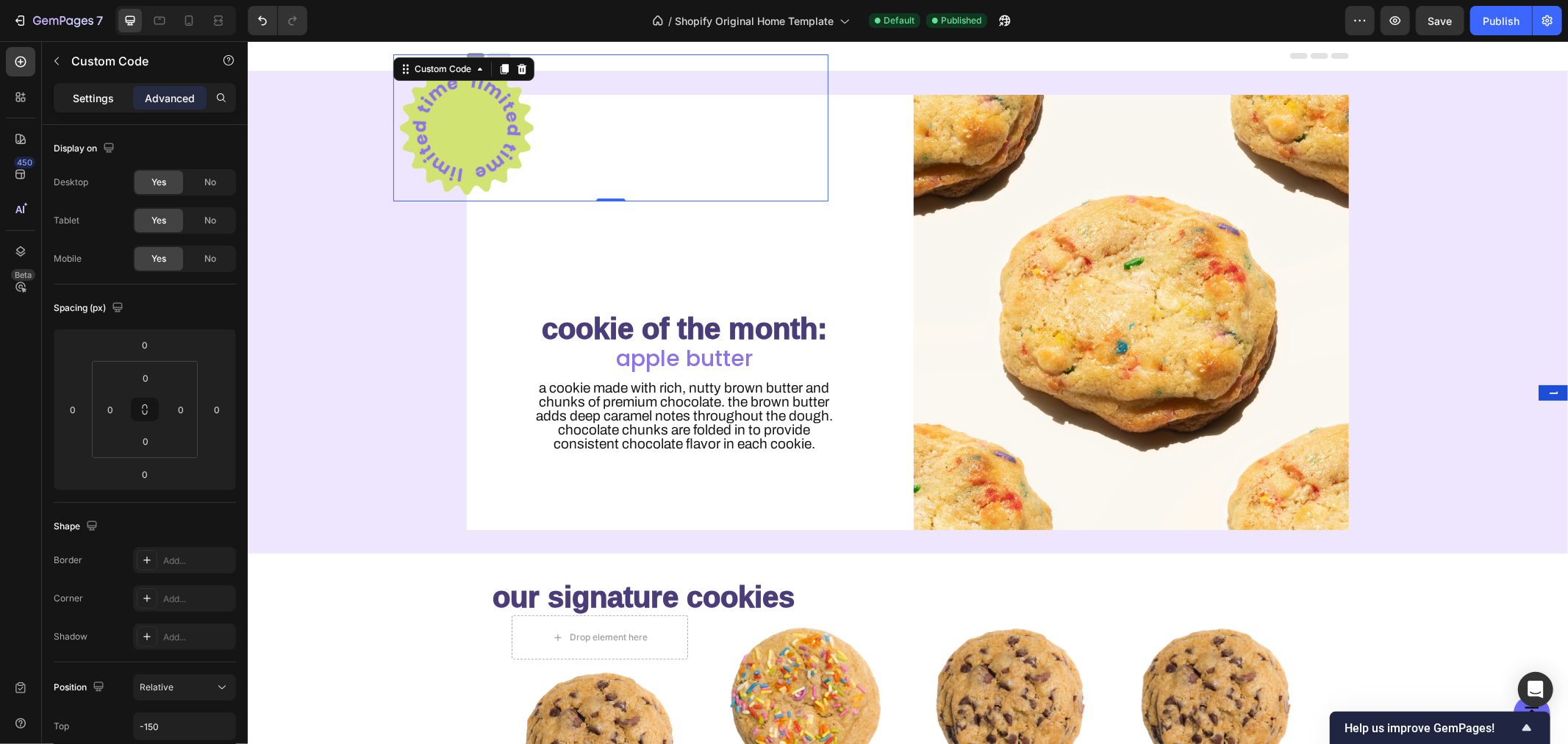
click at [70, 96] on div "Settings" at bounding box center [93, 97] width 74 height 23
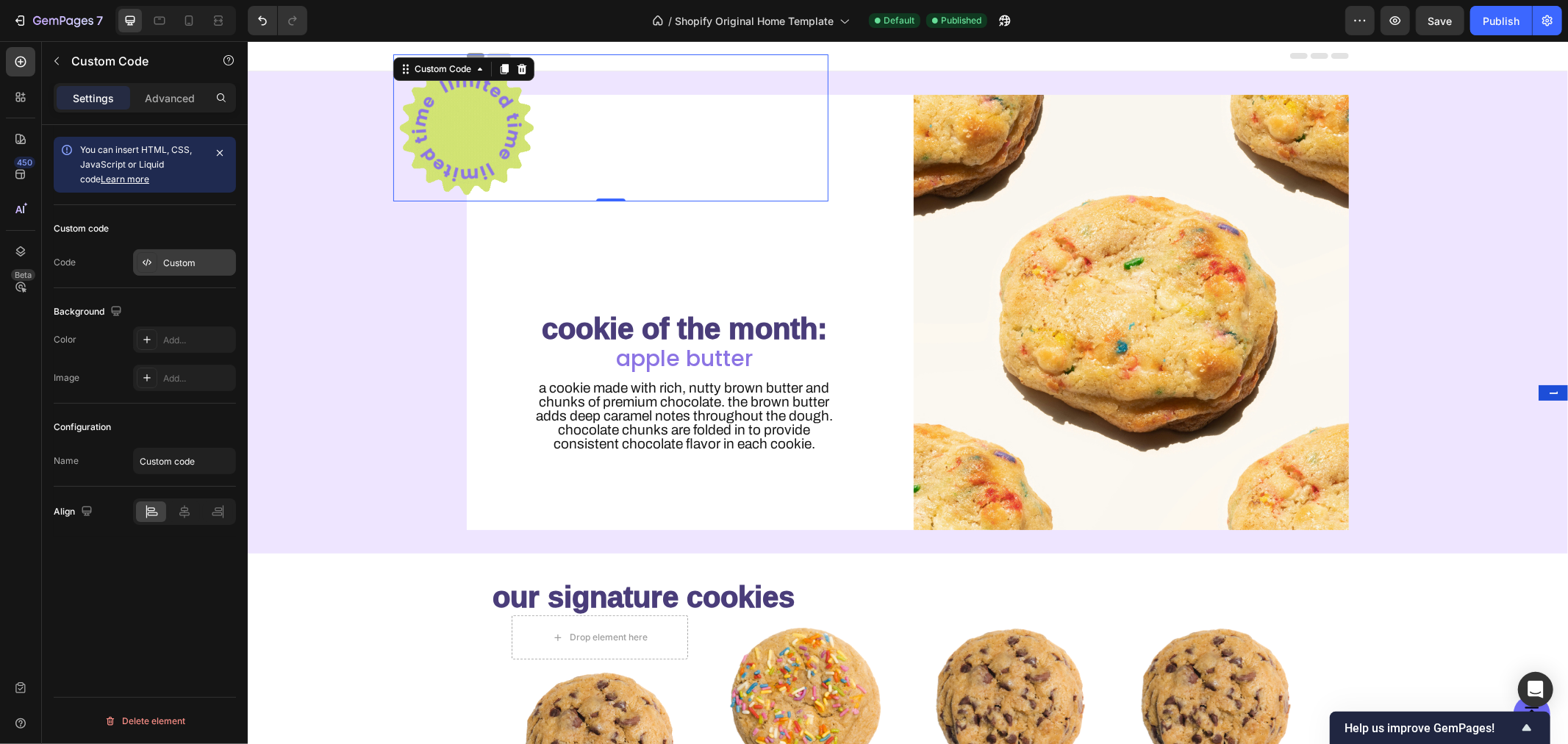
click at [169, 259] on div "Custom" at bounding box center [198, 264] width 69 height 14
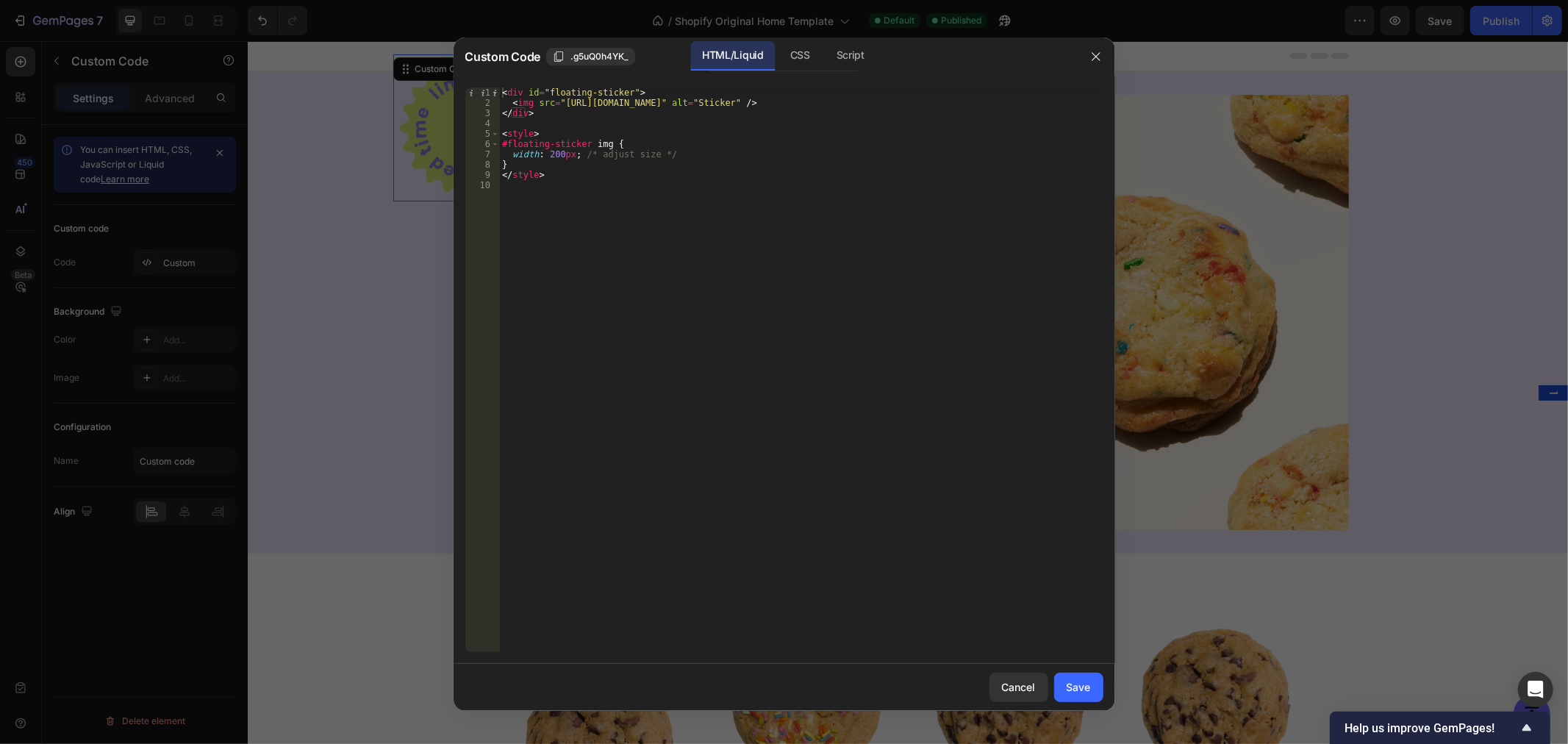
click at [553, 152] on div "< div id = "floating-sticker" > < img src = "[URL][DOMAIN_NAME]" alt = "Sticker…" at bounding box center [801, 380] width 604 height 585
click at [557, 153] on div "< div id = "floating-sticker" > < img src = "[URL][DOMAIN_NAME]" alt = "Sticker…" at bounding box center [801, 370] width 604 height 565
click at [559, 151] on div "< div id = "floating-sticker" > < img src = "[URL][DOMAIN_NAME]" alt = "Sticker…" at bounding box center [801, 380] width 604 height 585
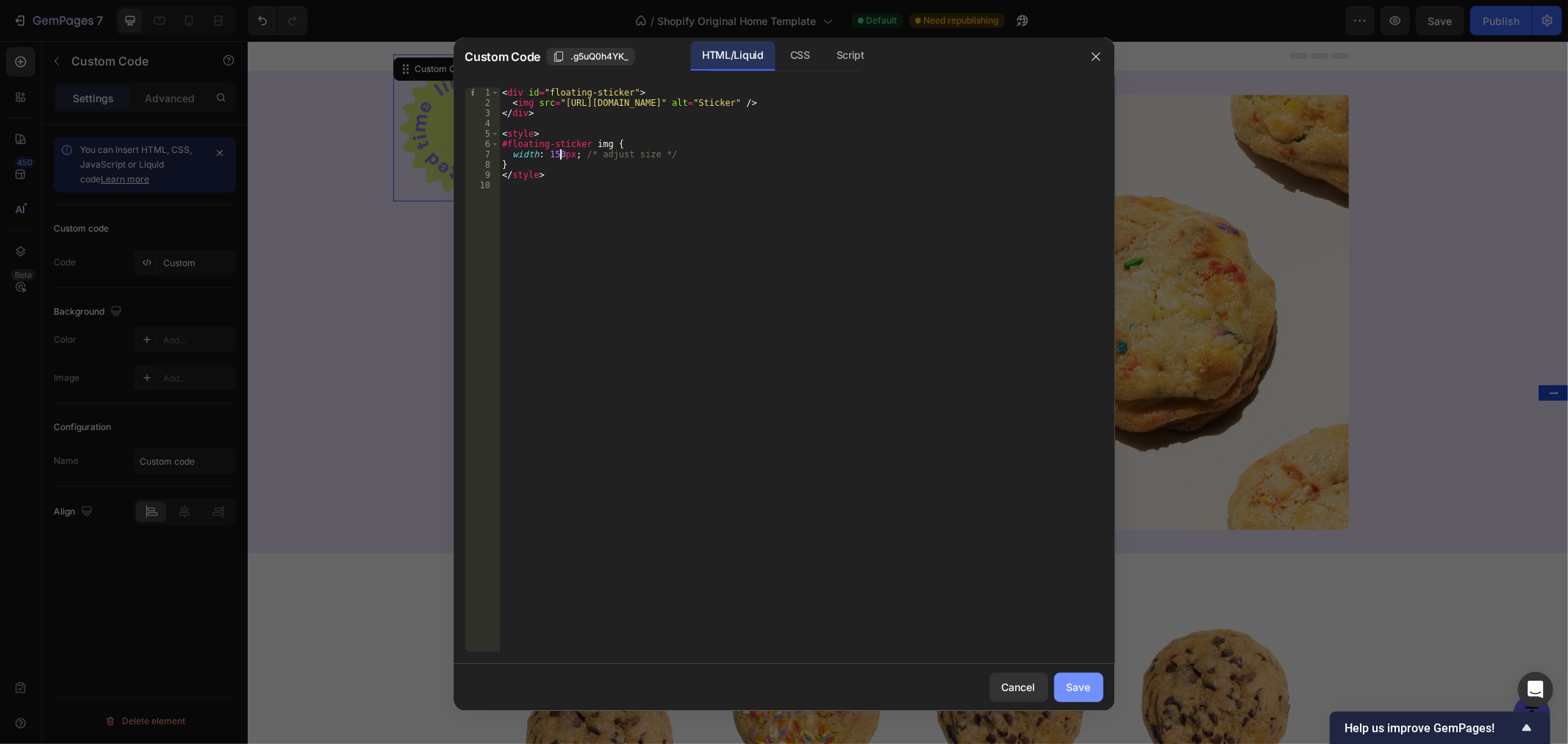
type textarea "width: 150px; /* adjust size */"
click at [1078, 693] on div "Save" at bounding box center [1078, 687] width 24 height 15
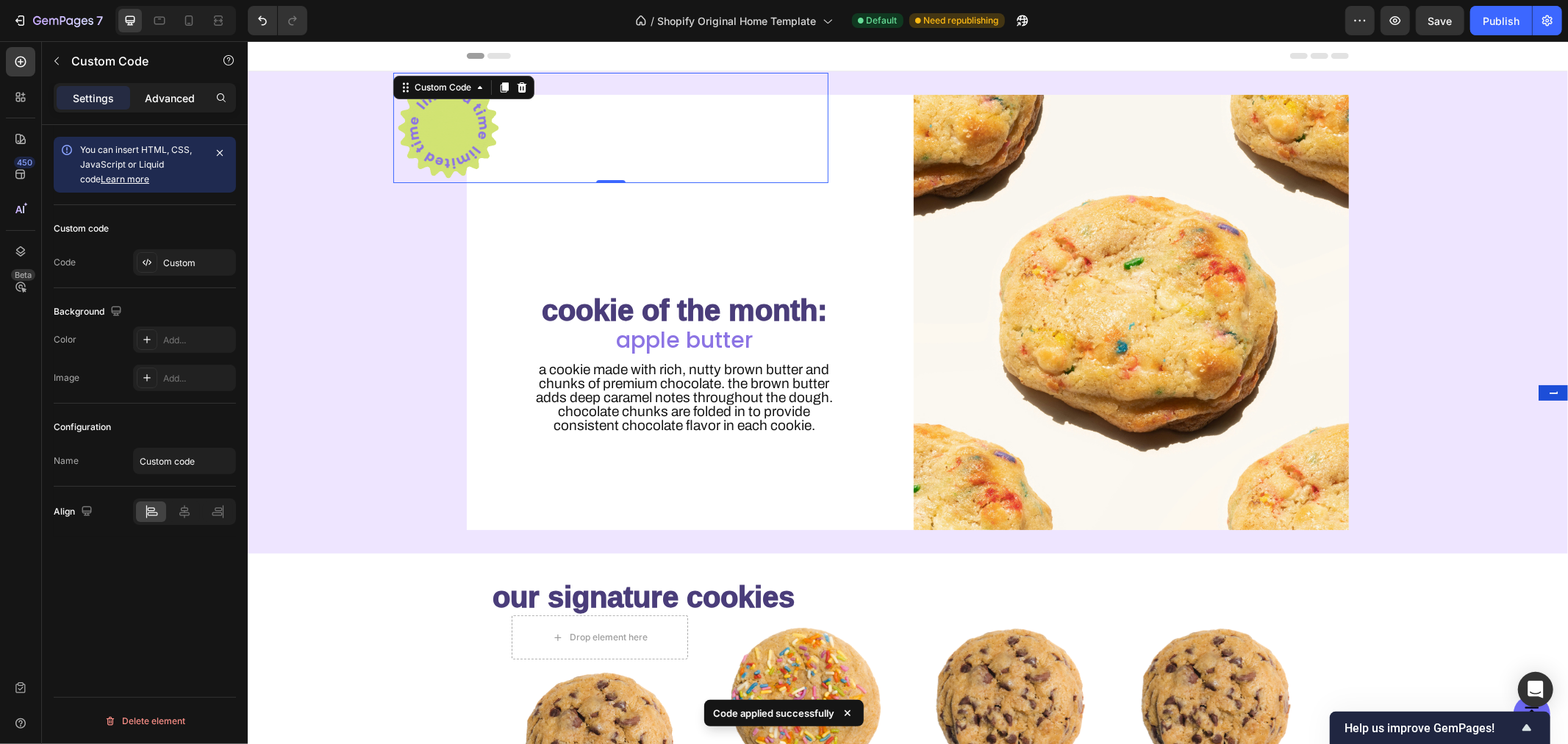
click at [159, 96] on p "Advanced" at bounding box center [169, 98] width 50 height 15
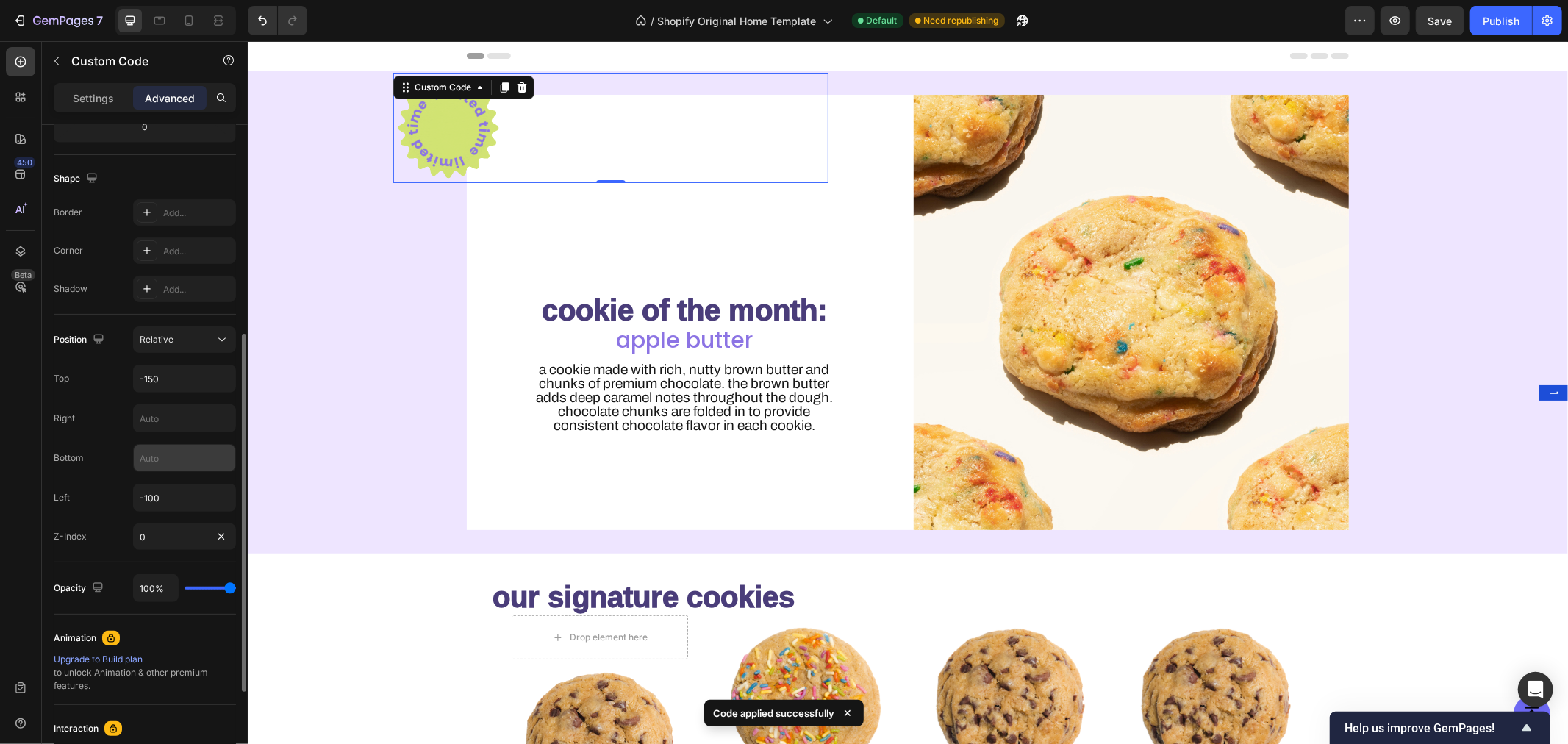
scroll to position [361, 0]
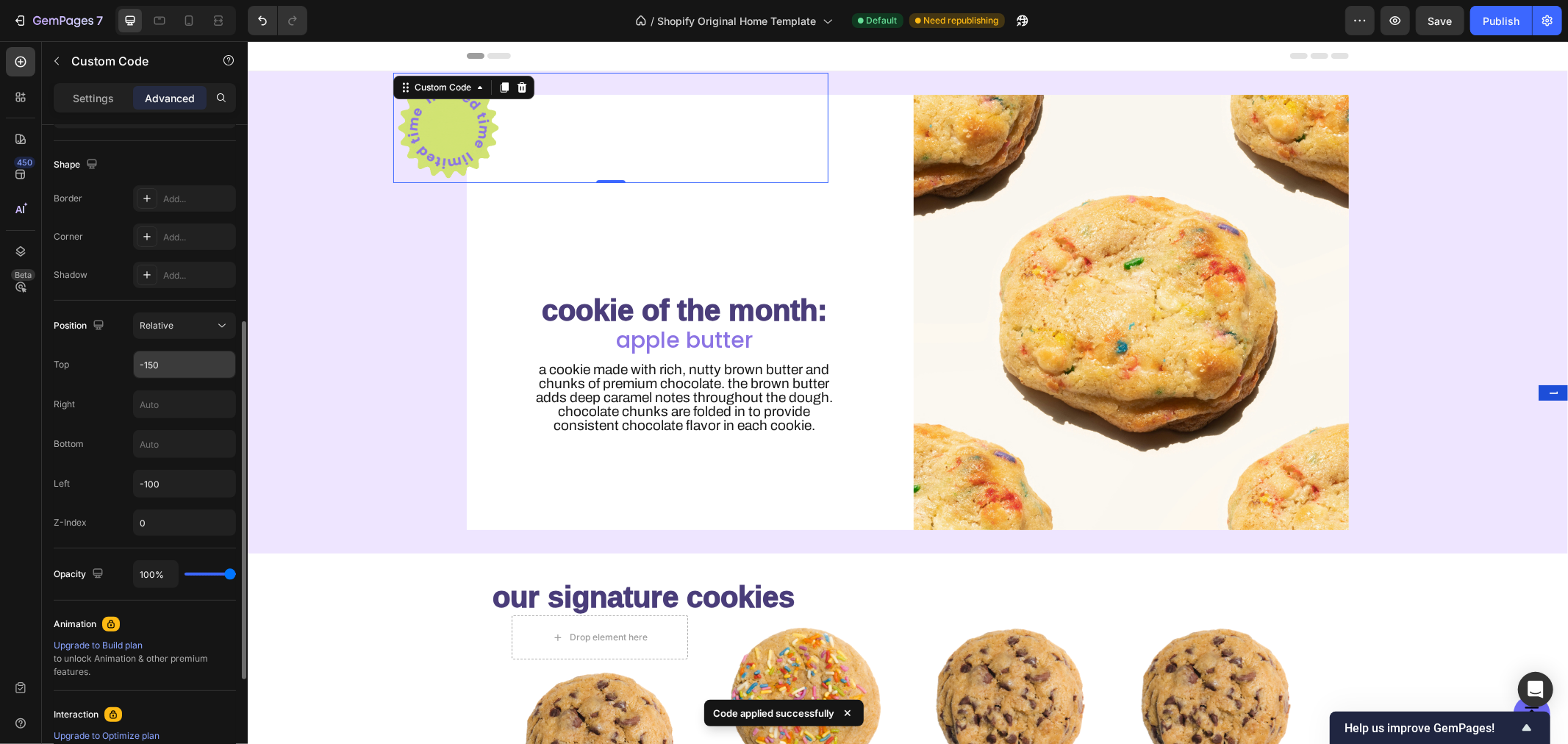
click at [167, 363] on input "-150" at bounding box center [185, 364] width 102 height 26
click at [182, 364] on input "-150" at bounding box center [185, 364] width 102 height 26
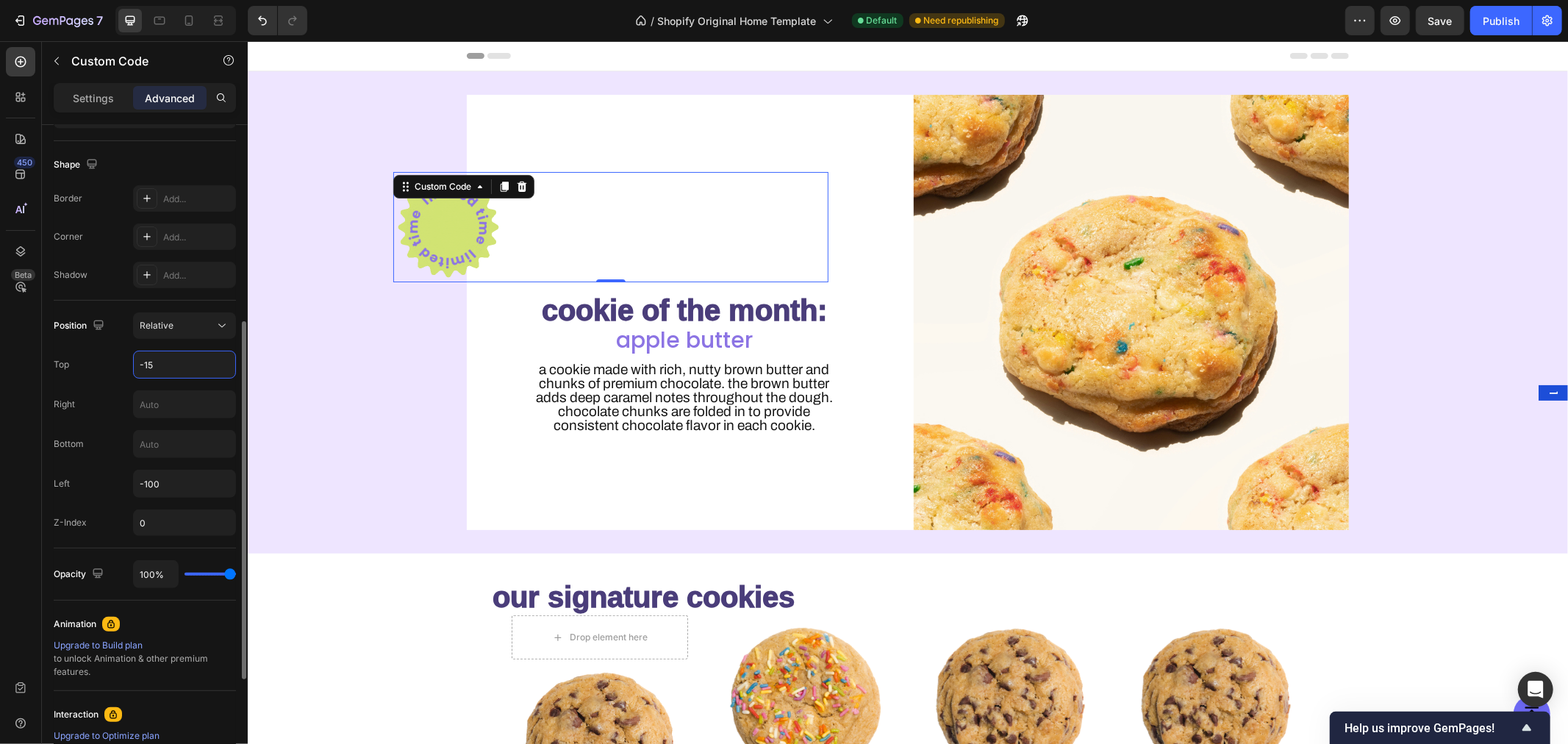
type input "-150"
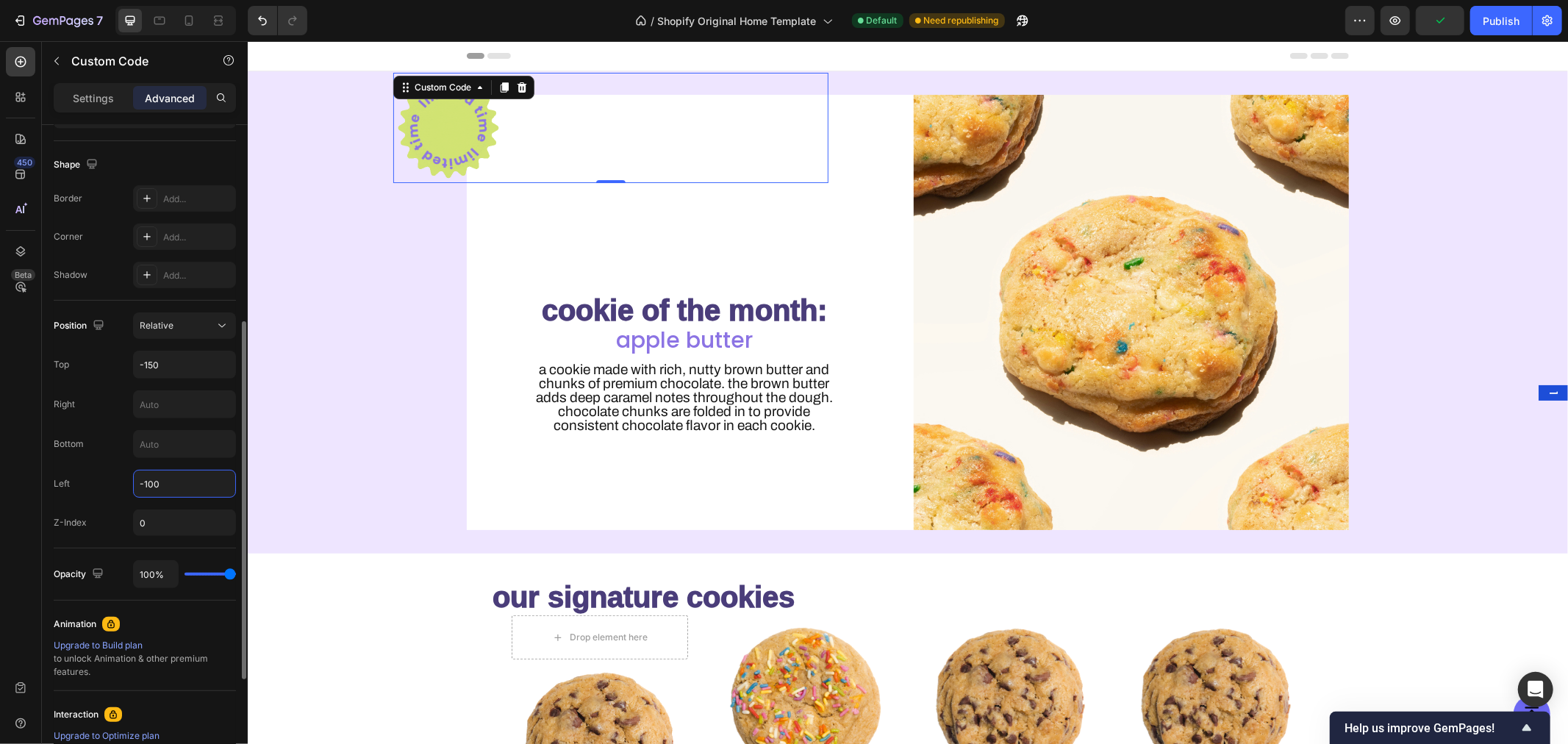
click at [178, 483] on input "-100" at bounding box center [185, 483] width 102 height 26
click at [167, 485] on input "-100" at bounding box center [185, 483] width 102 height 26
click at [185, 483] on input "-100" at bounding box center [185, 483] width 102 height 26
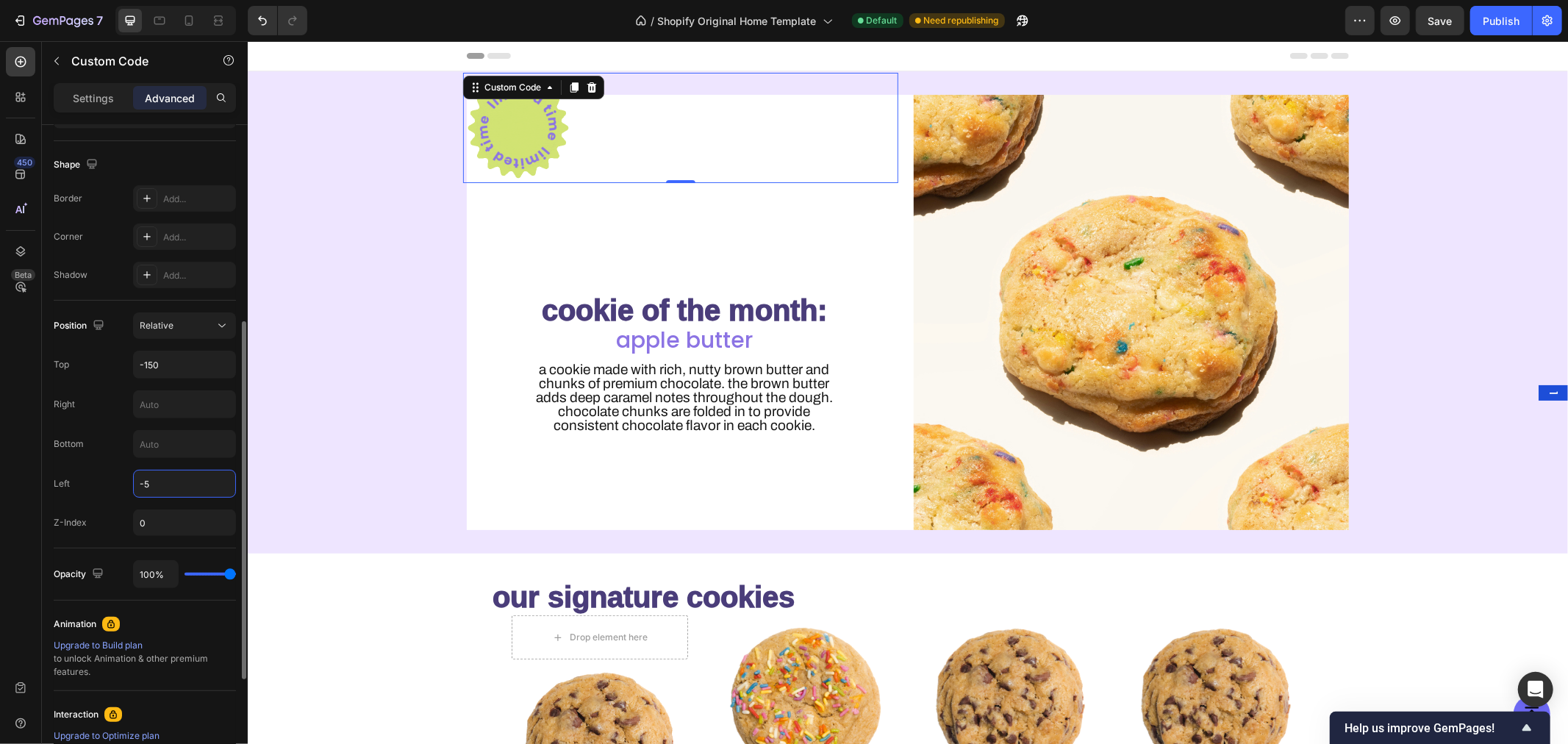
type input "-50"
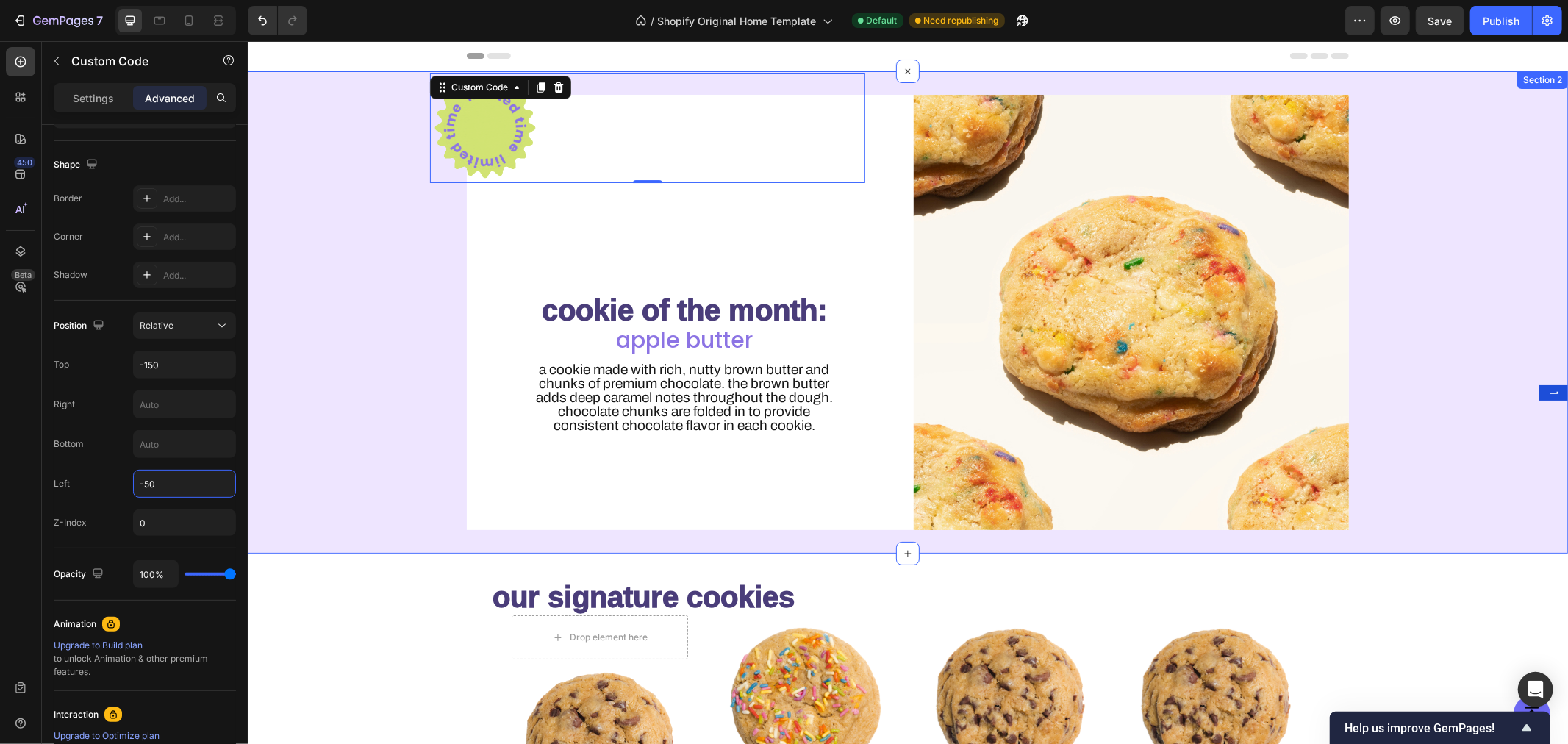
click at [382, 361] on div "Custom Code 0 cookie of the month: Heading apple butter Heading A cookie made w…" at bounding box center [907, 312] width 1320 height 435
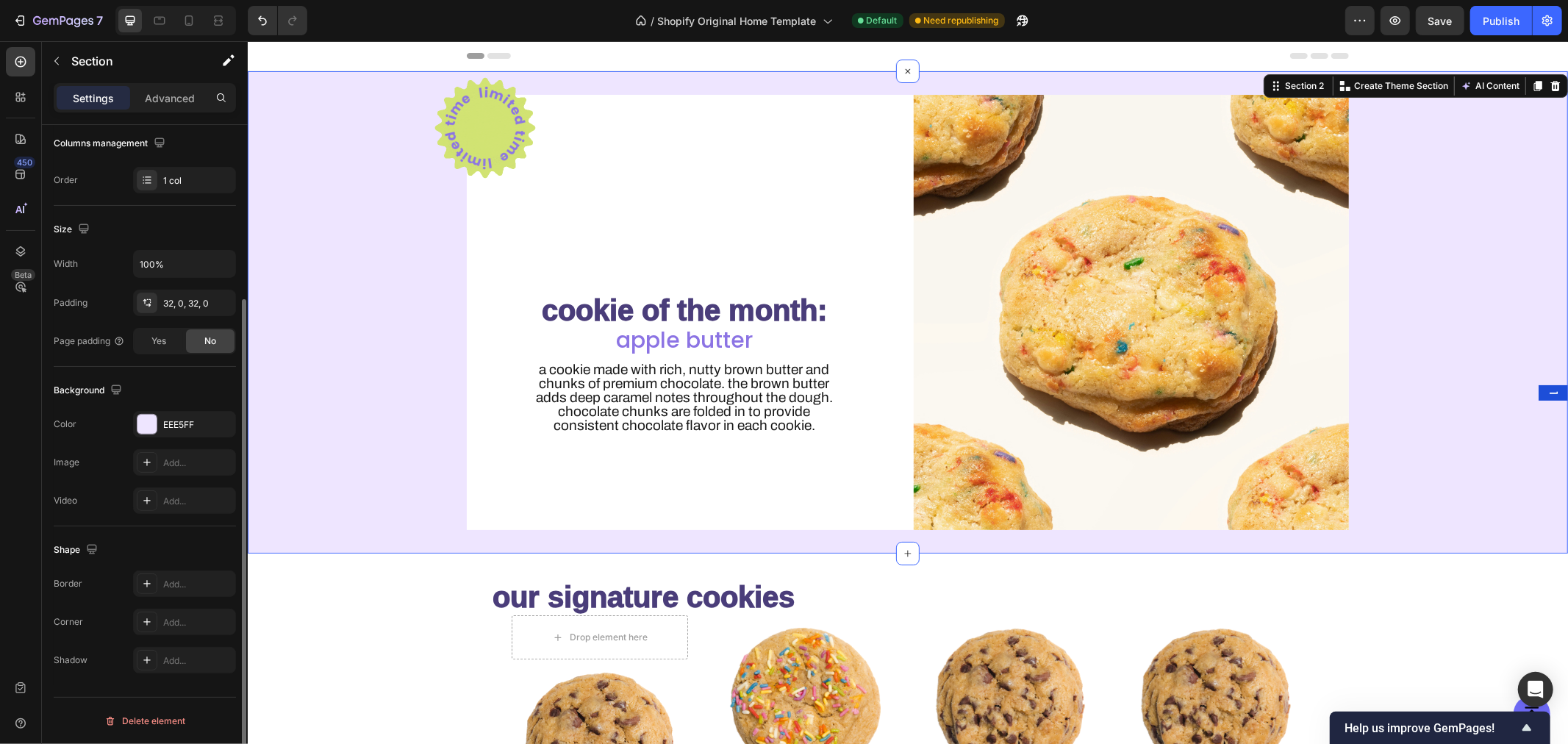
scroll to position [0, 0]
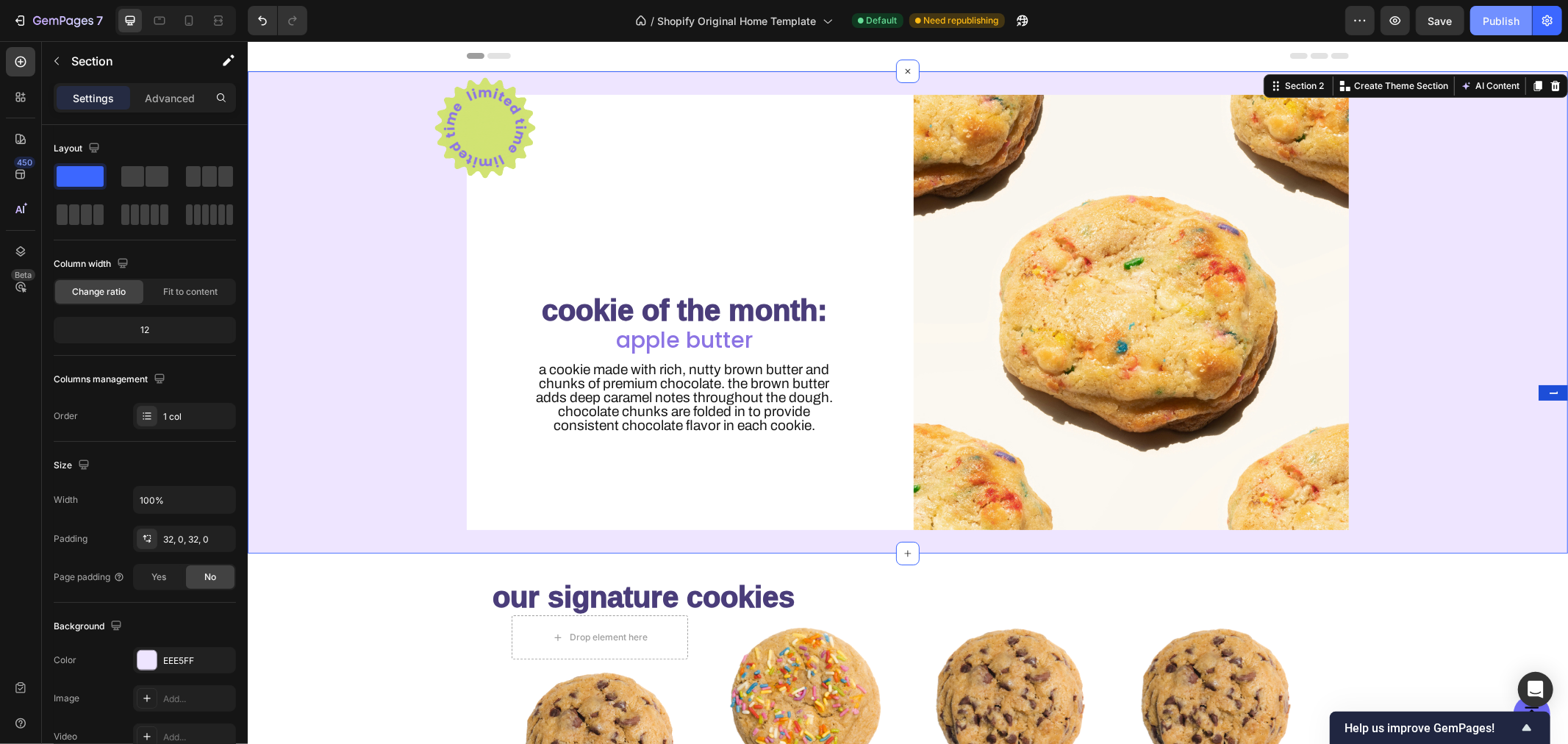
click at [1503, 22] on div "Publish" at bounding box center [1501, 21] width 37 height 15
click at [711, 343] on h2 "apple butter" at bounding box center [684, 339] width 435 height 29
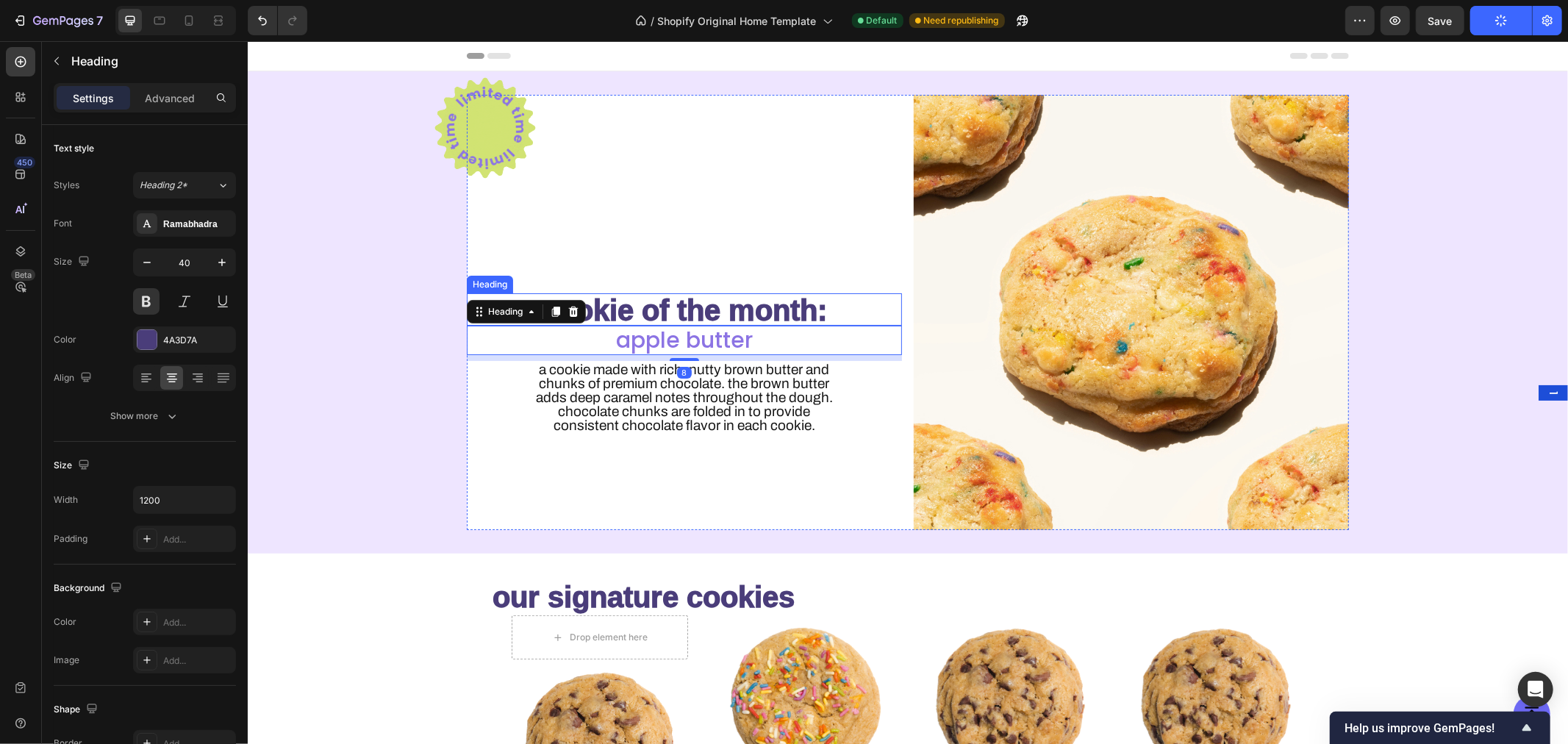
click at [710, 306] on h2 "cookie of the month:" at bounding box center [684, 308] width 435 height 32
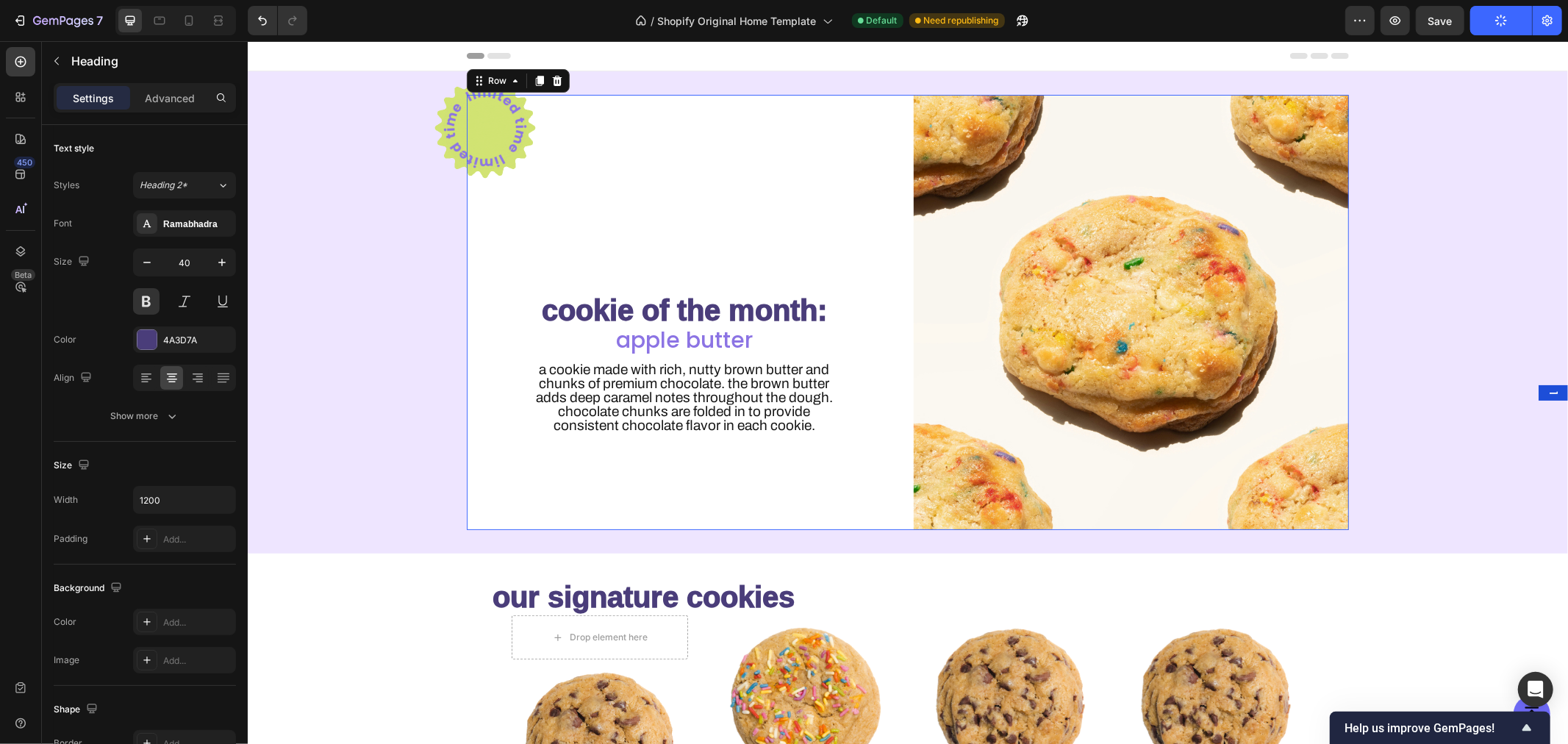
click at [704, 262] on div "Custom Code cookie of the month: Heading apple butter Heading A cookie made wit…" at bounding box center [684, 312] width 435 height 435
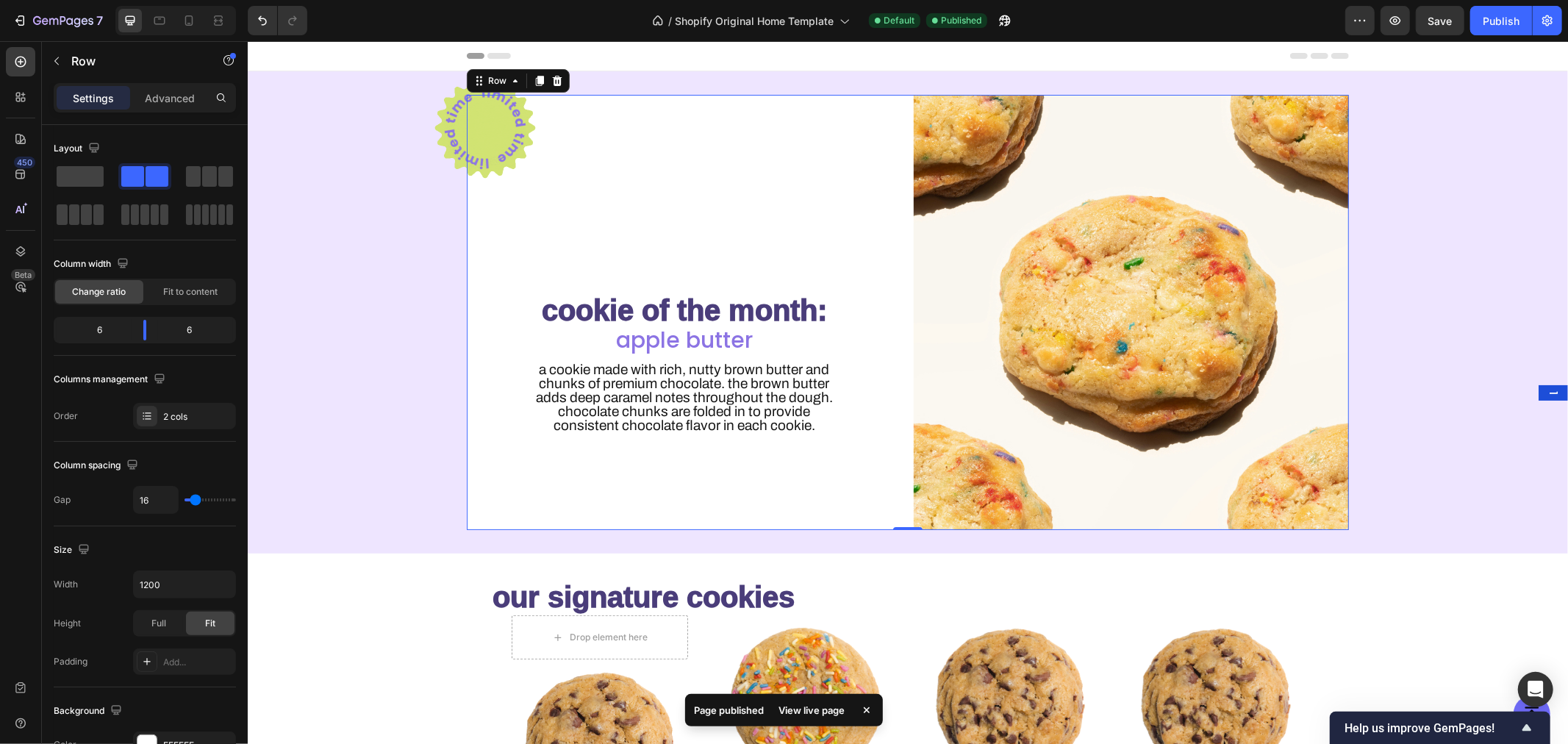
click at [599, 288] on div "Custom Code cookie of the month: Heading apple butter Heading A cookie made wit…" at bounding box center [684, 312] width 435 height 435
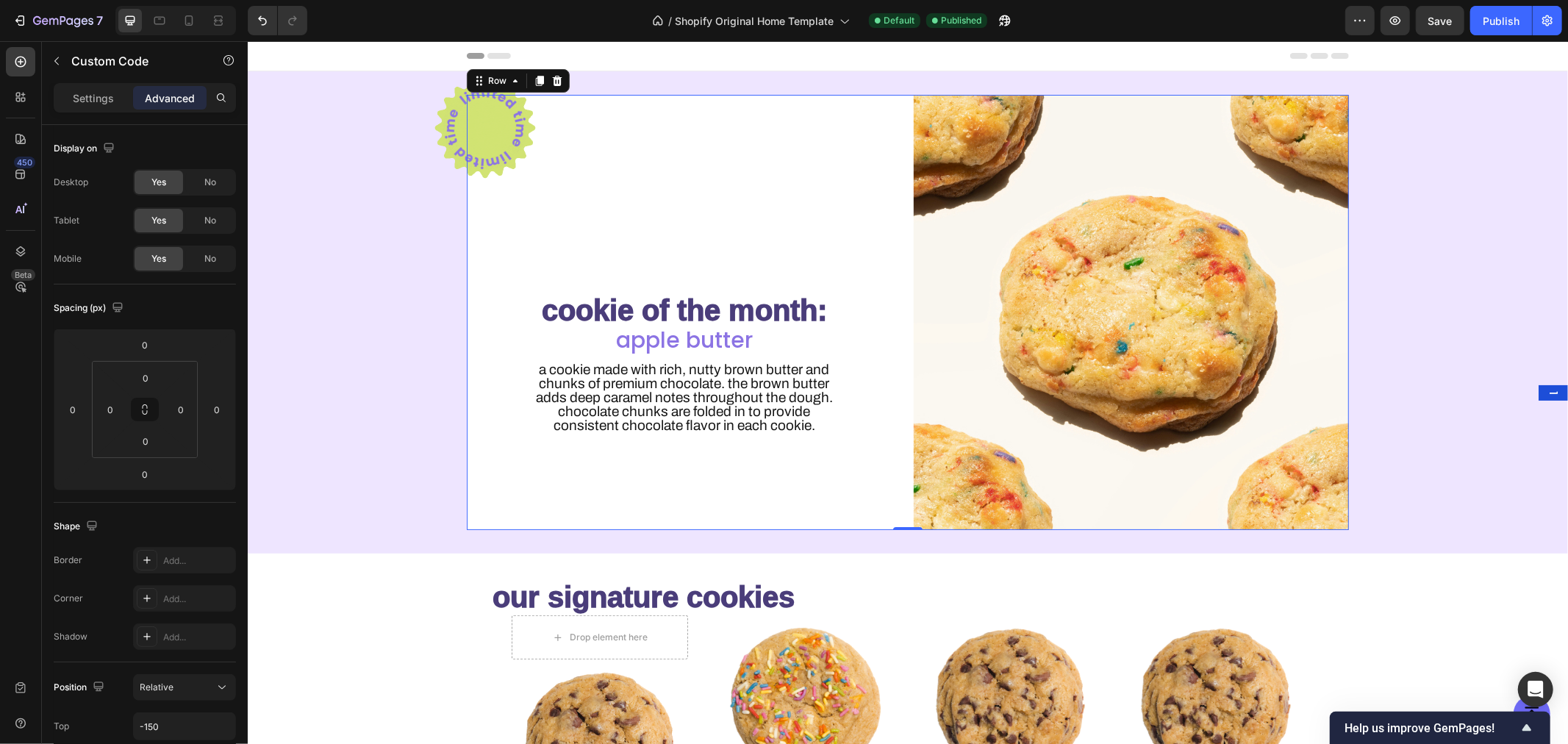
click at [814, 177] on div at bounding box center [647, 127] width 435 height 110
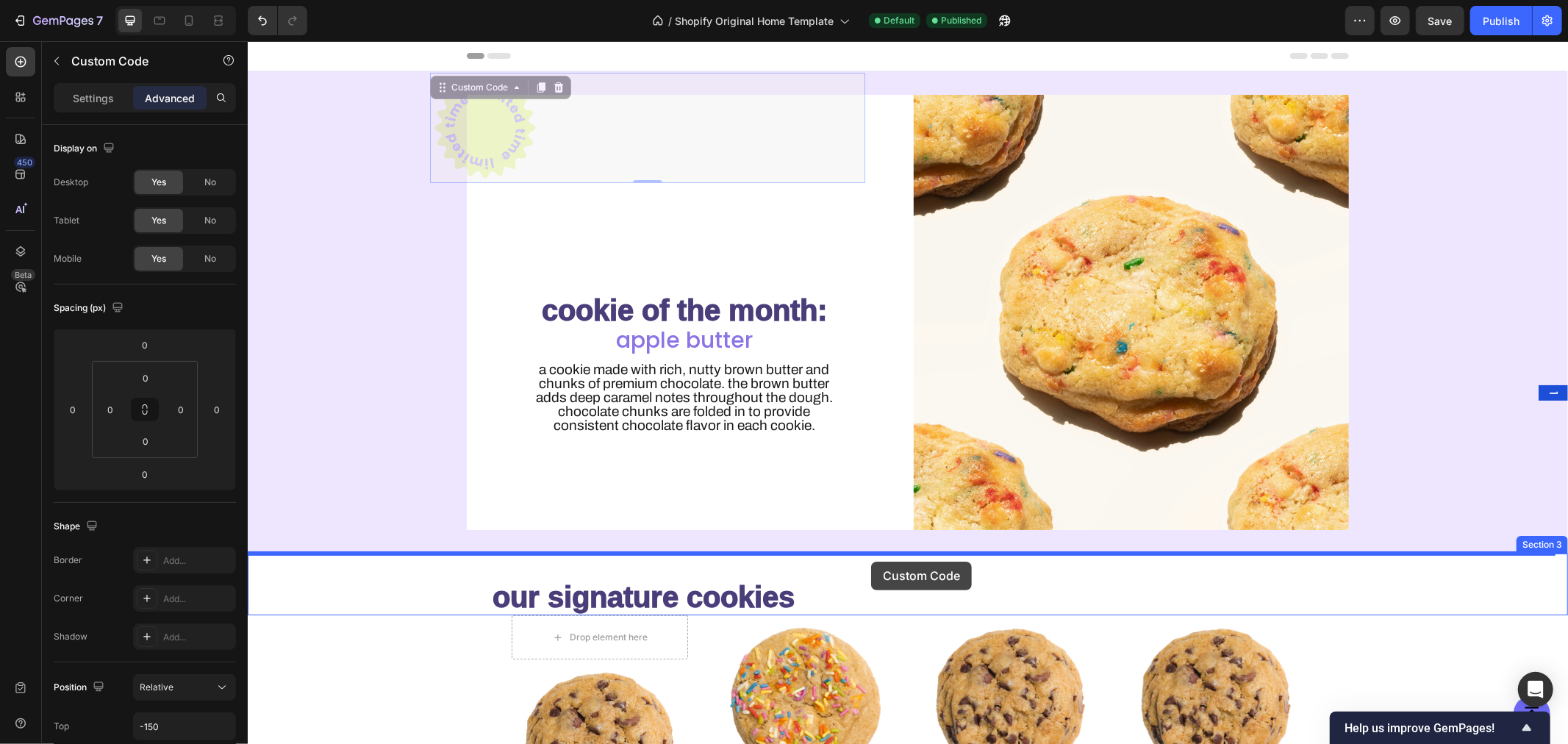
drag, startPoint x: 745, startPoint y: 149, endPoint x: 871, endPoint y: 560, distance: 429.9
type input "16"
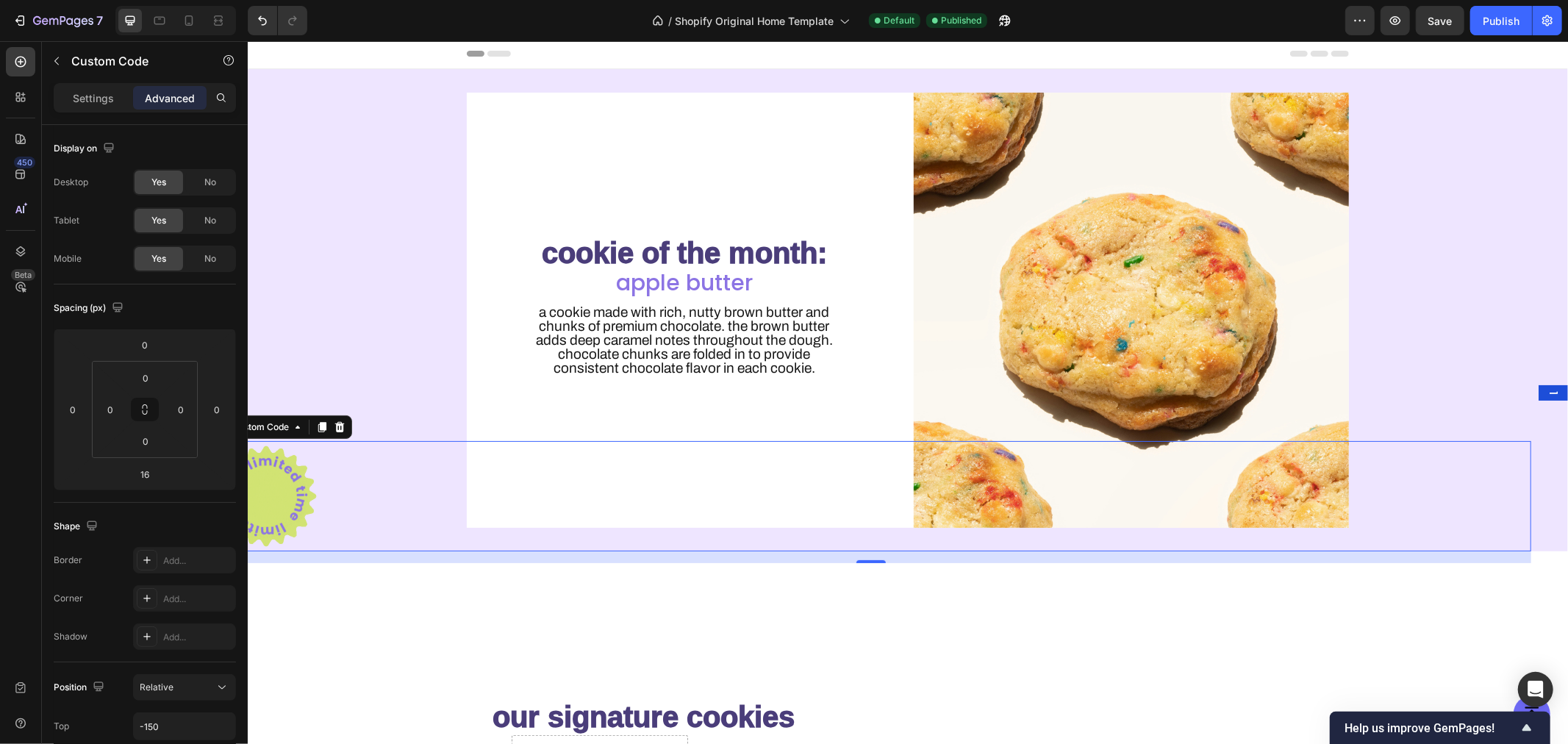
scroll to position [3, 0]
drag, startPoint x: 902, startPoint y: 555, endPoint x: 859, endPoint y: 90, distance: 467.0
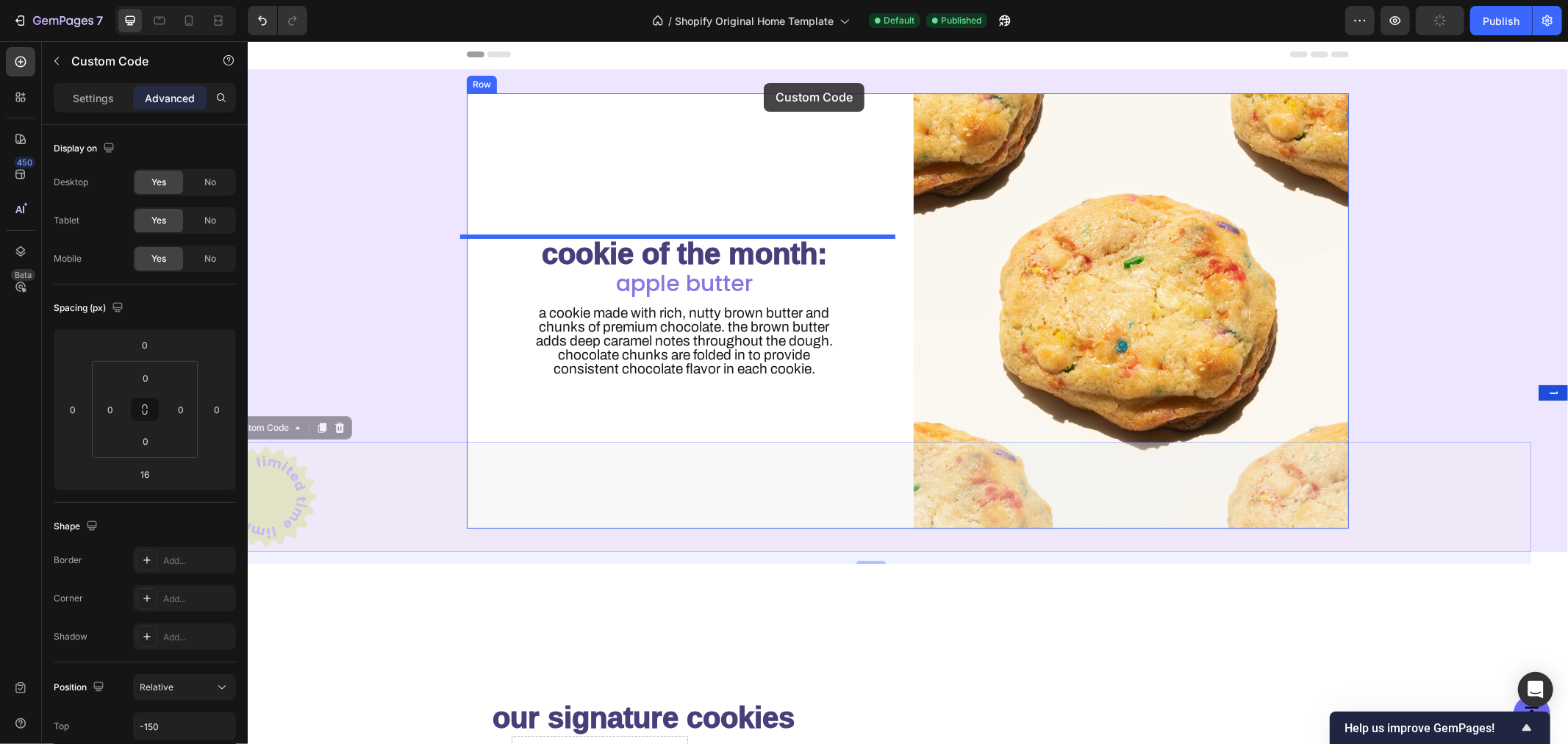
scroll to position [0, 0]
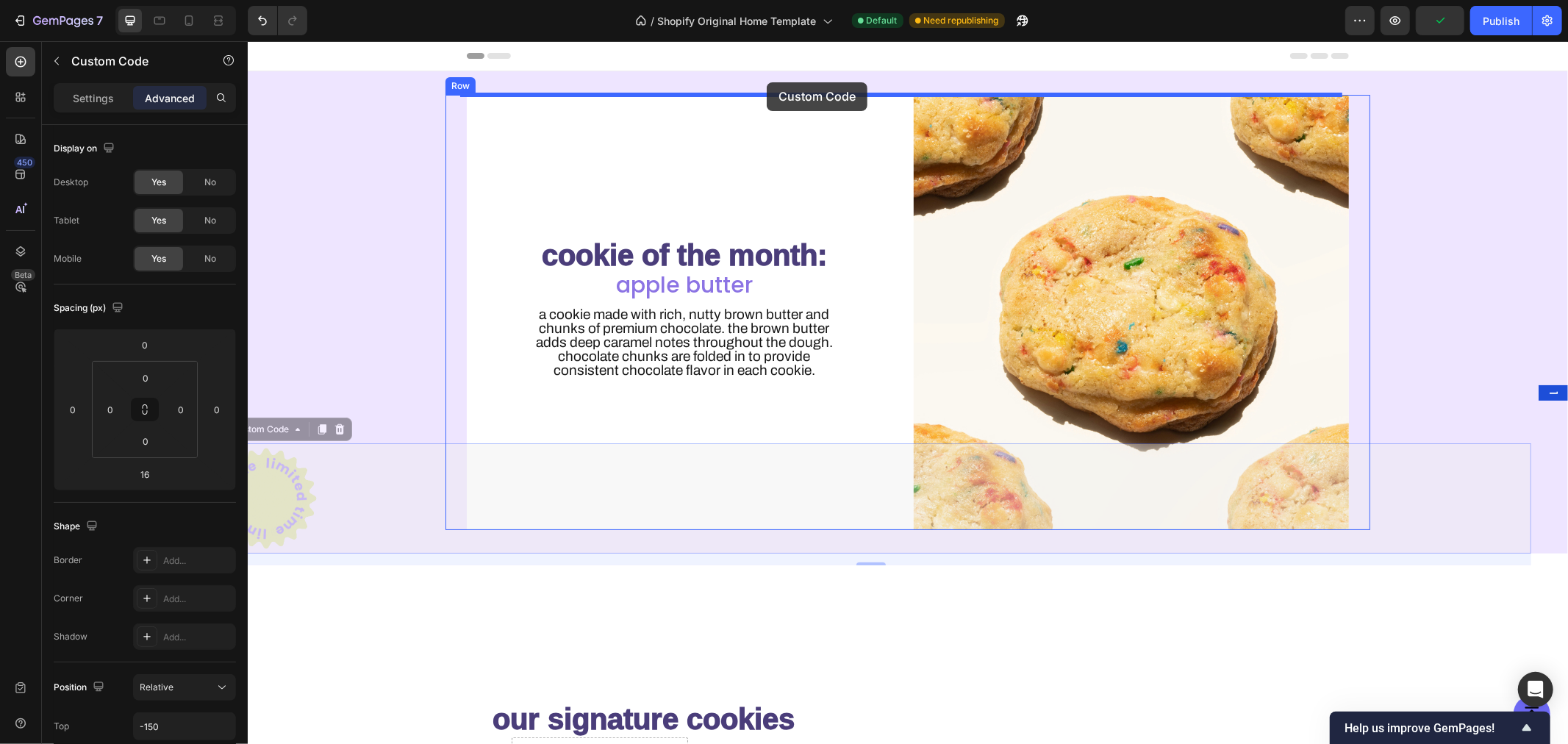
drag, startPoint x: 268, startPoint y: 431, endPoint x: 766, endPoint y: 82, distance: 608.1
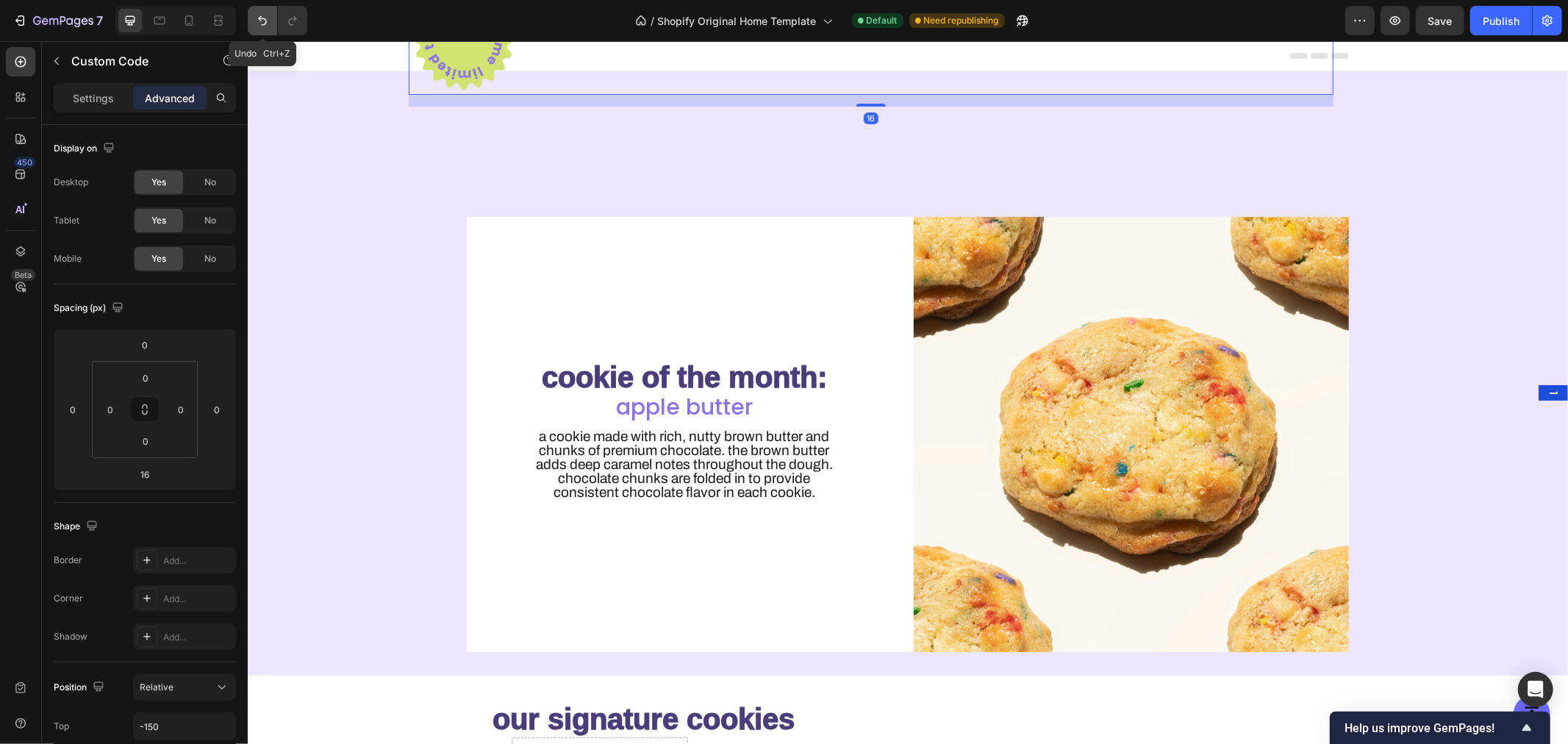
click at [265, 20] on icon "Undo/Redo" at bounding box center [263, 21] width 15 height 15
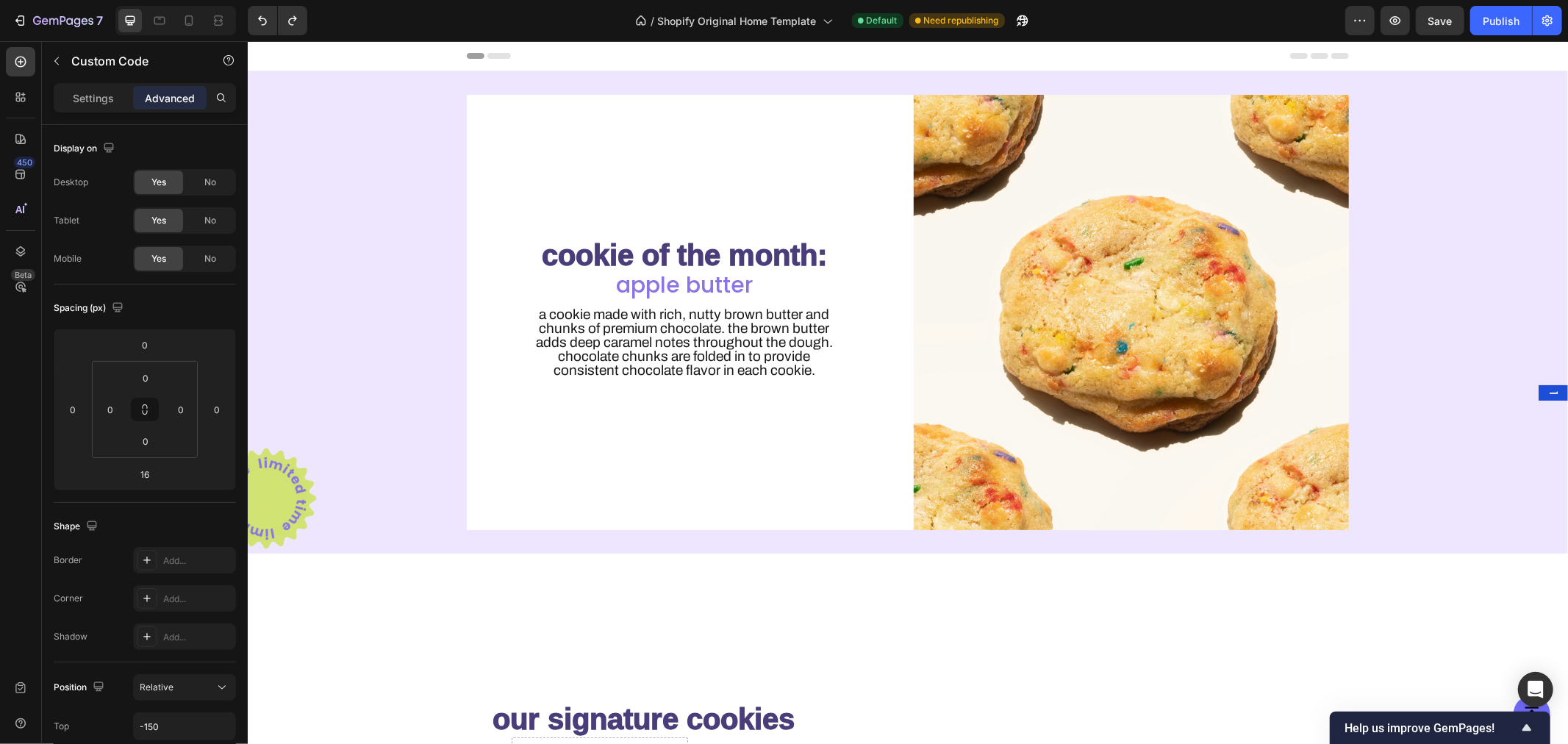
click at [296, 497] on img at bounding box center [265, 498] width 110 height 110
click at [456, 547] on div at bounding box center [870, 498] width 1320 height 110
click at [295, 490] on img at bounding box center [265, 498] width 110 height 110
click at [308, 441] on div "cookie of the month: Heading apple butter Heading A cookie made with rich, nutt…" at bounding box center [907, 312] width 1320 height 435
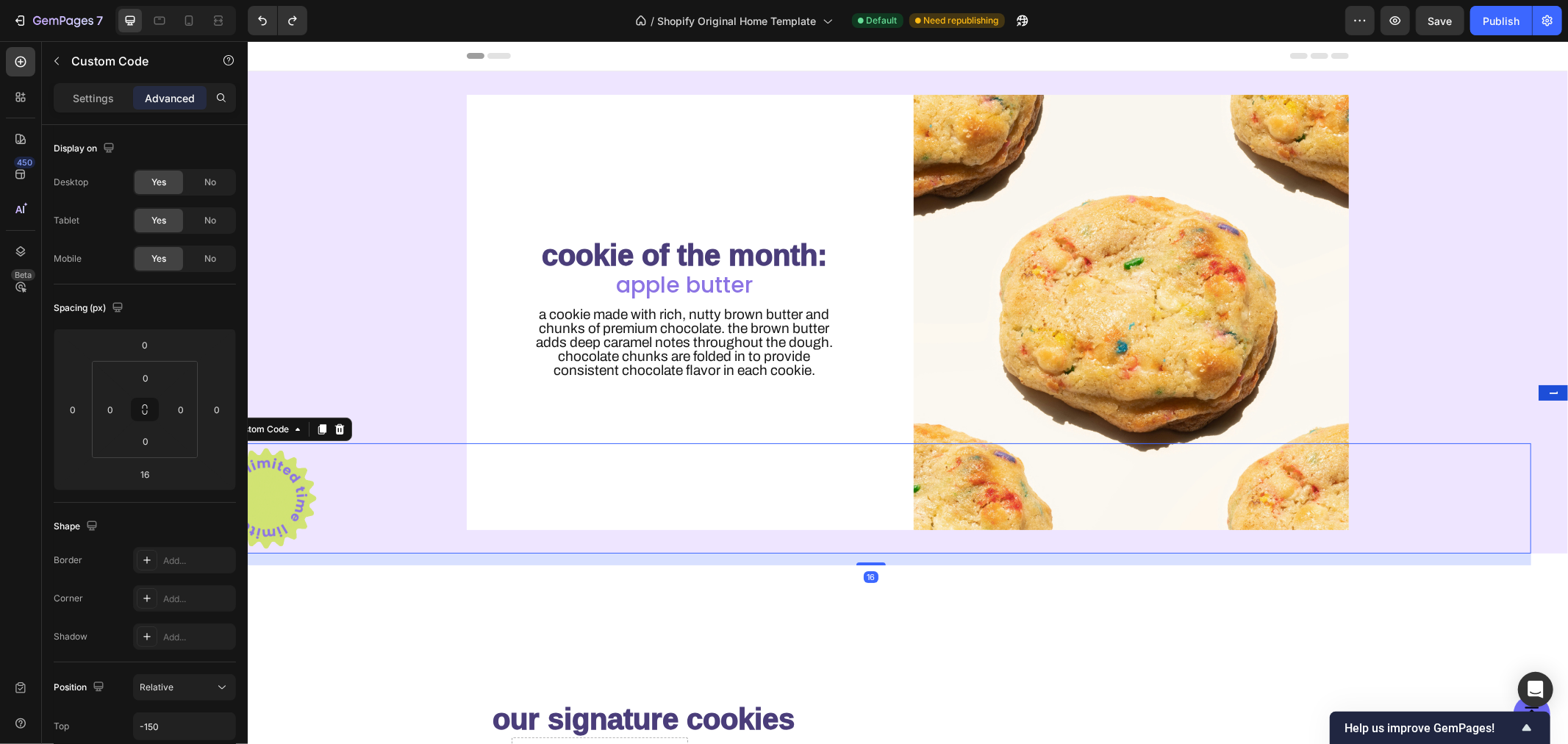
click at [281, 488] on img at bounding box center [265, 498] width 110 height 110
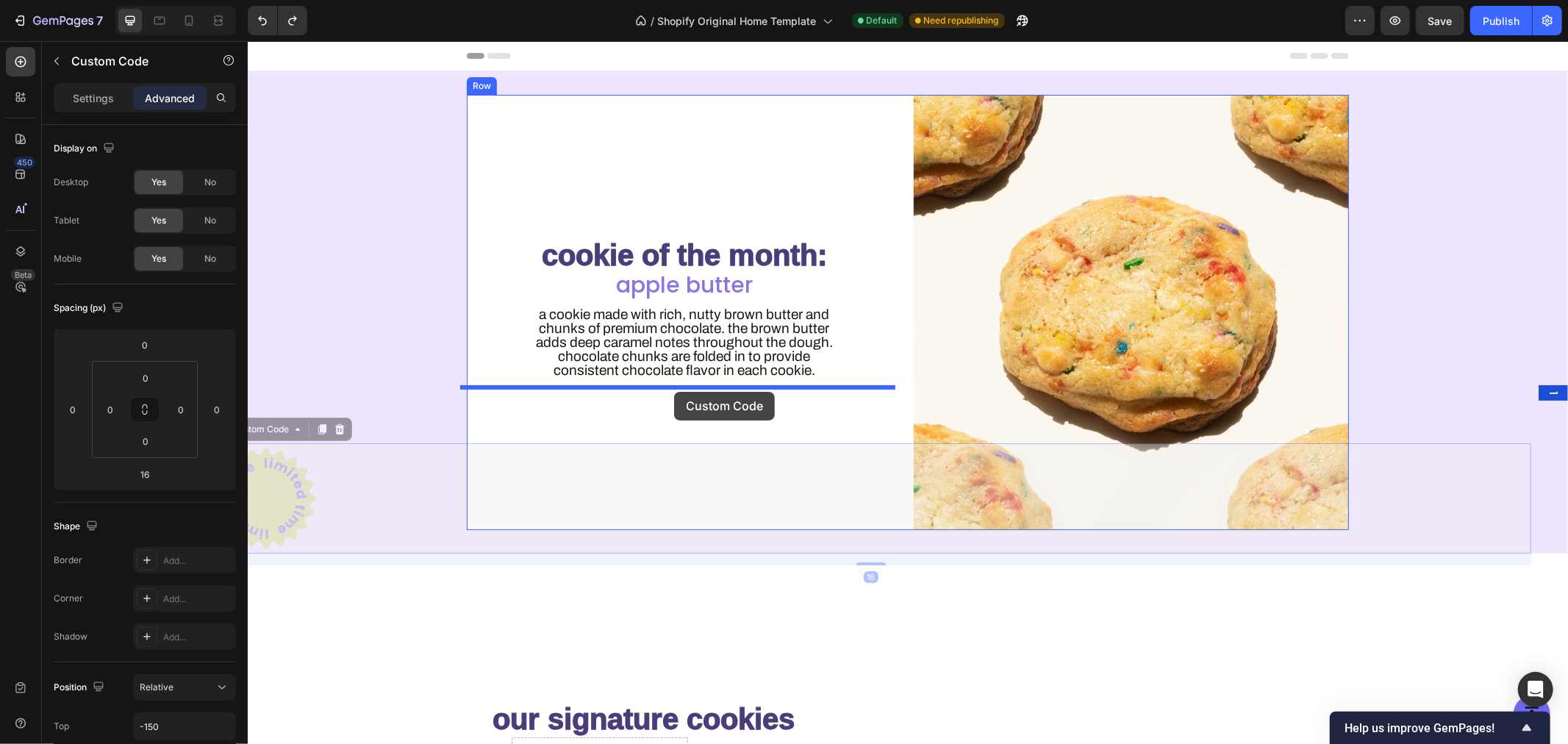
drag, startPoint x: 283, startPoint y: 435, endPoint x: 674, endPoint y: 395, distance: 393.0
type input "0"
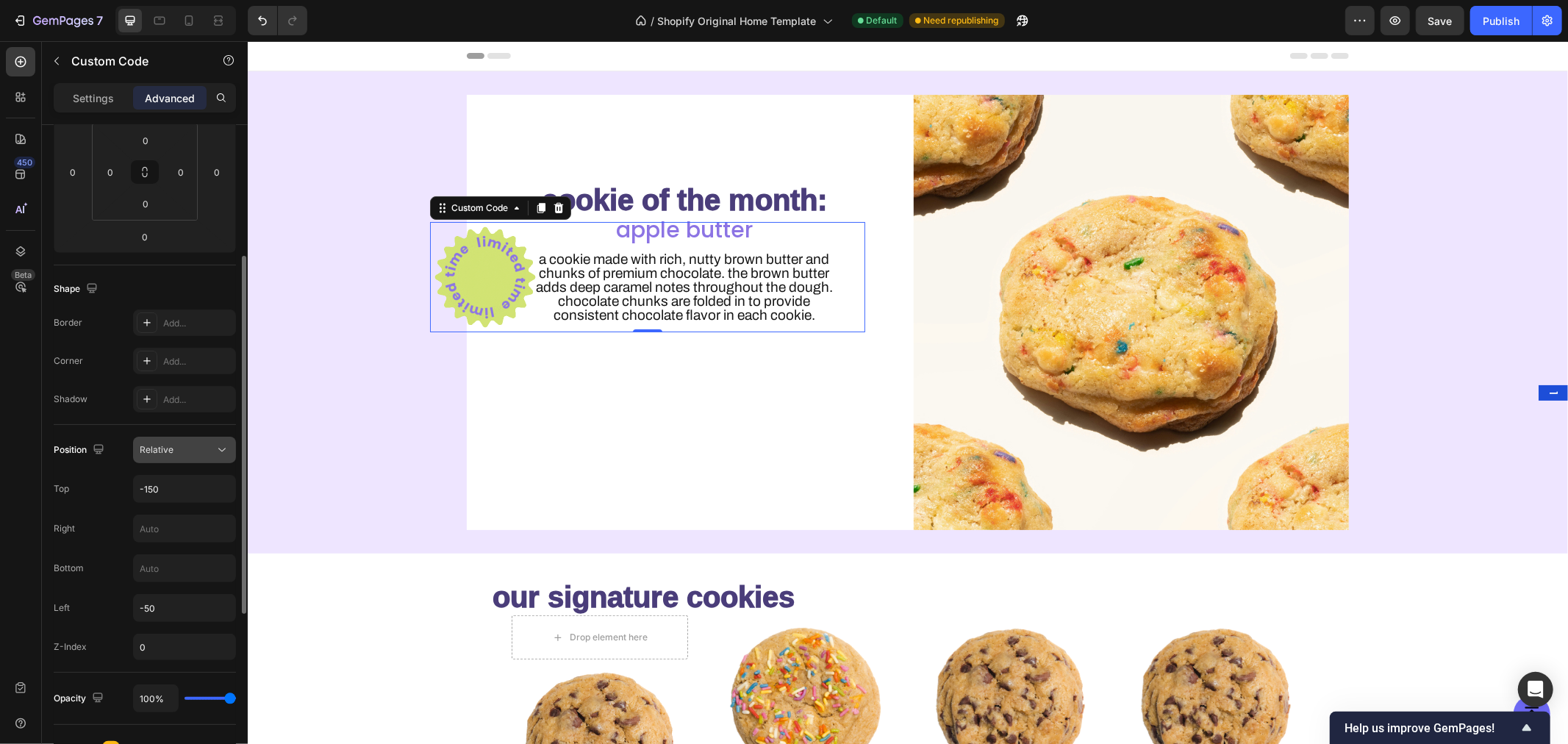
scroll to position [239, 0]
click at [184, 438] on button "Relative" at bounding box center [185, 448] width 103 height 26
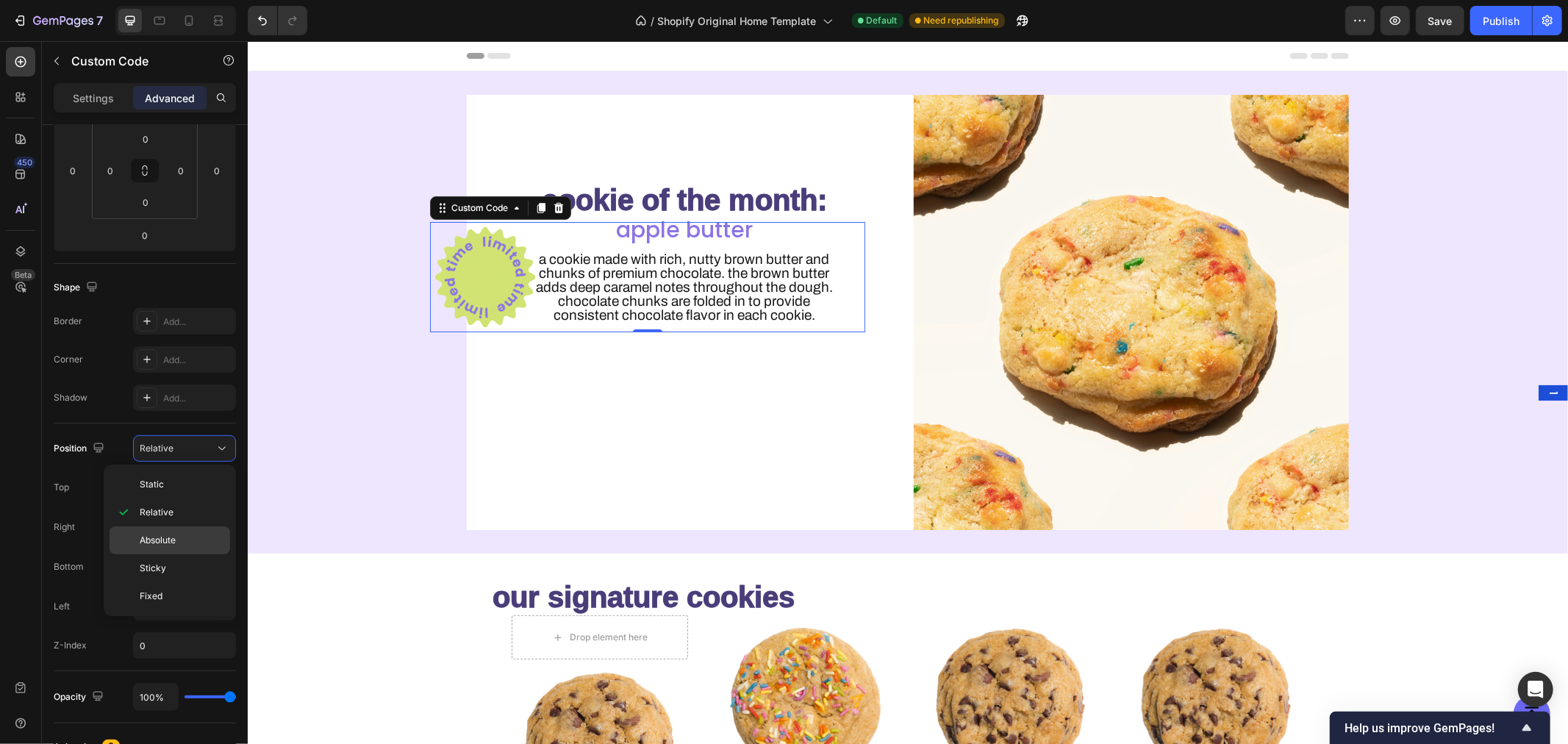
click at [174, 537] on span "Absolute" at bounding box center [157, 541] width 36 height 14
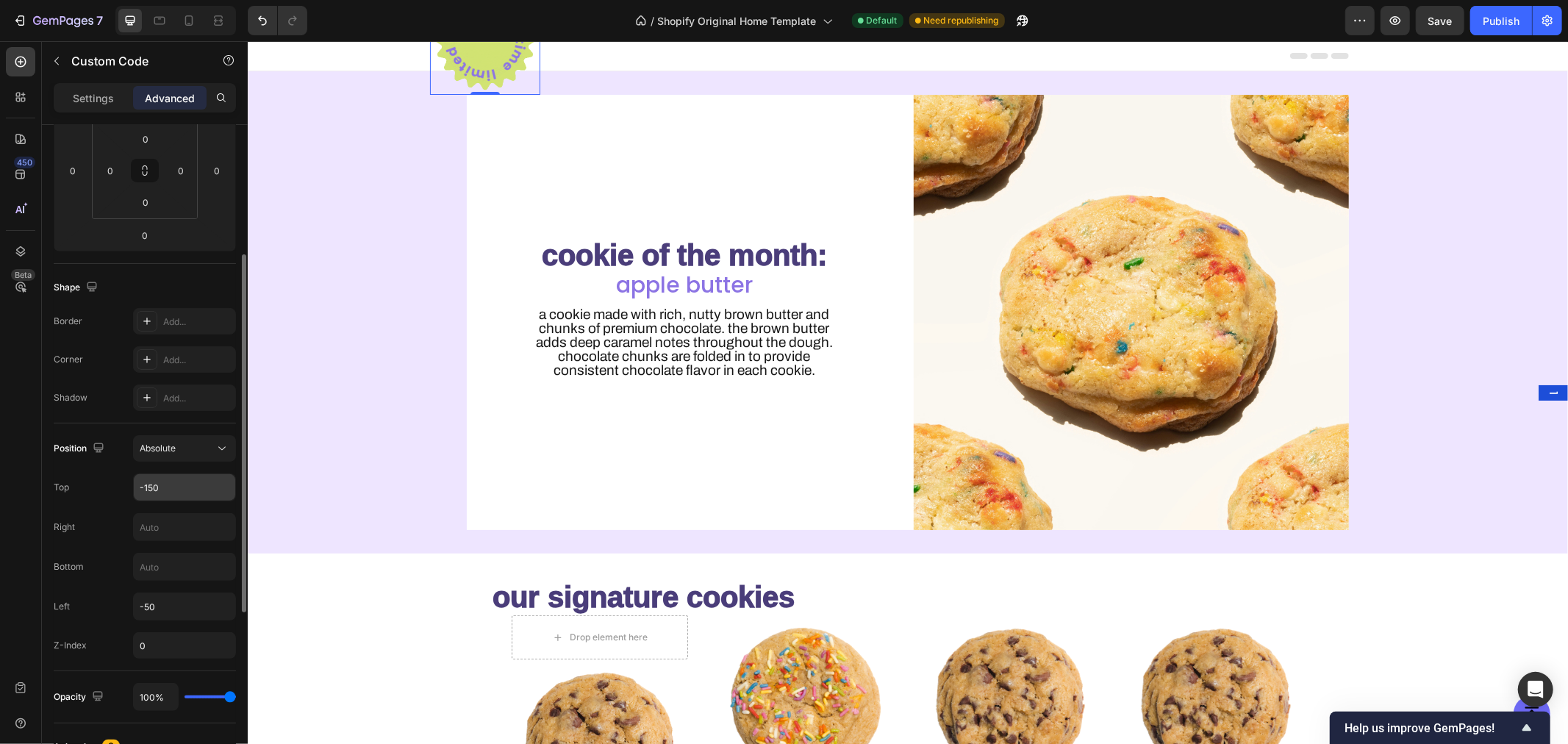
click at [201, 483] on input "-150" at bounding box center [185, 487] width 102 height 26
click at [199, 492] on input "-150" at bounding box center [185, 487] width 102 height 26
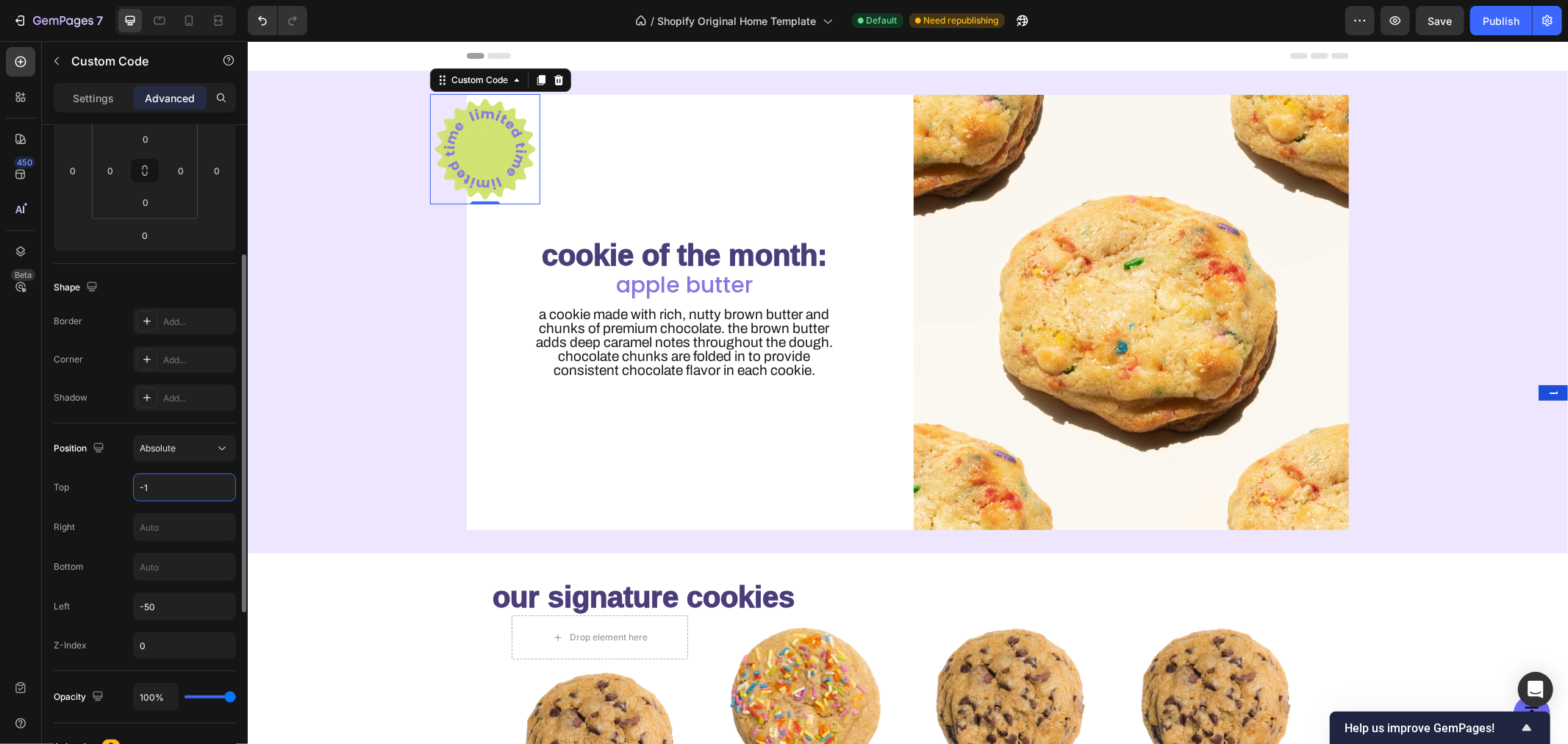
type input "-"
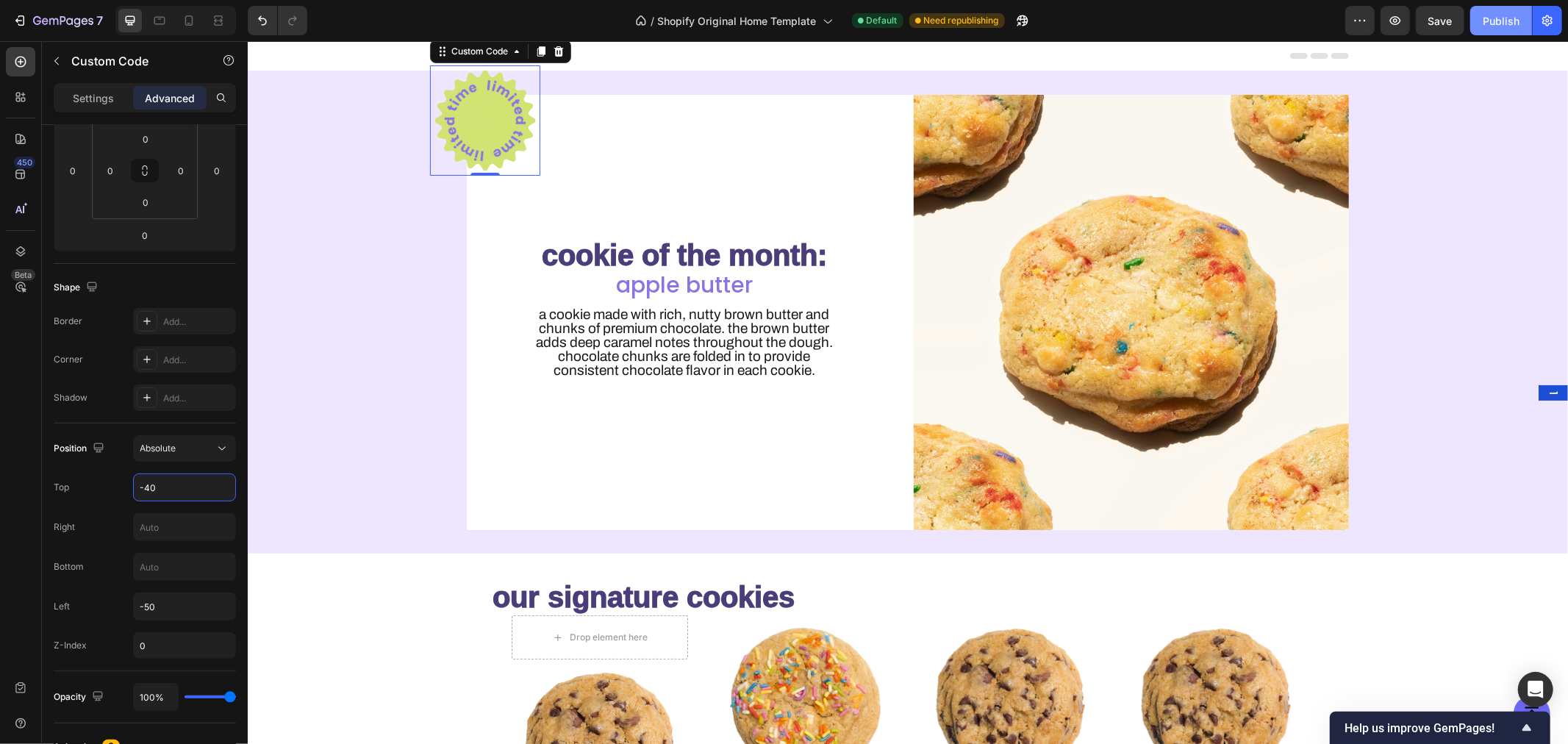
type input "-40"
click at [1492, 20] on div "Publish" at bounding box center [1501, 21] width 37 height 15
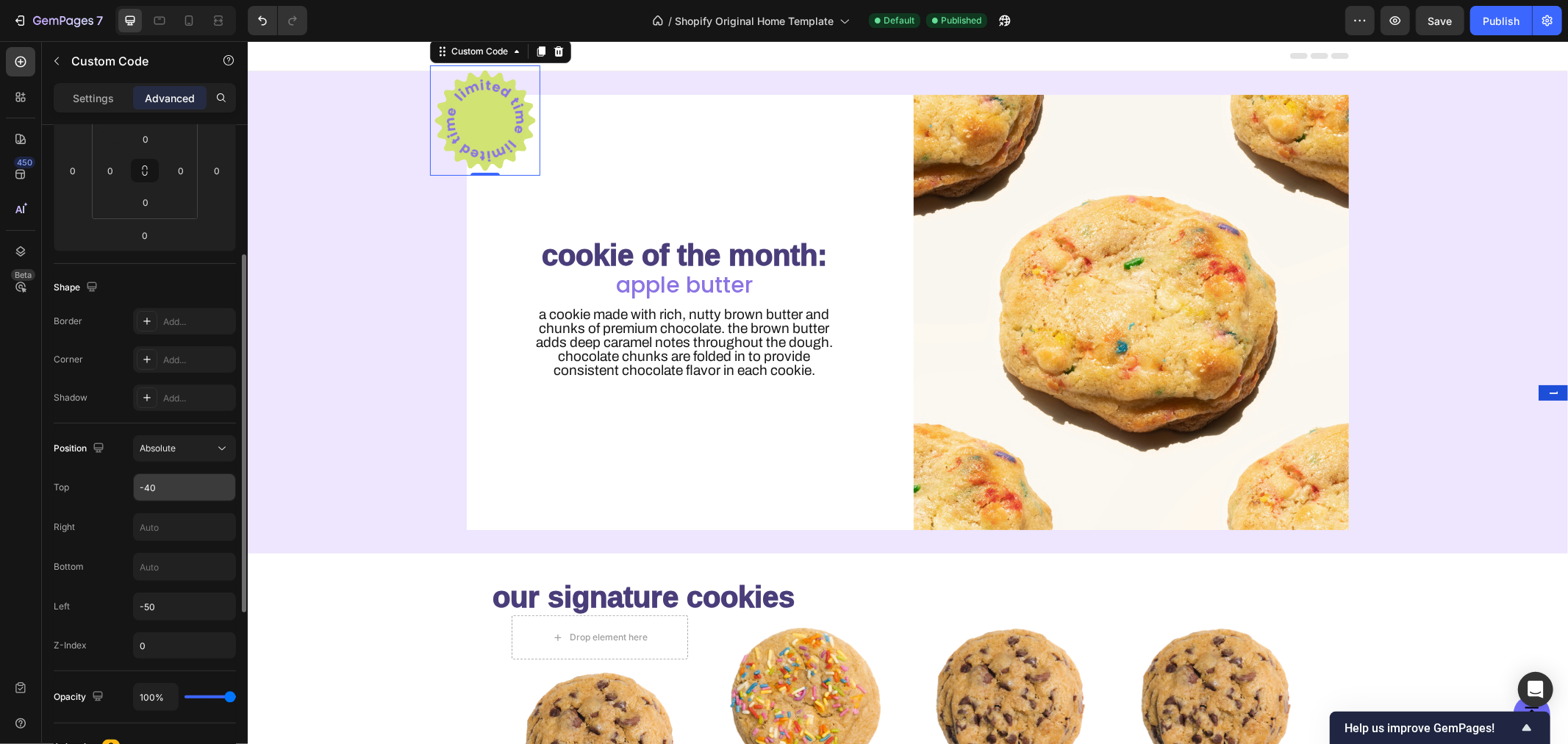
click at [179, 487] on input "-40" at bounding box center [185, 487] width 102 height 26
click at [173, 497] on input "-40" at bounding box center [185, 487] width 102 height 26
click at [194, 491] on input "-40" at bounding box center [185, 487] width 102 height 26
click at [194, 485] on input "-40" at bounding box center [185, 487] width 102 height 26
click at [163, 611] on input "-50" at bounding box center [185, 606] width 102 height 26
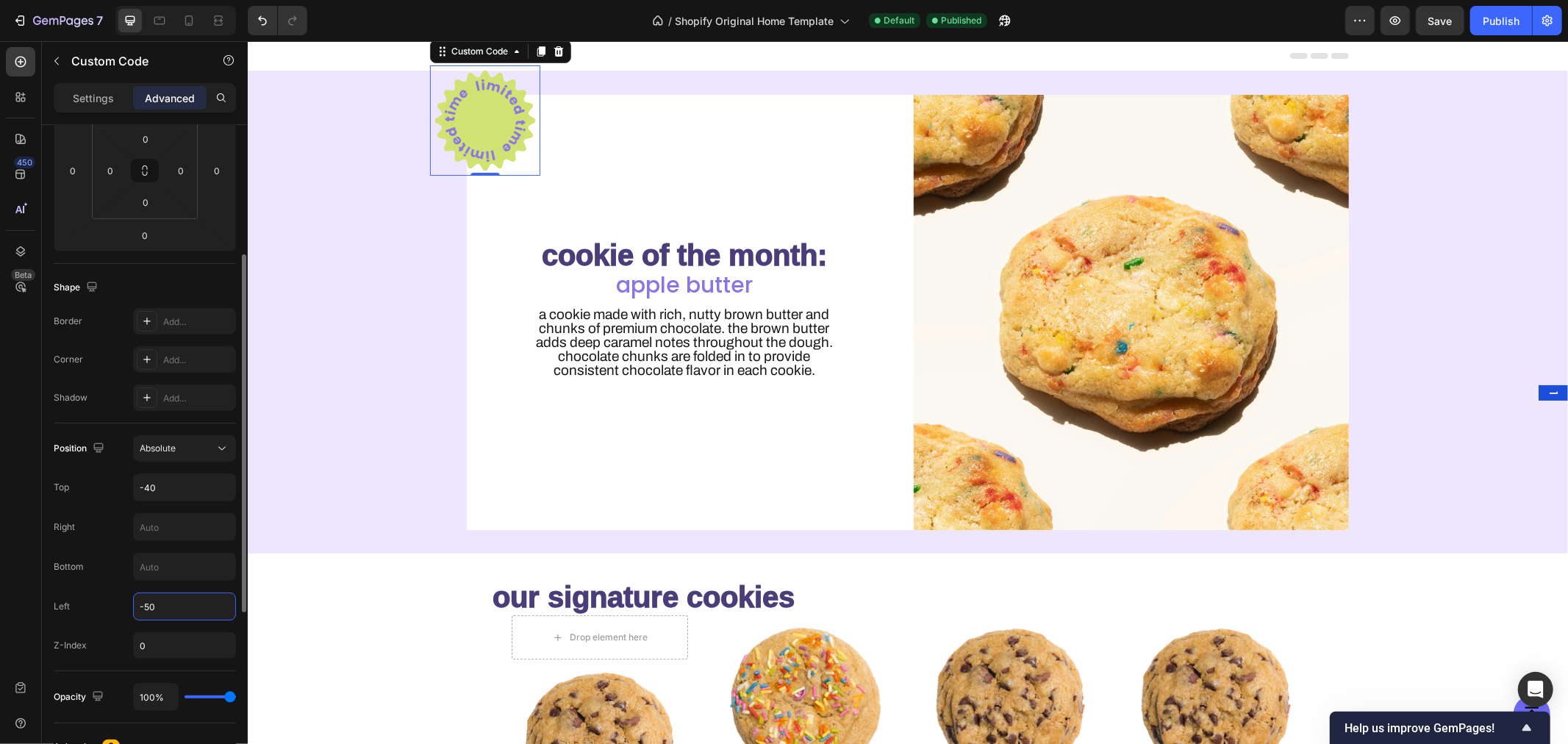
click at [178, 608] on input "-50" at bounding box center [185, 606] width 102 height 26
click at [187, 607] on input "-50" at bounding box center [185, 606] width 102 height 26
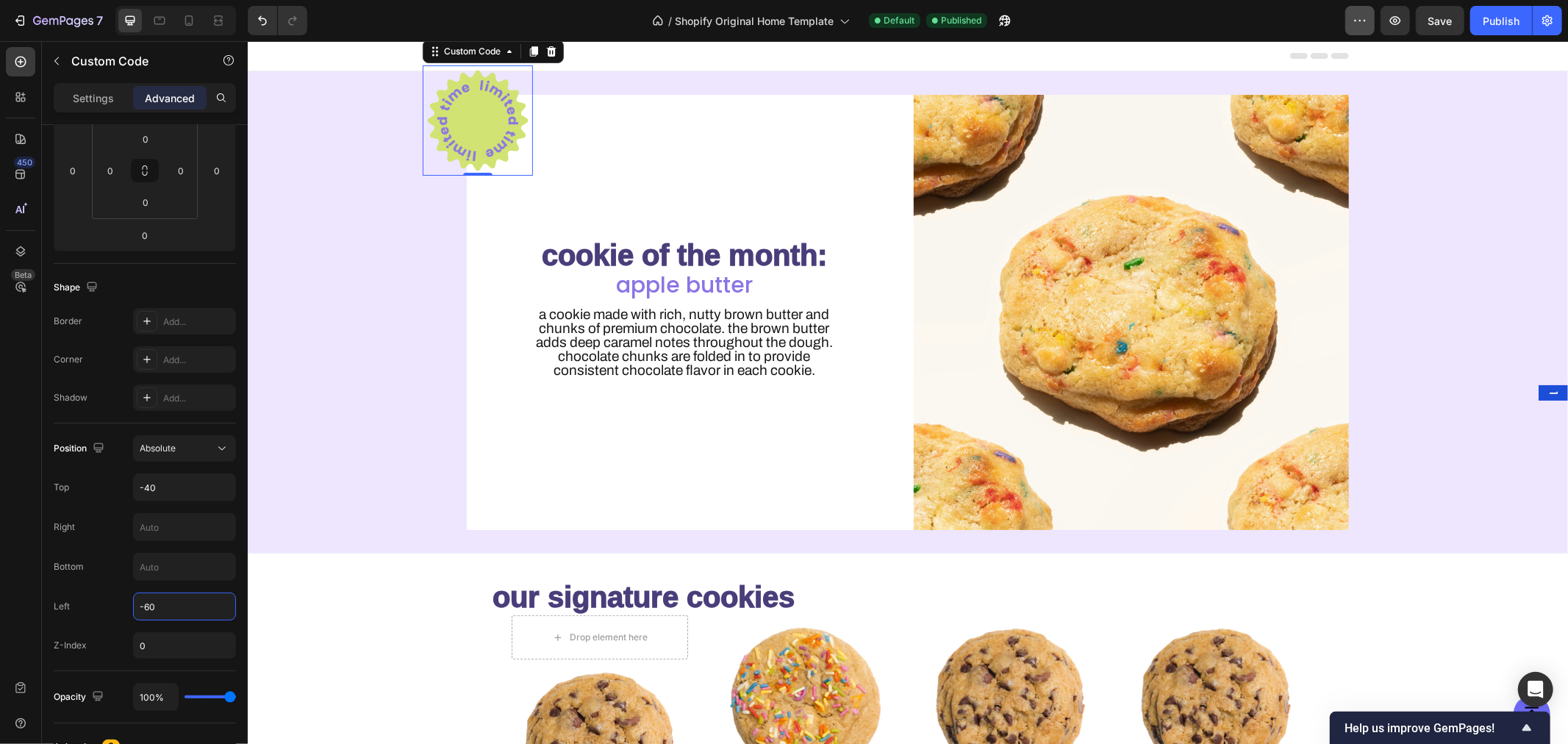
type input "-60"
click at [1498, 17] on div "Publish" at bounding box center [1501, 21] width 37 height 15
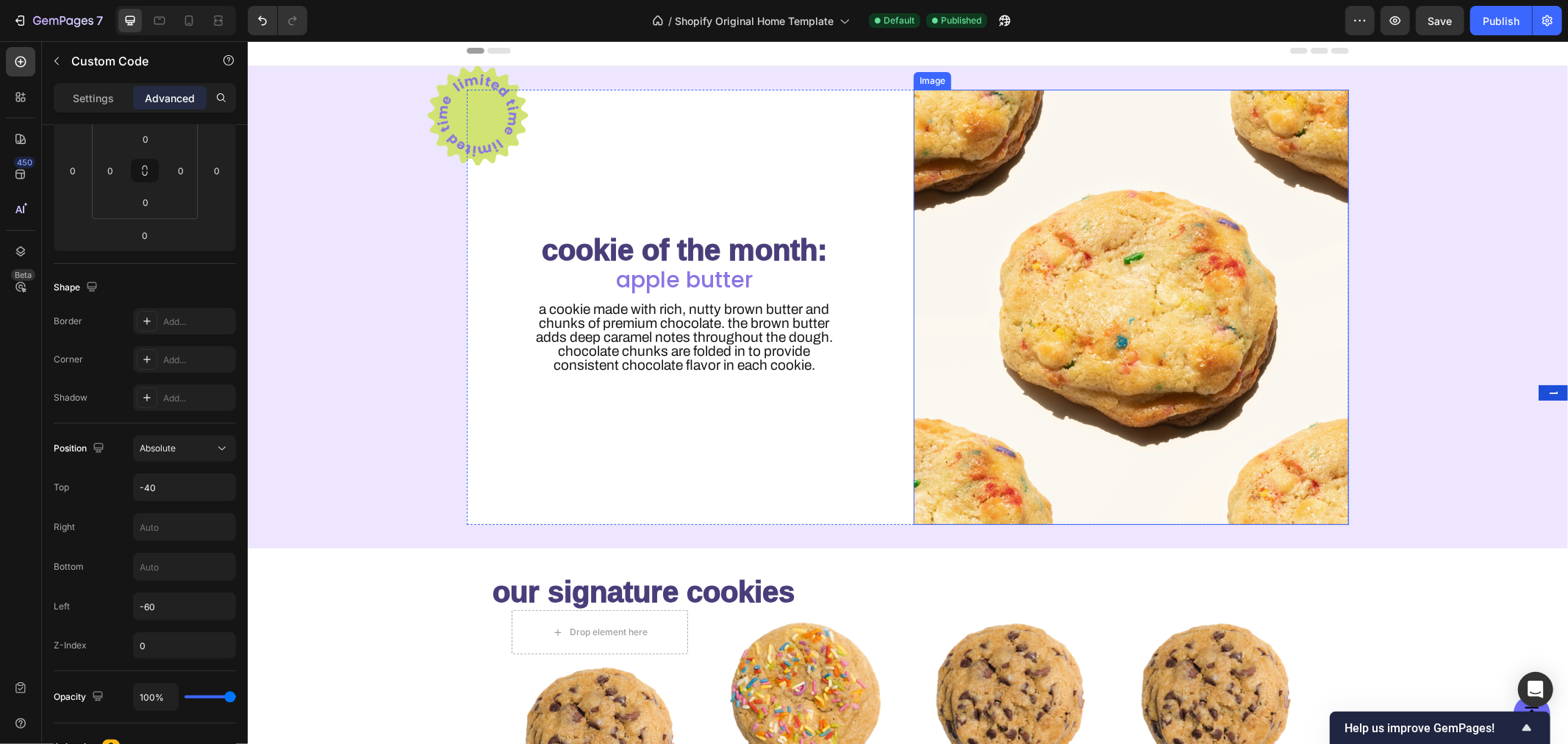
scroll to position [5, 0]
click at [819, 159] on div "cookie of the month: Heading apple butter Heading A cookie made with rich, nutt…" at bounding box center [684, 307] width 435 height 435
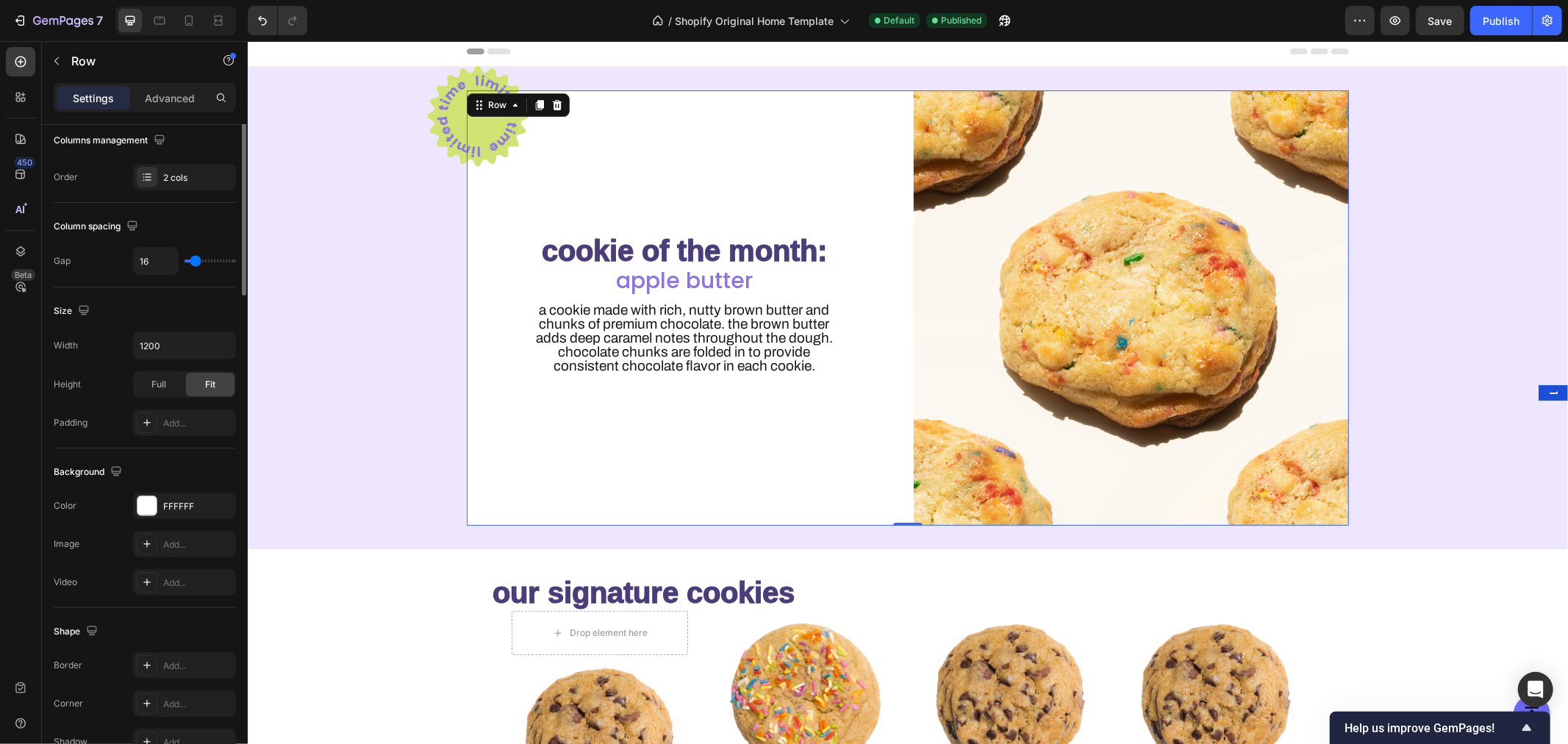
scroll to position [0, 0]
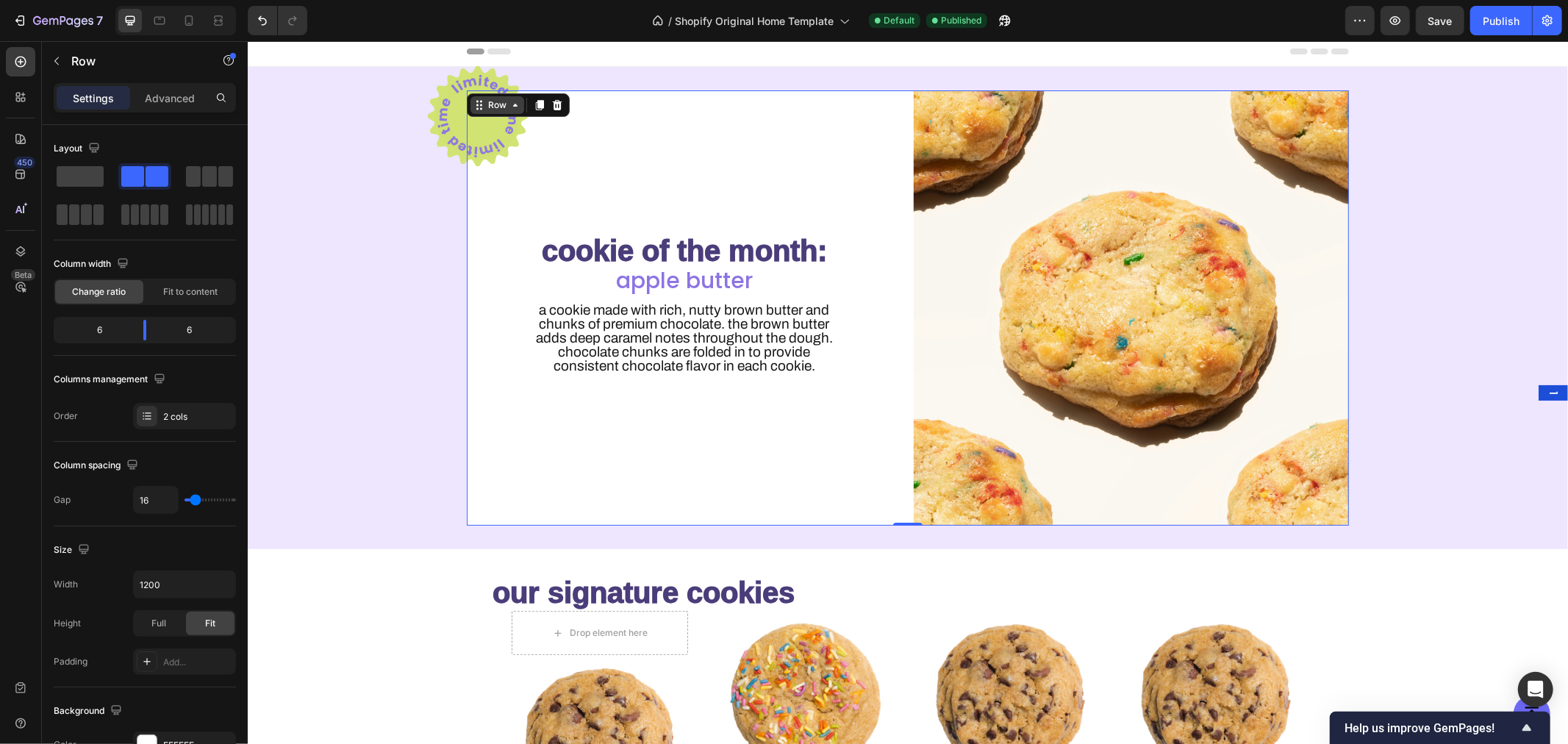
click at [484, 107] on div "Row" at bounding box center [496, 105] width 24 height 14
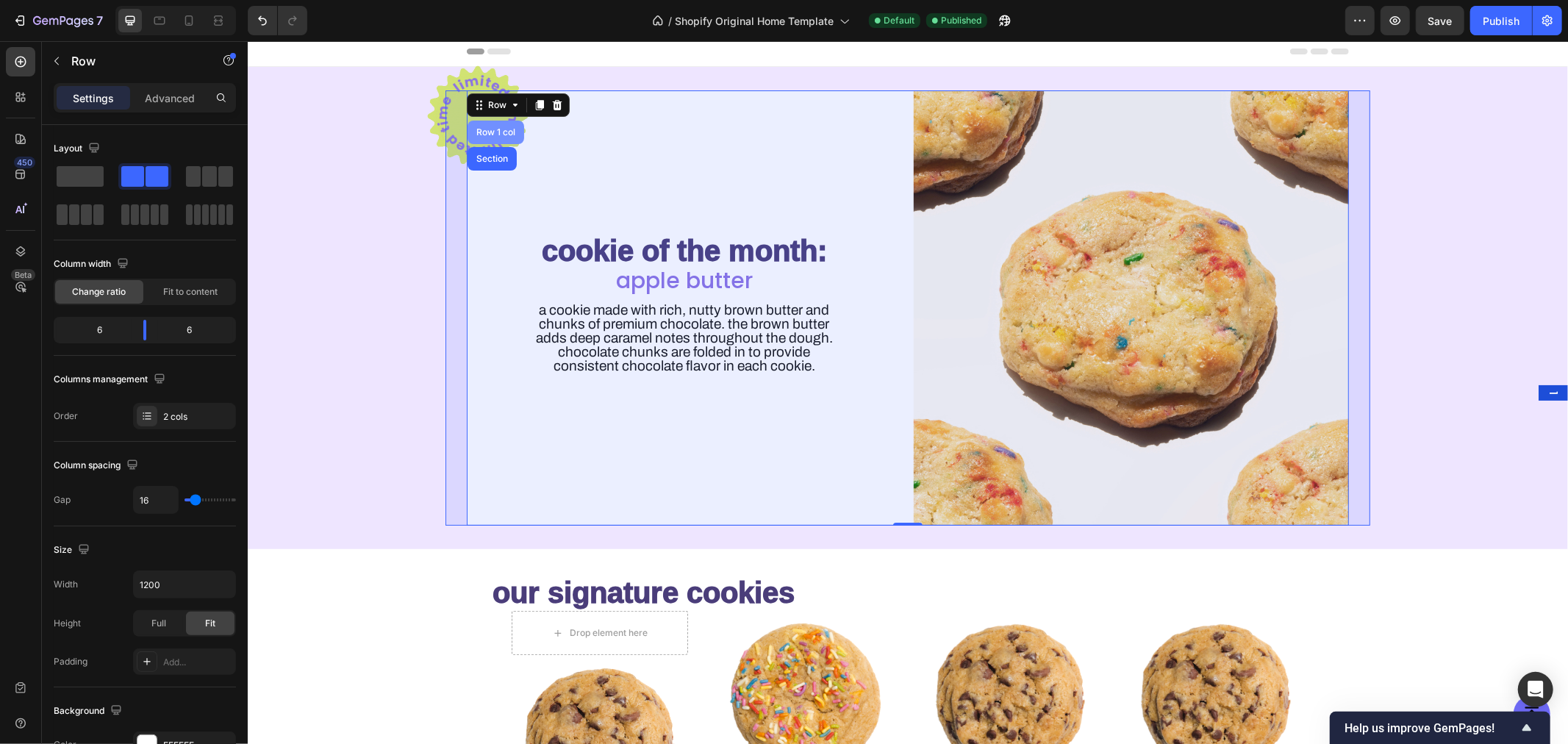
click at [483, 127] on div "Row 1 col" at bounding box center [496, 132] width 45 height 9
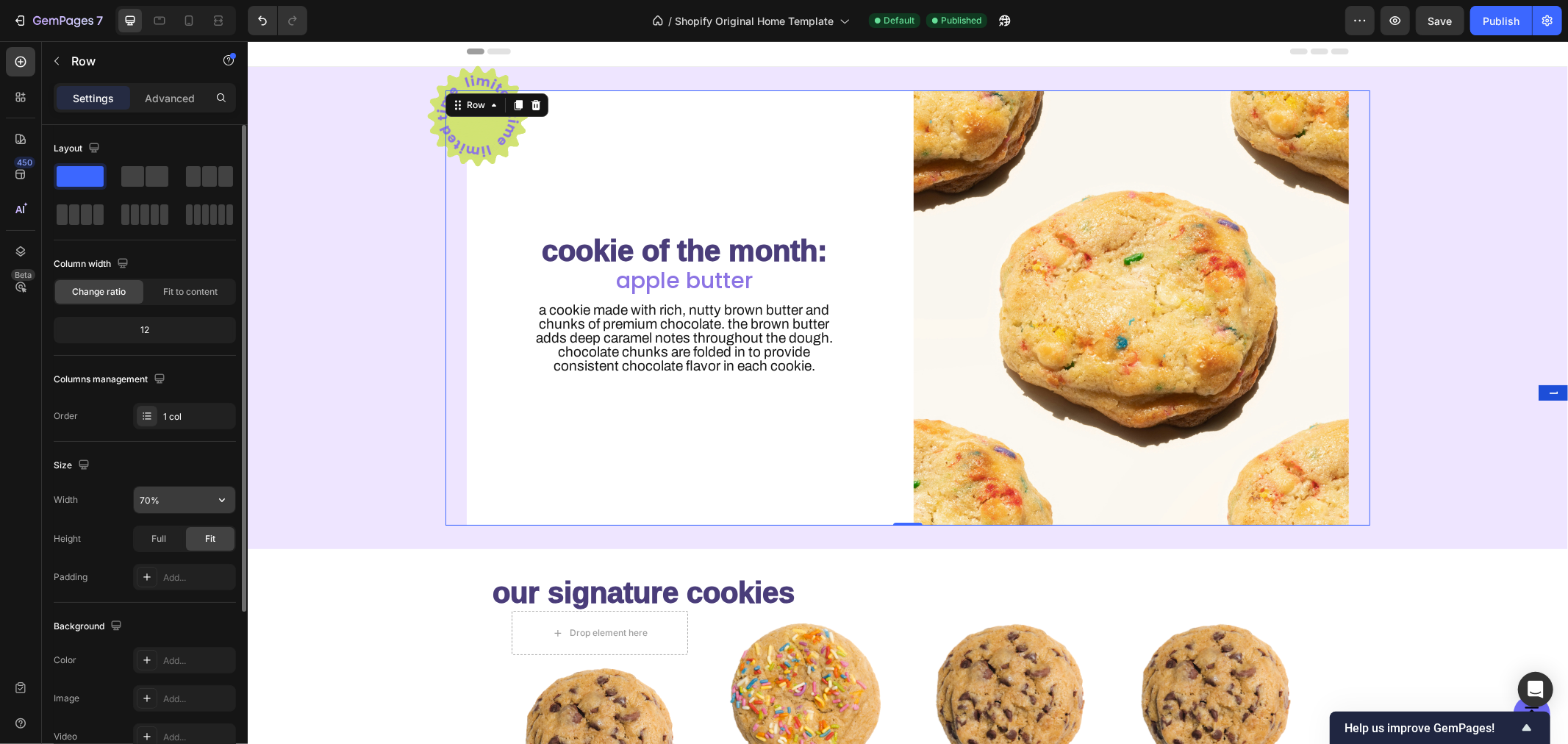
click at [149, 498] on input "70%" at bounding box center [185, 499] width 102 height 26
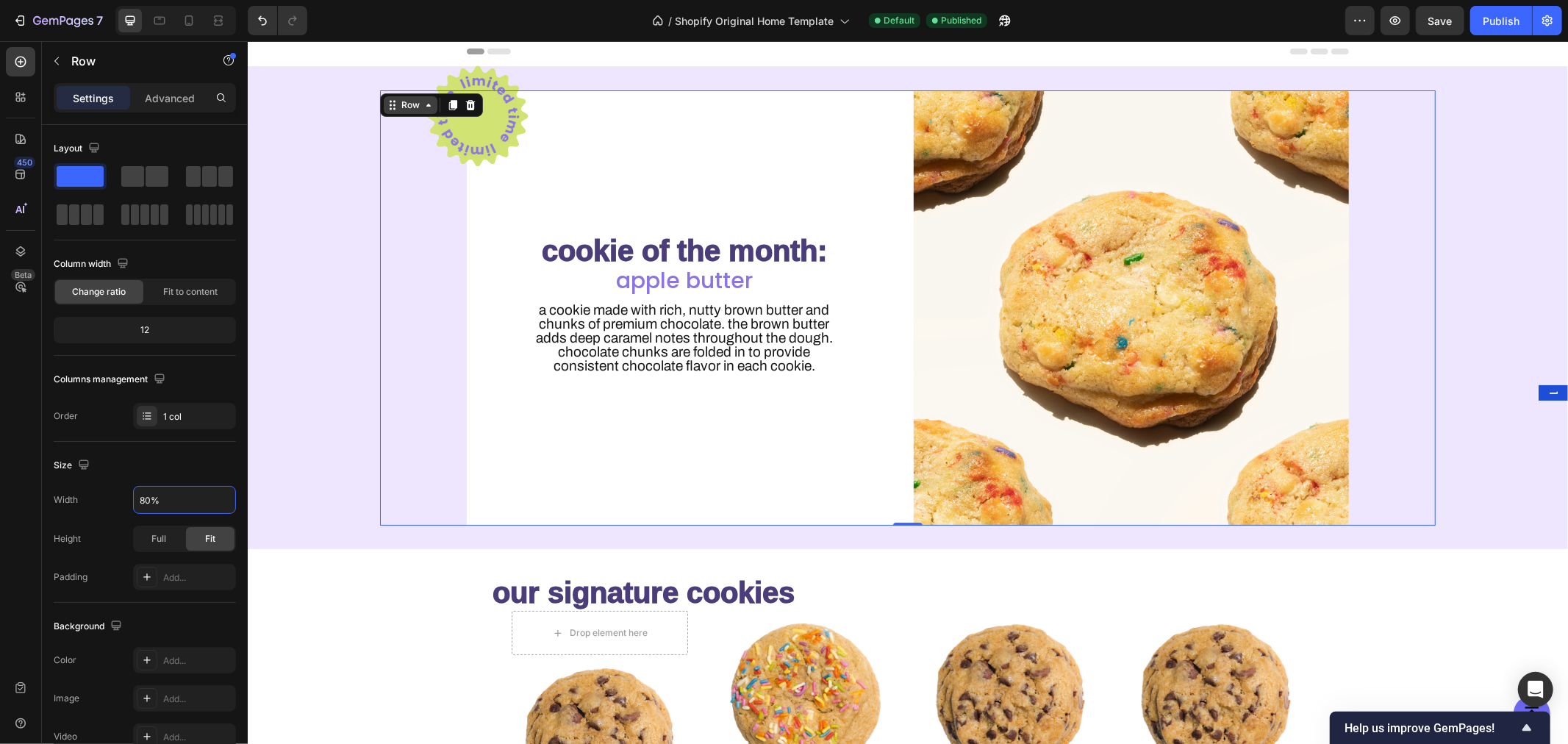
type input "80%"
click at [418, 105] on div "Row" at bounding box center [410, 105] width 24 height 14
click at [568, 110] on div "cookie of the month: Heading apple butter Heading A cookie made with rich, nutt…" at bounding box center [684, 307] width 435 height 435
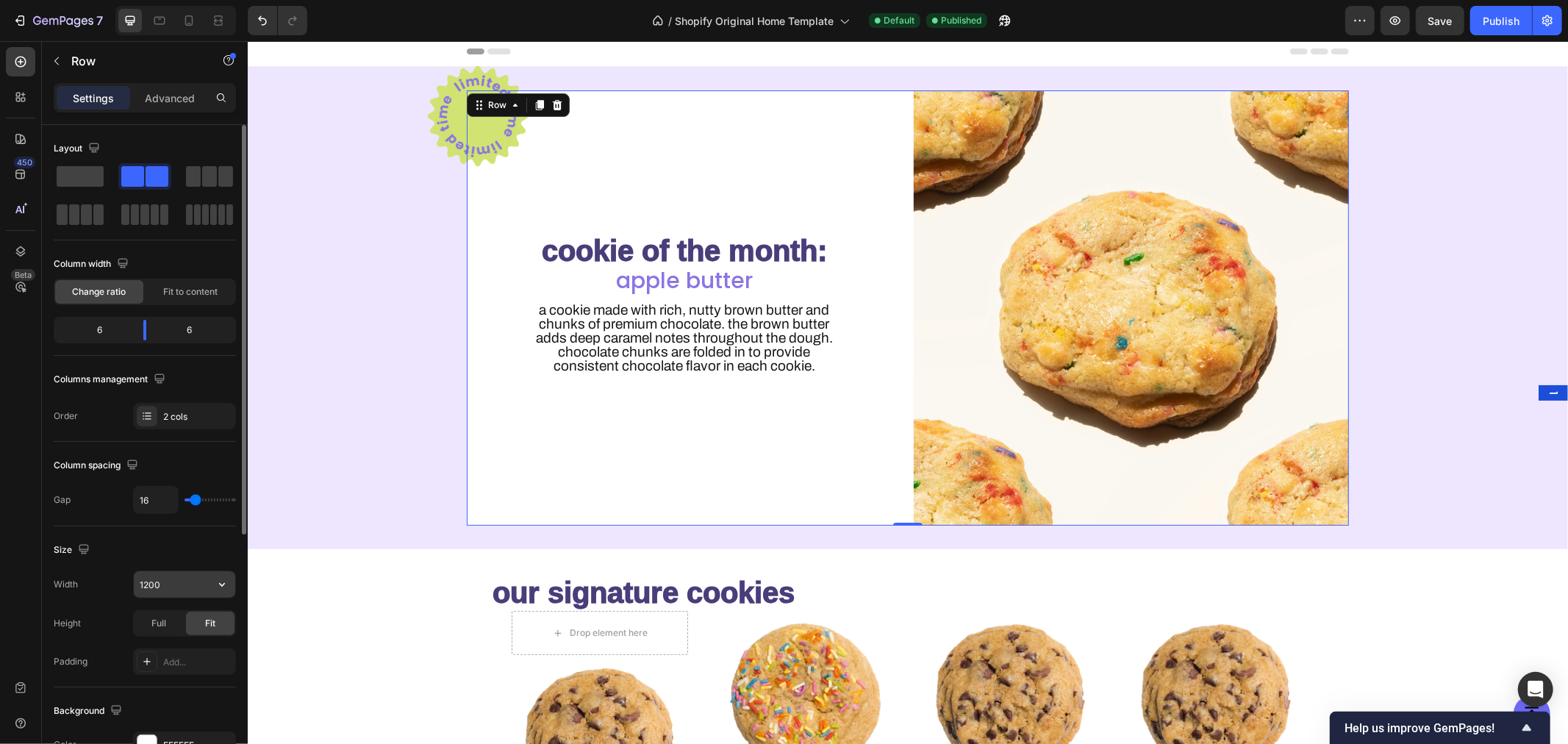
click at [163, 584] on input "1200" at bounding box center [185, 584] width 102 height 26
click at [167, 628] on div "Full" at bounding box center [159, 623] width 48 height 23
click at [209, 623] on span "Fit" at bounding box center [210, 624] width 11 height 14
click at [156, 586] on input "1200" at bounding box center [185, 584] width 102 height 26
click at [221, 589] on icon "button" at bounding box center [222, 584] width 15 height 15
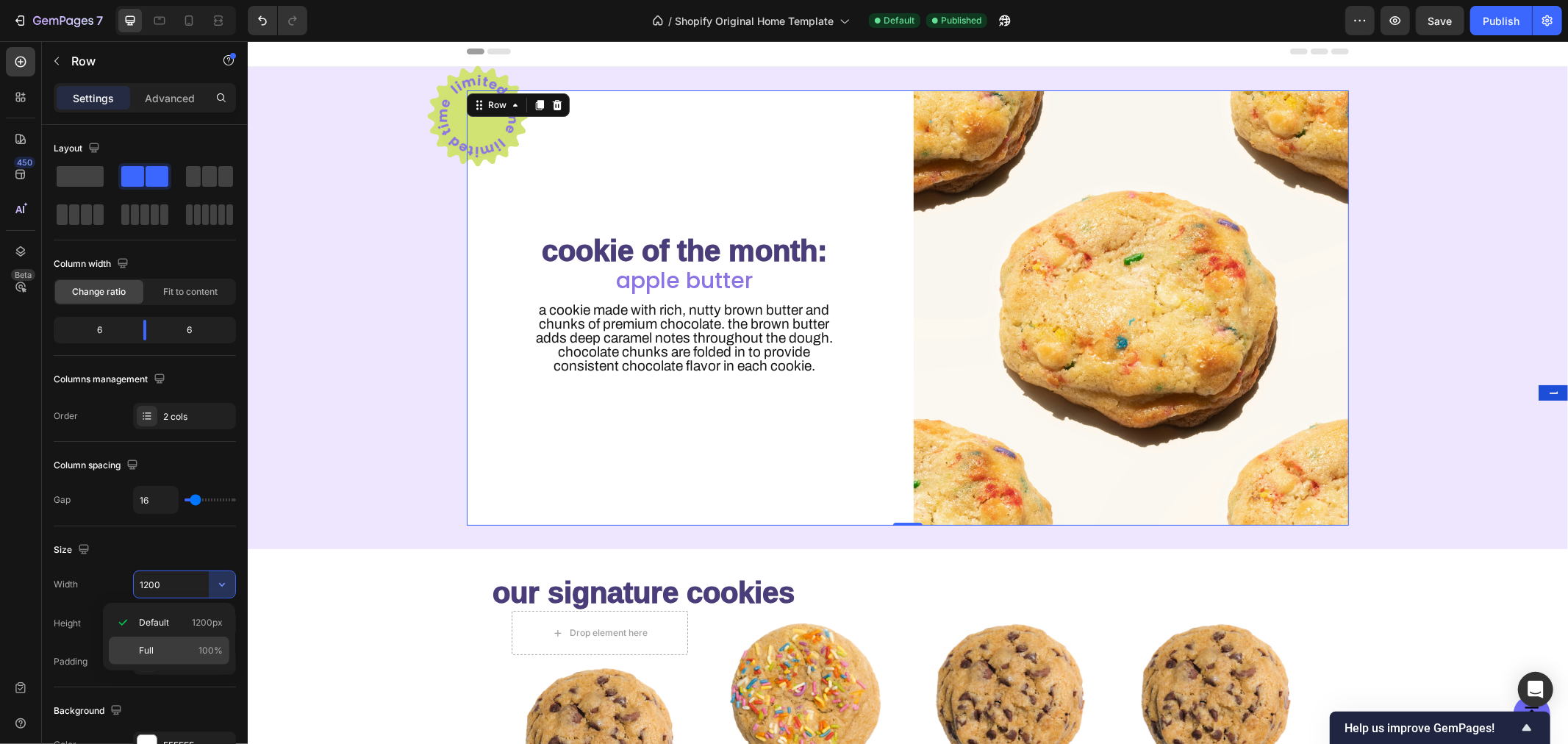
click at [194, 650] on p "Full 100%" at bounding box center [180, 651] width 84 height 14
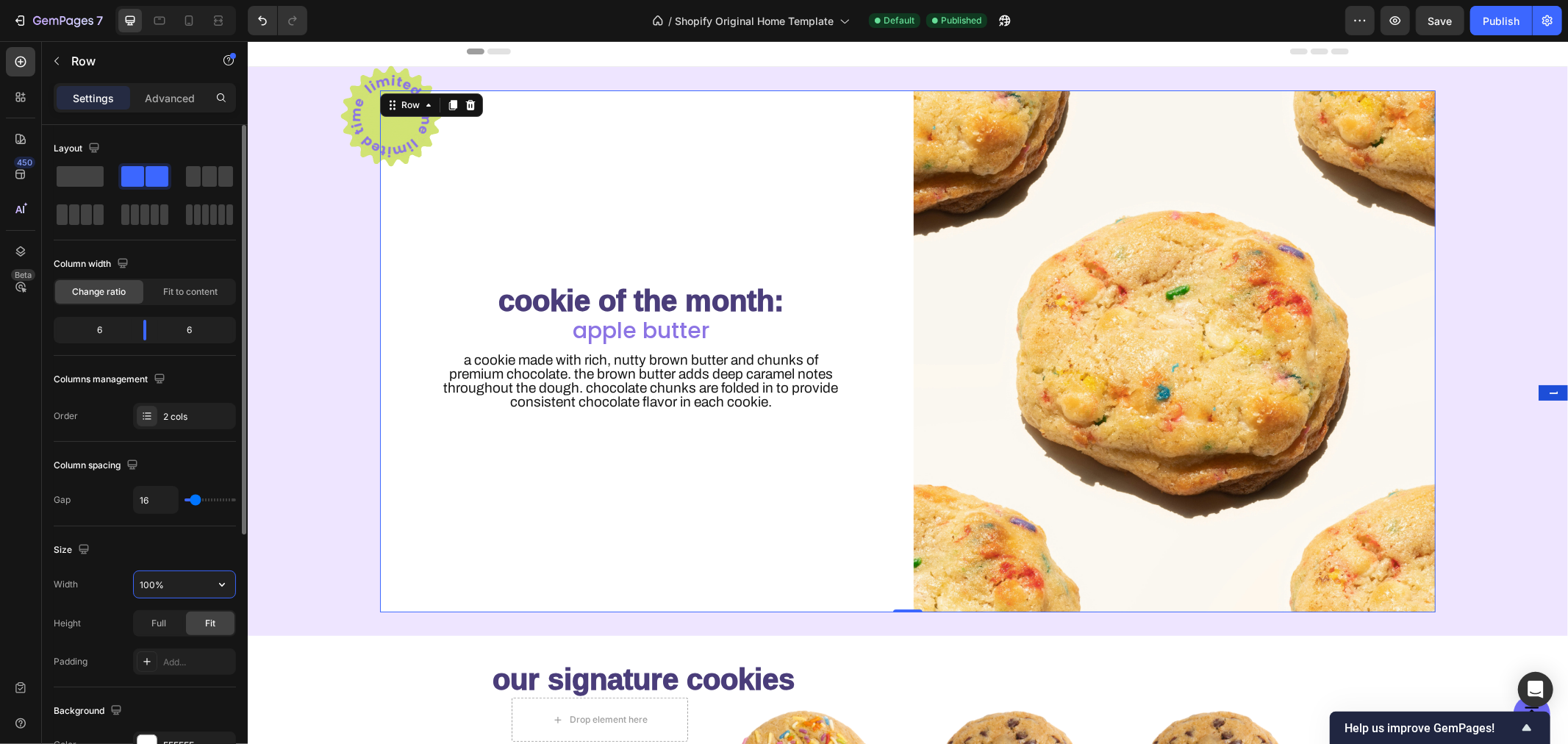
click at [151, 581] on input "100%" at bounding box center [185, 584] width 102 height 26
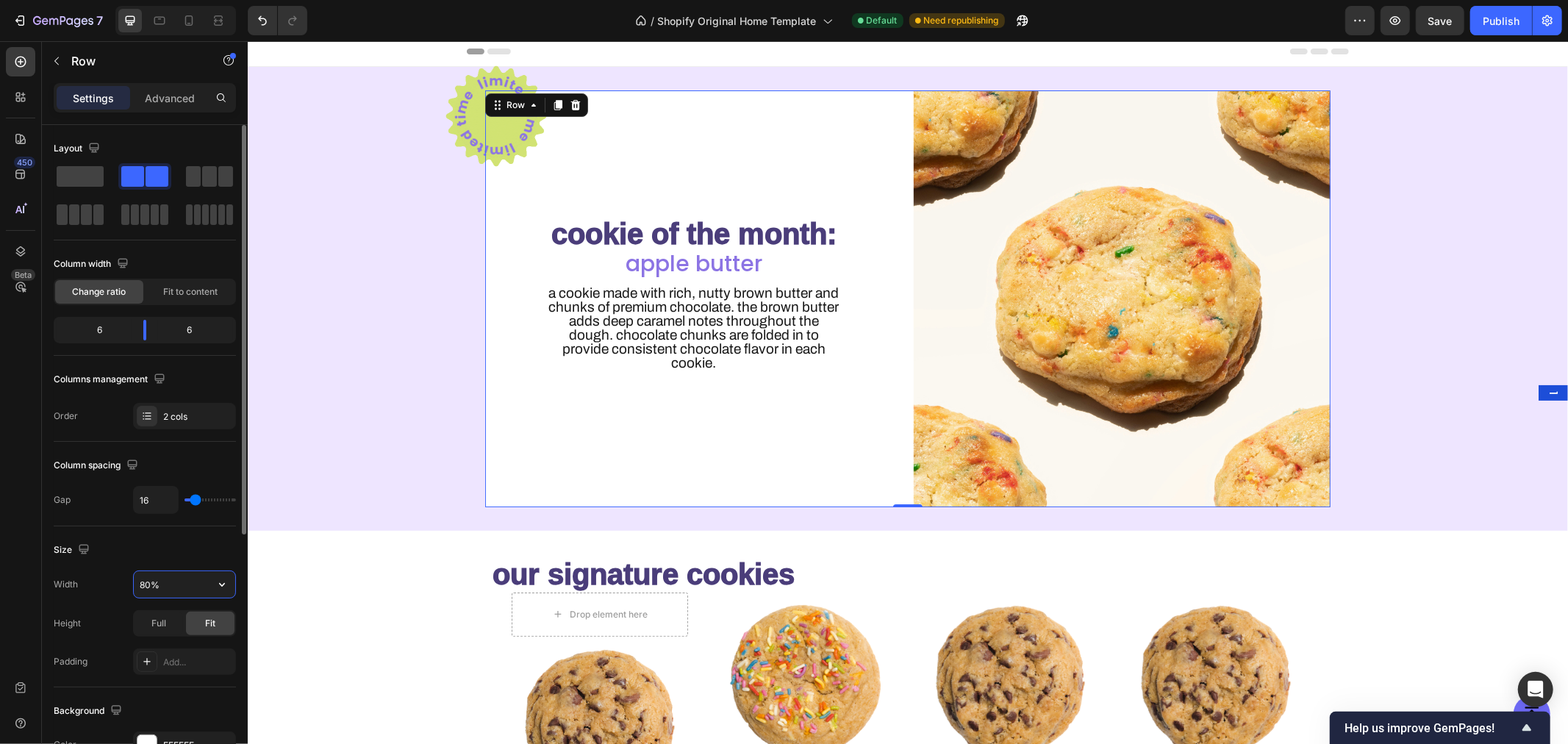
click at [150, 575] on input "80%" at bounding box center [185, 584] width 102 height 26
click at [143, 579] on input "80%" at bounding box center [185, 584] width 102 height 26
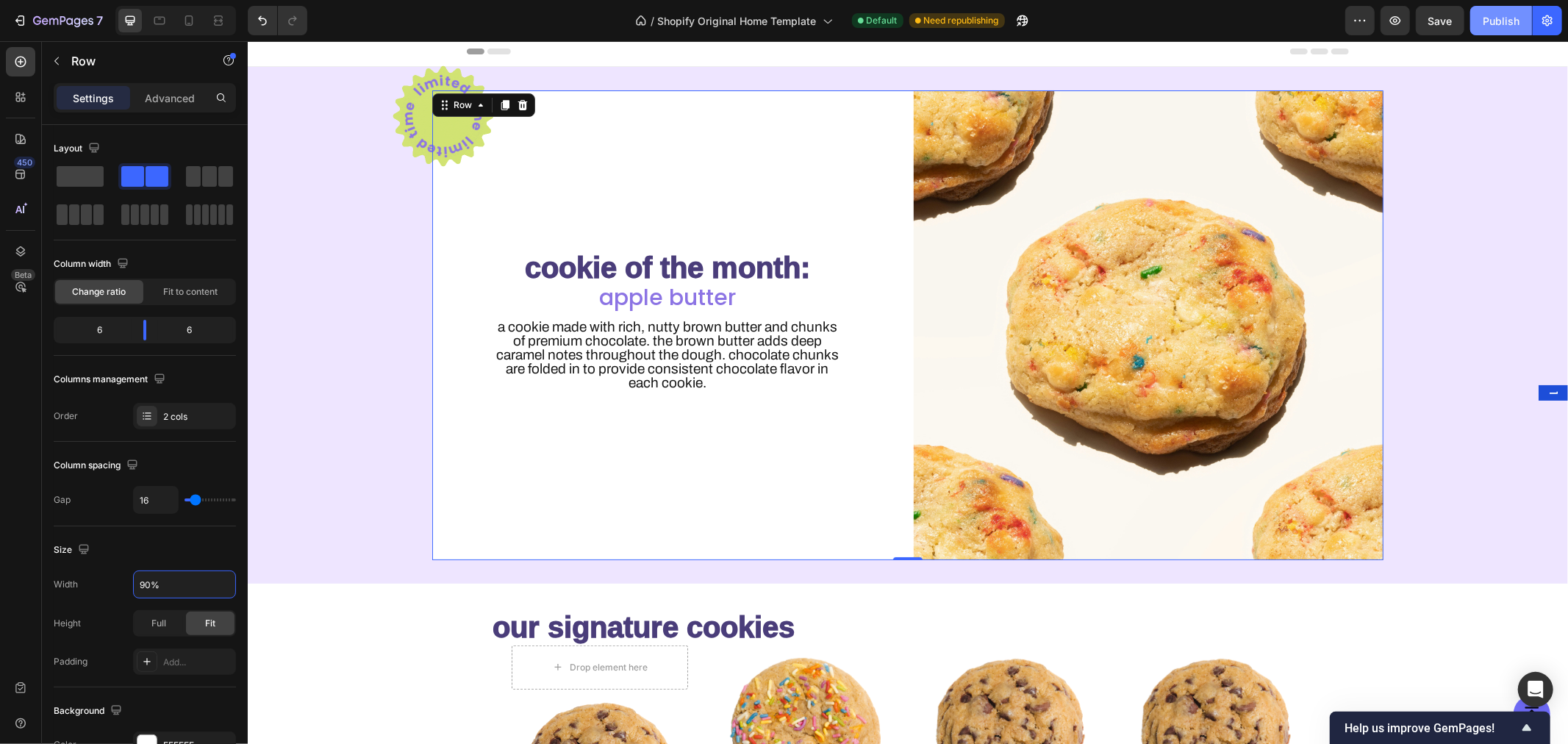
type input "90%"
click at [1489, 17] on div "Publish" at bounding box center [1501, 21] width 37 height 15
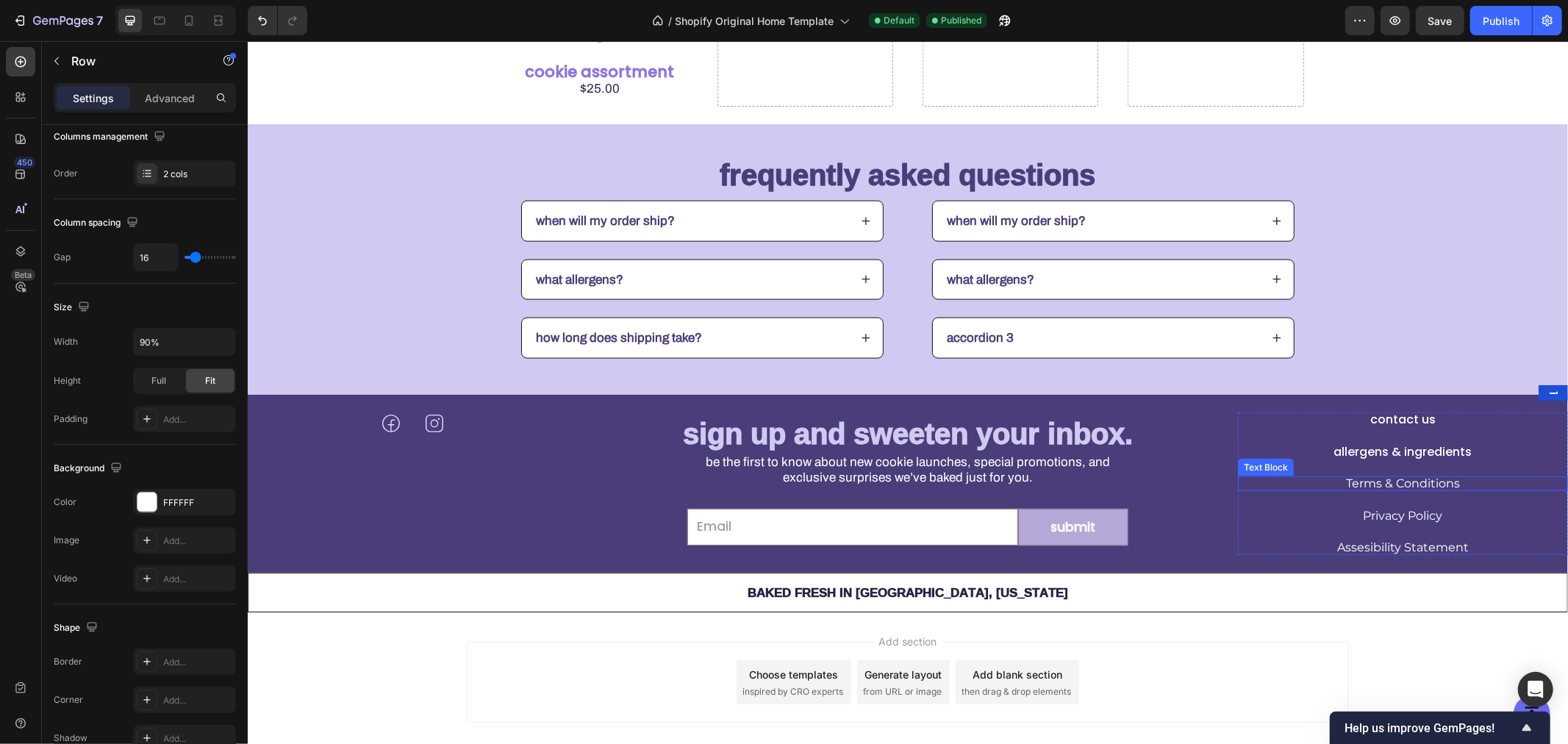
scroll to position [1633, 0]
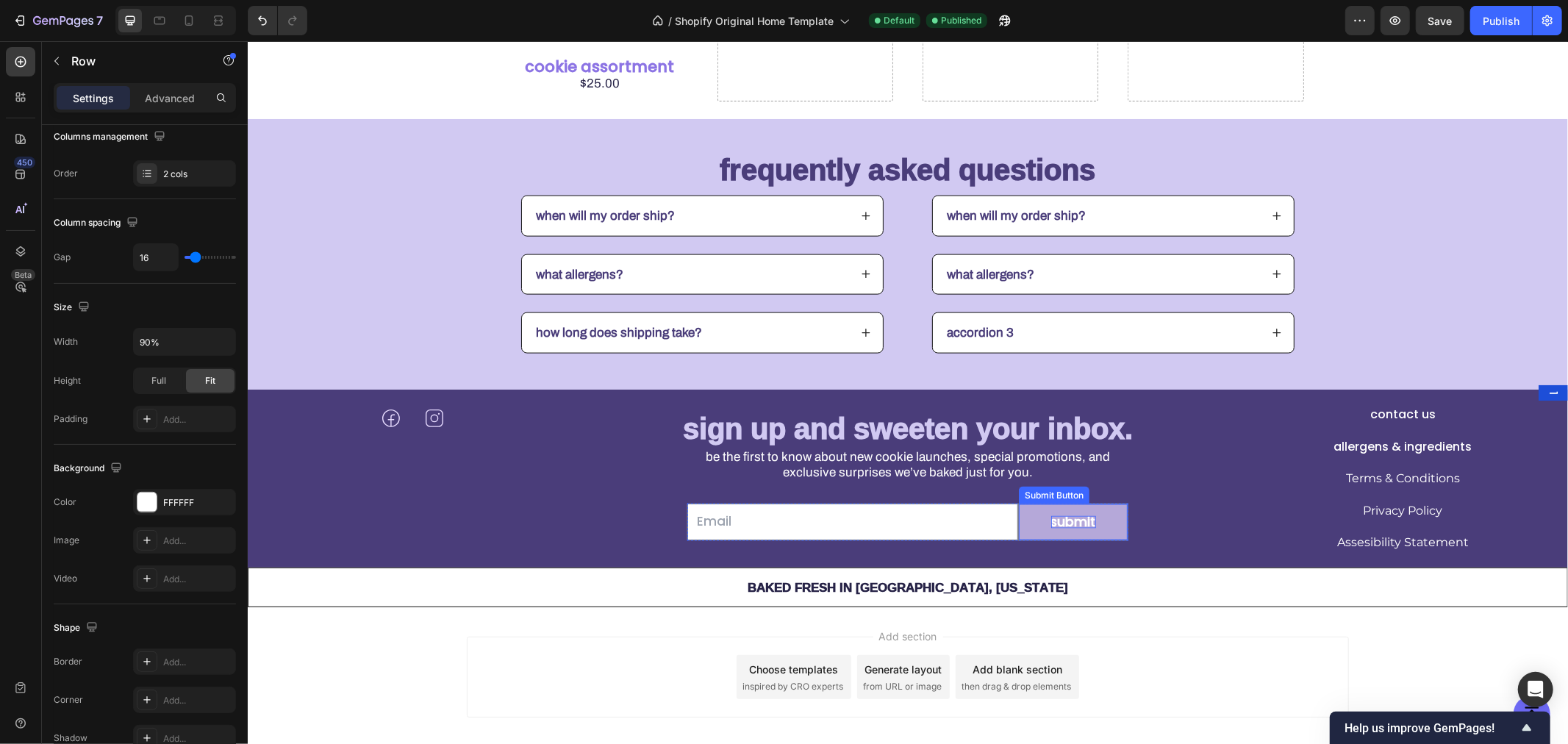
click at [1079, 515] on div "Submit" at bounding box center [1073, 521] width 45 height 13
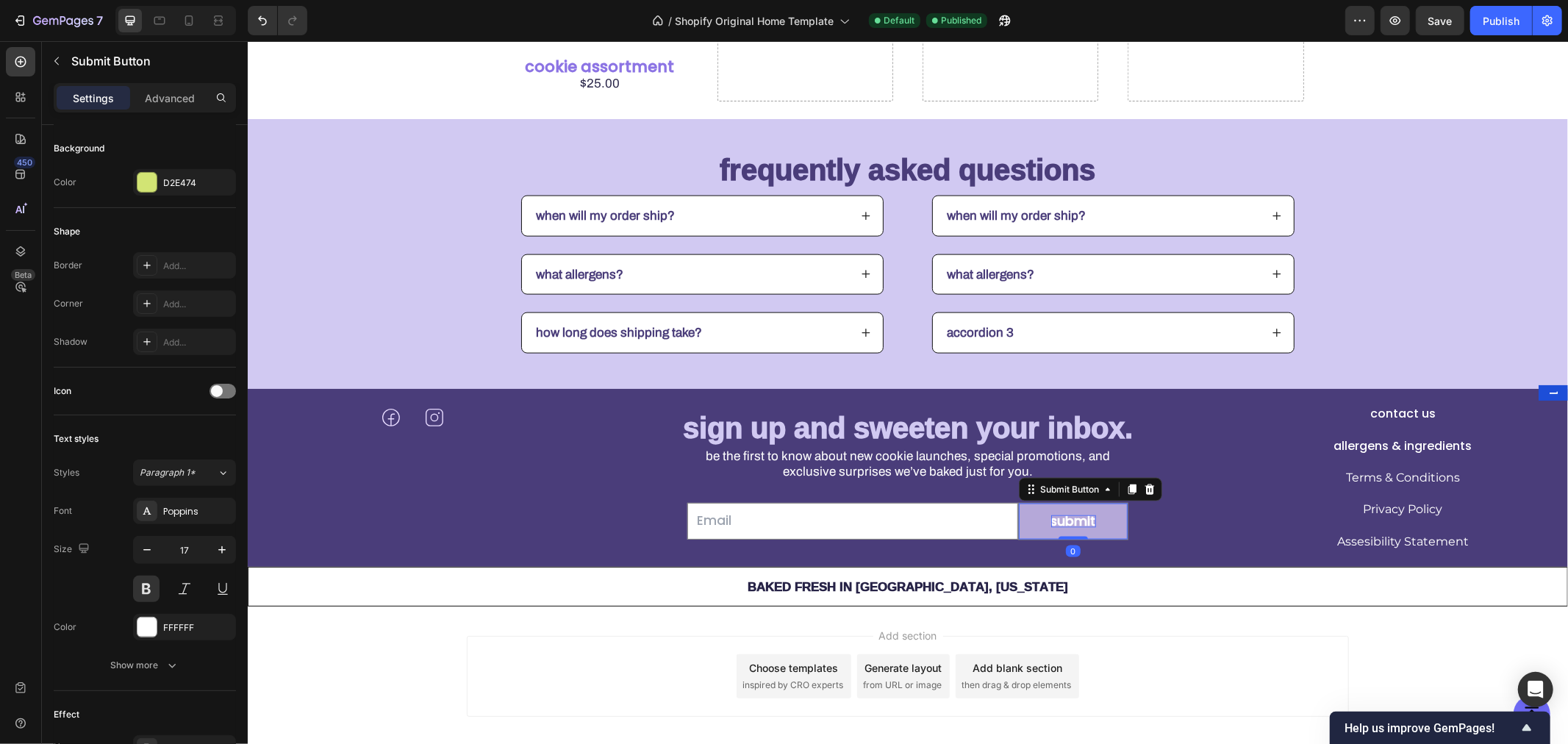
scroll to position [0, 0]
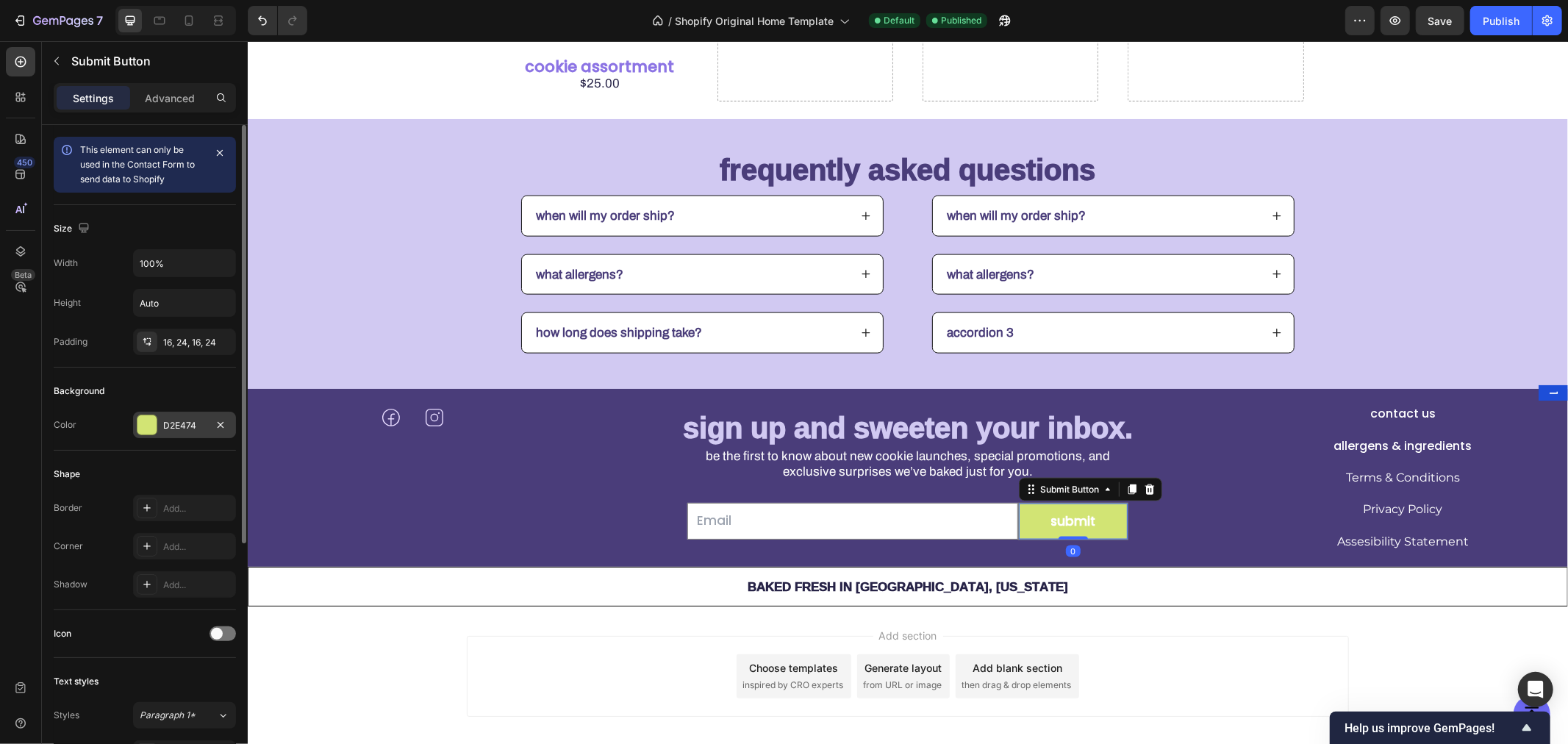
click at [188, 425] on div "D2E474" at bounding box center [185, 425] width 43 height 14
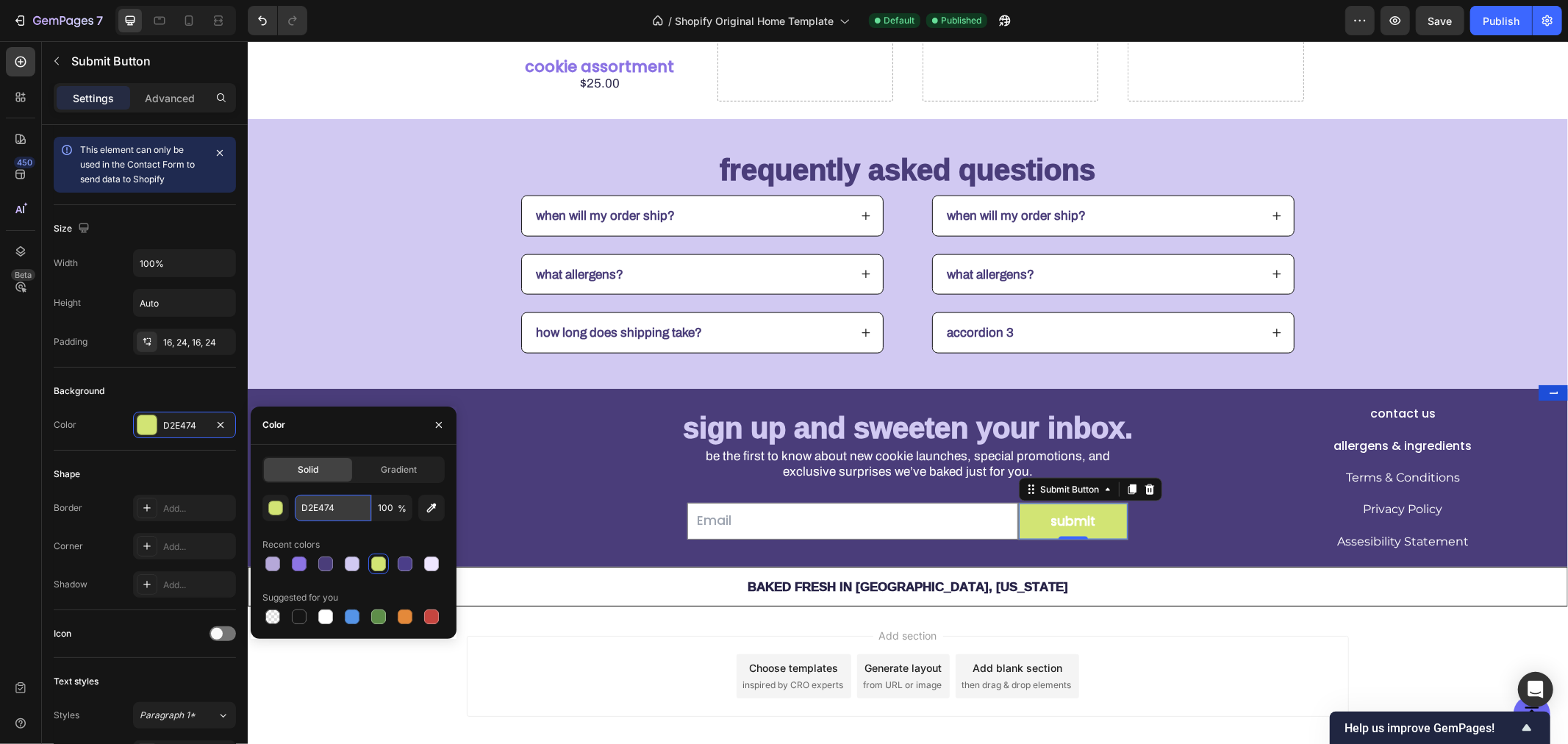
click at [332, 503] on input "D2E474" at bounding box center [333, 508] width 77 height 26
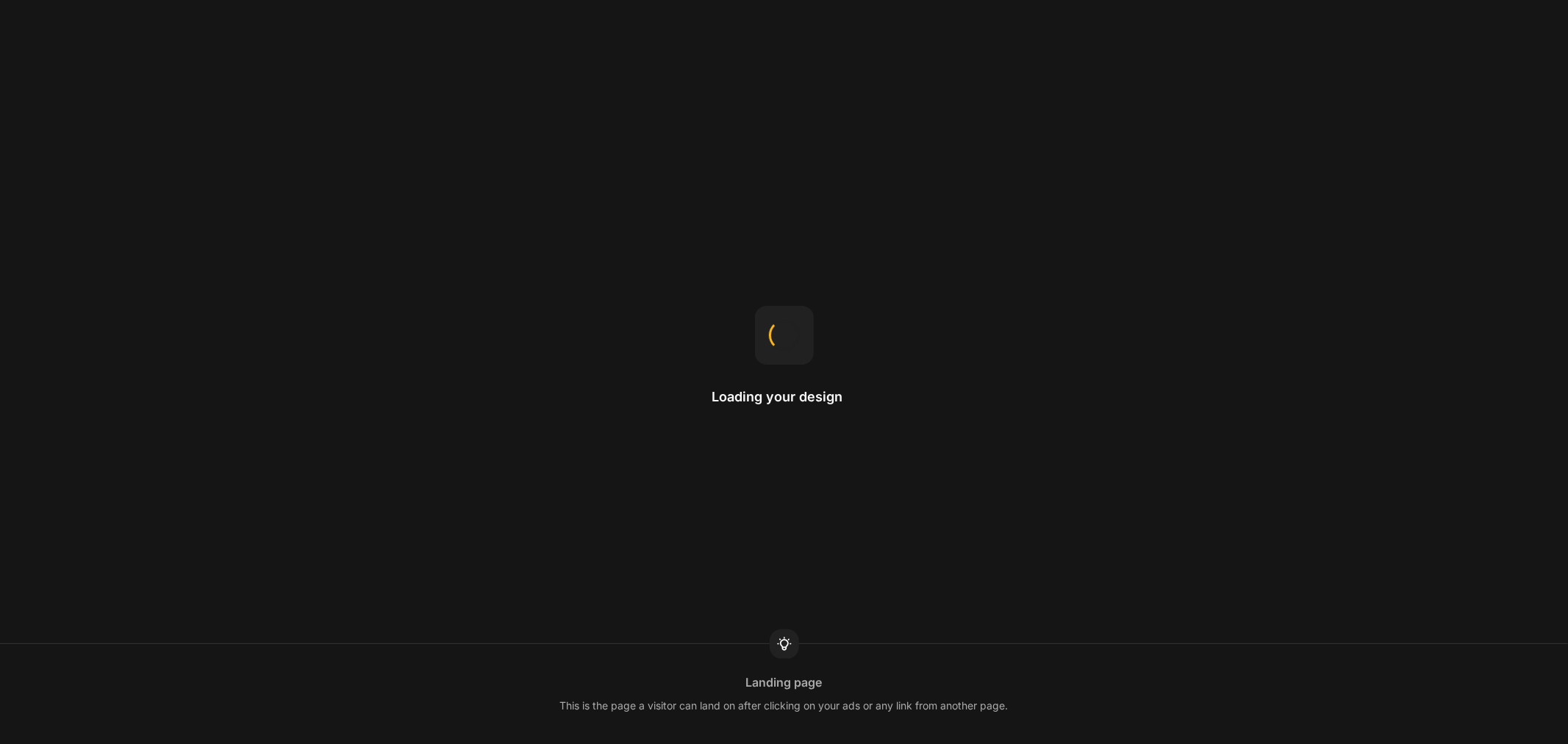
click at [59, 24] on div "Loading your design Landing page This is the page a visitor can land on after c…" at bounding box center [784, 372] width 1568 height 744
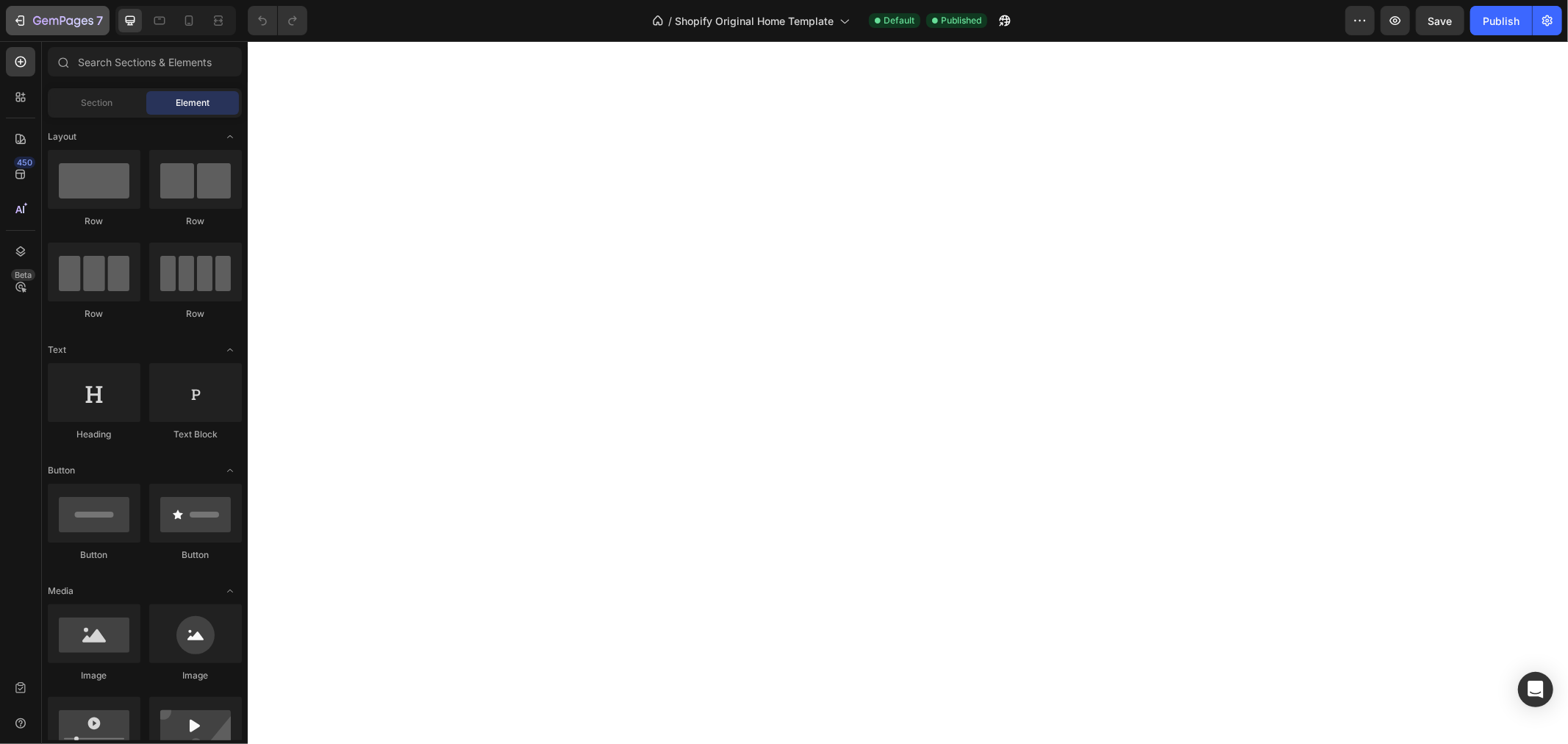
click at [25, 16] on icon "button" at bounding box center [20, 21] width 15 height 15
